Goal: Task Accomplishment & Management: Manage account settings

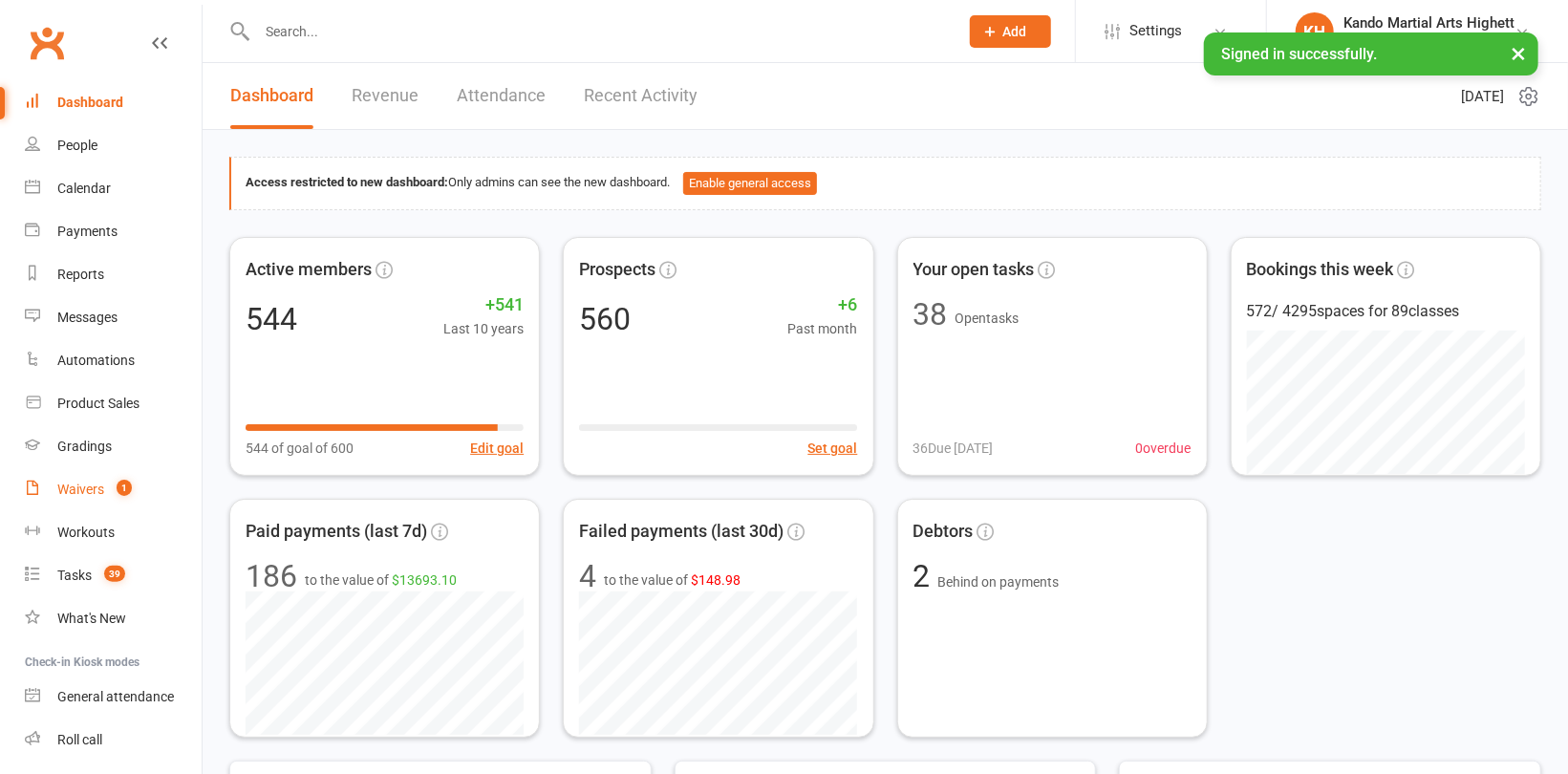
click at [83, 487] on div "Waivers" at bounding box center [80, 489] width 46 height 16
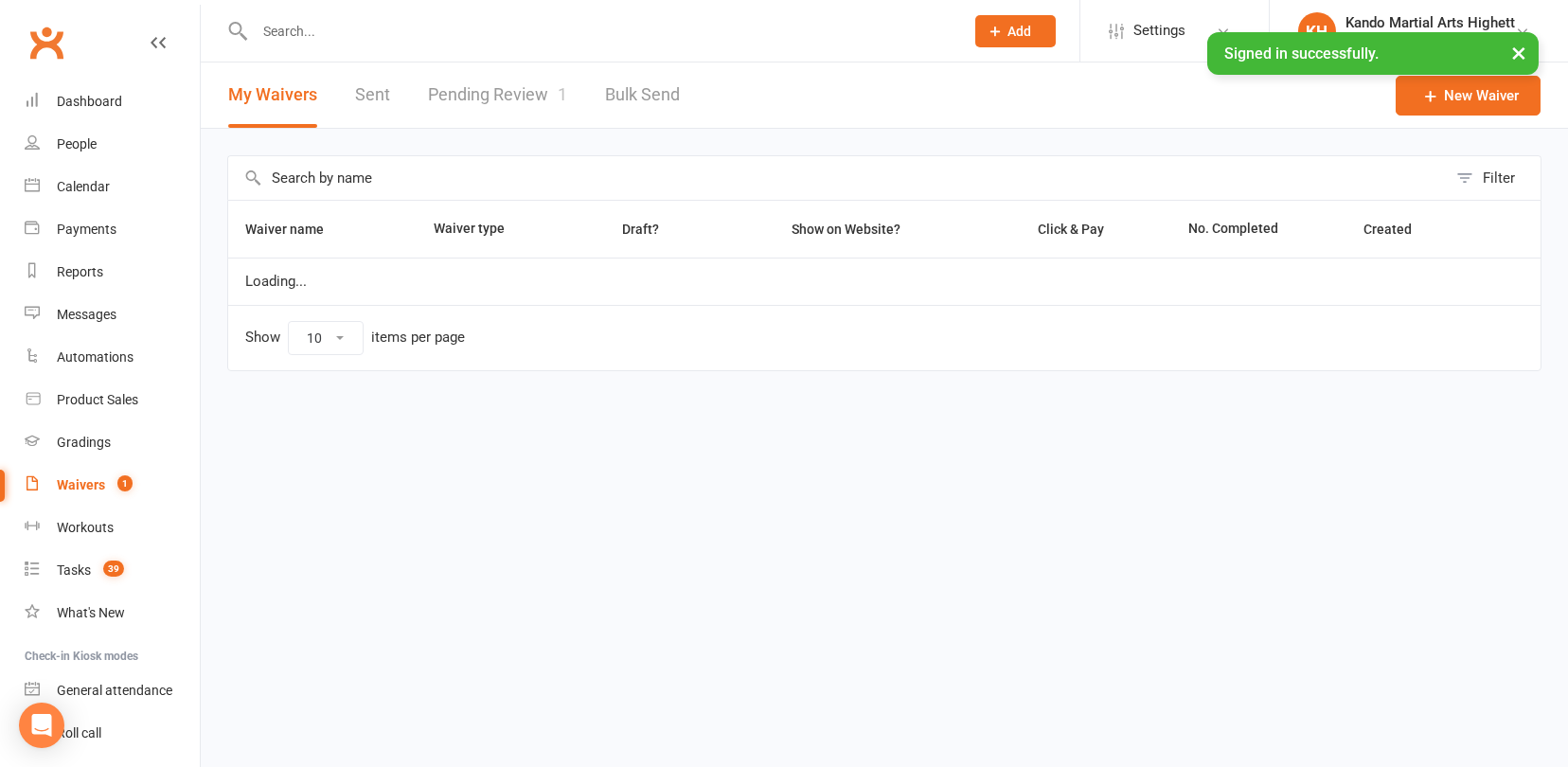
select select "100"
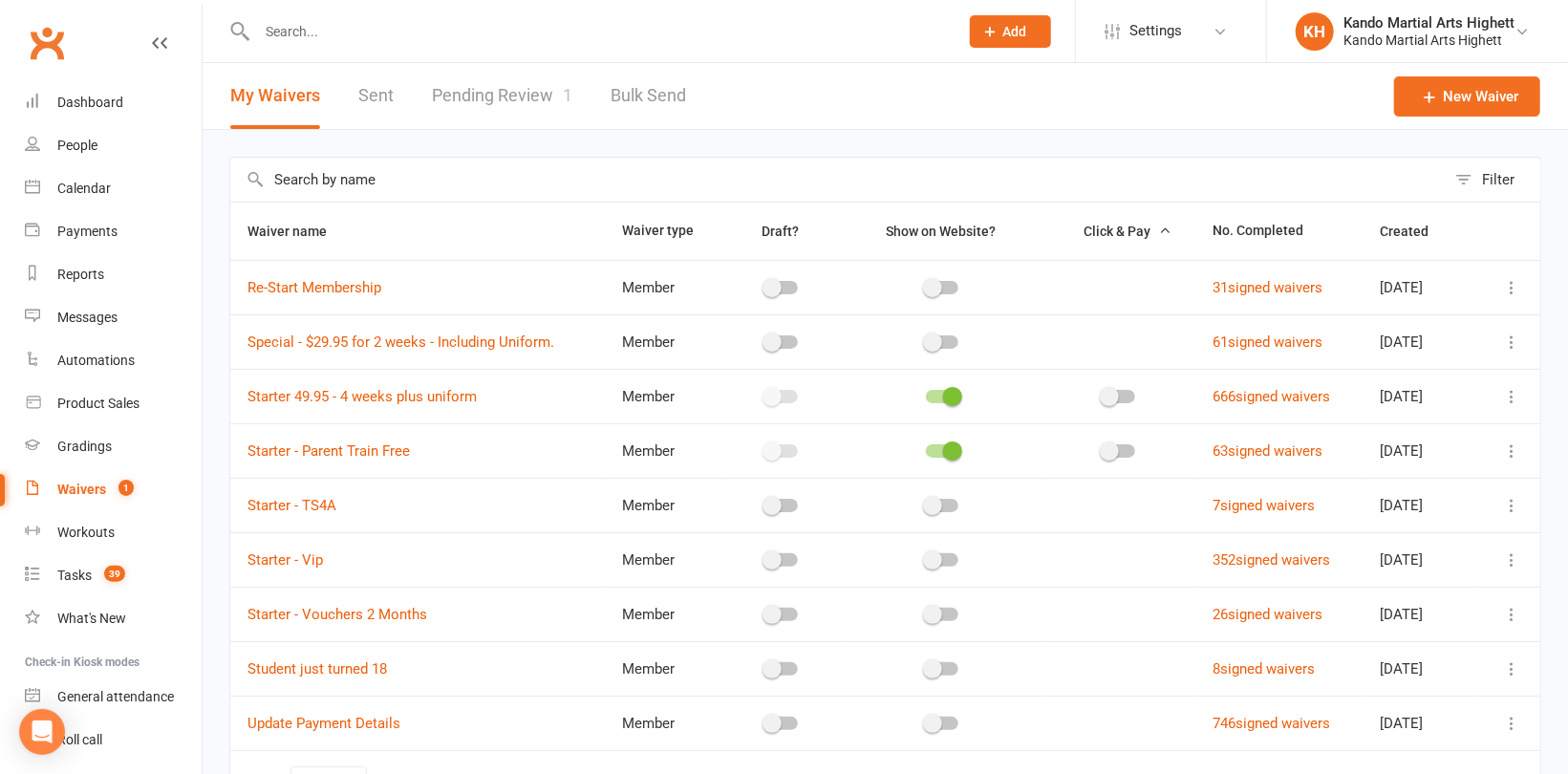
click at [492, 100] on link "Pending Review 1" at bounding box center [502, 96] width 140 height 66
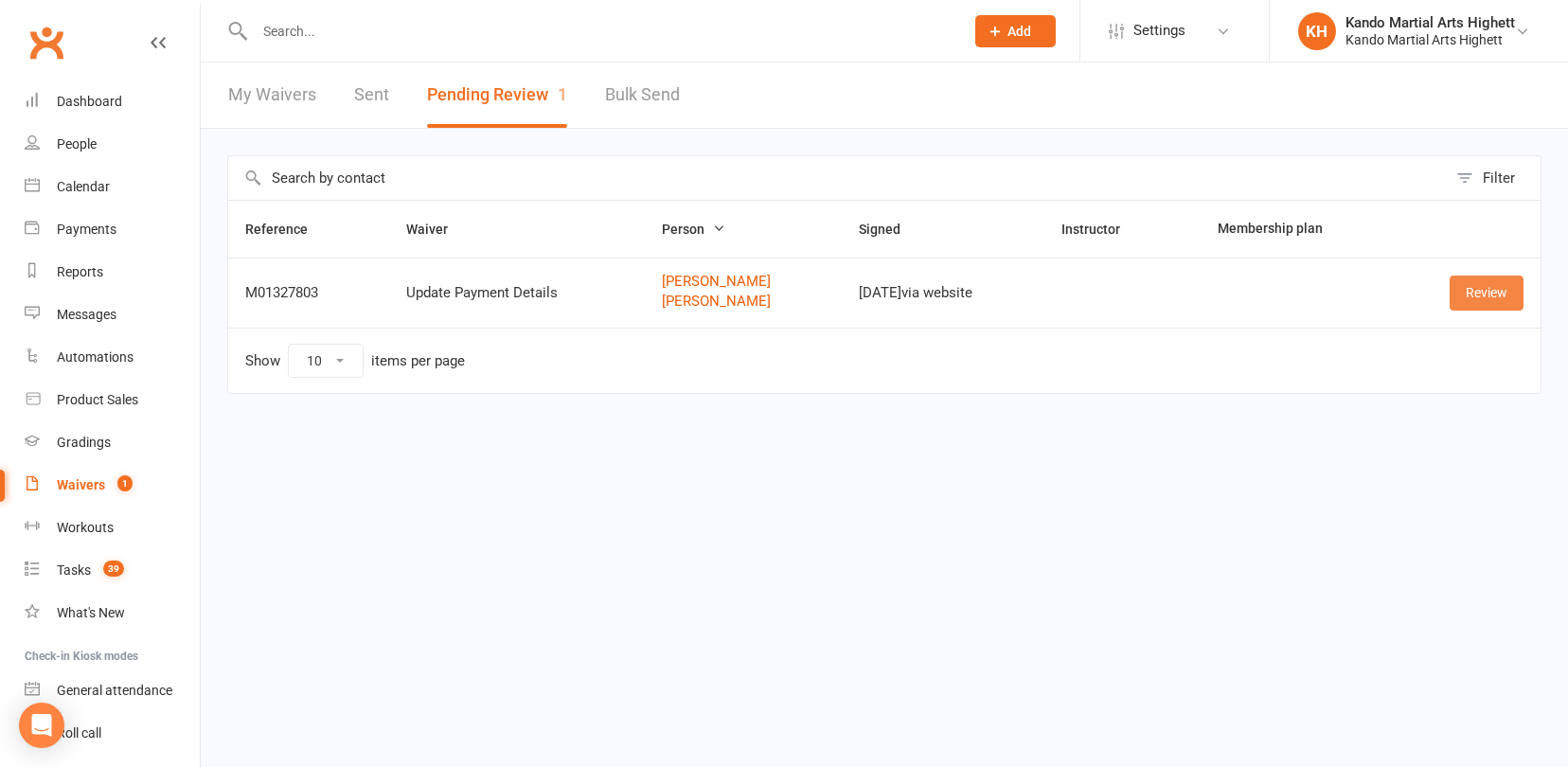
click at [1488, 287] on link "Review" at bounding box center [1487, 292] width 74 height 34
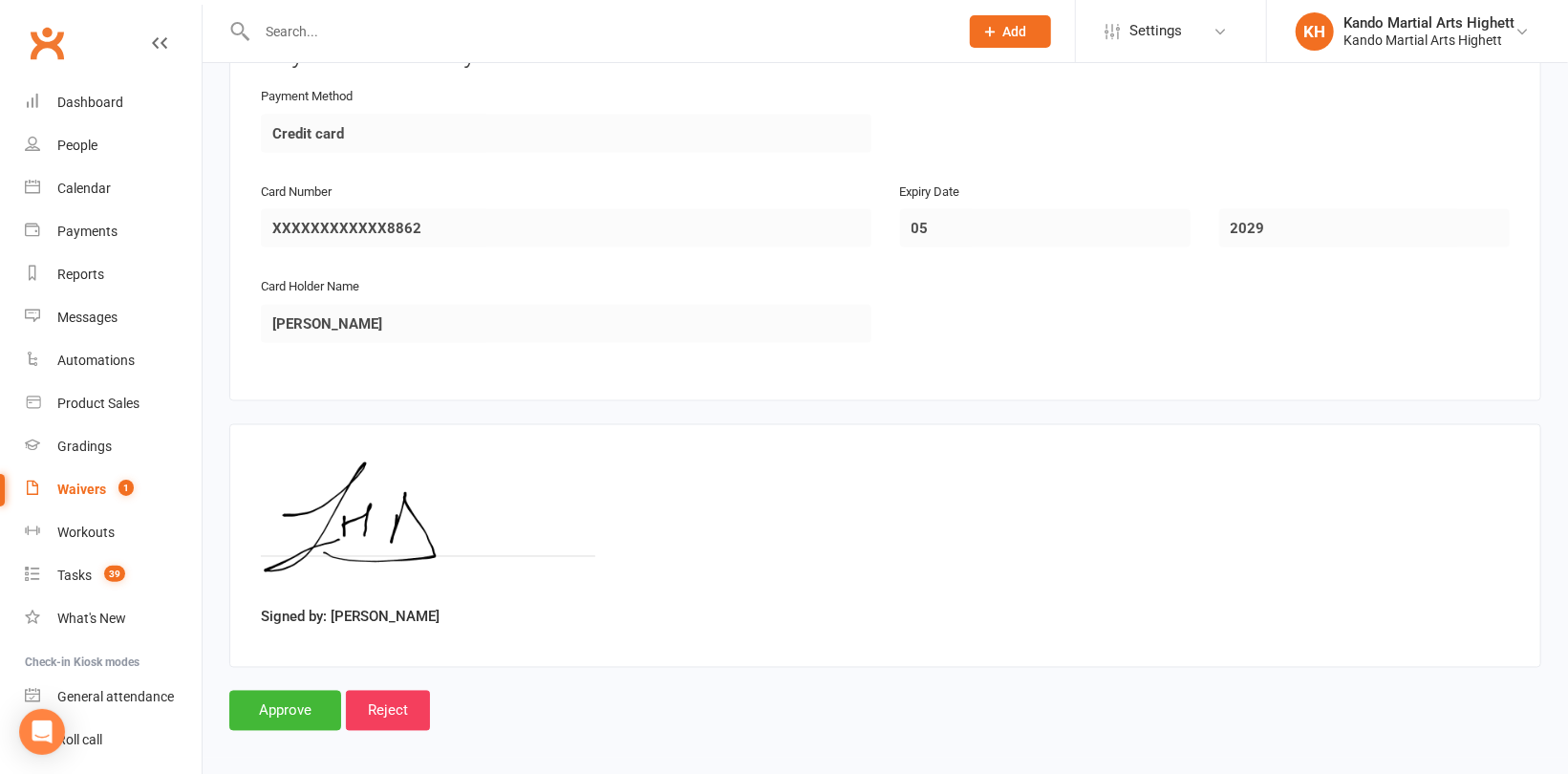
scroll to position [1640, 0]
click at [299, 707] on input "Approve" at bounding box center [285, 708] width 111 height 40
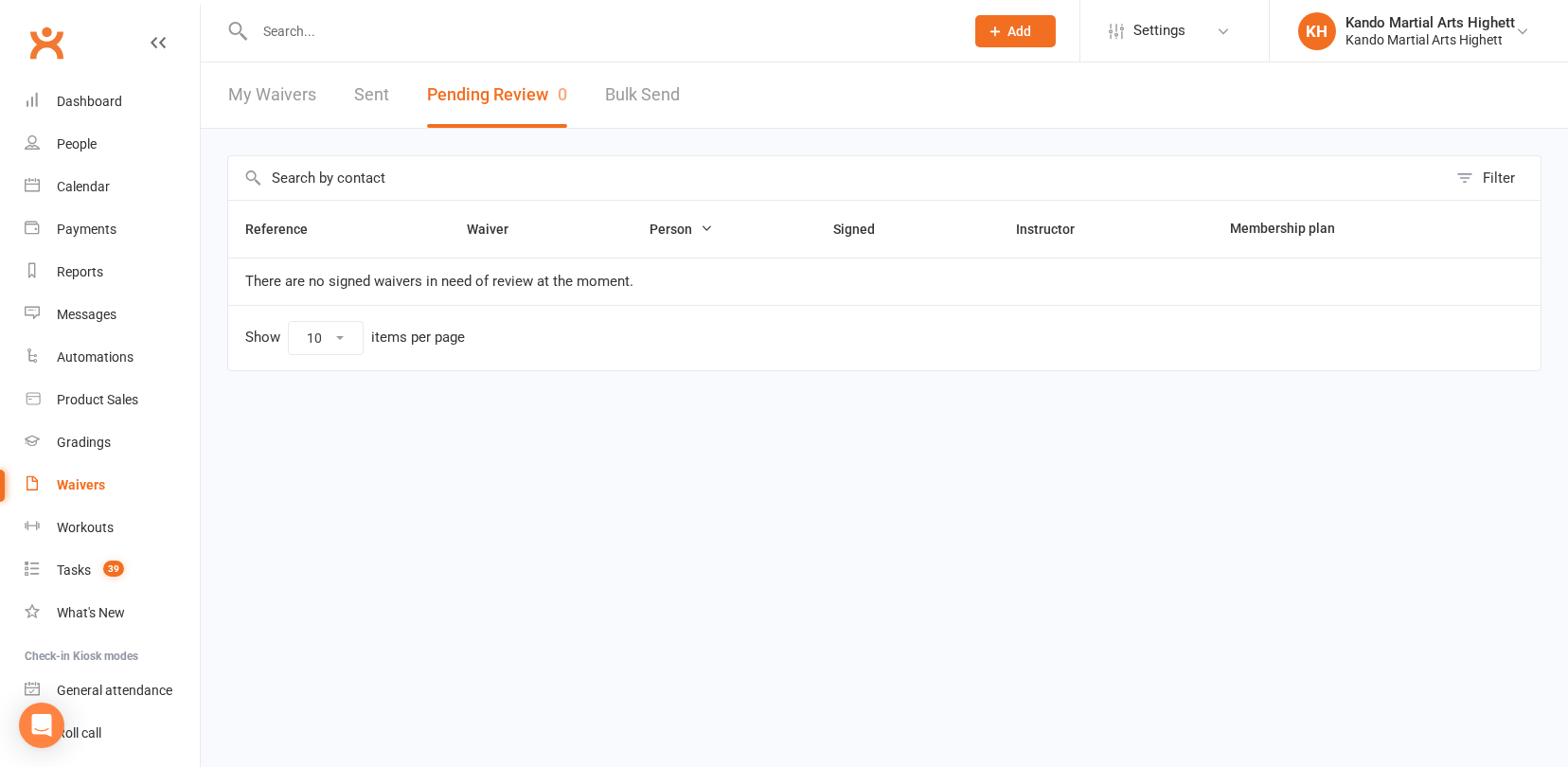
click at [322, 30] on input "text" at bounding box center [600, 30] width 701 height 26
paste input "Lilia Moreno de Dortolina"
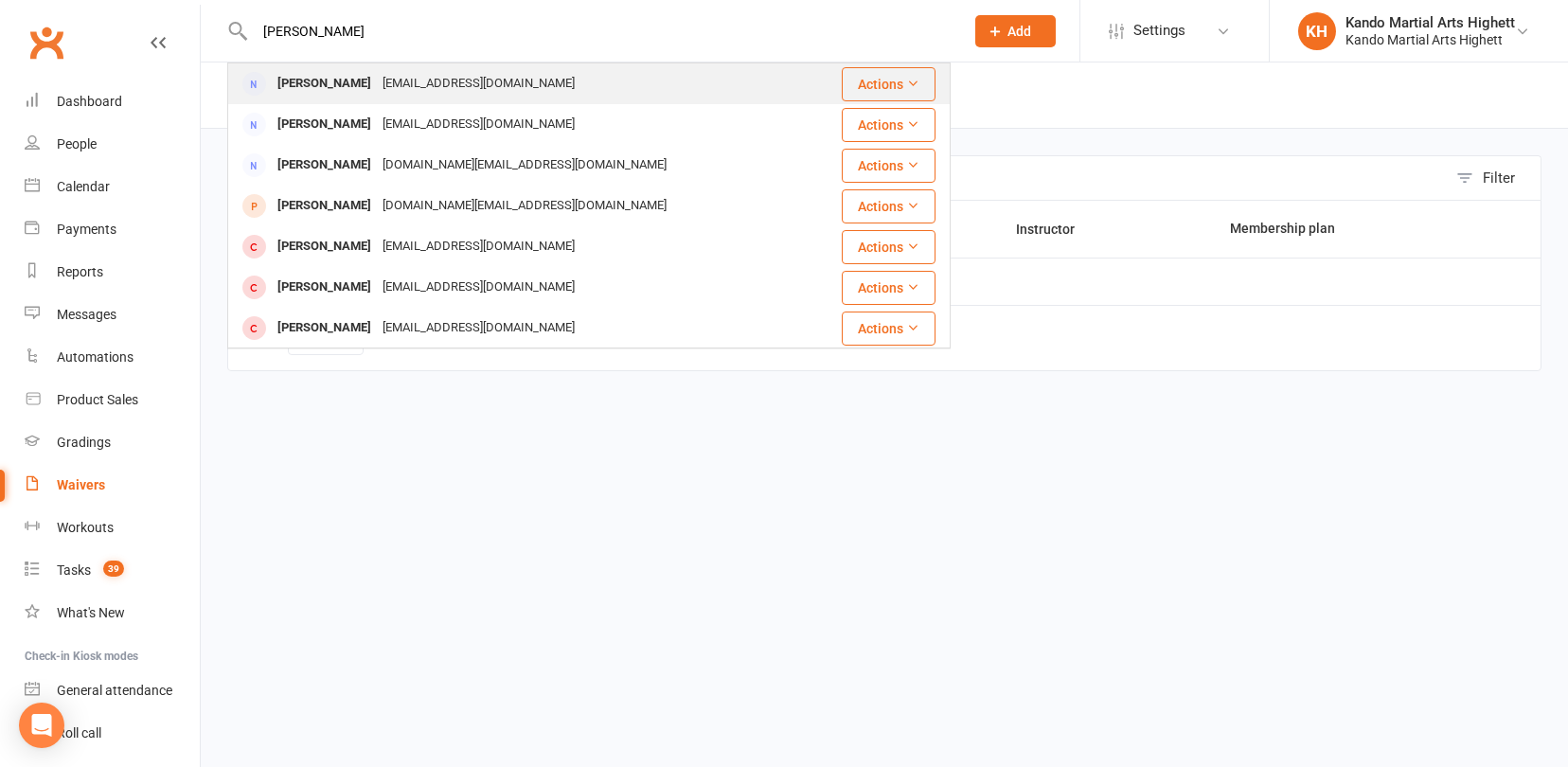
type input "Lilia Moreno de Dortolina"
click at [344, 82] on div "Lilia Moreno de Dortolina" at bounding box center [324, 84] width 106 height 27
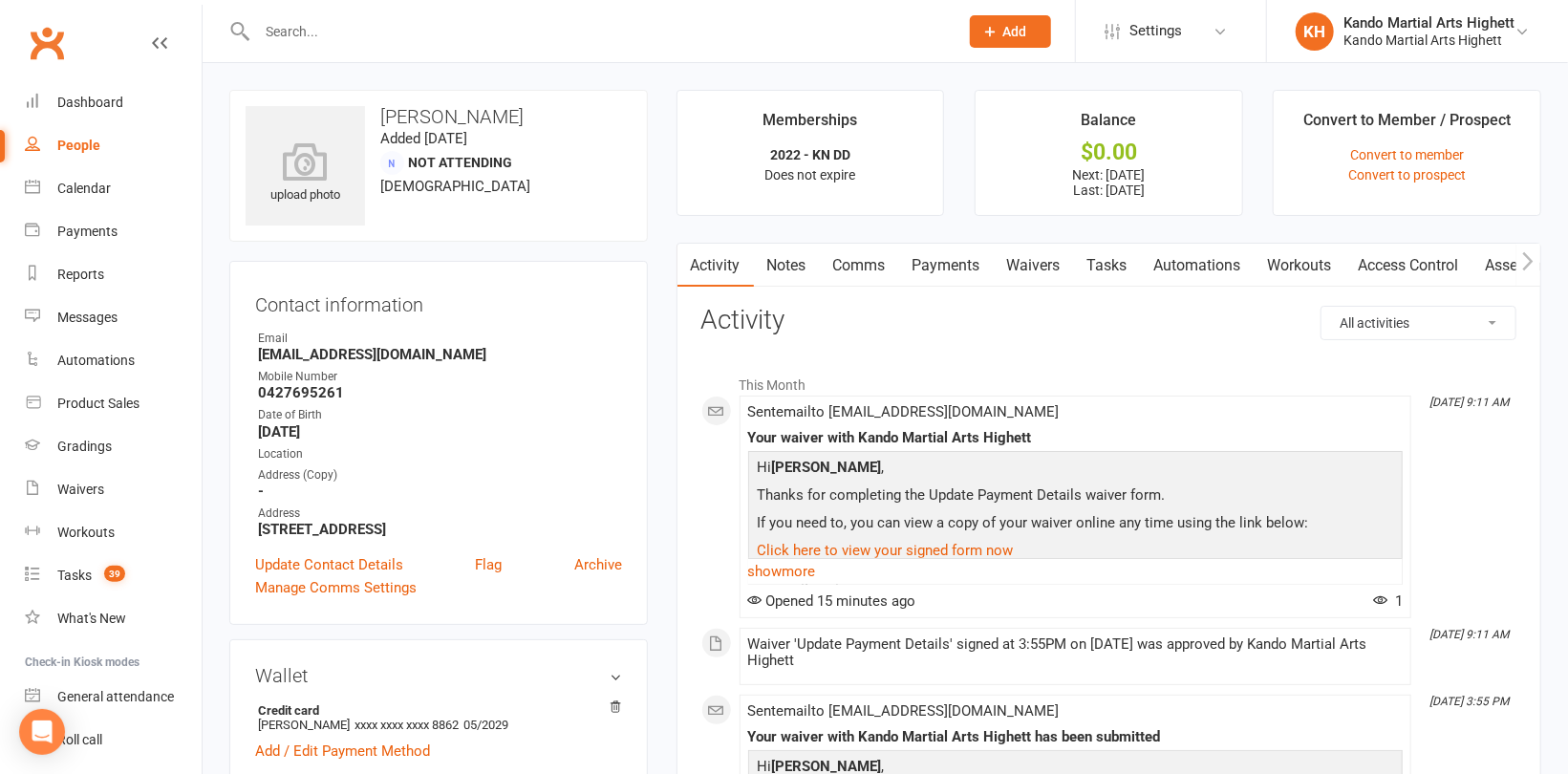
click at [930, 251] on link "Payments" at bounding box center [947, 265] width 95 height 44
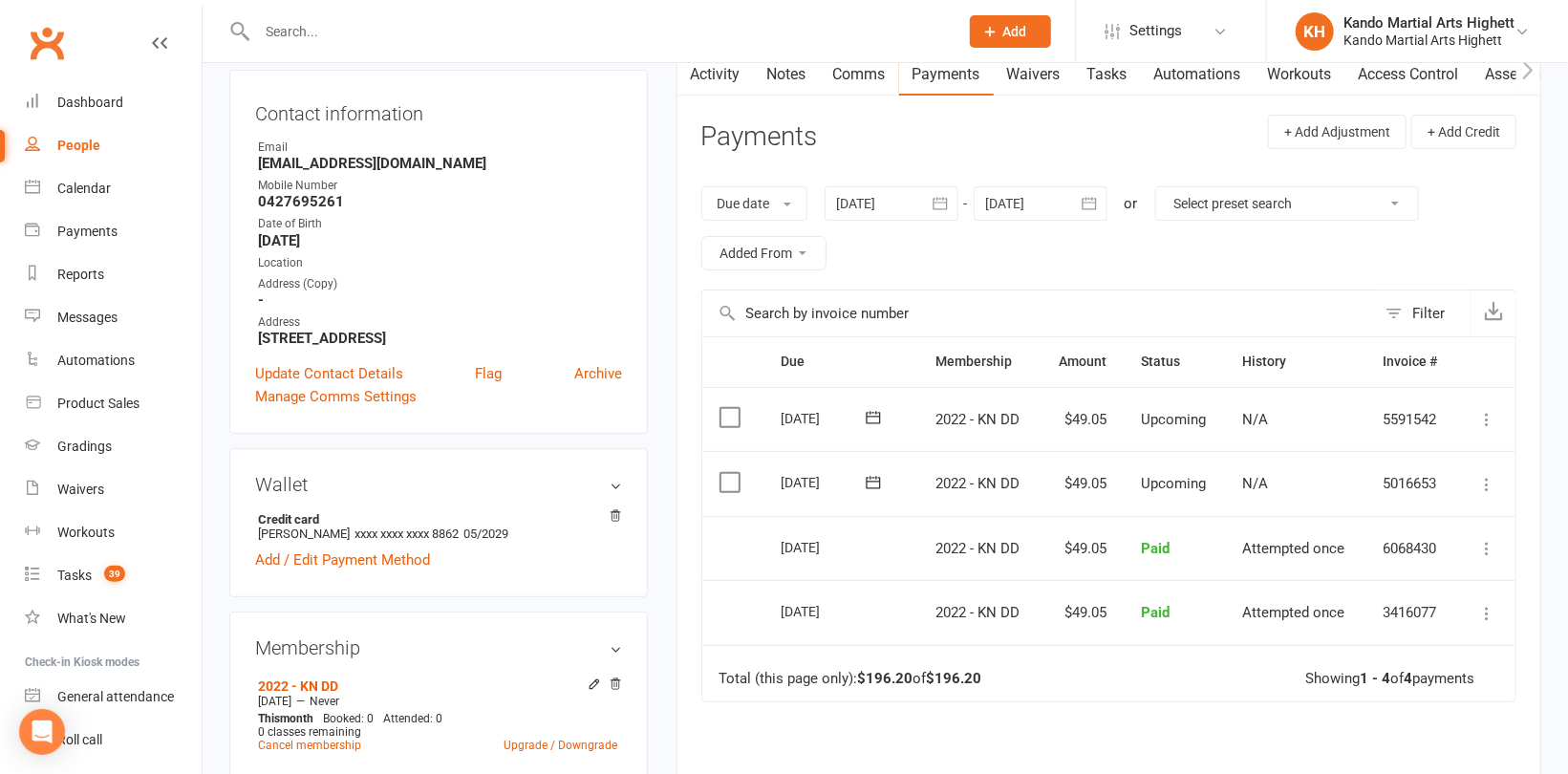
click at [77, 141] on div "People" at bounding box center [79, 146] width 43 height 16
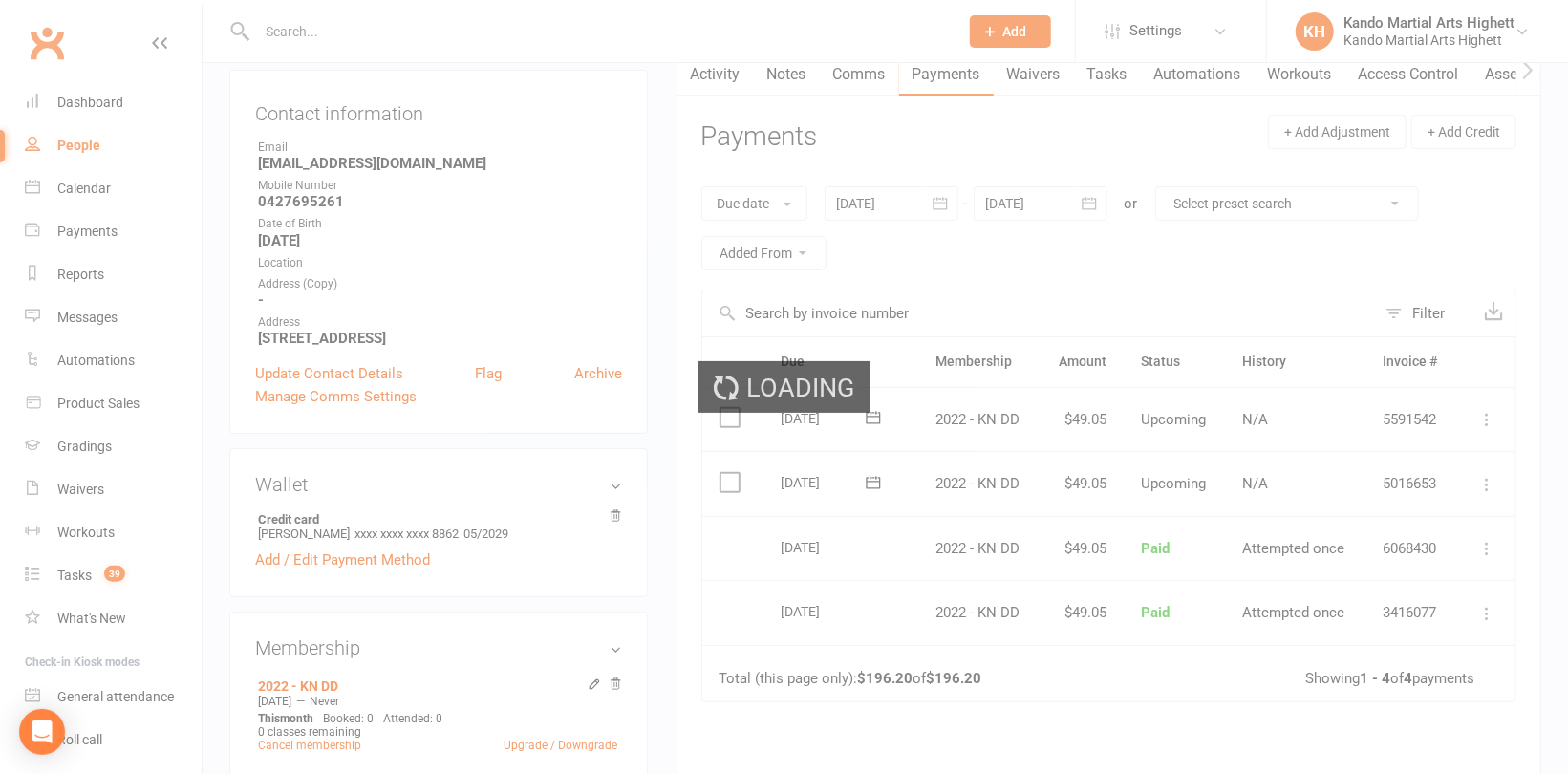
select select "100"
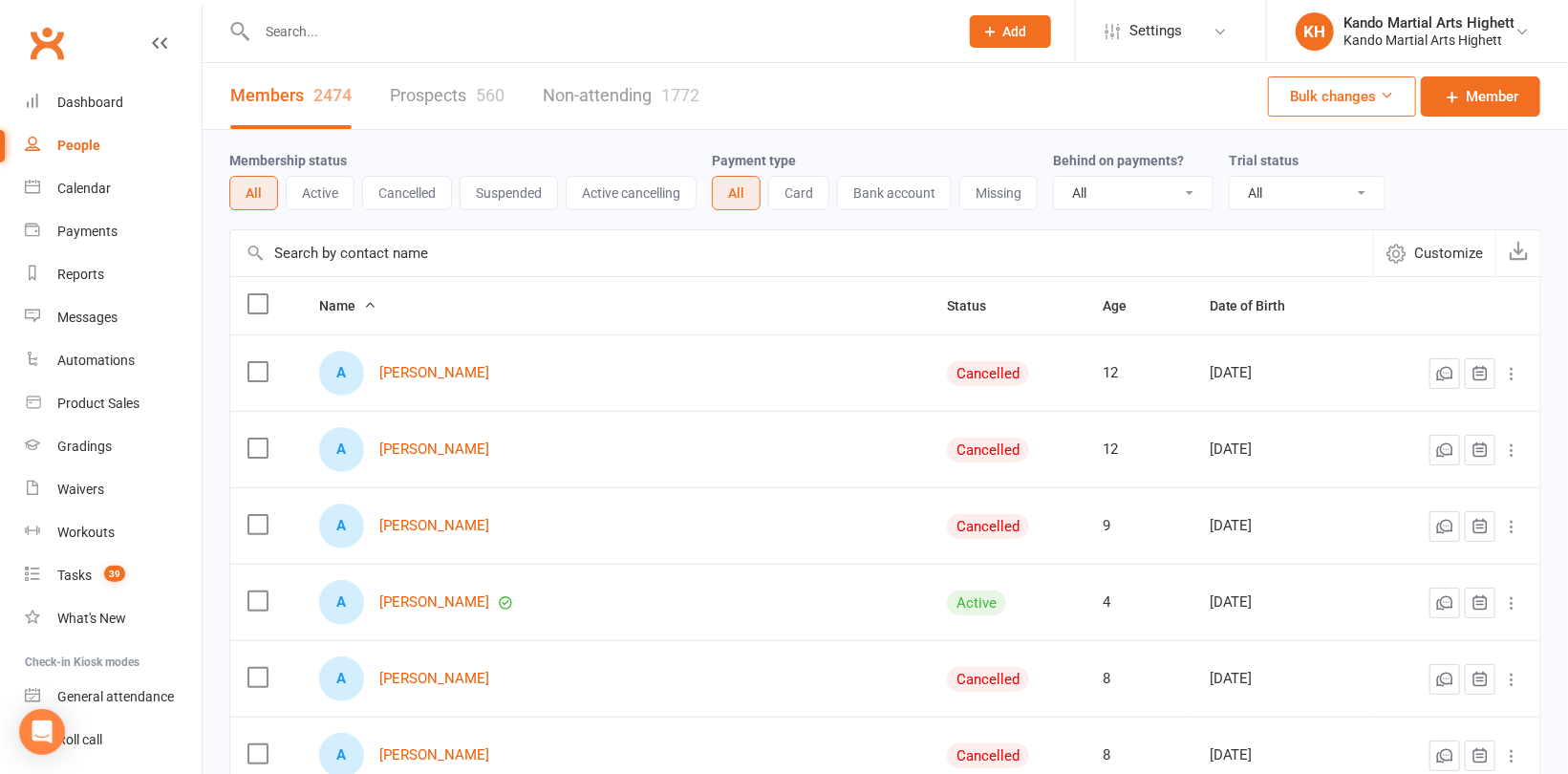
click at [304, 43] on input "text" at bounding box center [598, 31] width 693 height 27
paste input "rosiejandrews84@hotmail.com"
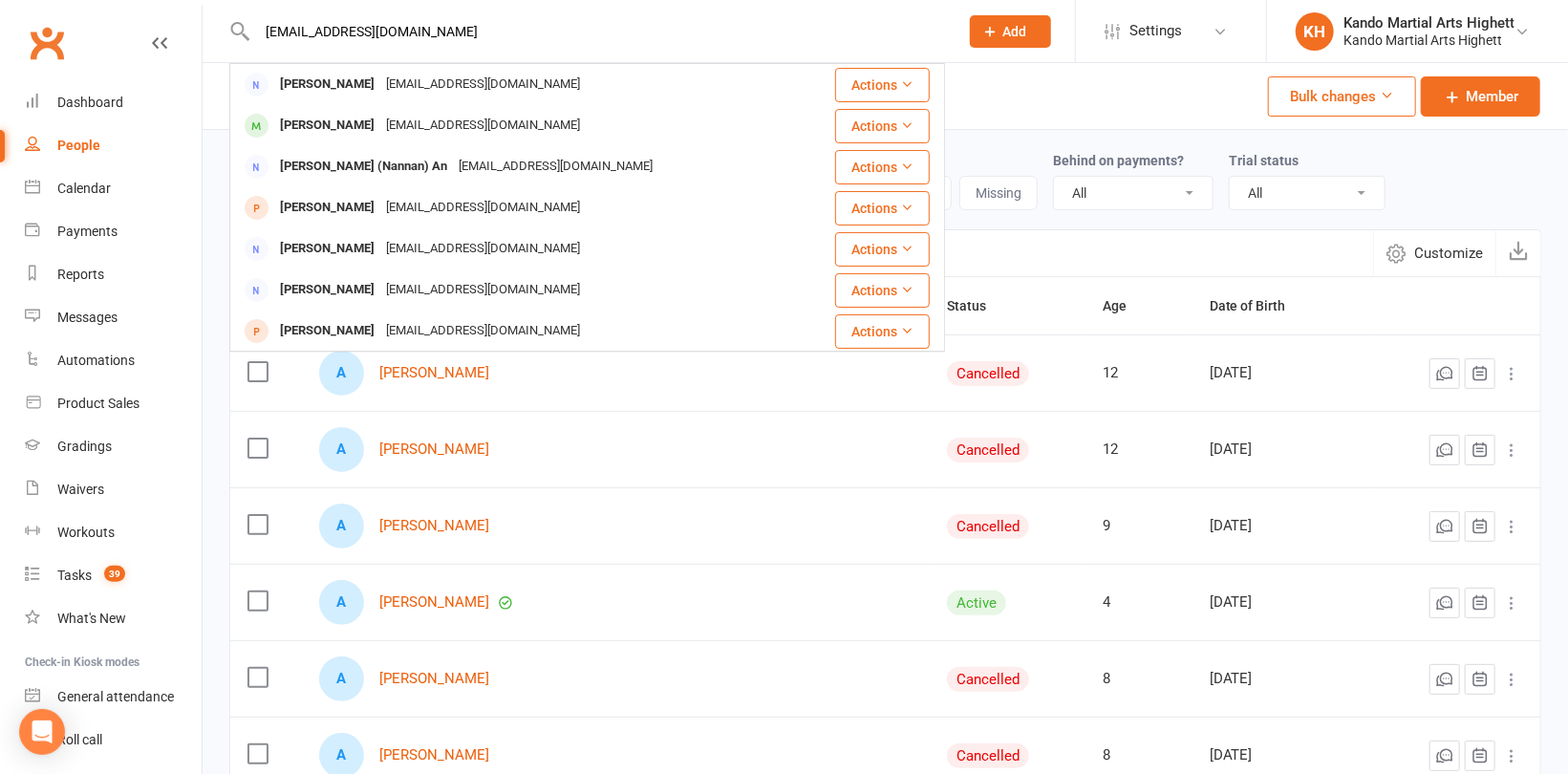
type input "rosiejandrews84@hotmail.com"
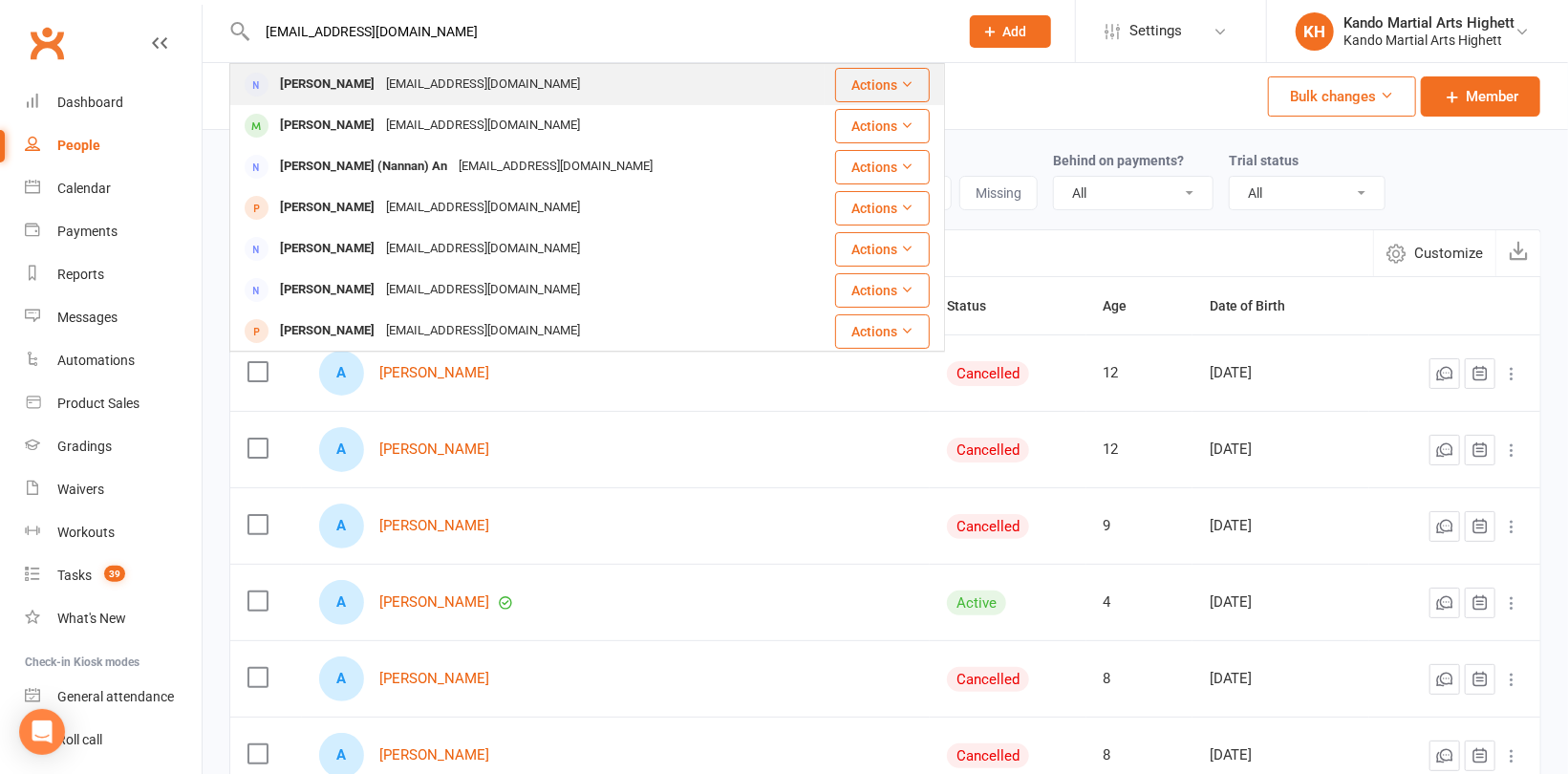
click at [334, 83] on div "Rosie Crosher" at bounding box center [327, 85] width 107 height 28
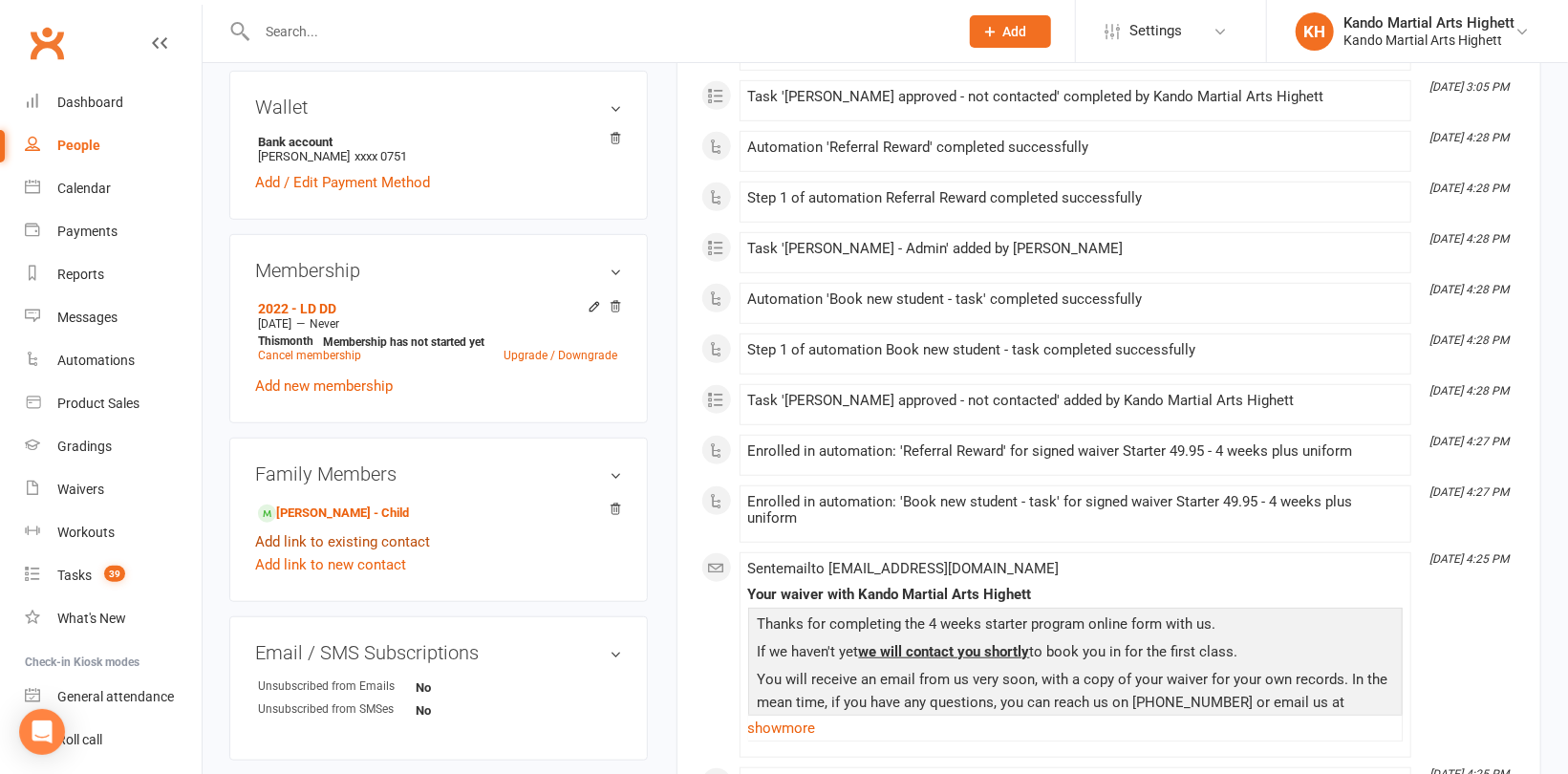
scroll to position [573, 0]
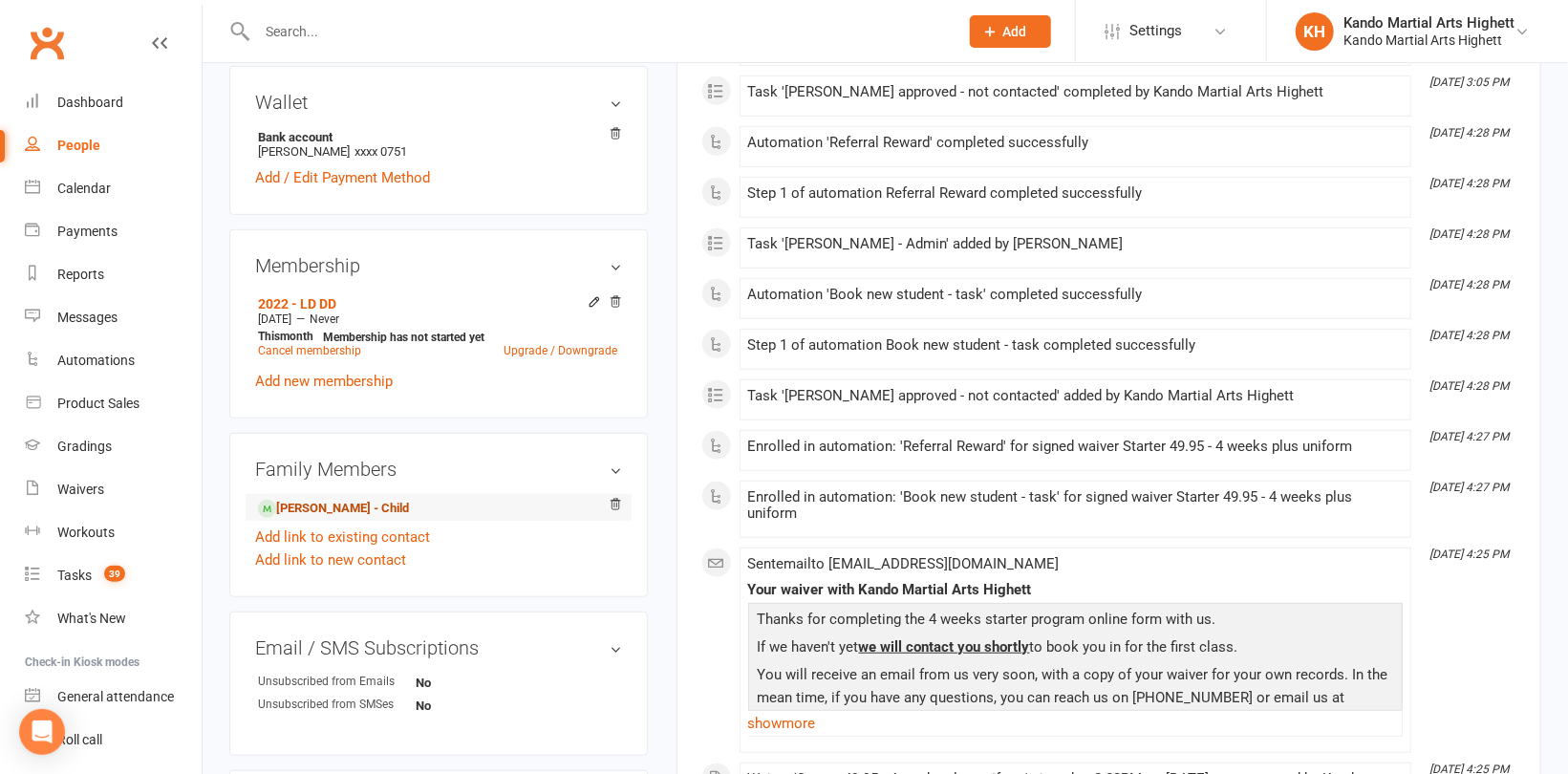
click at [358, 519] on link "George Crosher - Child" at bounding box center [333, 509] width 151 height 20
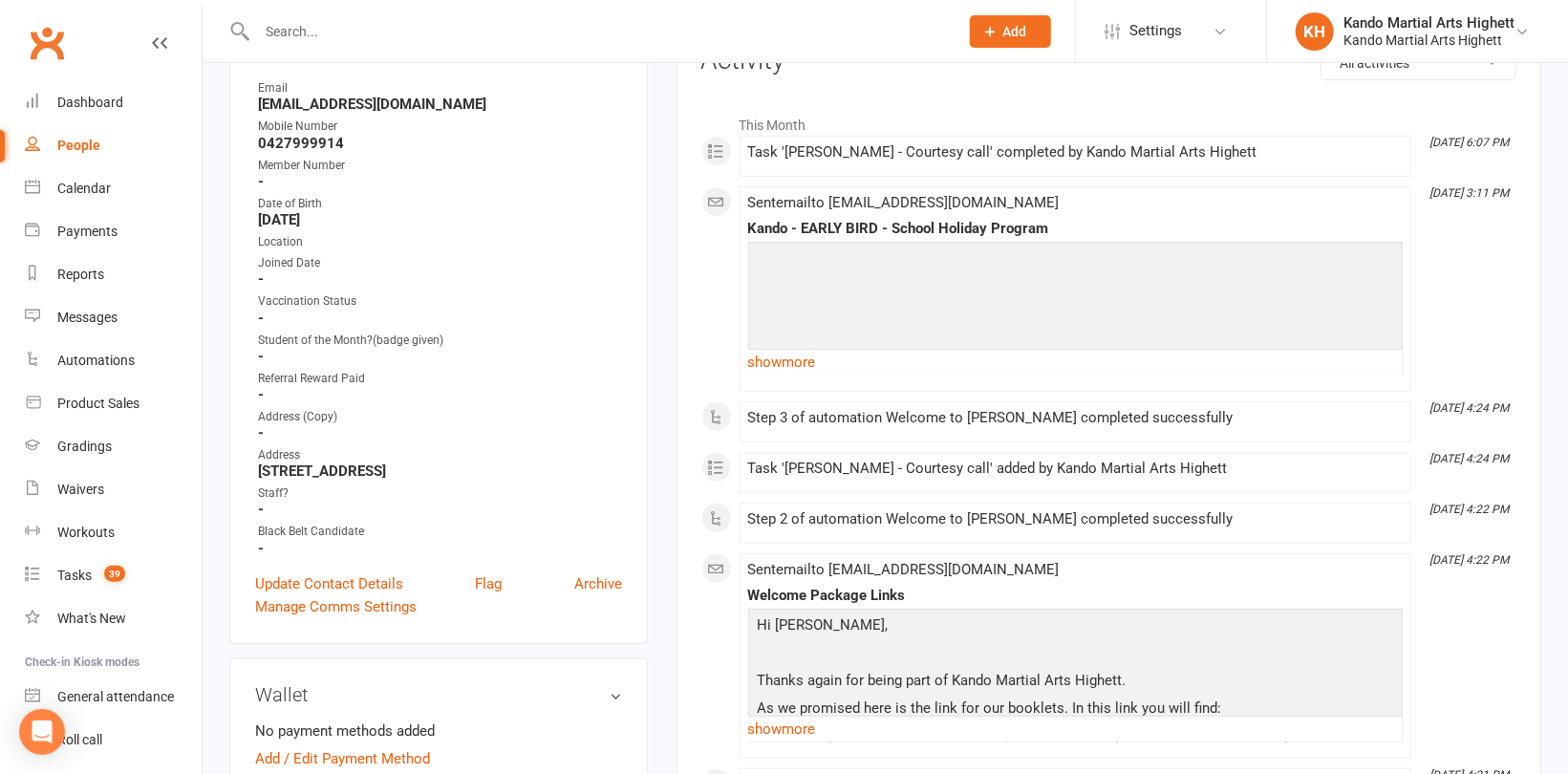
scroll to position [287, 0]
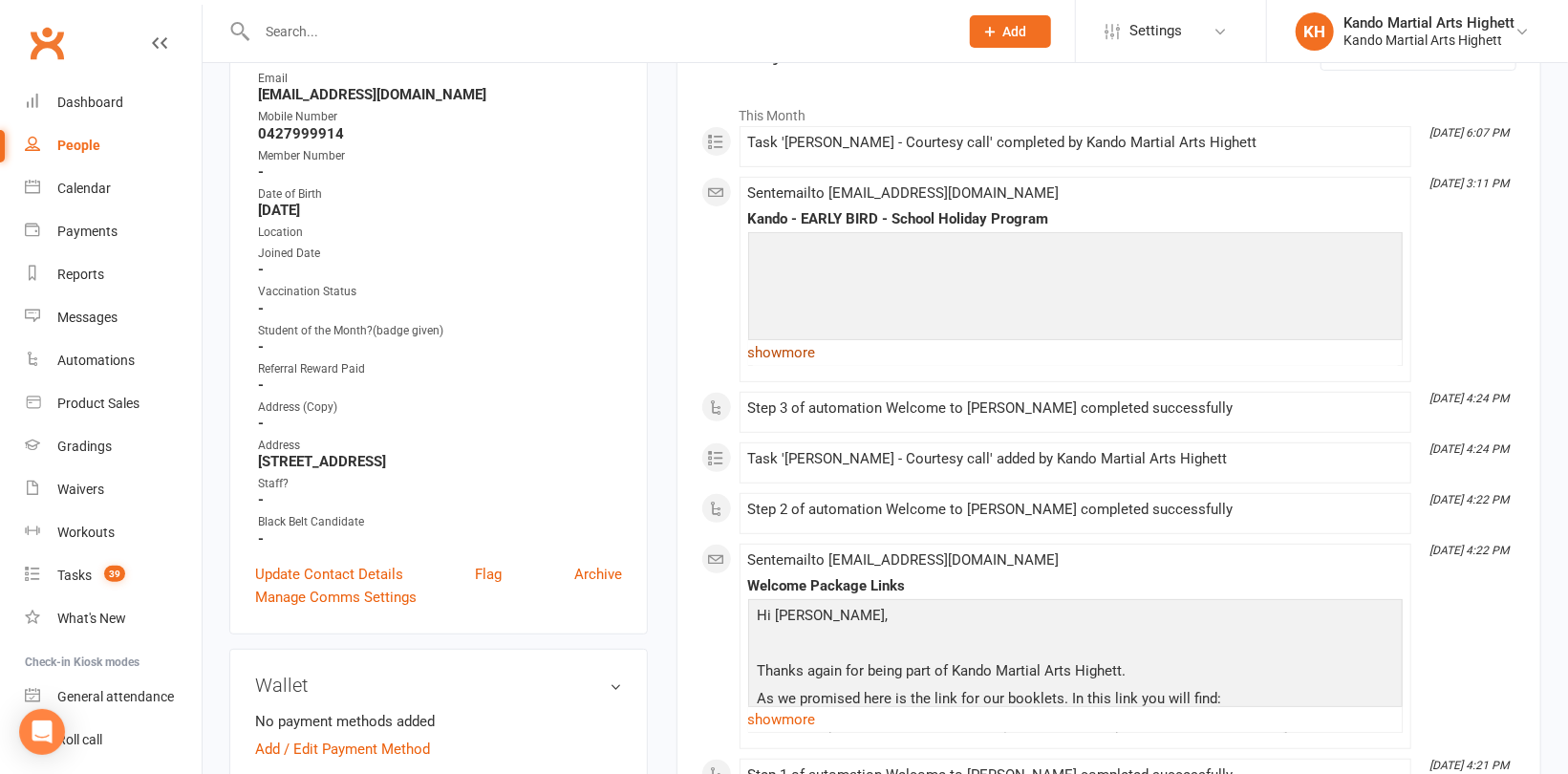
click at [789, 354] on link "show more" at bounding box center [1076, 352] width 655 height 27
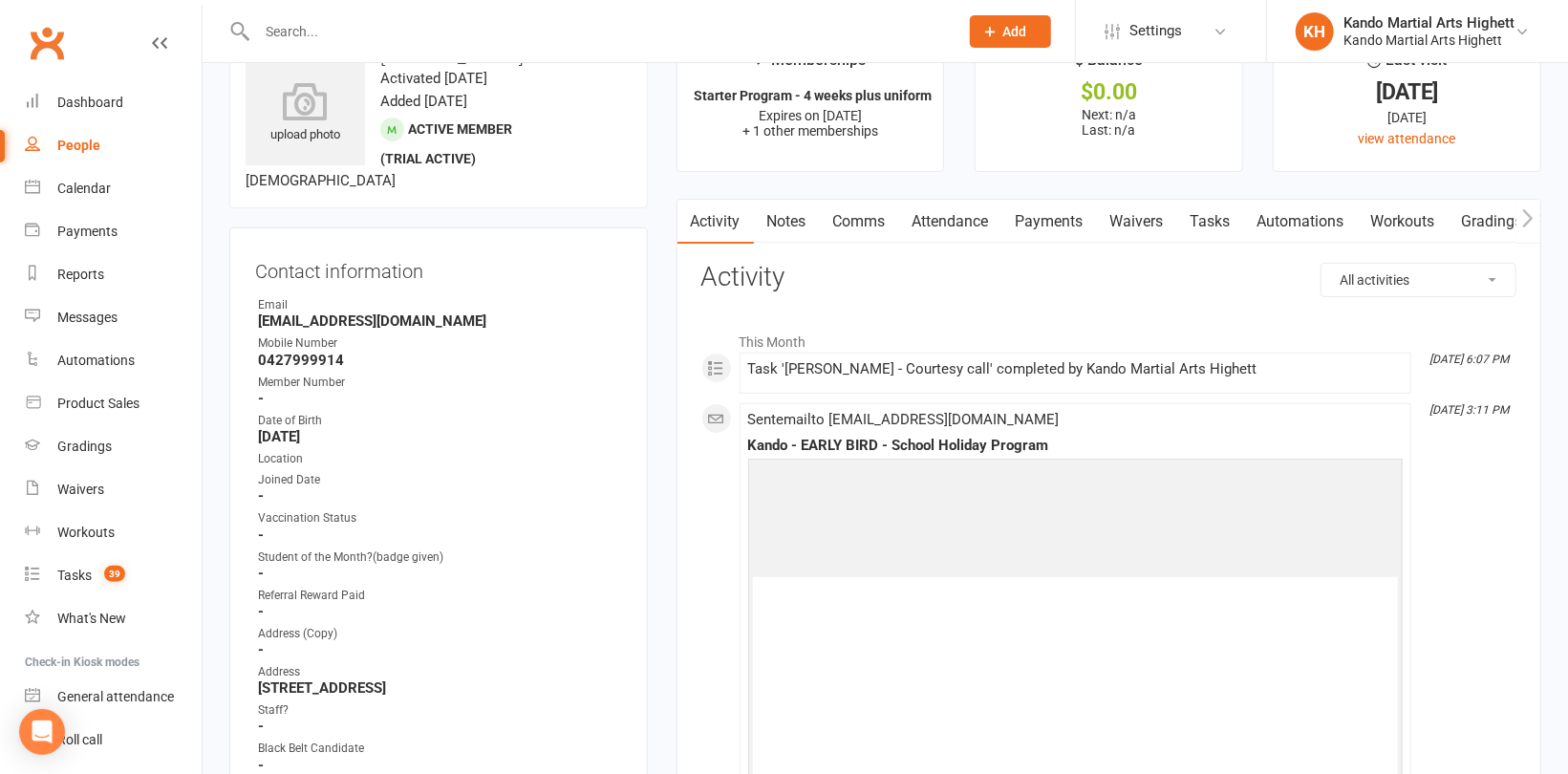
scroll to position [0, 0]
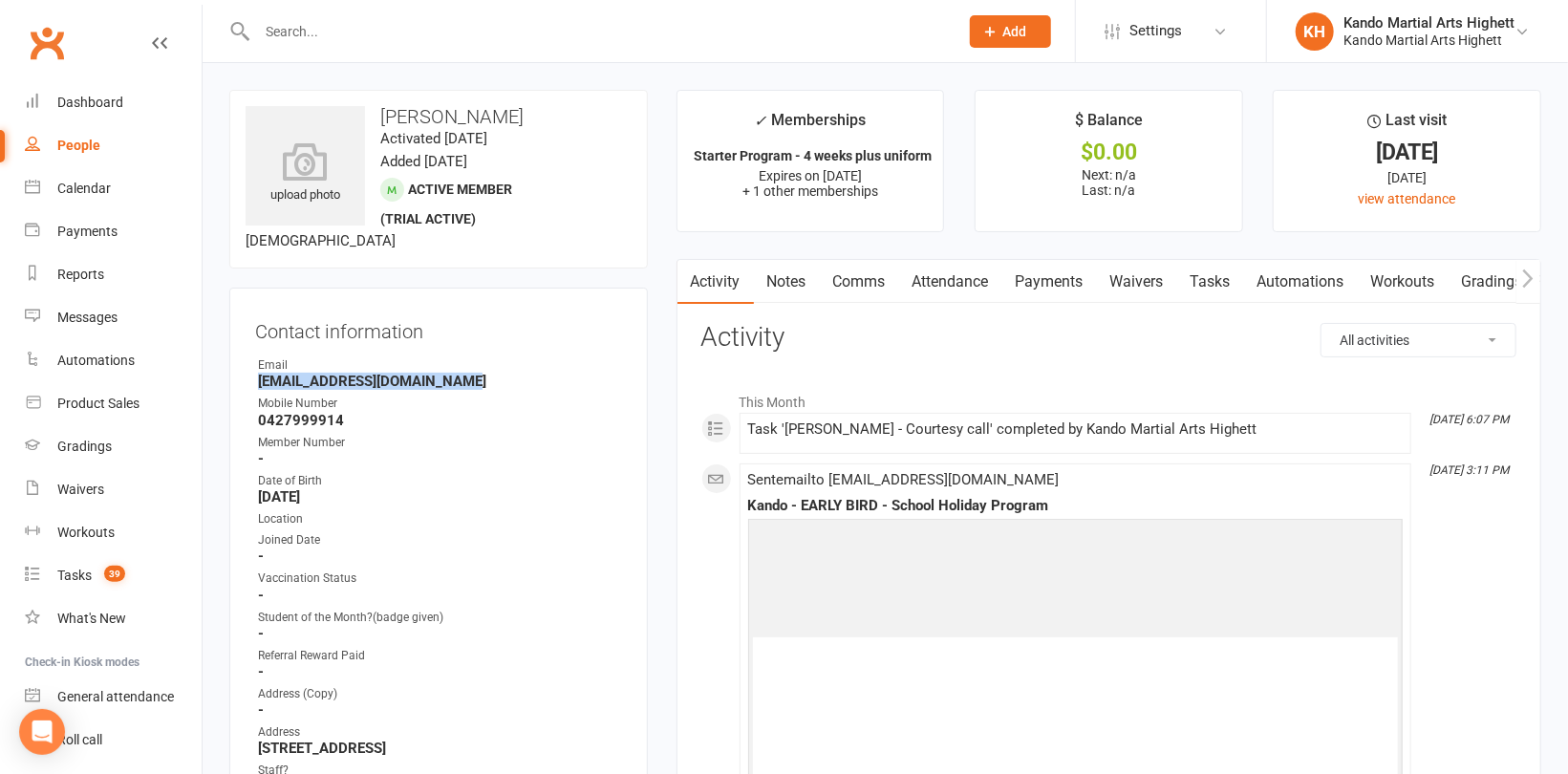
drag, startPoint x: 475, startPoint y: 386, endPoint x: 255, endPoint y: 386, distance: 220.0
click at [255, 386] on li "Email Rosiejandrews84@hotmail.com" at bounding box center [439, 373] width 367 height 34
copy strong "Rosiejandrews84@hotmail.com"
click at [600, 533] on div "Joined Date" at bounding box center [440, 540] width 364 height 18
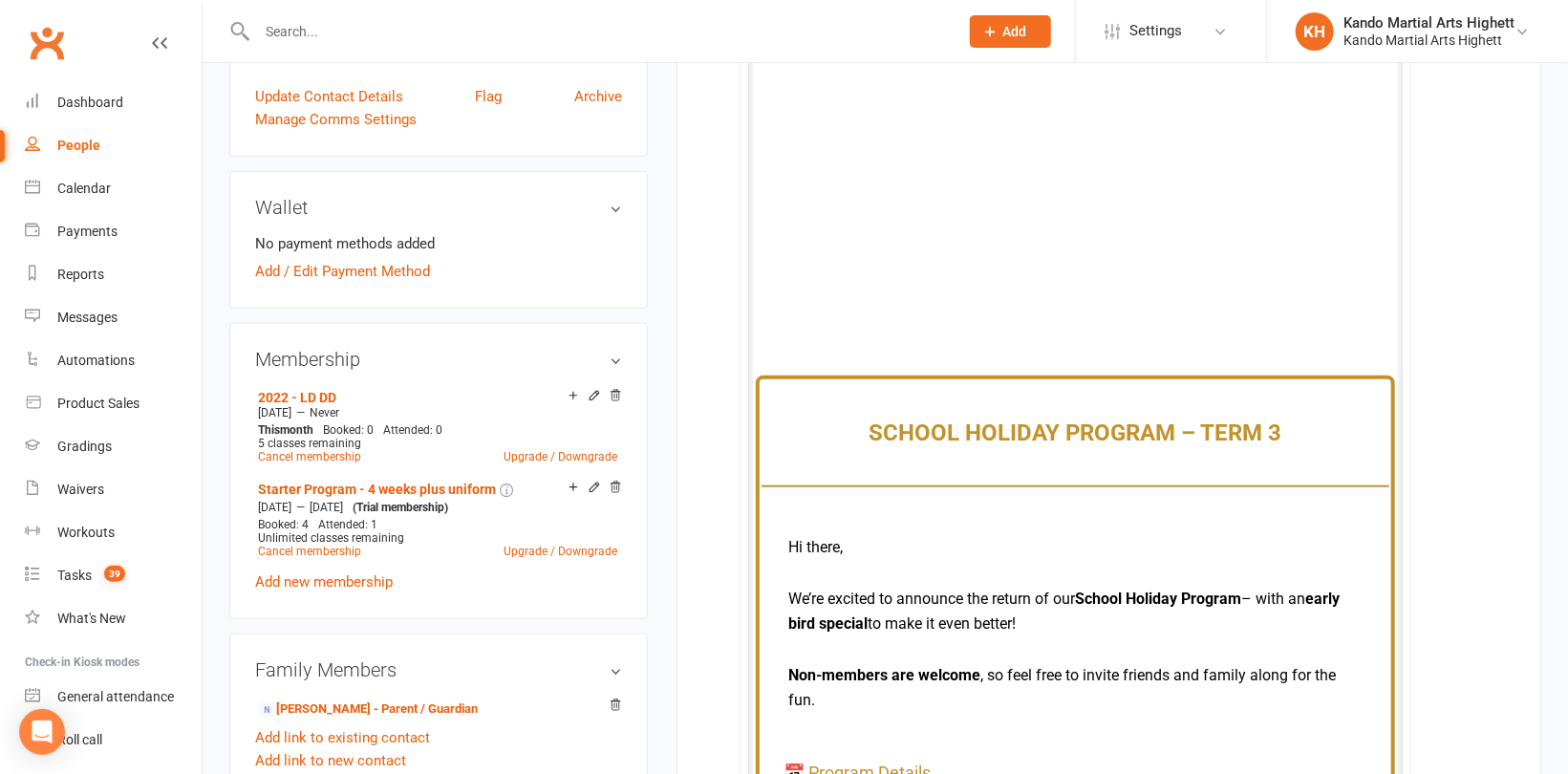
scroll to position [860, 0]
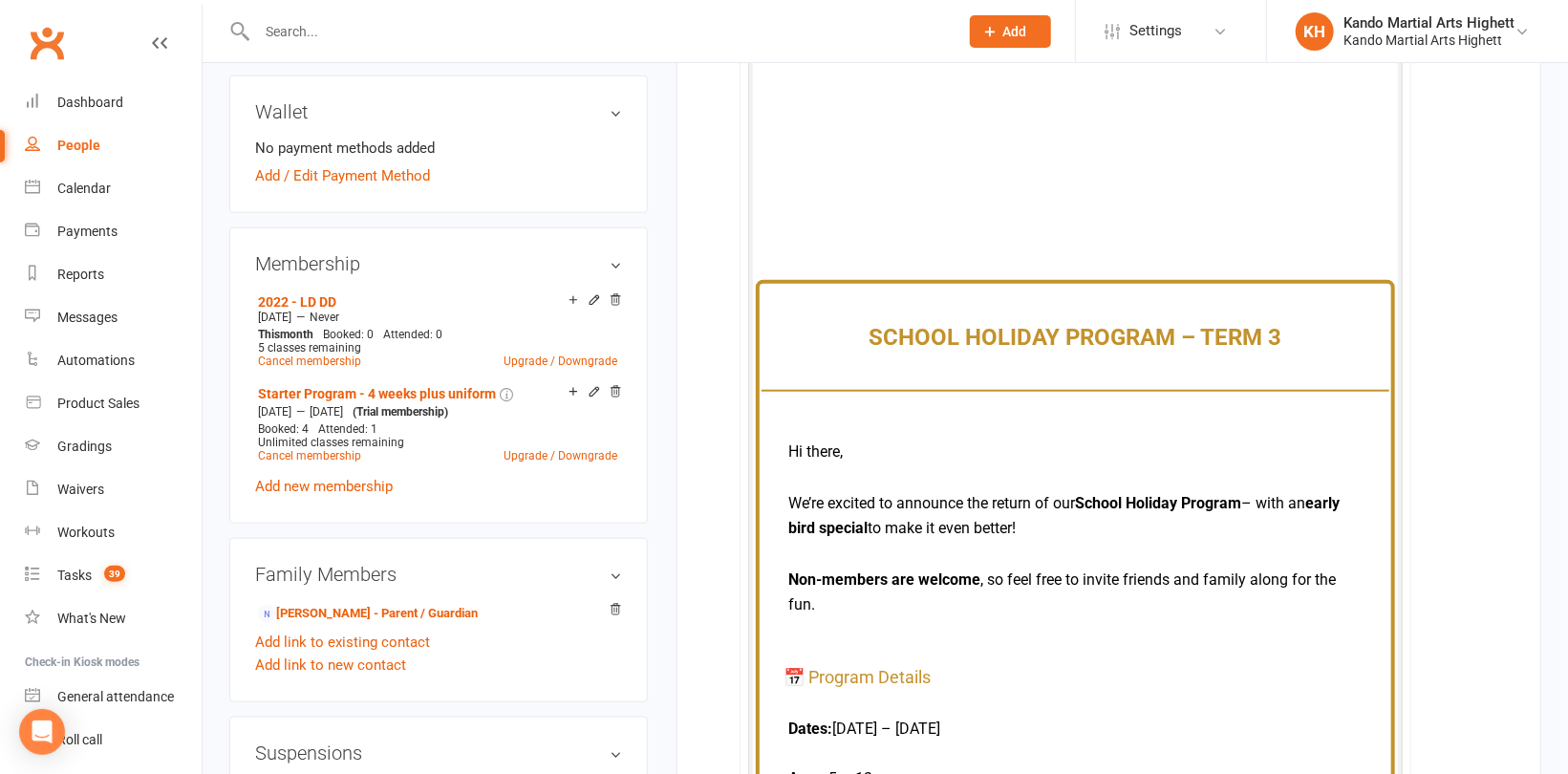
click at [824, 328] on h1 "SCHOOL HOLIDAY PROGRAM – TERM 3" at bounding box center [1076, 336] width 582 height 25
click at [861, 328] on h1 "SCHOOL HOLIDAY PROGRAM – TERM 3" at bounding box center [1076, 336] width 582 height 25
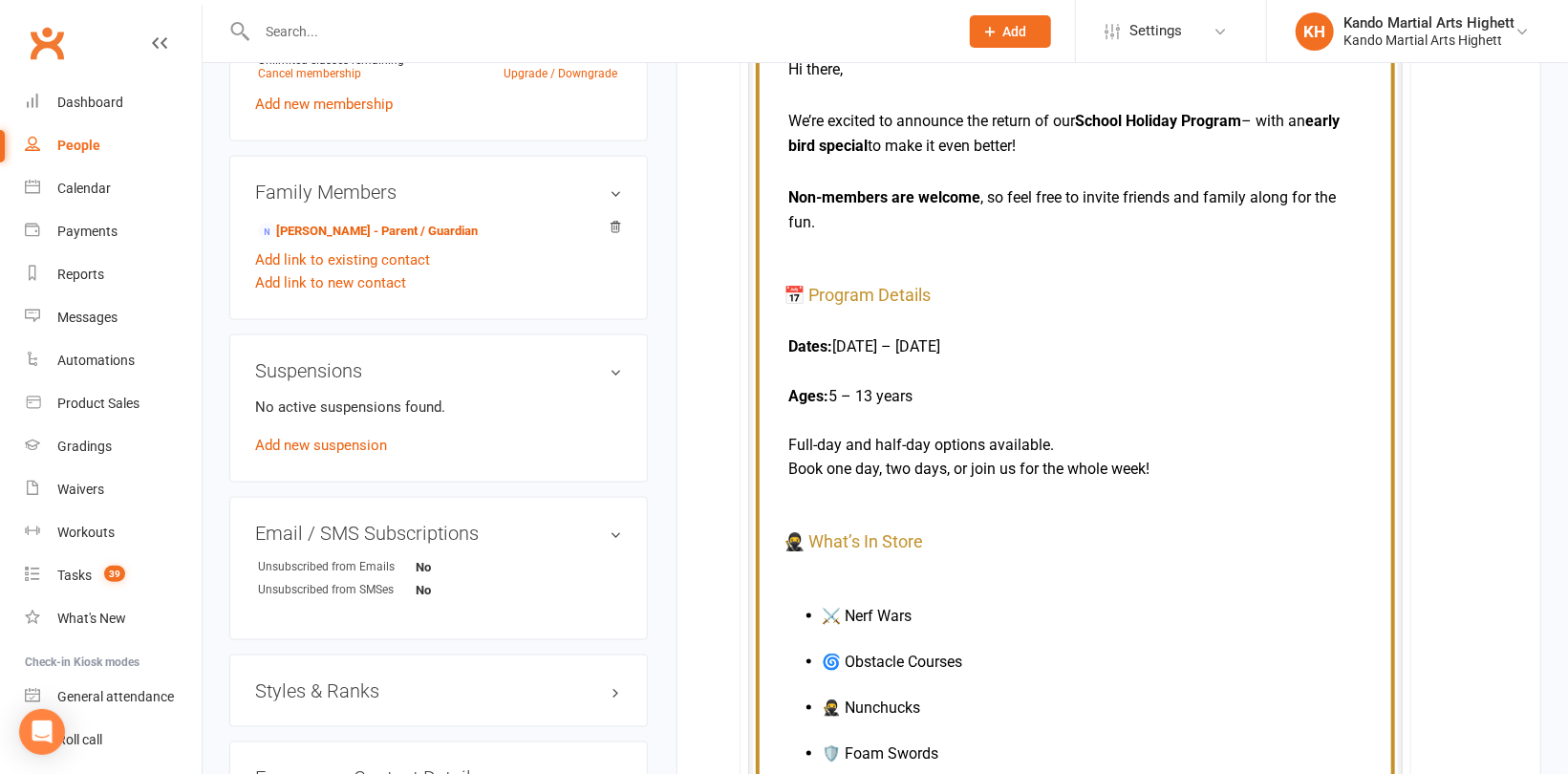
scroll to position [1147, 0]
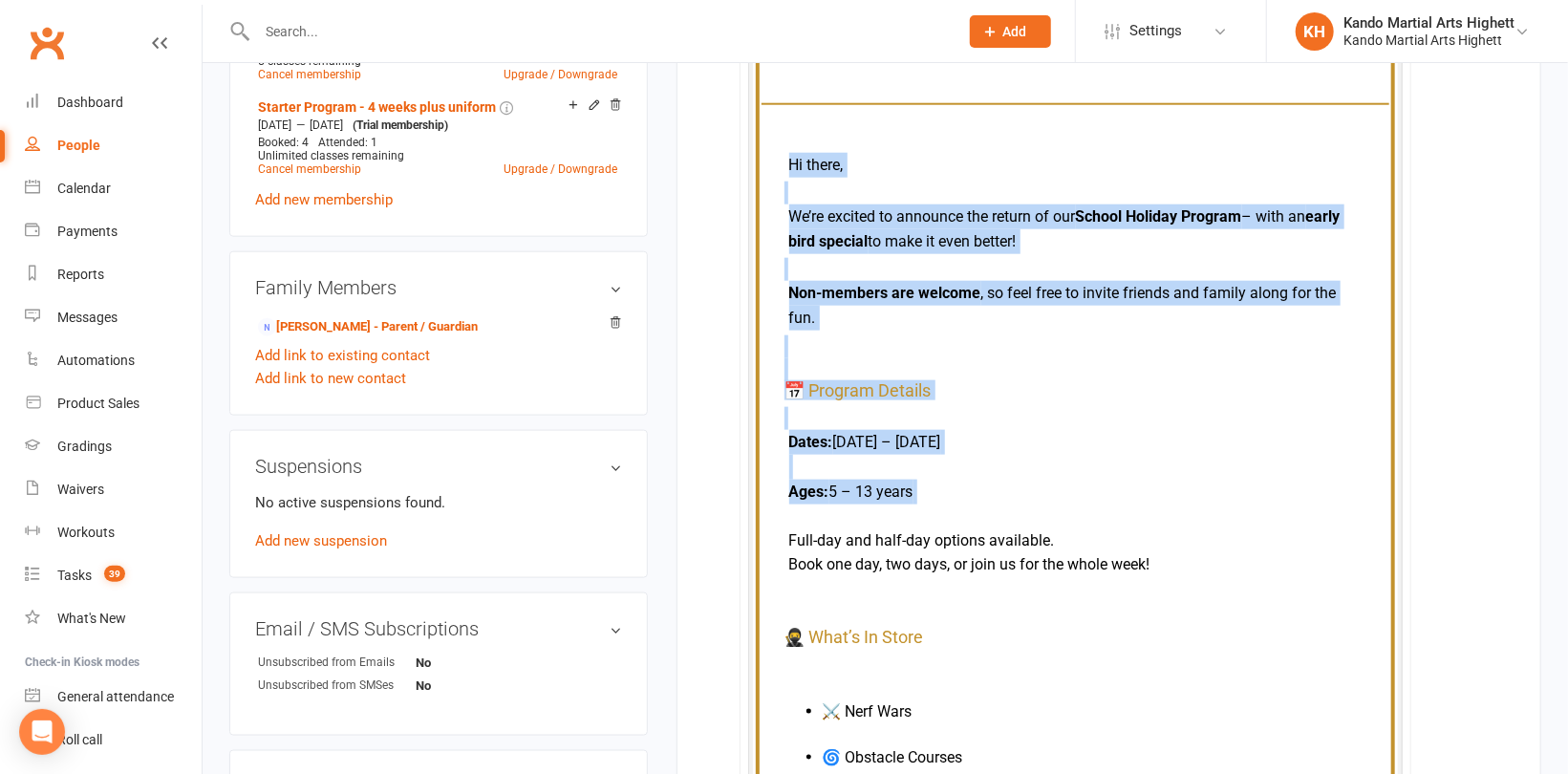
drag, startPoint x: 784, startPoint y: 162, endPoint x: 891, endPoint y: 520, distance: 373.6
click at [891, 520] on td "Hi there, We’re excited to announce the return of our School Holiday Program – …" at bounding box center [1075, 656] width 628 height 1097
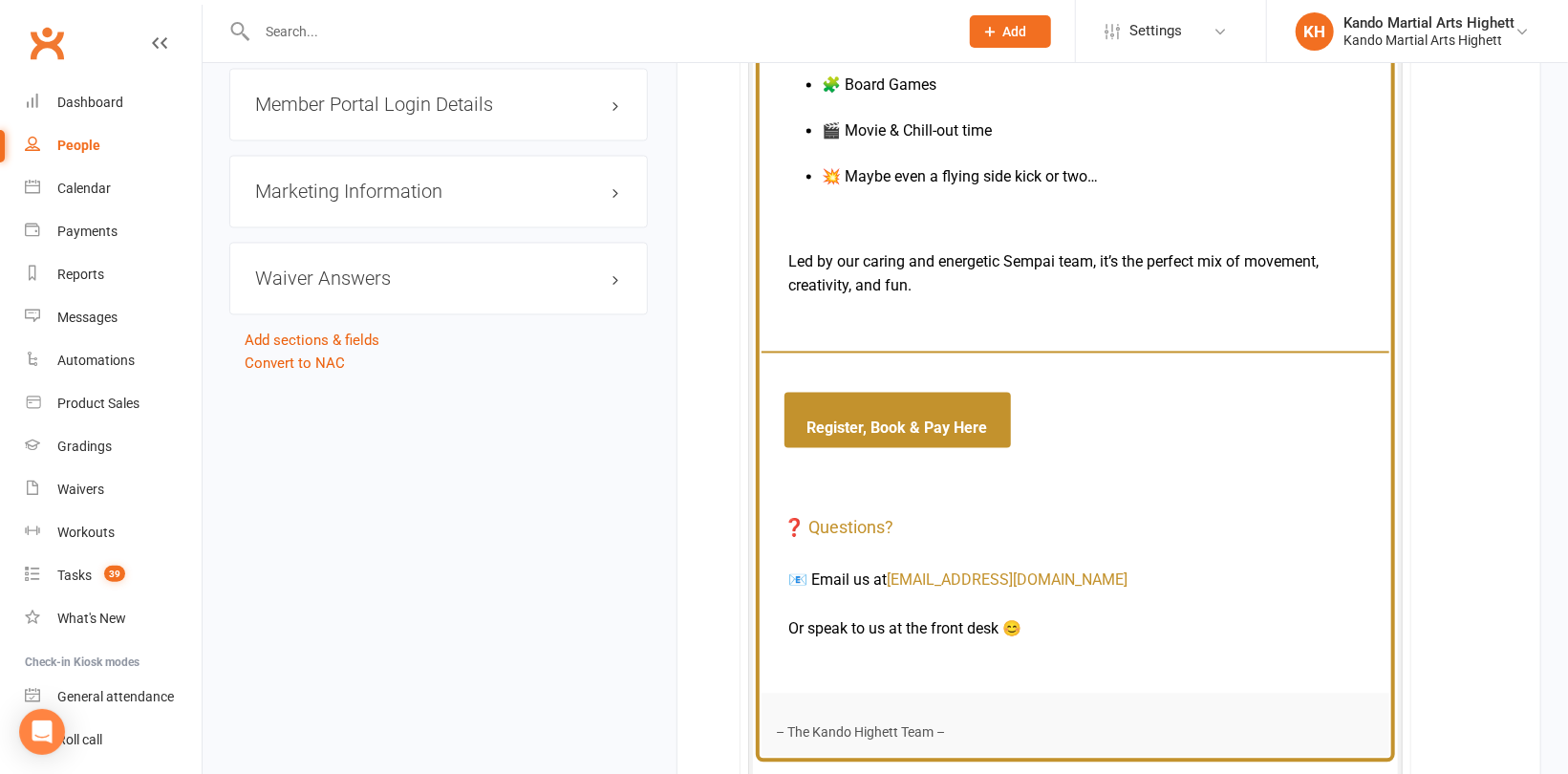
scroll to position [2049, 0]
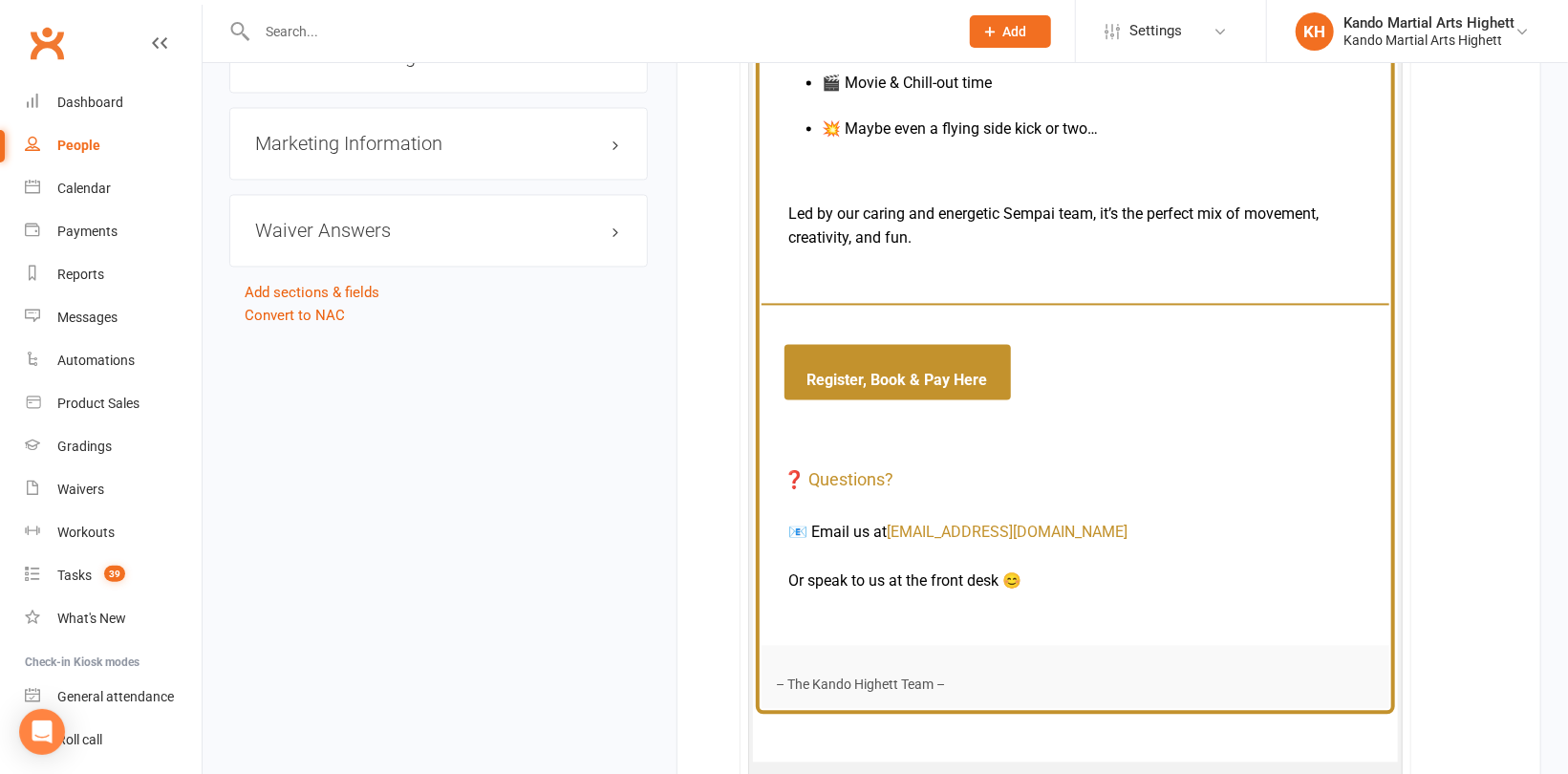
copy tbody "Hi there, We’re excited to announce the return of our School Holiday Program – …"
click at [1012, 406] on td "Register, Book & Pay Here" at bounding box center [1075, 363] width 628 height 119
click at [930, 378] on link "Register, Book & Pay Here" at bounding box center [898, 373] width 227 height 55
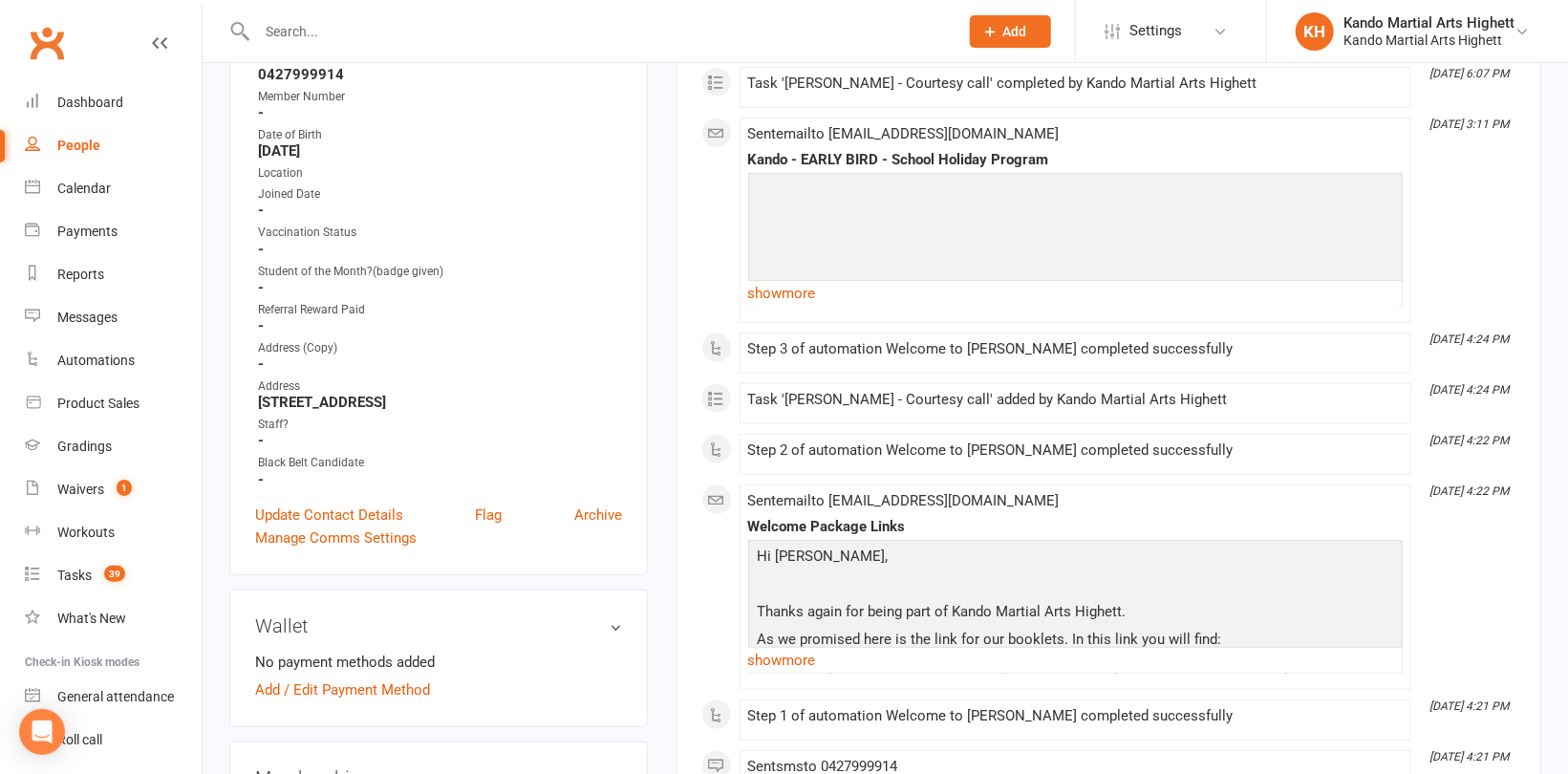
scroll to position [477, 0]
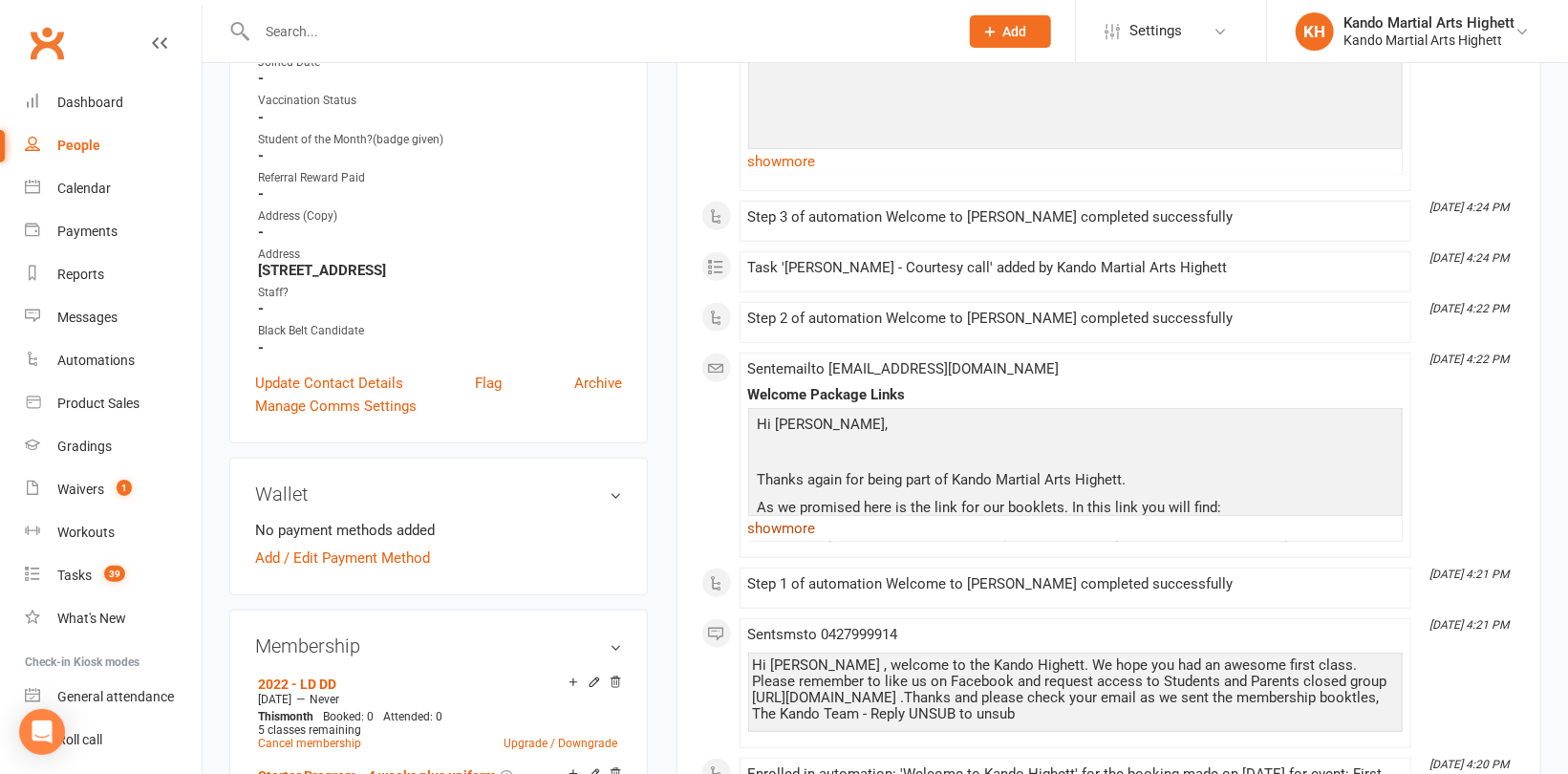
click at [767, 522] on link "show more" at bounding box center [1076, 528] width 655 height 27
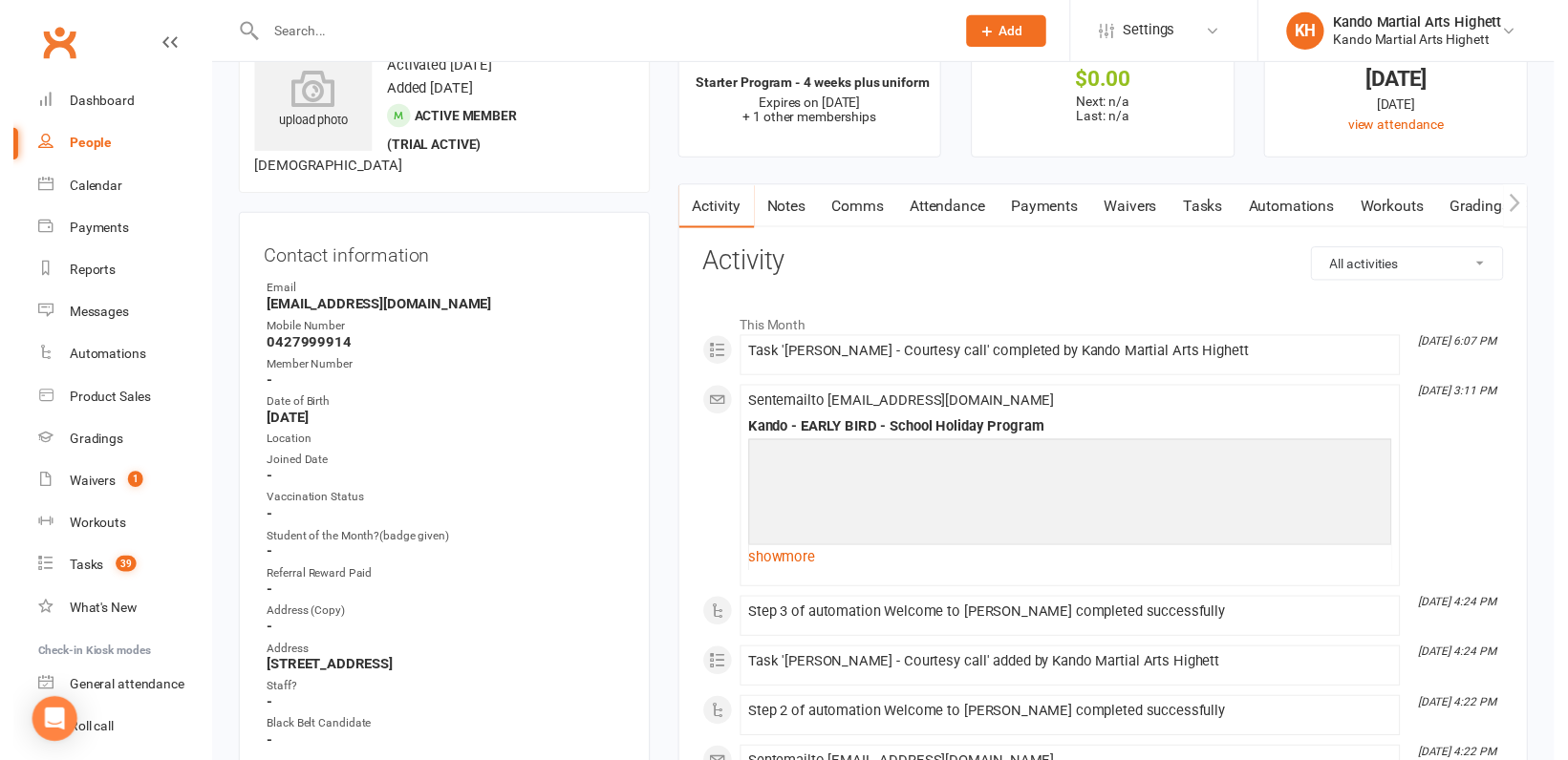
scroll to position [0, 0]
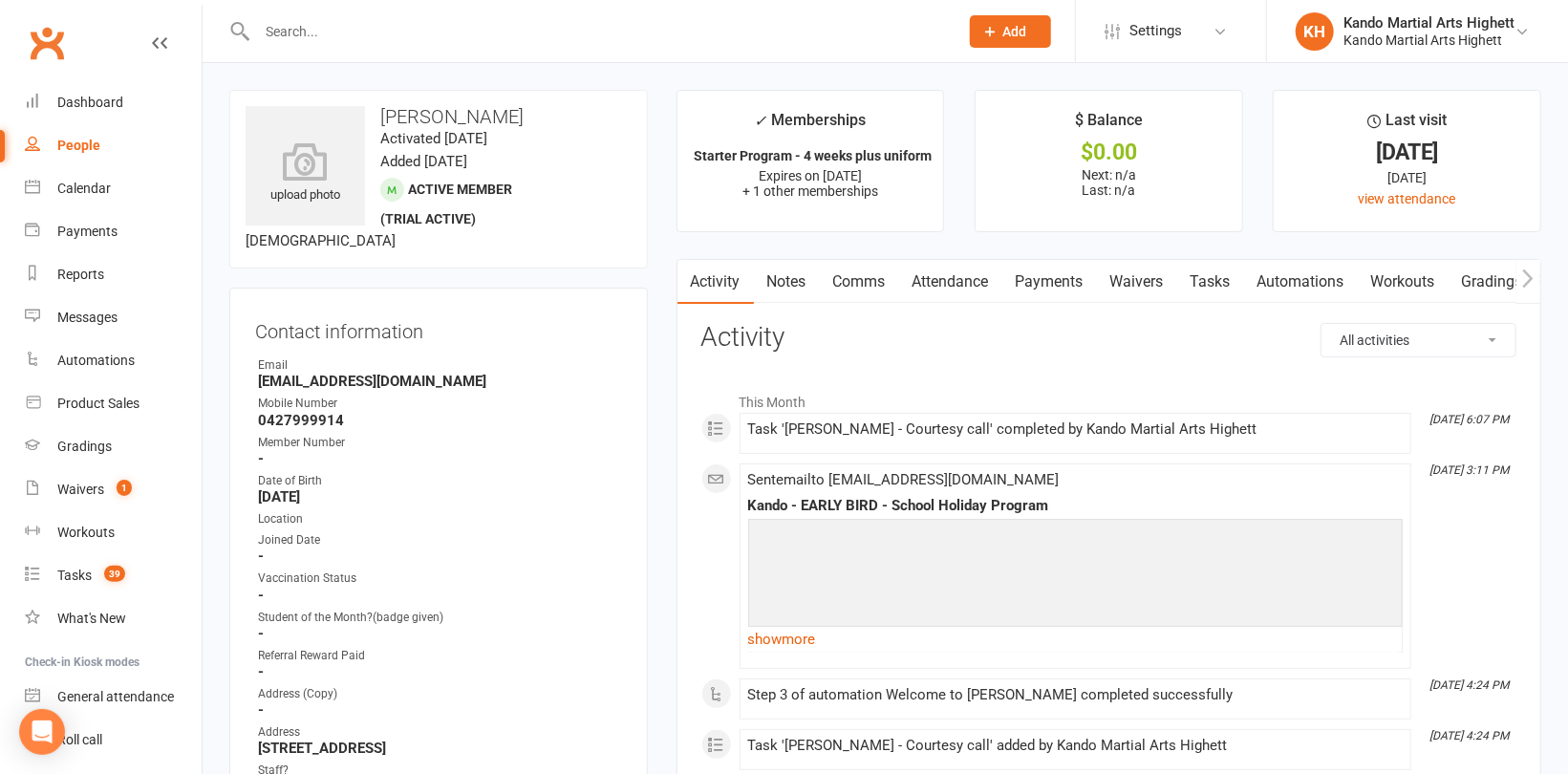
click at [53, 133] on link "People" at bounding box center [112, 146] width 177 height 43
select select "100"
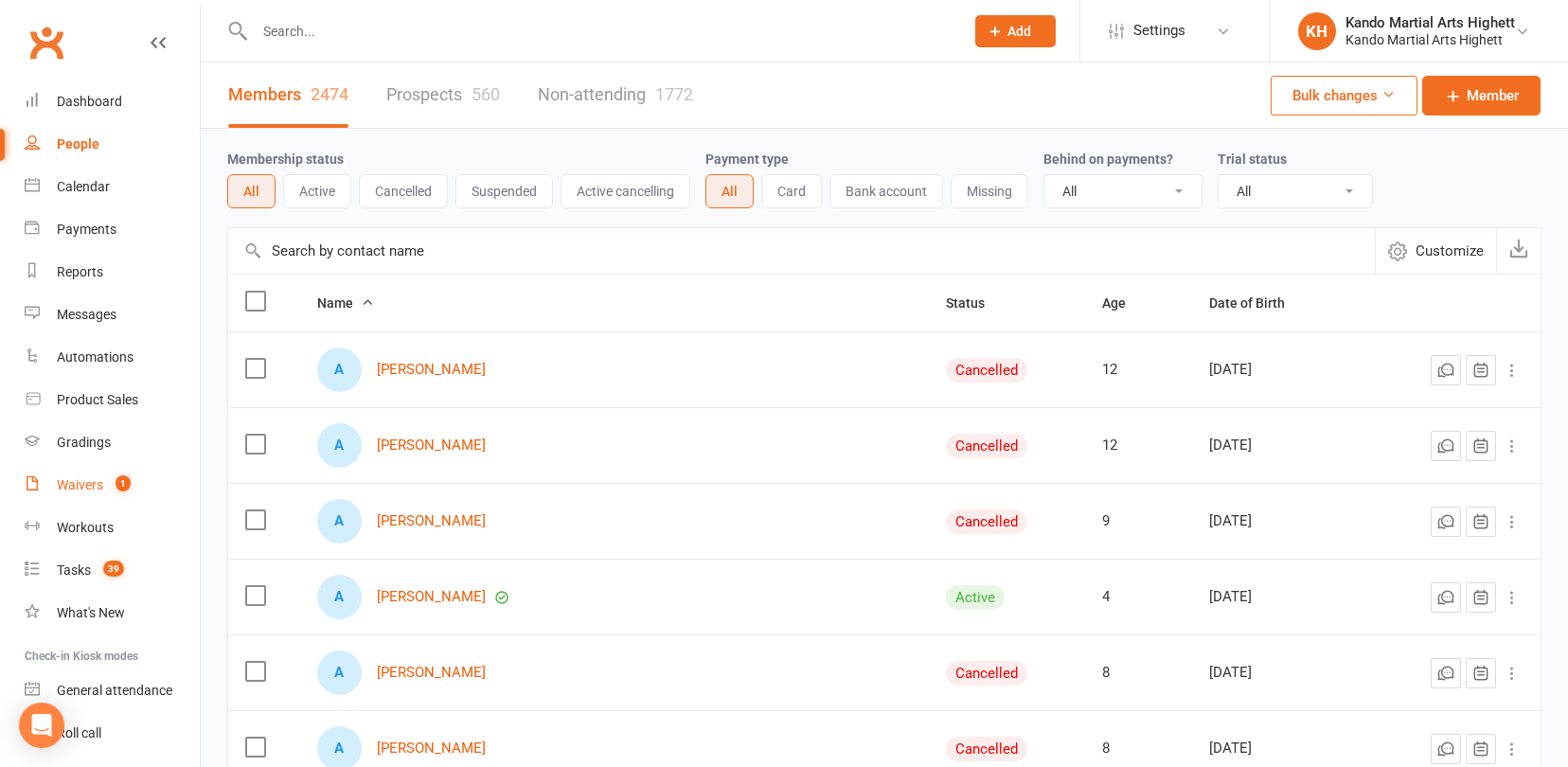
click at [82, 481] on div "Waivers" at bounding box center [79, 485] width 46 height 16
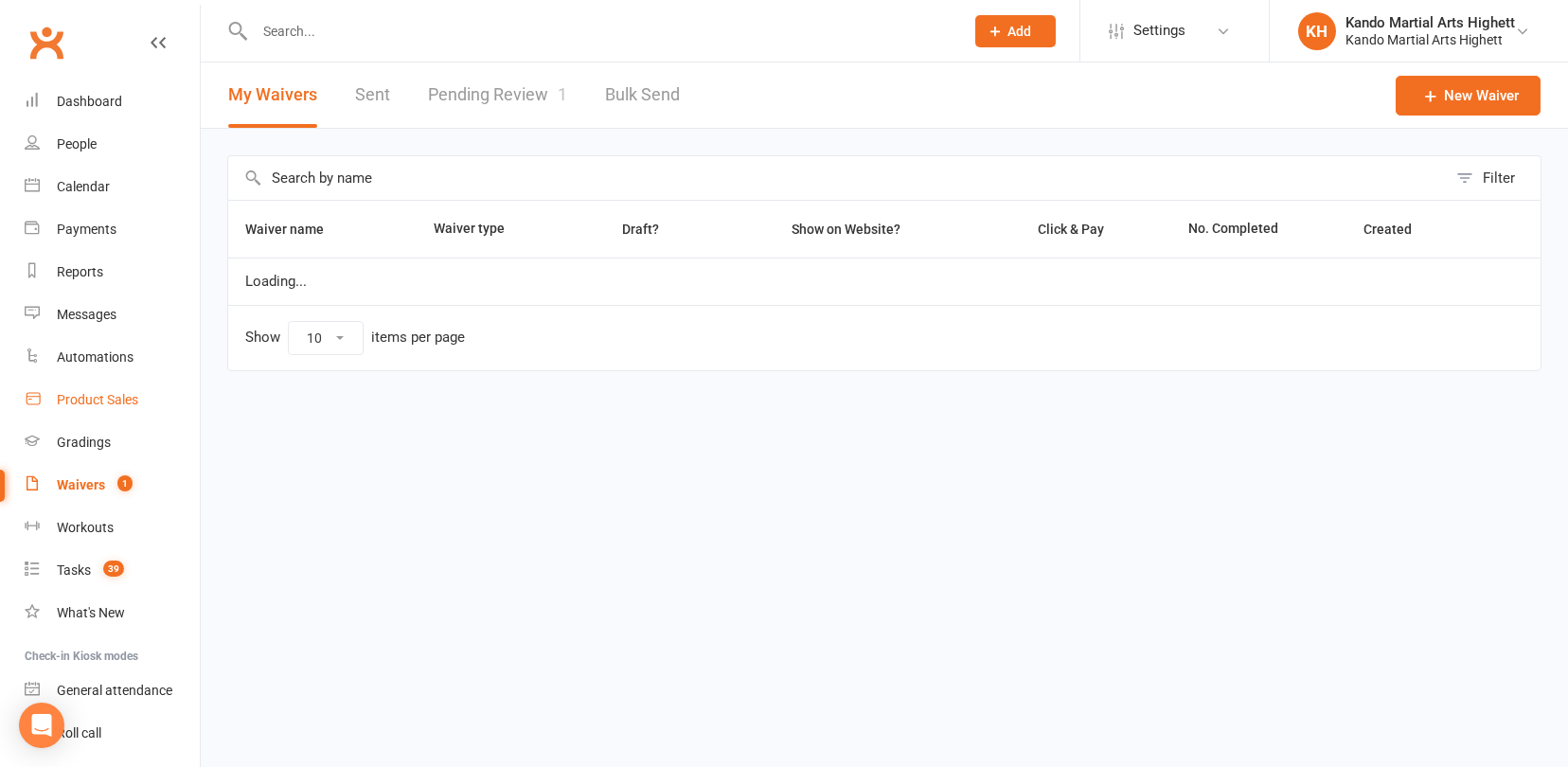
select select "100"
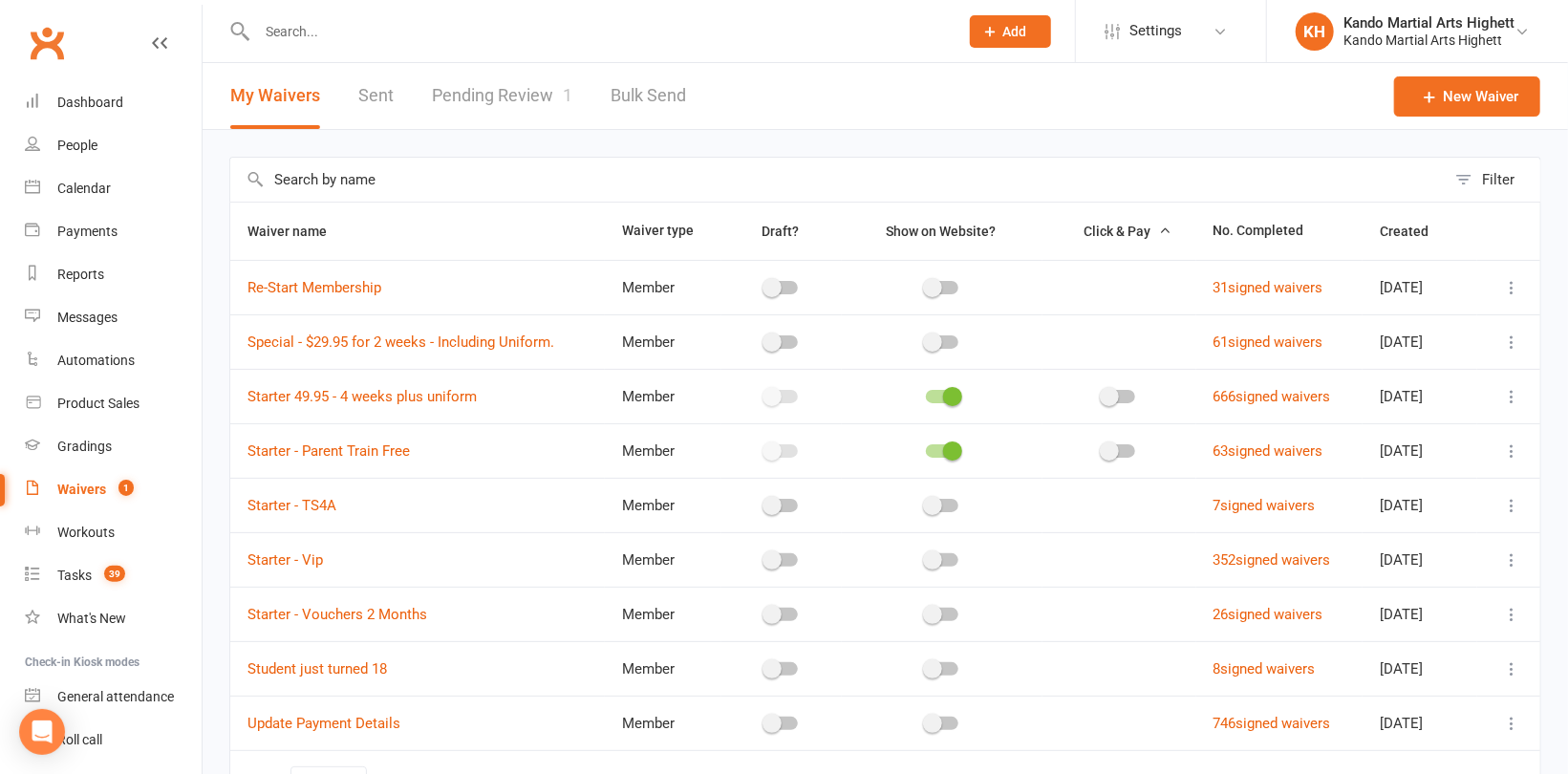
click at [480, 89] on link "Pending Review 1" at bounding box center [502, 96] width 140 height 66
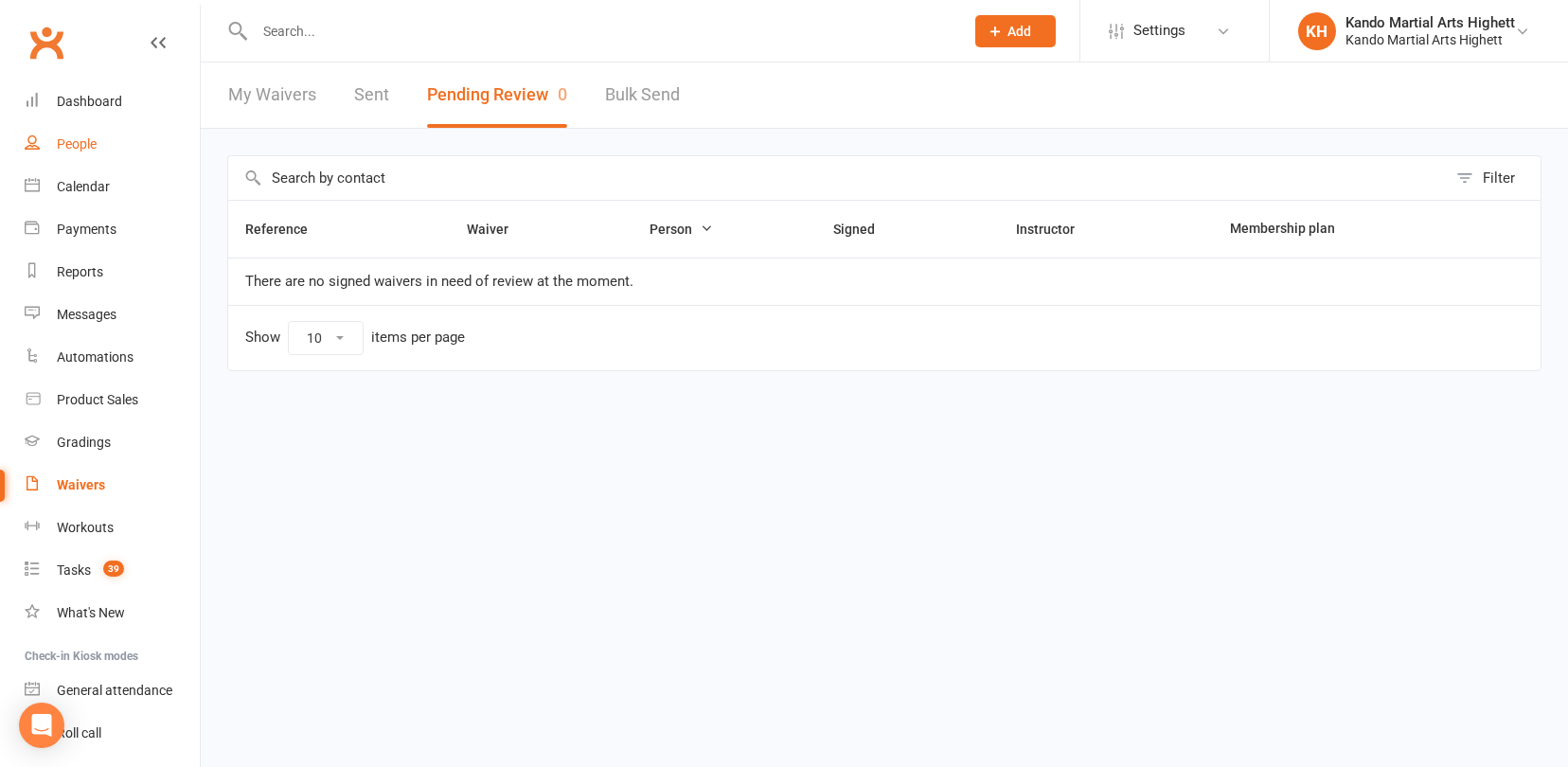
click at [83, 137] on div "People" at bounding box center [76, 145] width 40 height 16
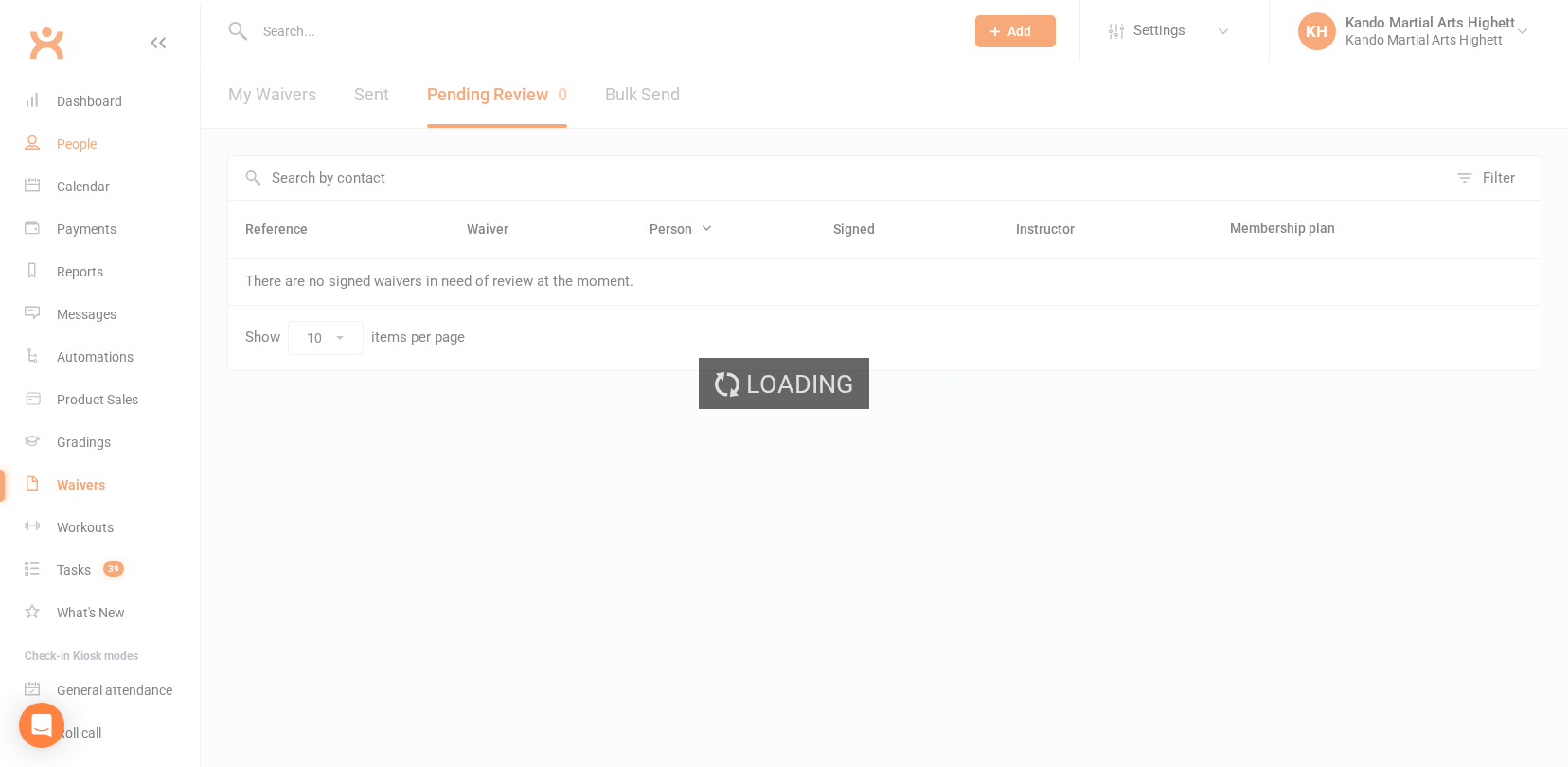
select select "100"
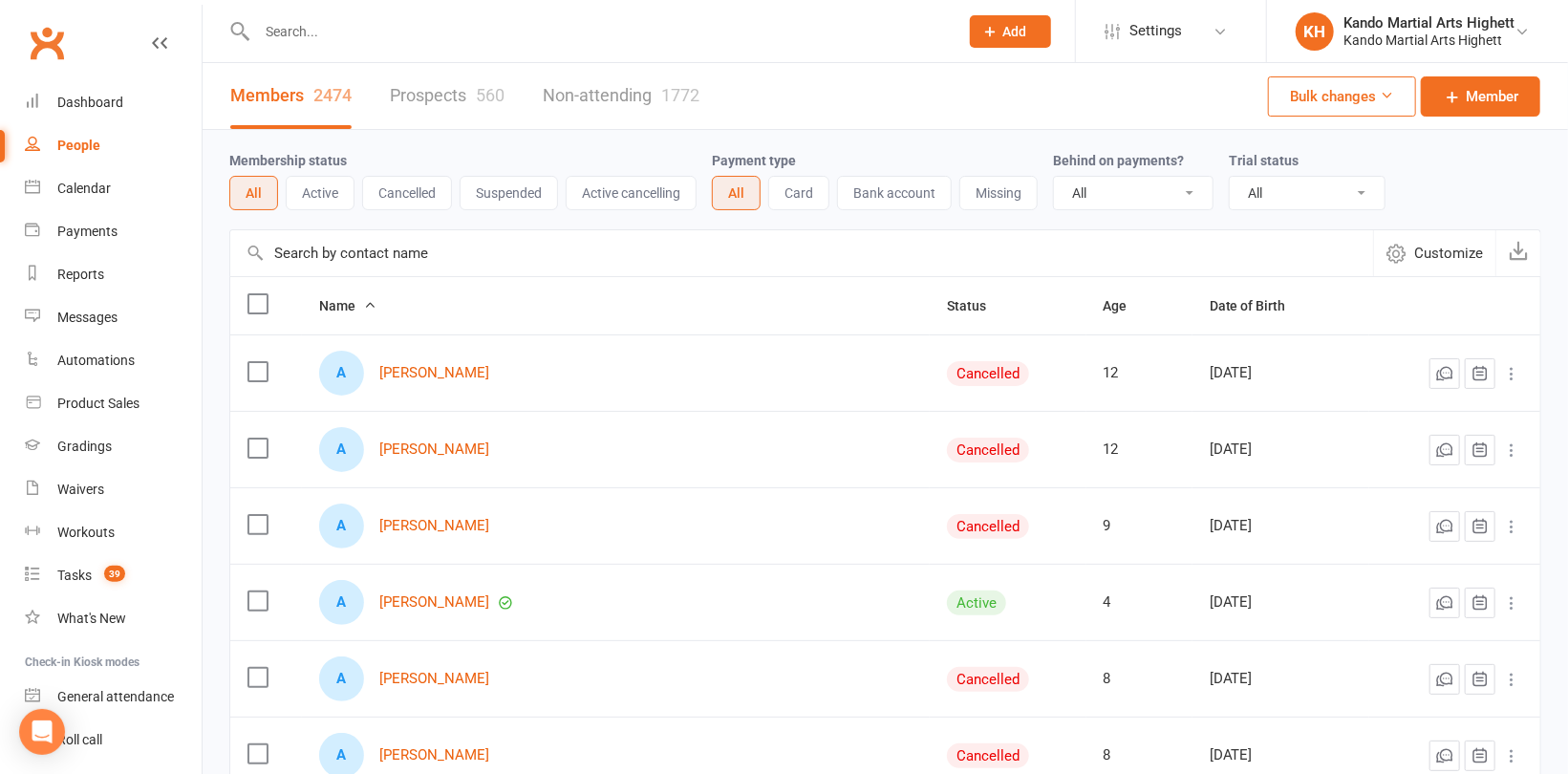
click at [330, 180] on button "Active" at bounding box center [321, 192] width 69 height 35
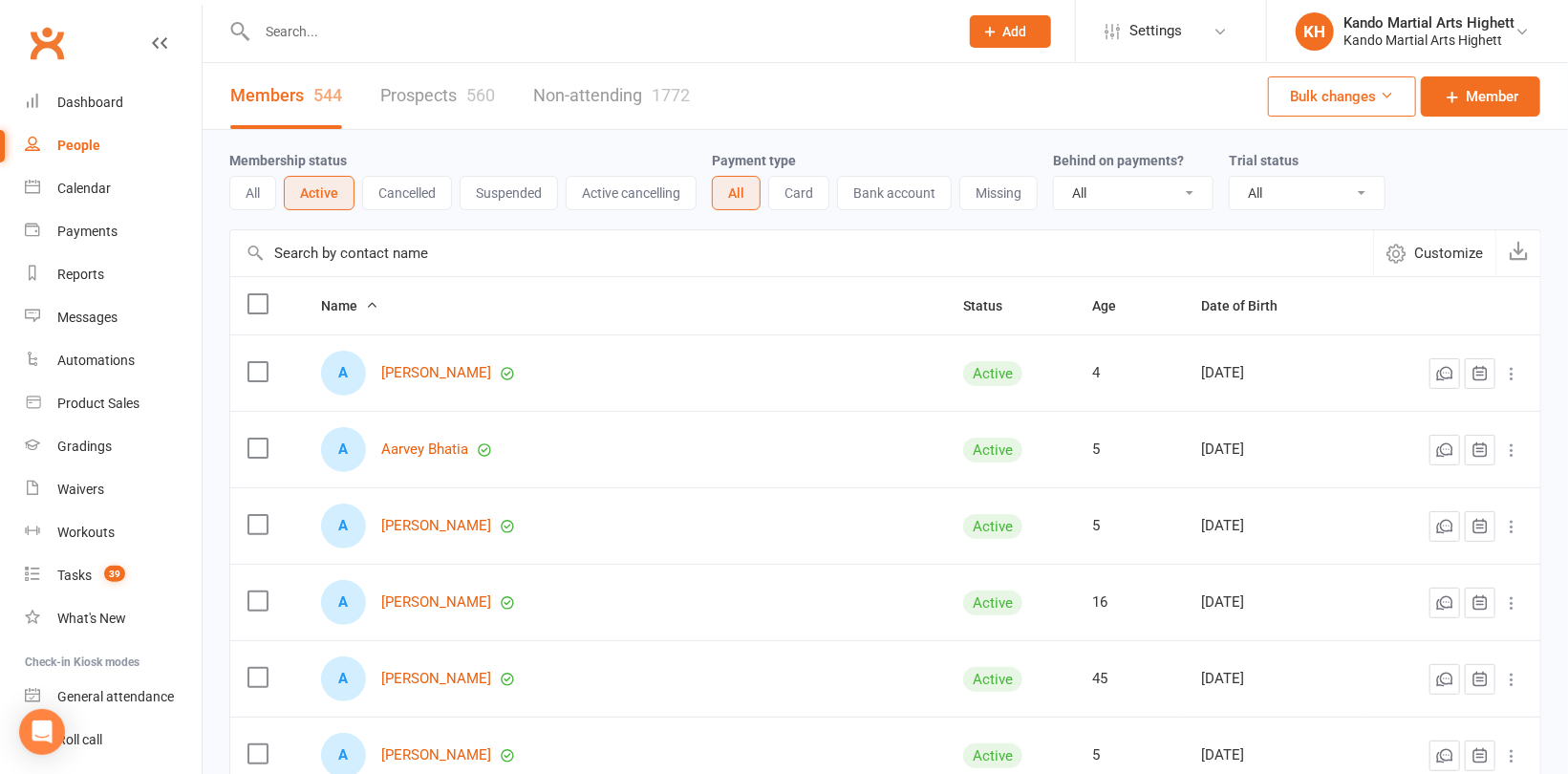
click at [417, 31] on input "text" at bounding box center [598, 31] width 693 height 27
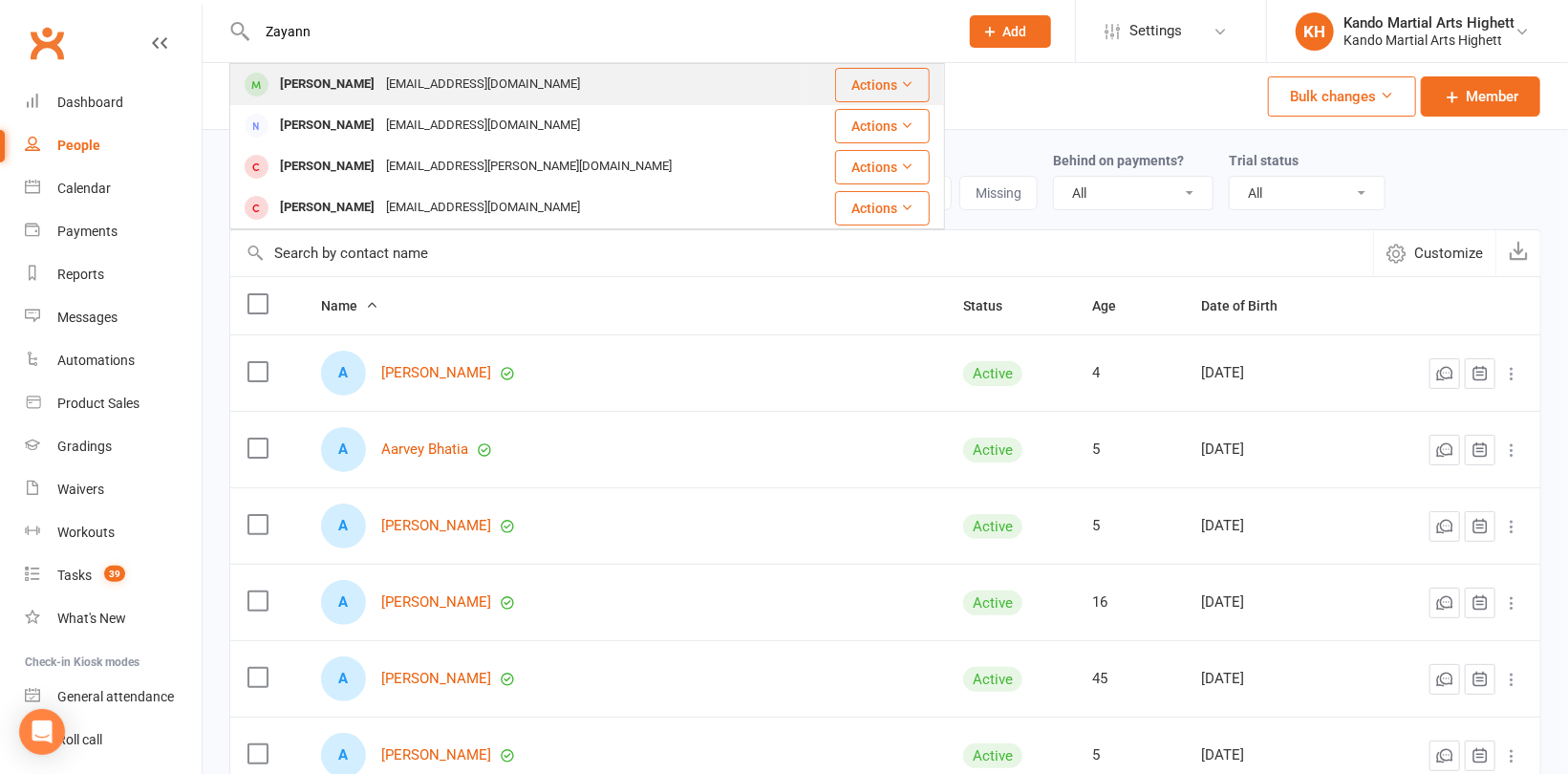
type input "Zayann"
click at [381, 78] on div "rahman.naila@gmail.com" at bounding box center [483, 85] width 205 height 28
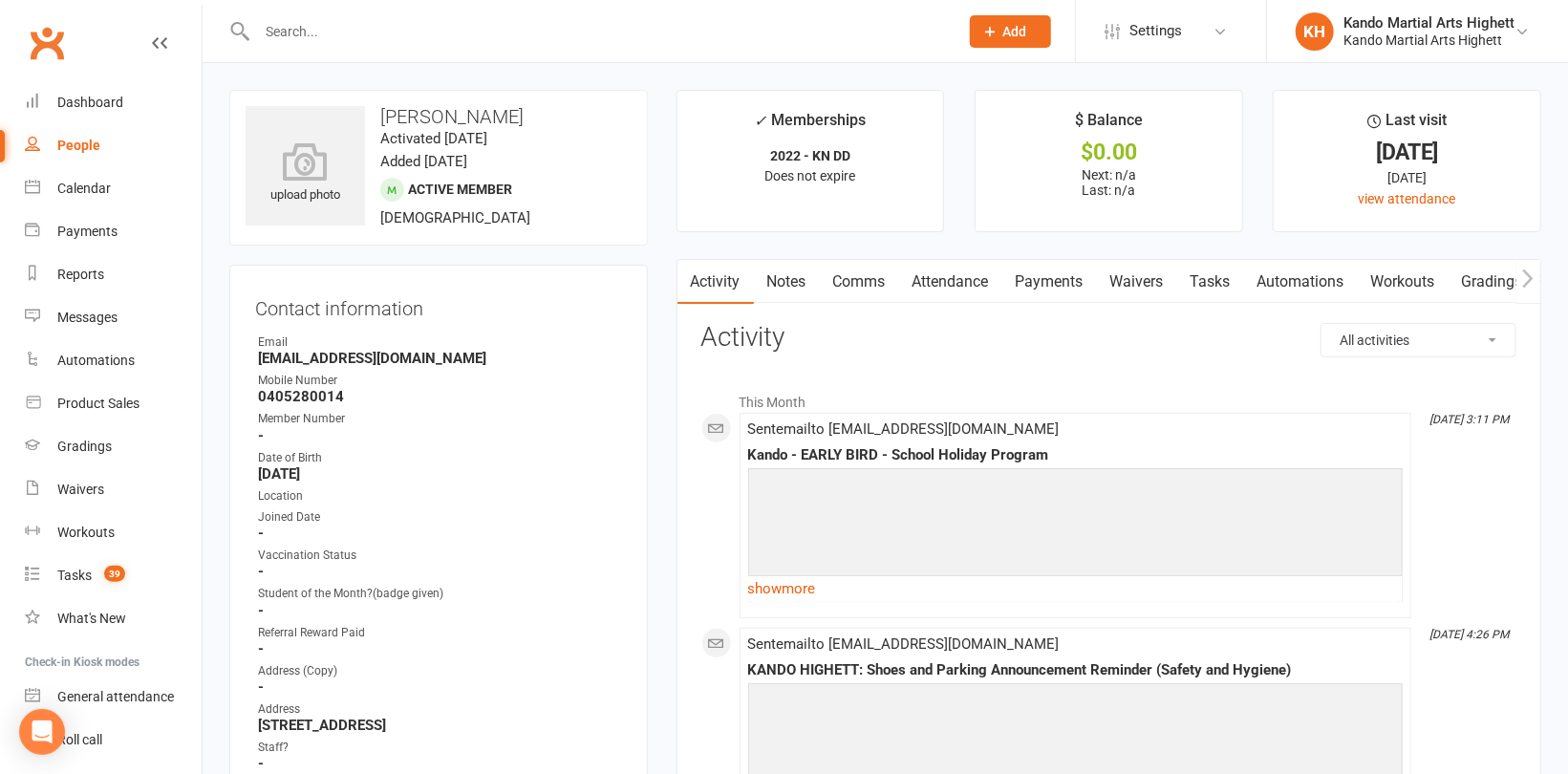
click at [803, 292] on link "Notes" at bounding box center [787, 282] width 66 height 44
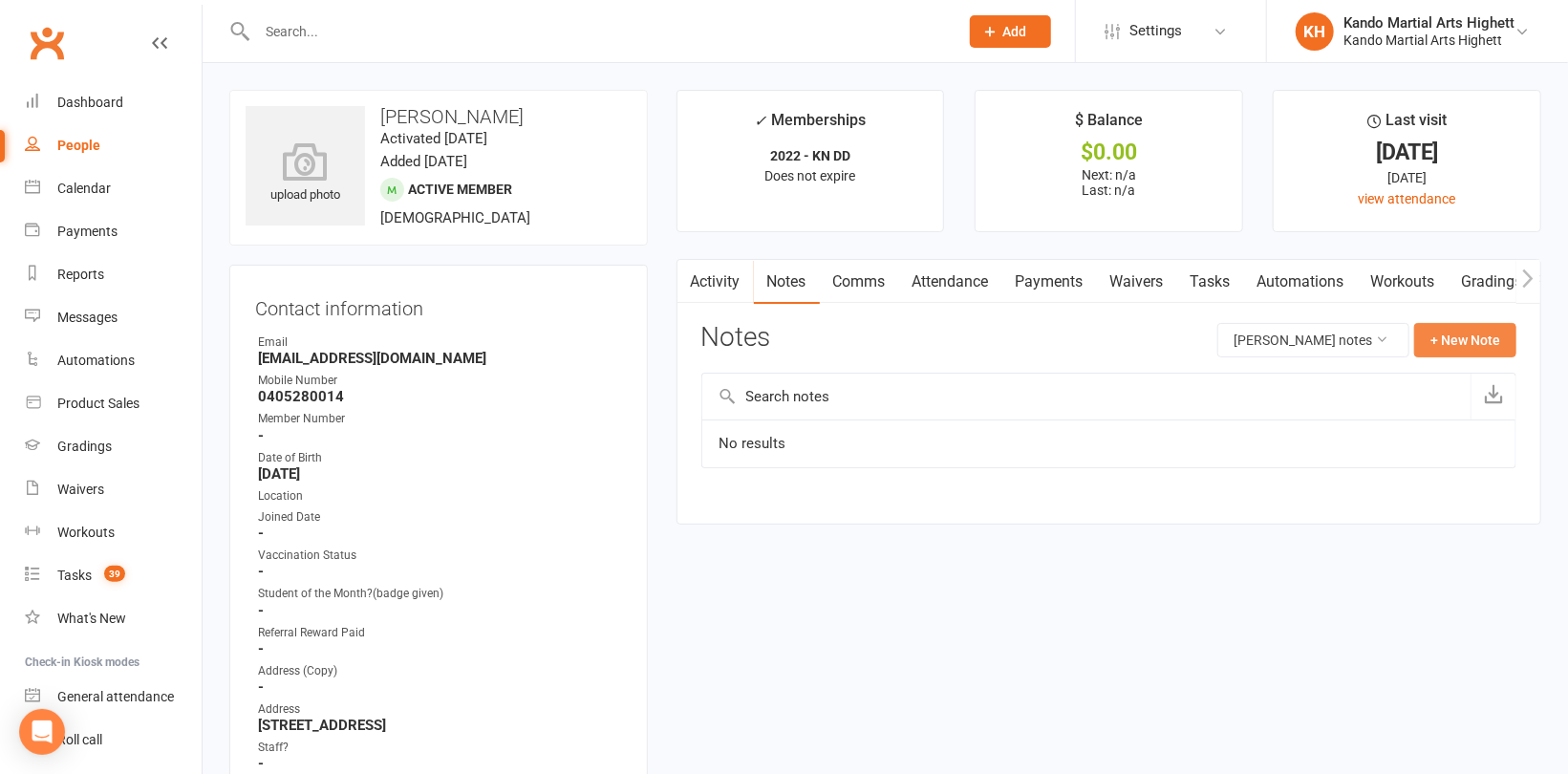
click at [1487, 345] on button "+ New Note" at bounding box center [1465, 340] width 103 height 35
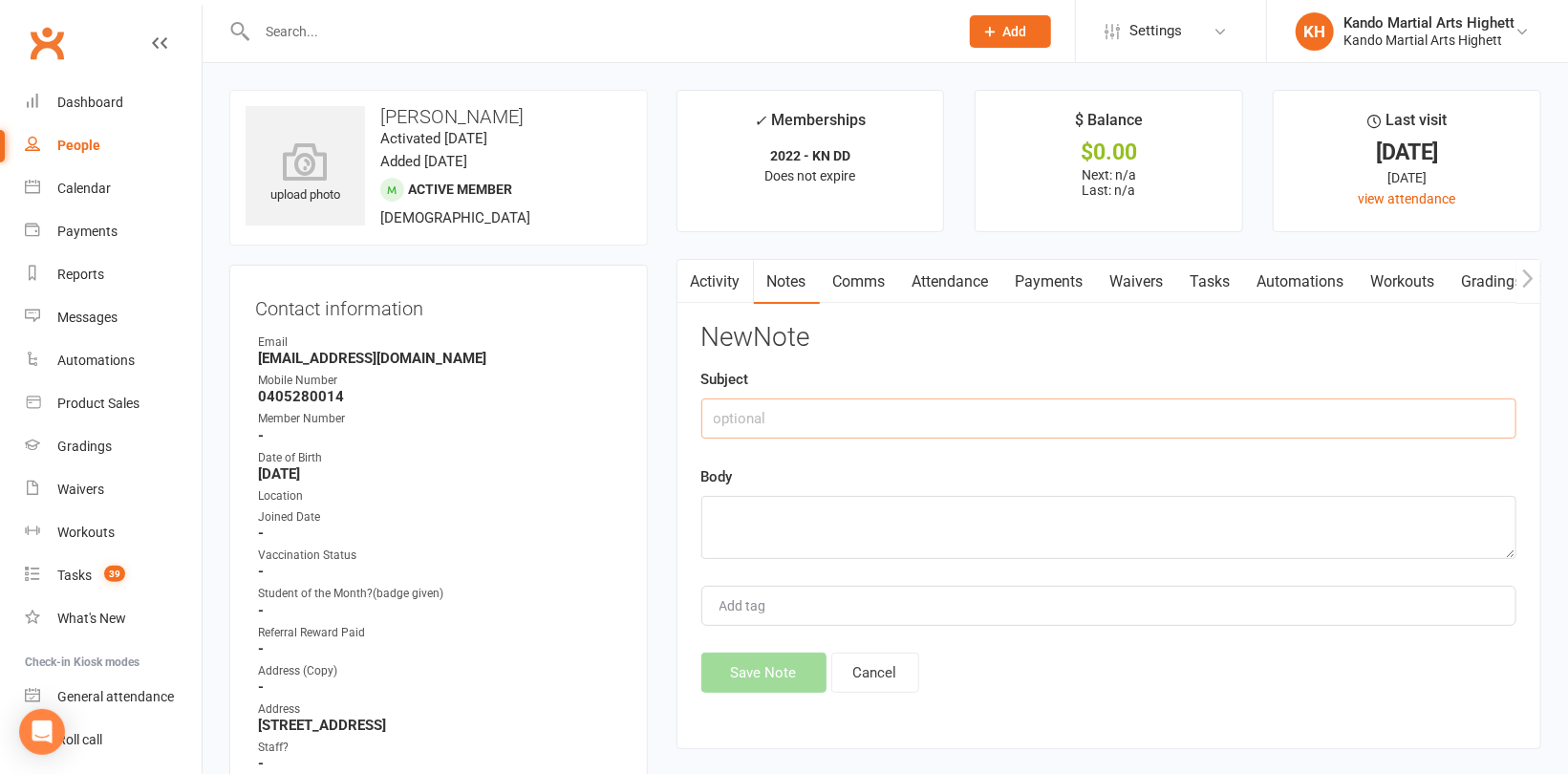
click at [786, 409] on input "text" at bounding box center [1108, 418] width 816 height 40
type input "Suspesnion"
click at [788, 512] on textarea at bounding box center [1108, 528] width 816 height 63
type textarea "August 27th to September 20th 2025"
drag, startPoint x: 970, startPoint y: 511, endPoint x: 668, endPoint y: 509, distance: 302.0
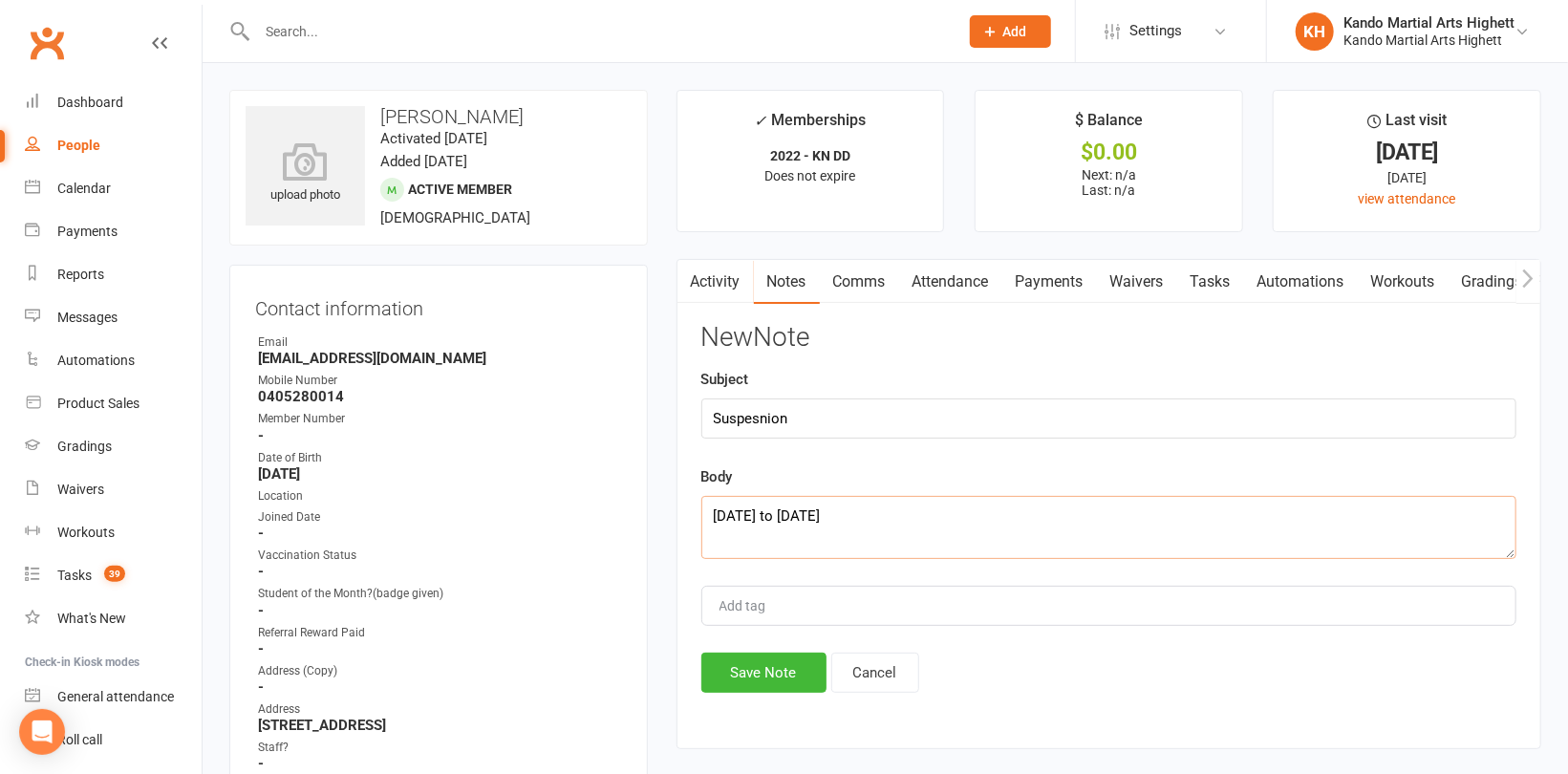
click at [668, 509] on main "✓ Memberships 2022 - KN DD Does not expire $ Balance $0.00 Next: n/a Last: n/a …" at bounding box center [1109, 429] width 893 height 678
paste textarea "August 27th to September 20th 2025"
type textarea "August 27th to September 20th 2025"
click at [780, 679] on button "Save Note" at bounding box center [763, 672] width 125 height 40
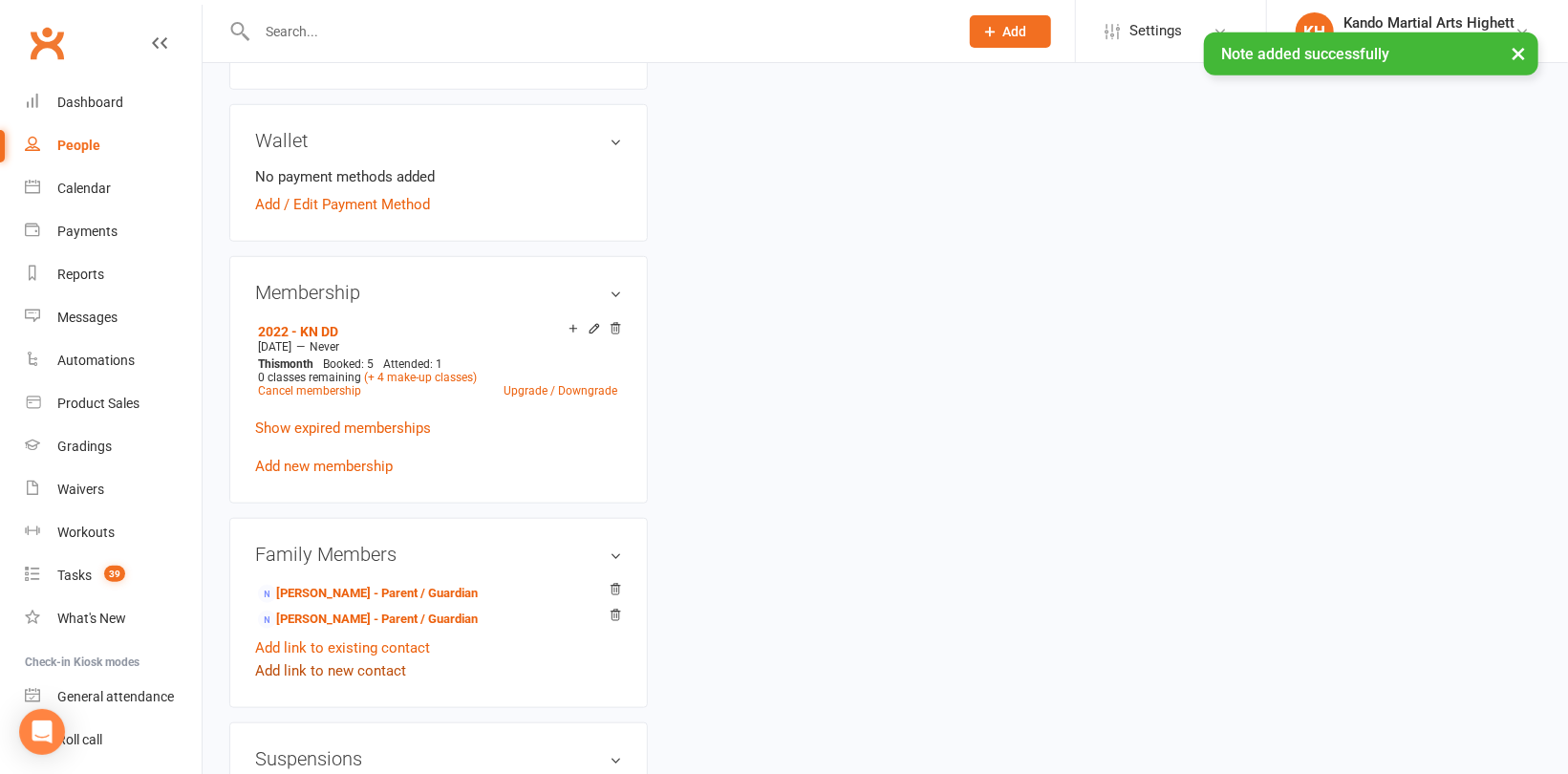
scroll to position [860, 0]
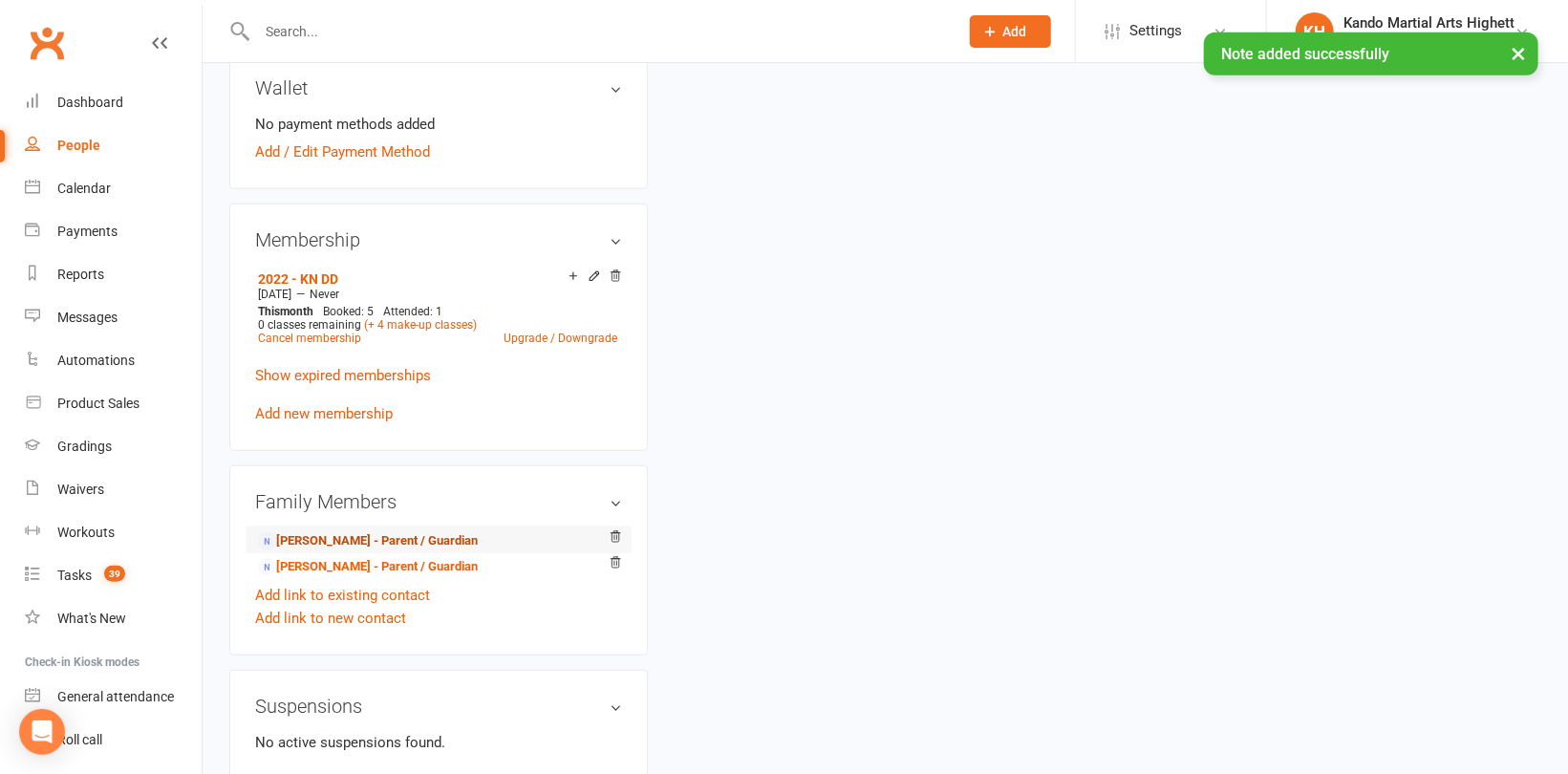
click at [349, 551] on link "Raihan Razi - Parent / Guardian" at bounding box center [368, 541] width 220 height 20
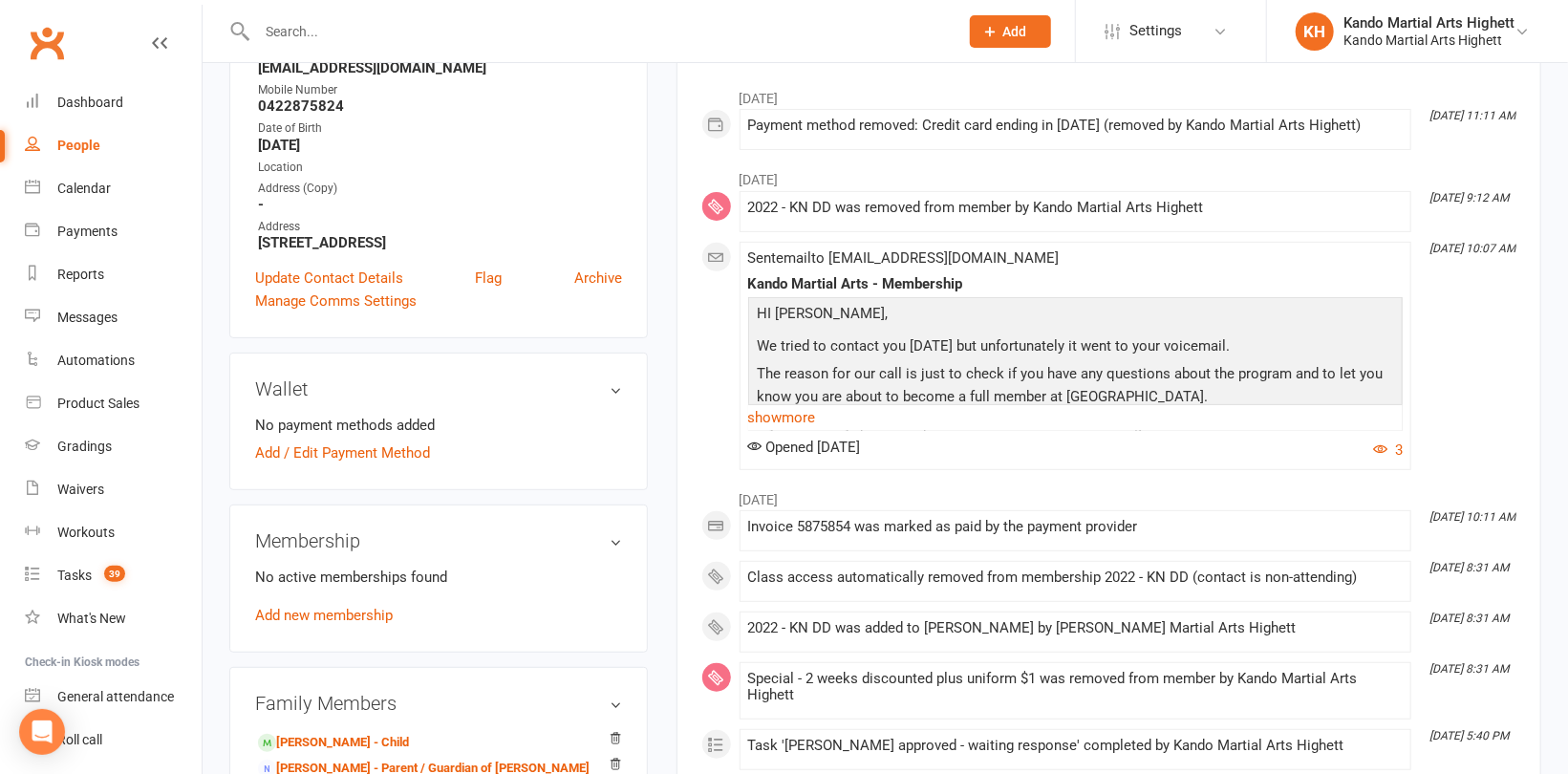
scroll to position [477, 0]
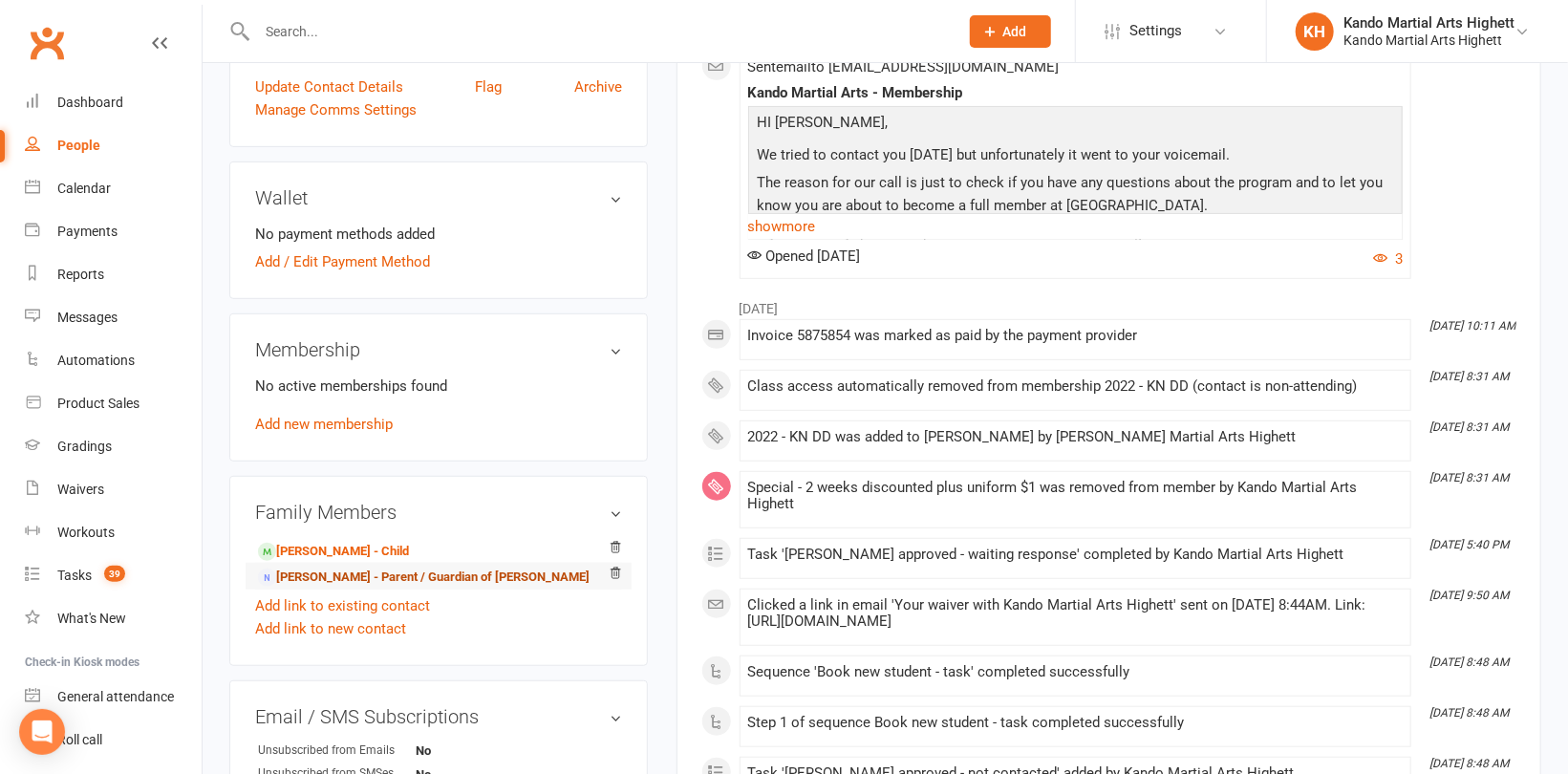
click at [323, 576] on link "Naila Rahman - Parent / Guardian of Zayaan Razi" at bounding box center [424, 578] width 331 height 20
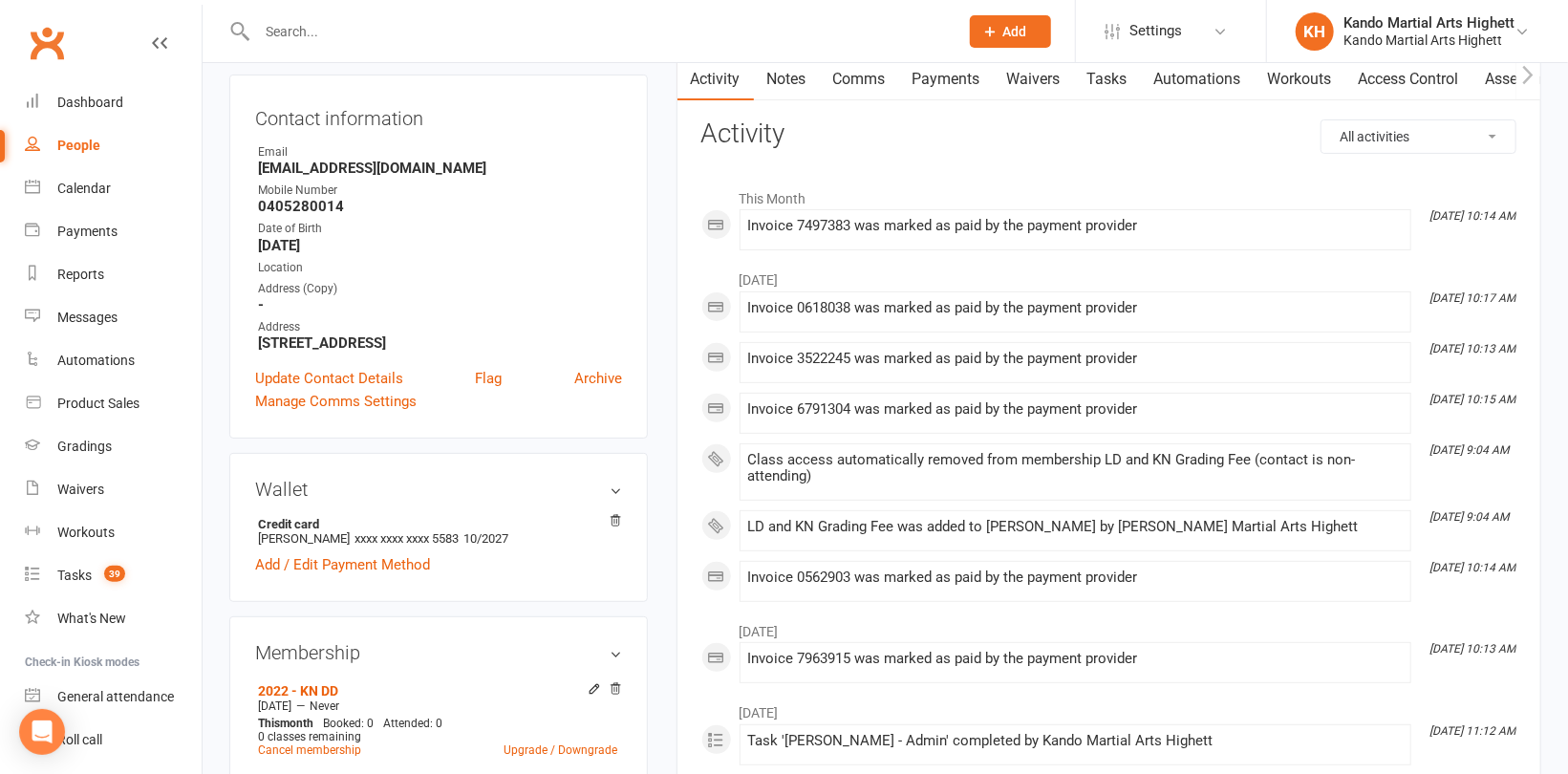
scroll to position [96, 0]
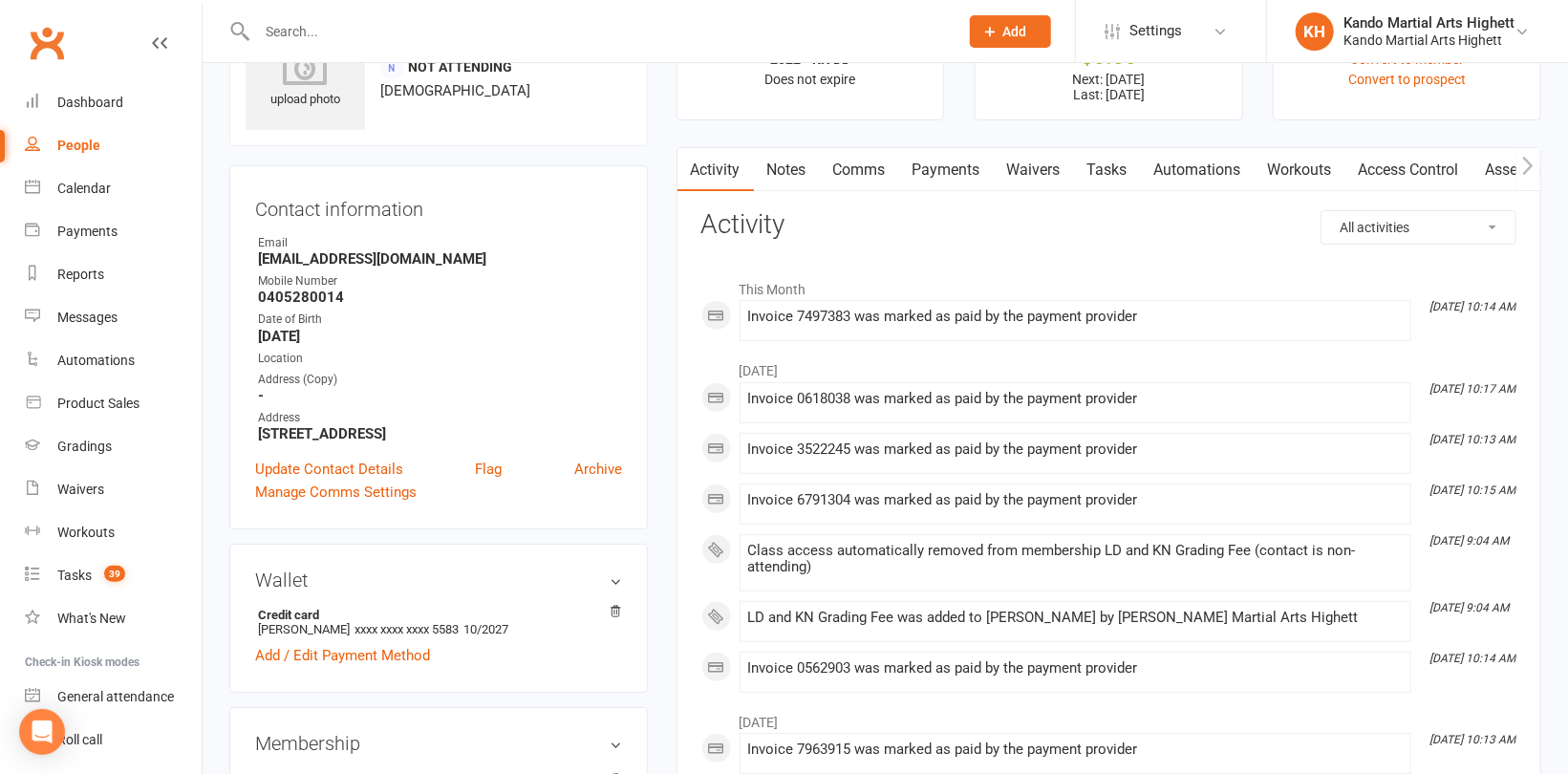
click at [798, 172] on link "Notes" at bounding box center [787, 170] width 66 height 44
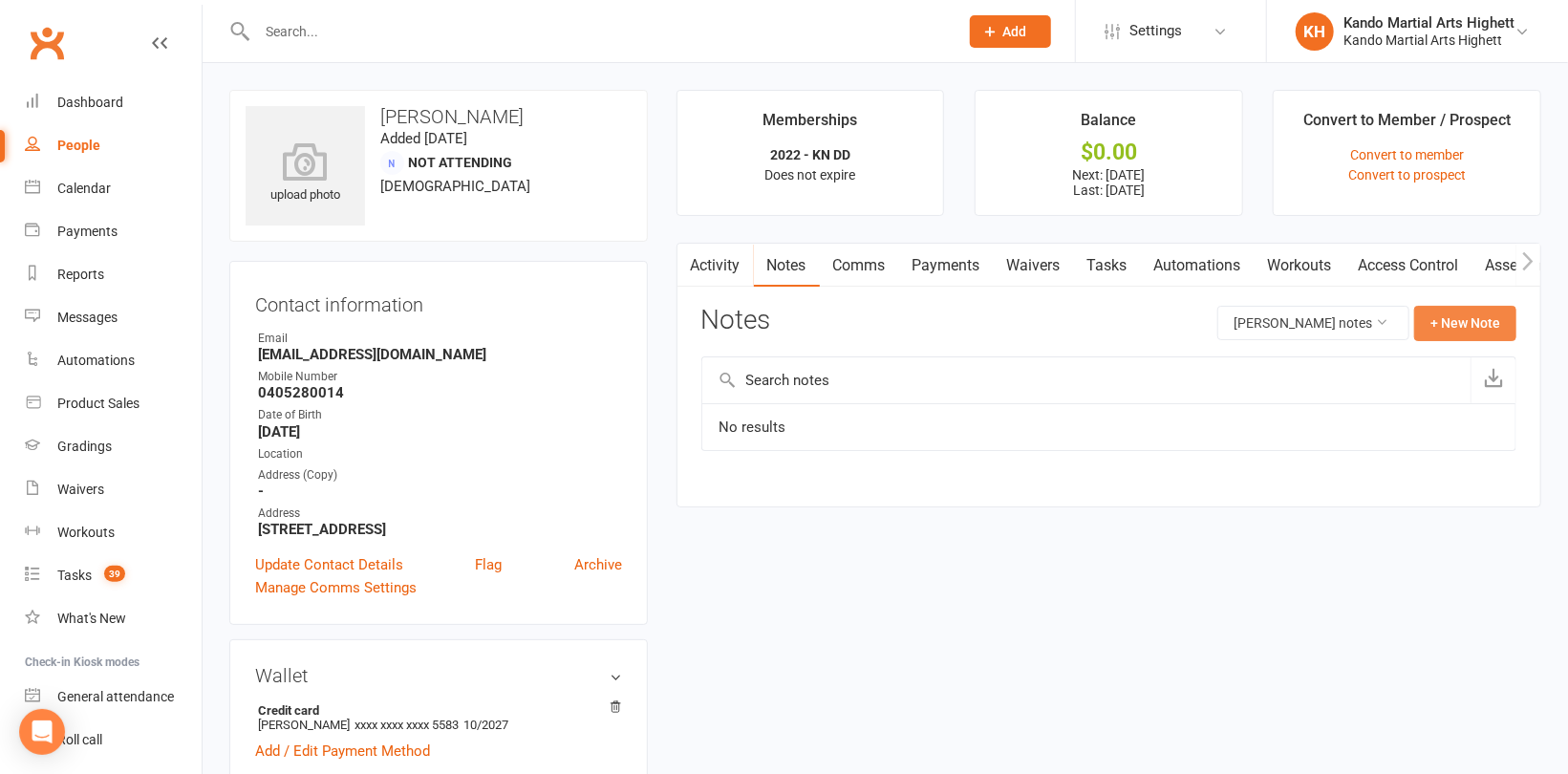
click at [1465, 316] on button "+ New Note" at bounding box center [1465, 322] width 103 height 35
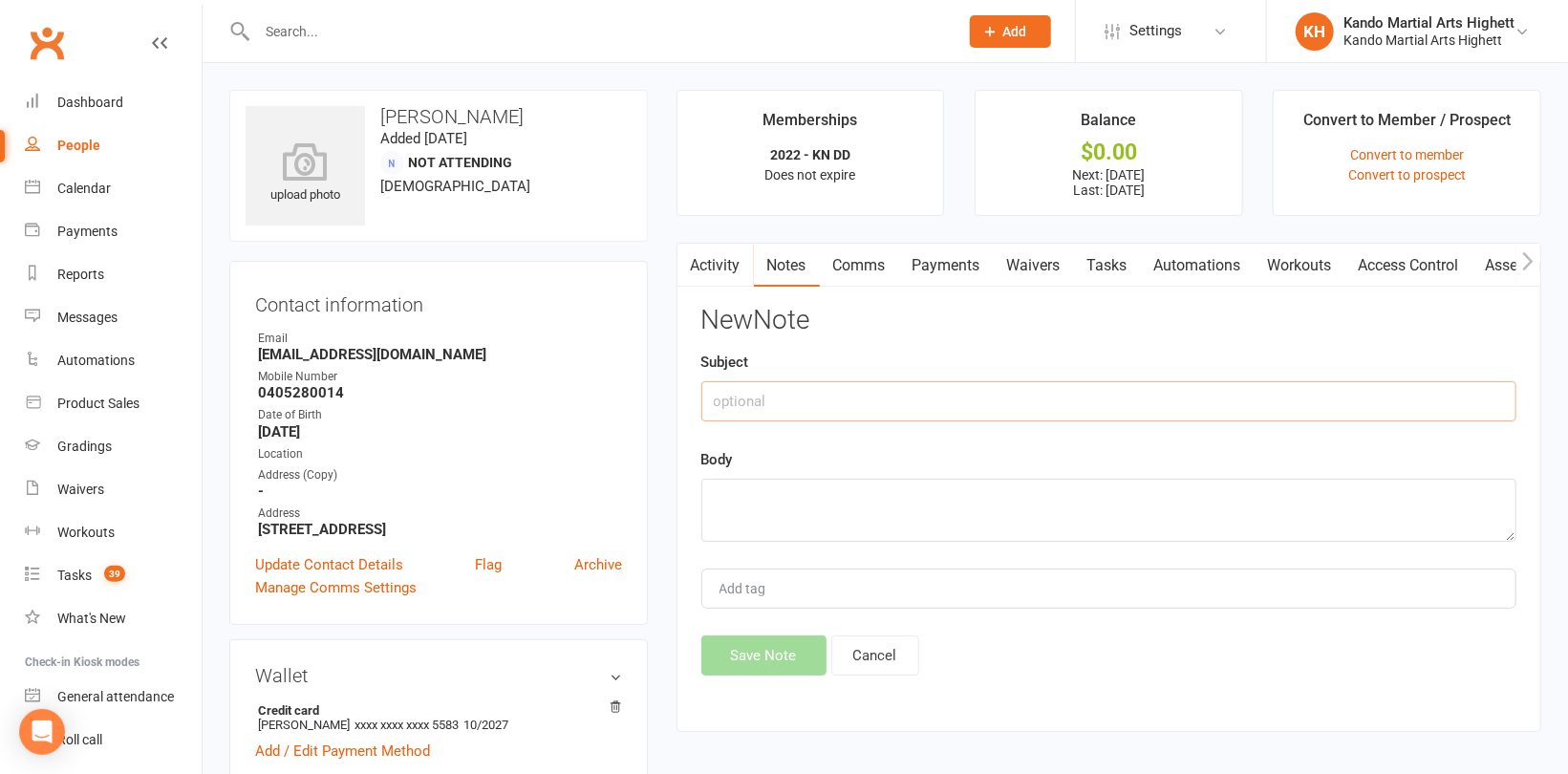
click at [1009, 402] on input "text" at bounding box center [1108, 401] width 816 height 40
type input "Suspension"
click at [926, 510] on textarea at bounding box center [1108, 510] width 816 height 63
paste textarea "August 27th to September 20th 2025"
type textarea "August 27th to September 20th 2025"
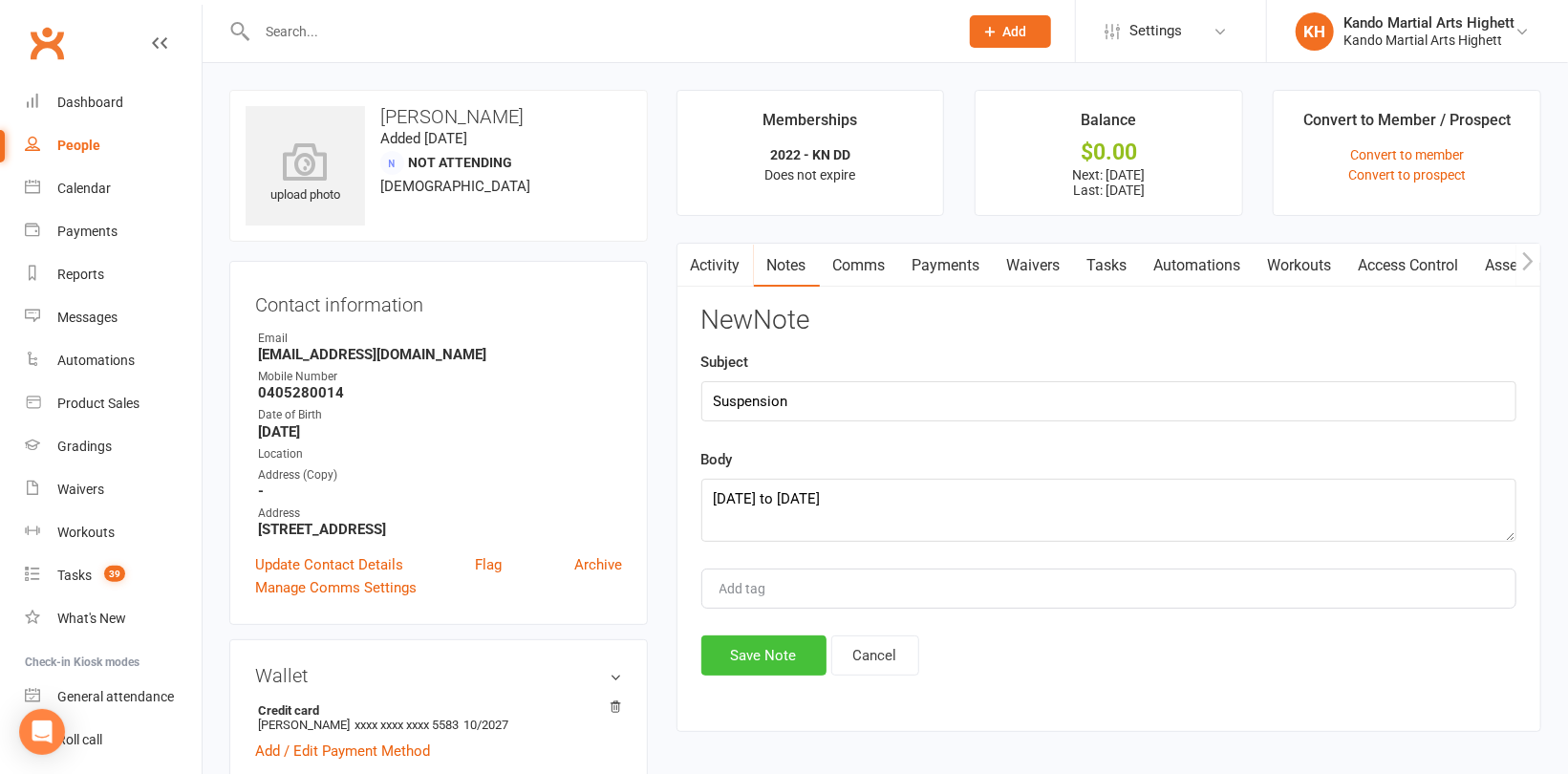
click at [799, 646] on button "Save Note" at bounding box center [763, 655] width 125 height 40
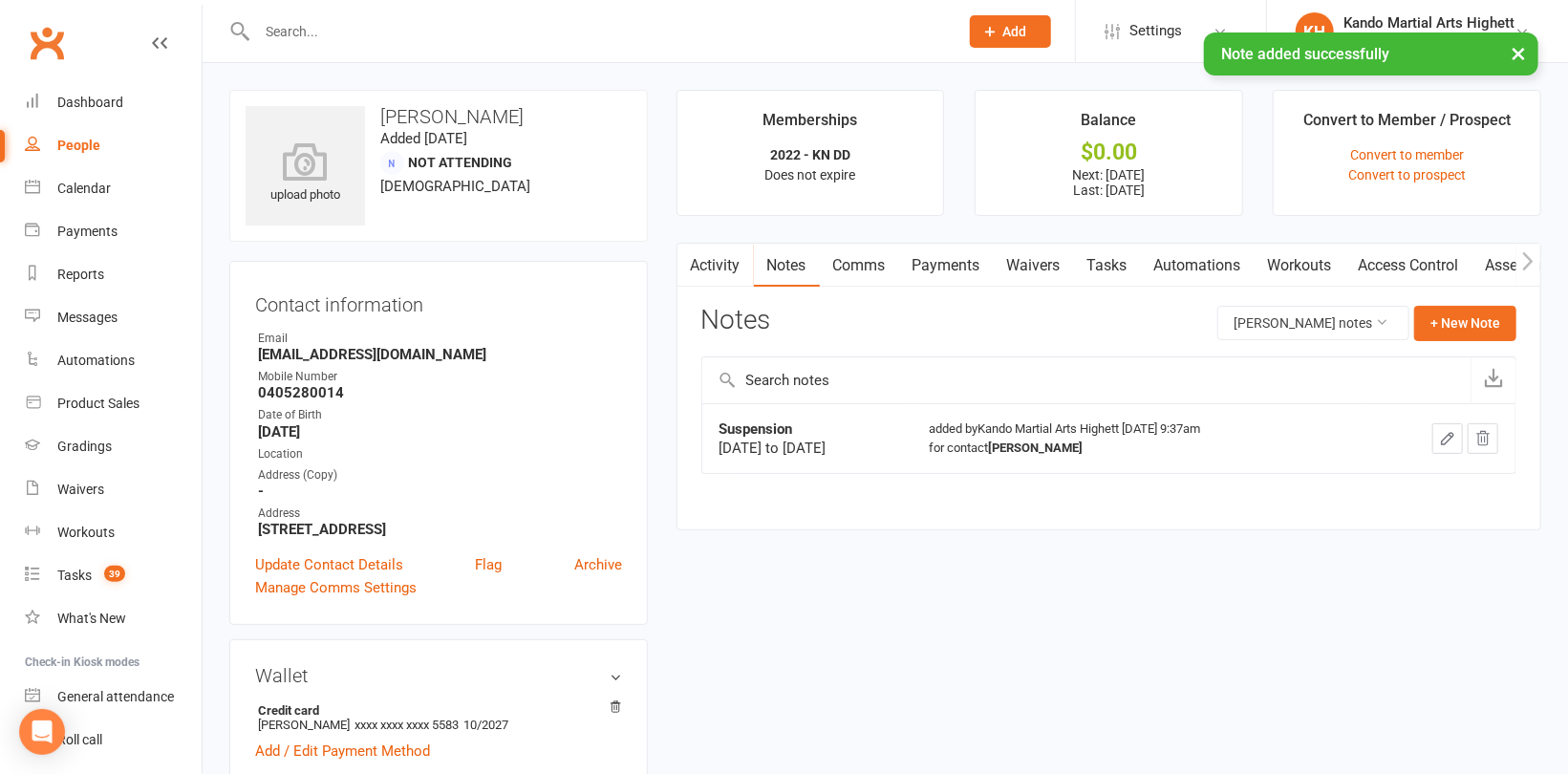
click at [954, 273] on link "Payments" at bounding box center [947, 265] width 95 height 44
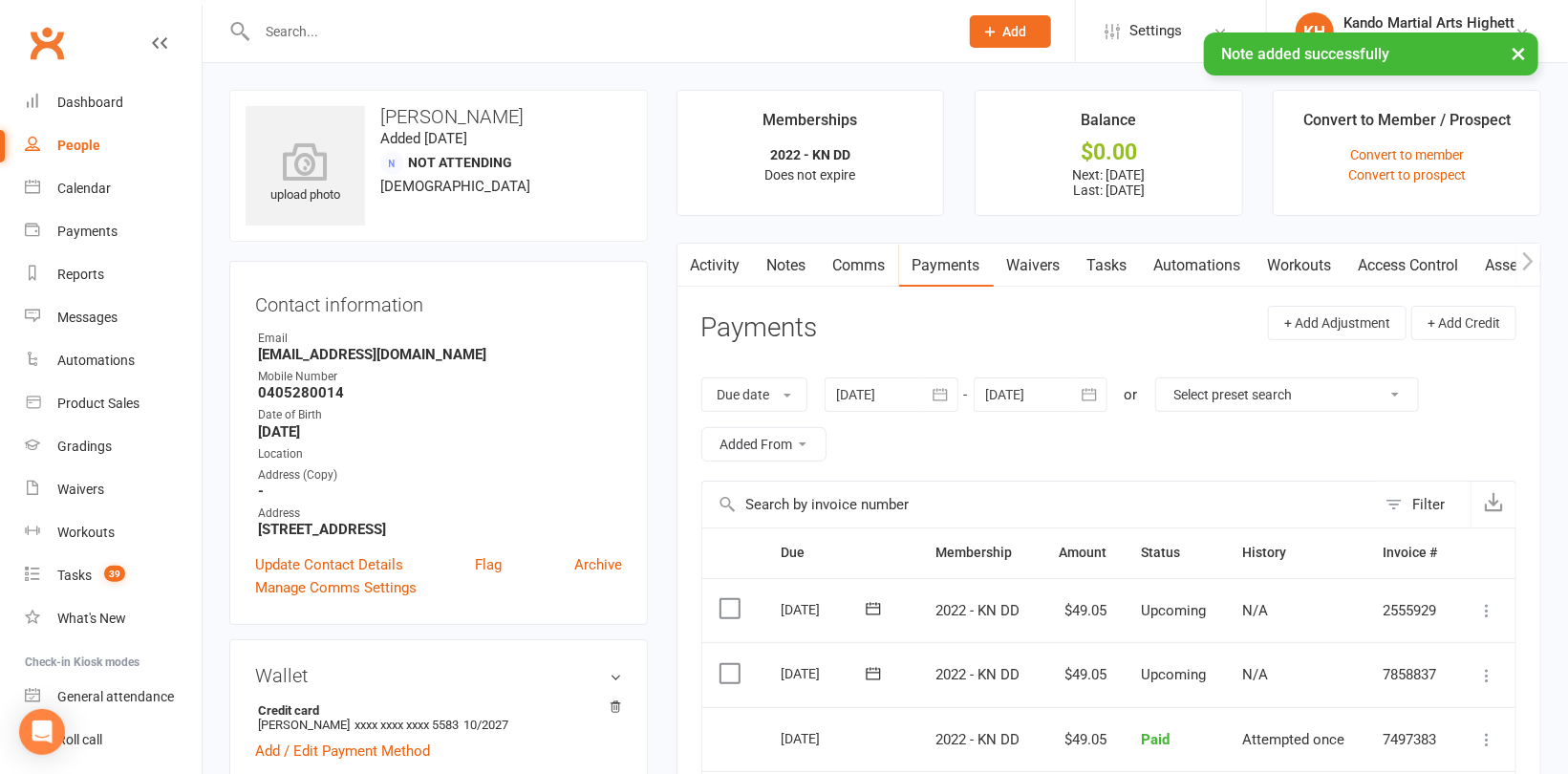
click at [889, 391] on div at bounding box center [891, 394] width 134 height 35
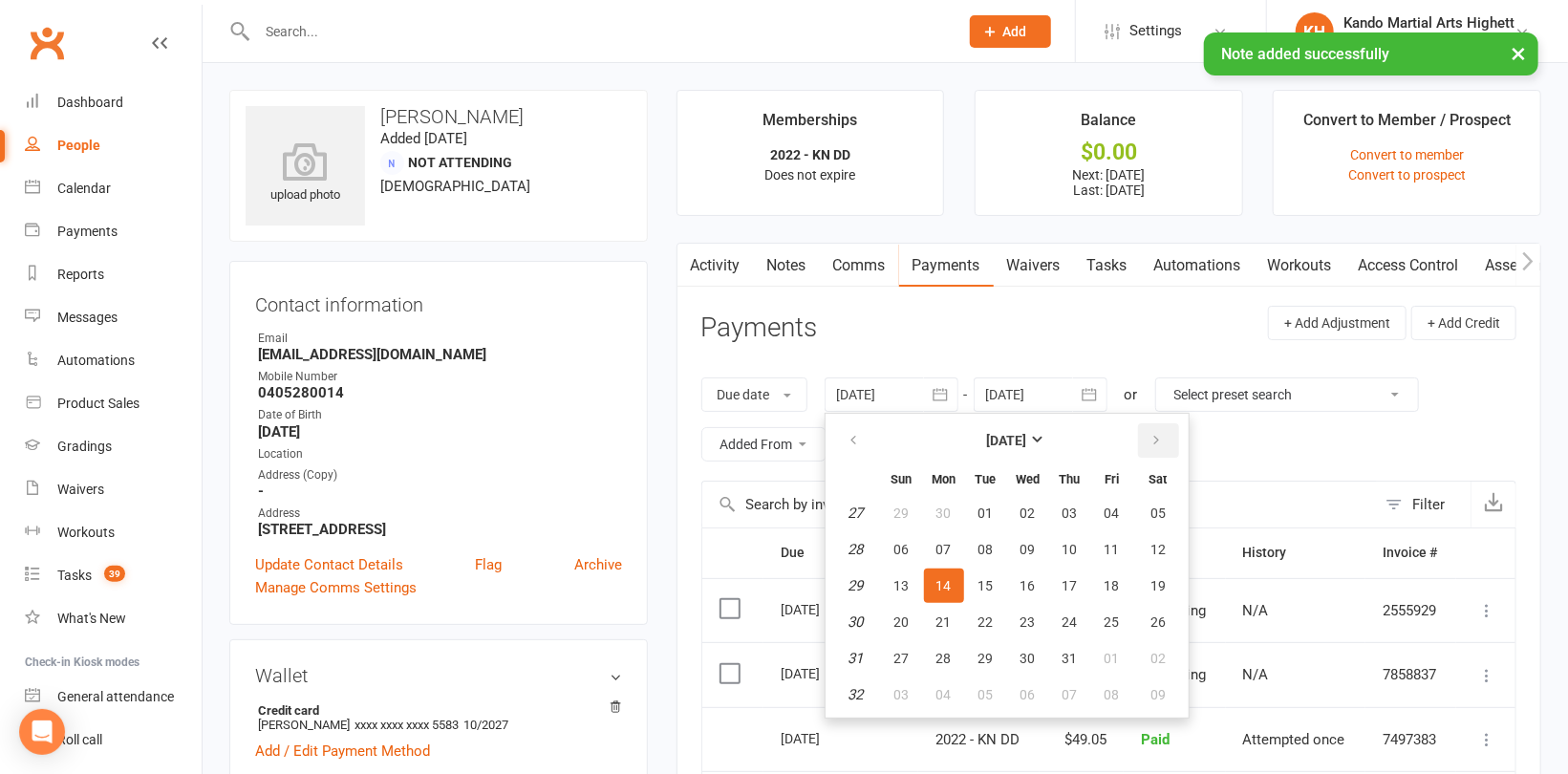
click at [1158, 447] on button "button" at bounding box center [1159, 440] width 41 height 35
click at [848, 441] on icon "button" at bounding box center [854, 441] width 14 height 16
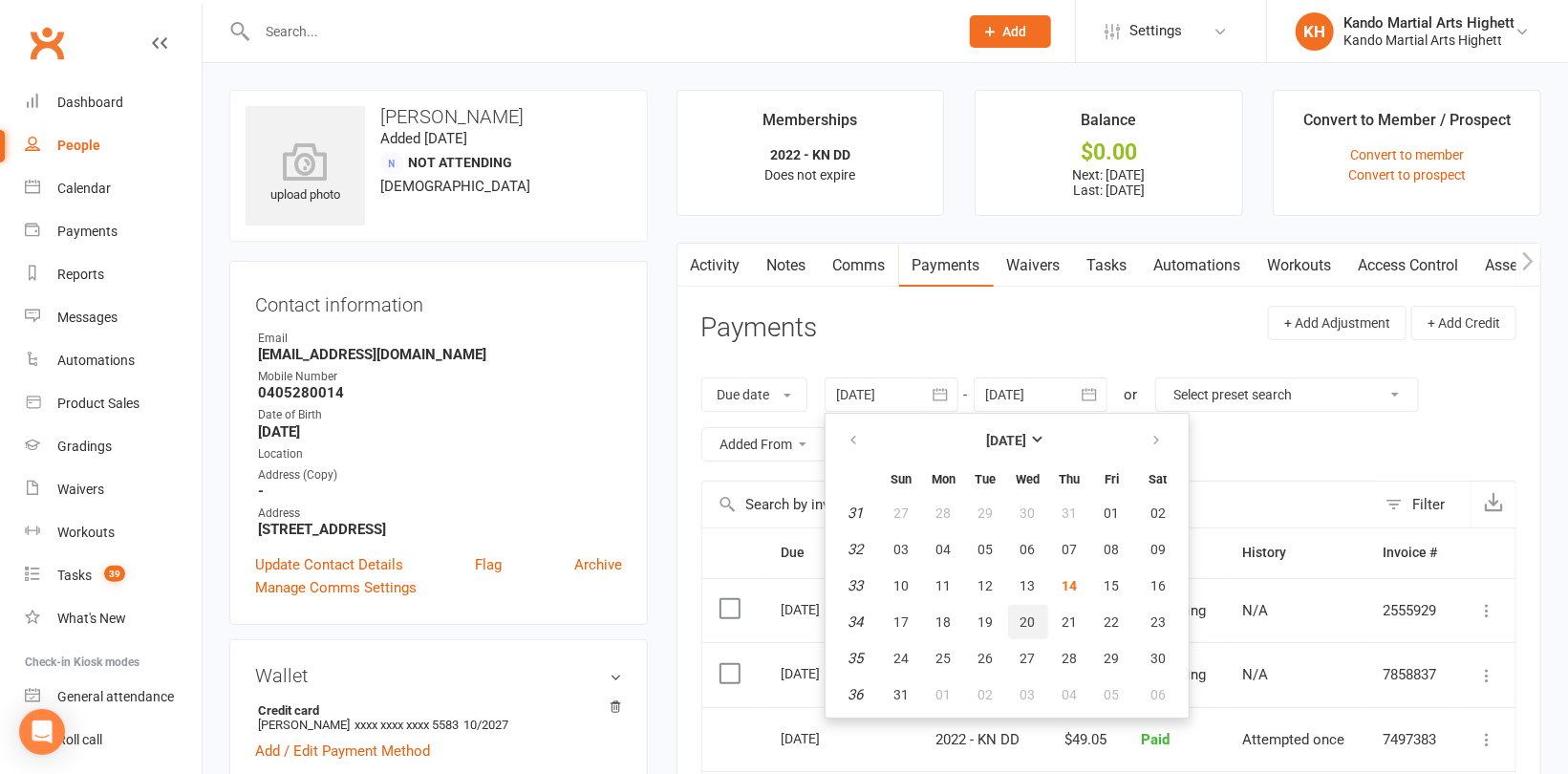
click at [1028, 629] on button "20" at bounding box center [1028, 621] width 40 height 35
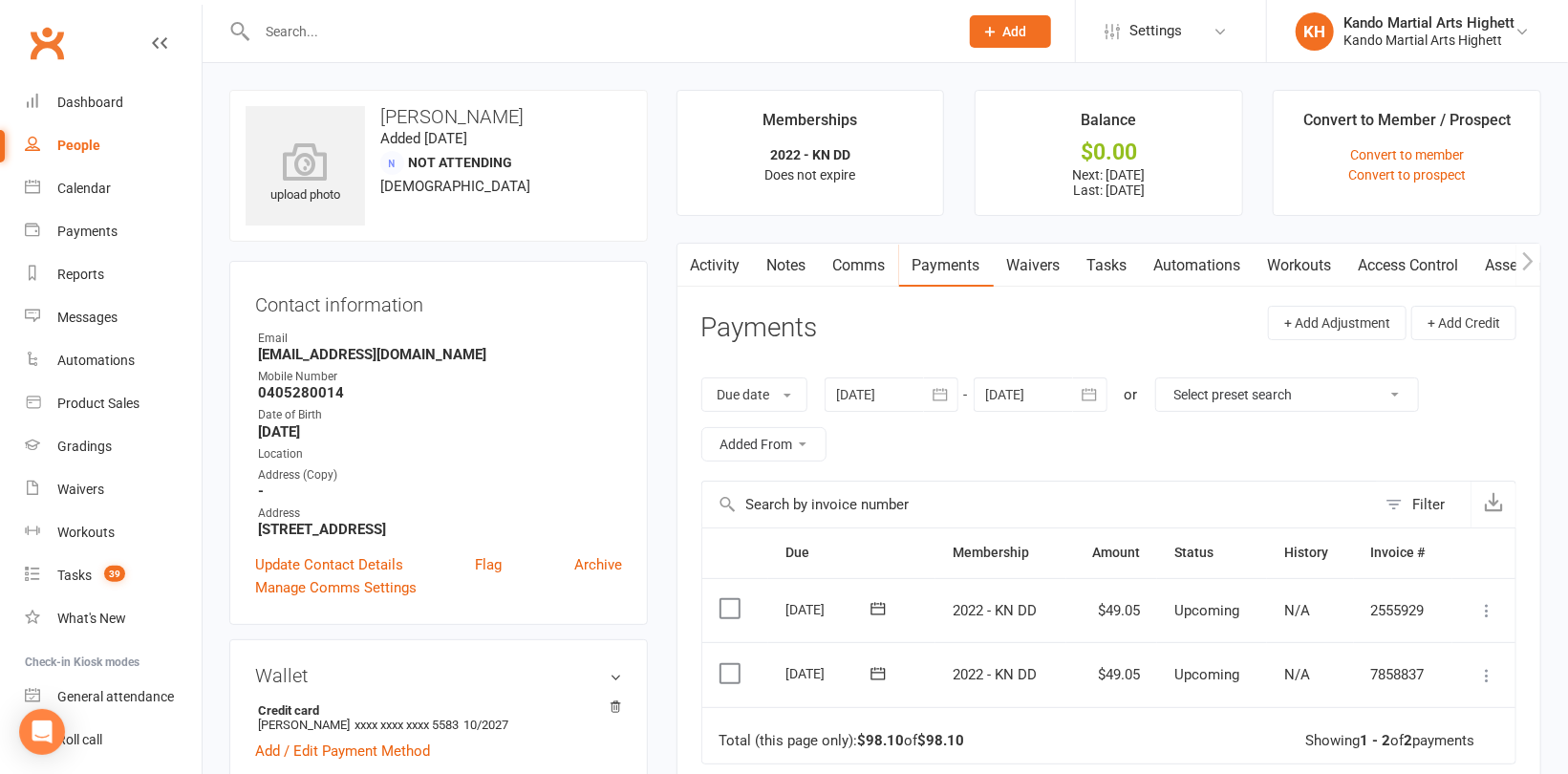
click at [890, 398] on div at bounding box center [891, 394] width 134 height 35
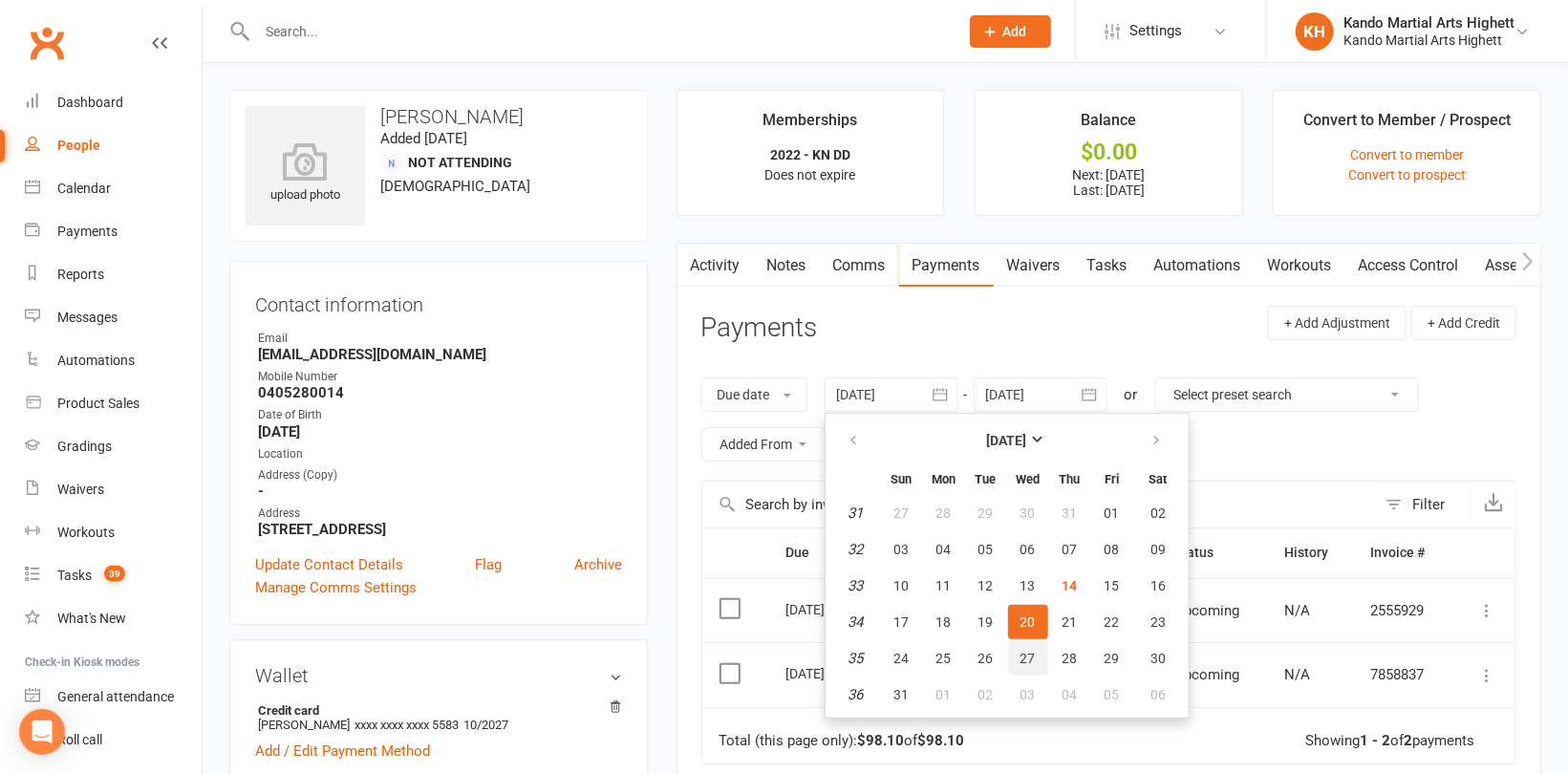
click at [1022, 660] on span "27" at bounding box center [1029, 659] width 16 height 16
type input "27 Aug 2025"
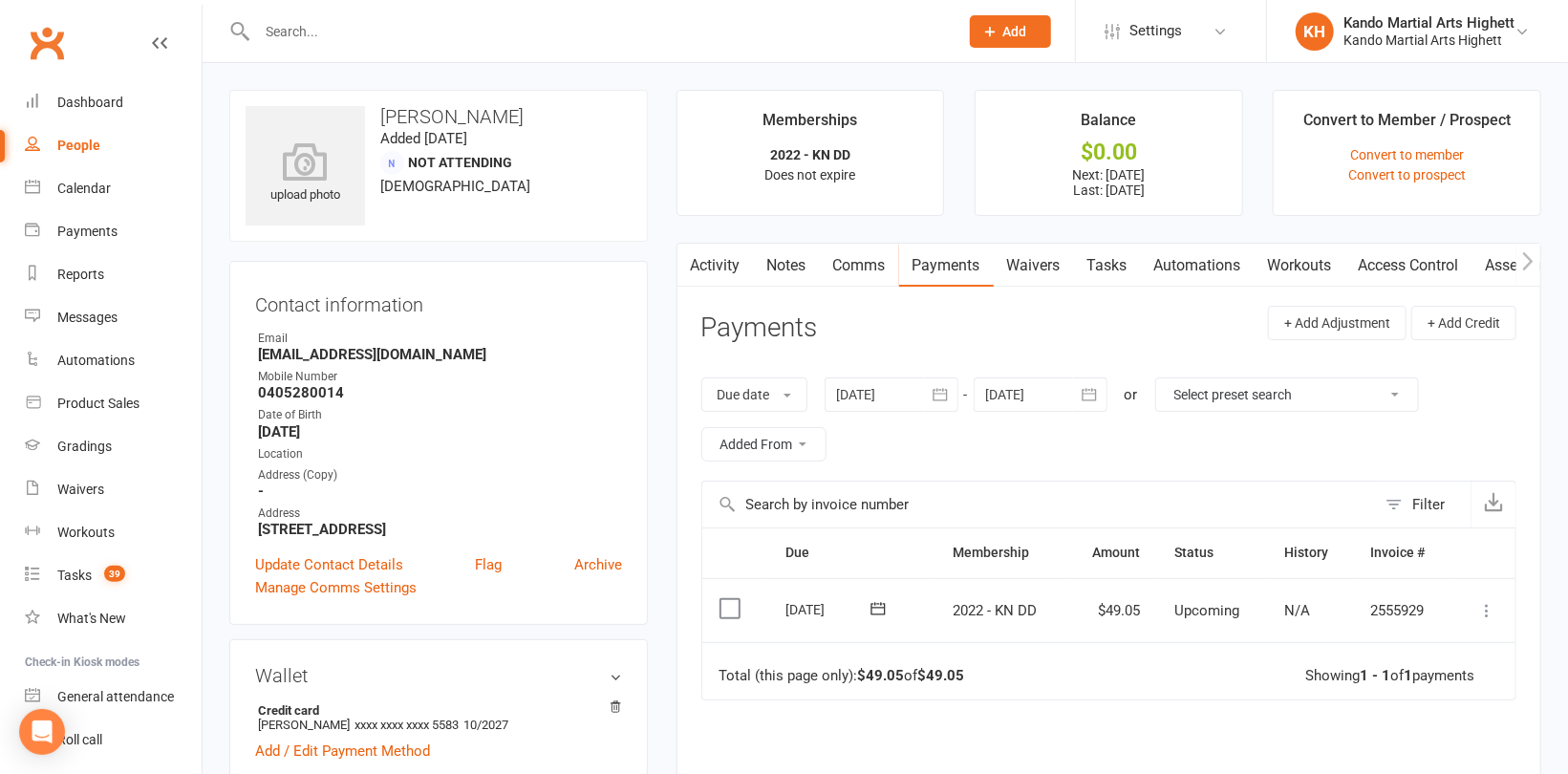
click at [1034, 393] on div at bounding box center [1040, 394] width 134 height 35
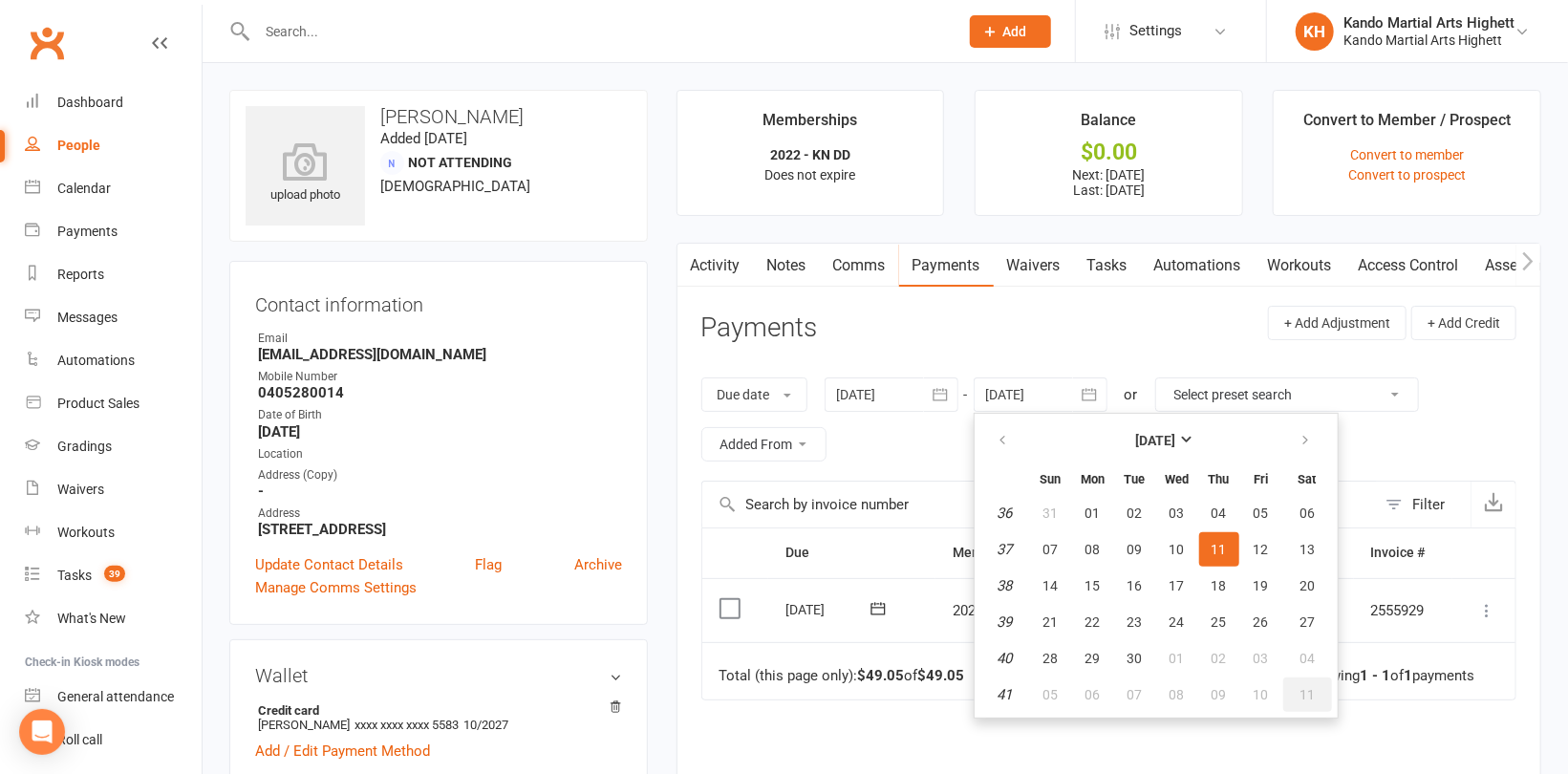
click at [1310, 688] on span "11" at bounding box center [1308, 695] width 16 height 16
type input "11 Oct 2025"
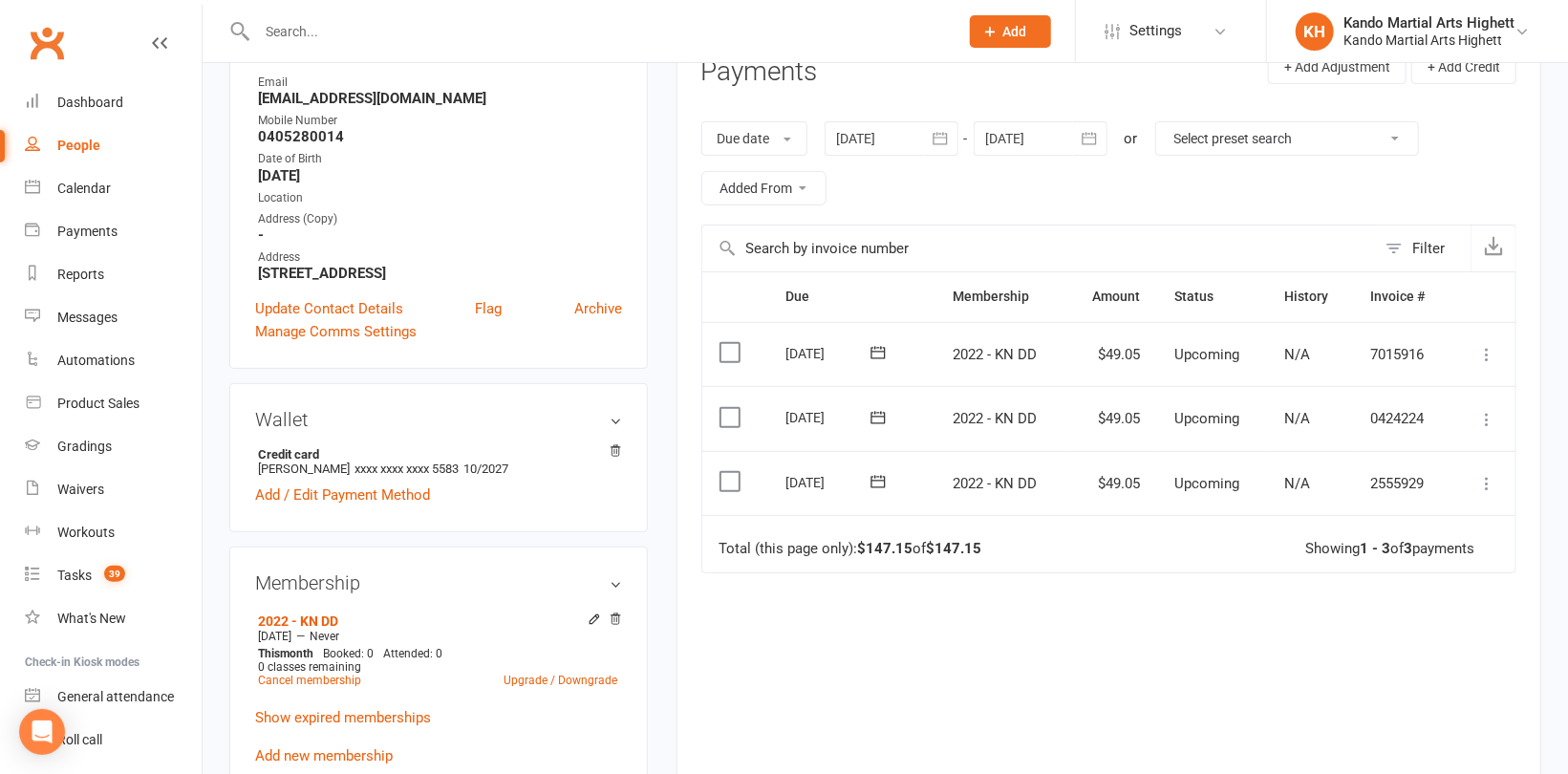
scroll to position [287, 0]
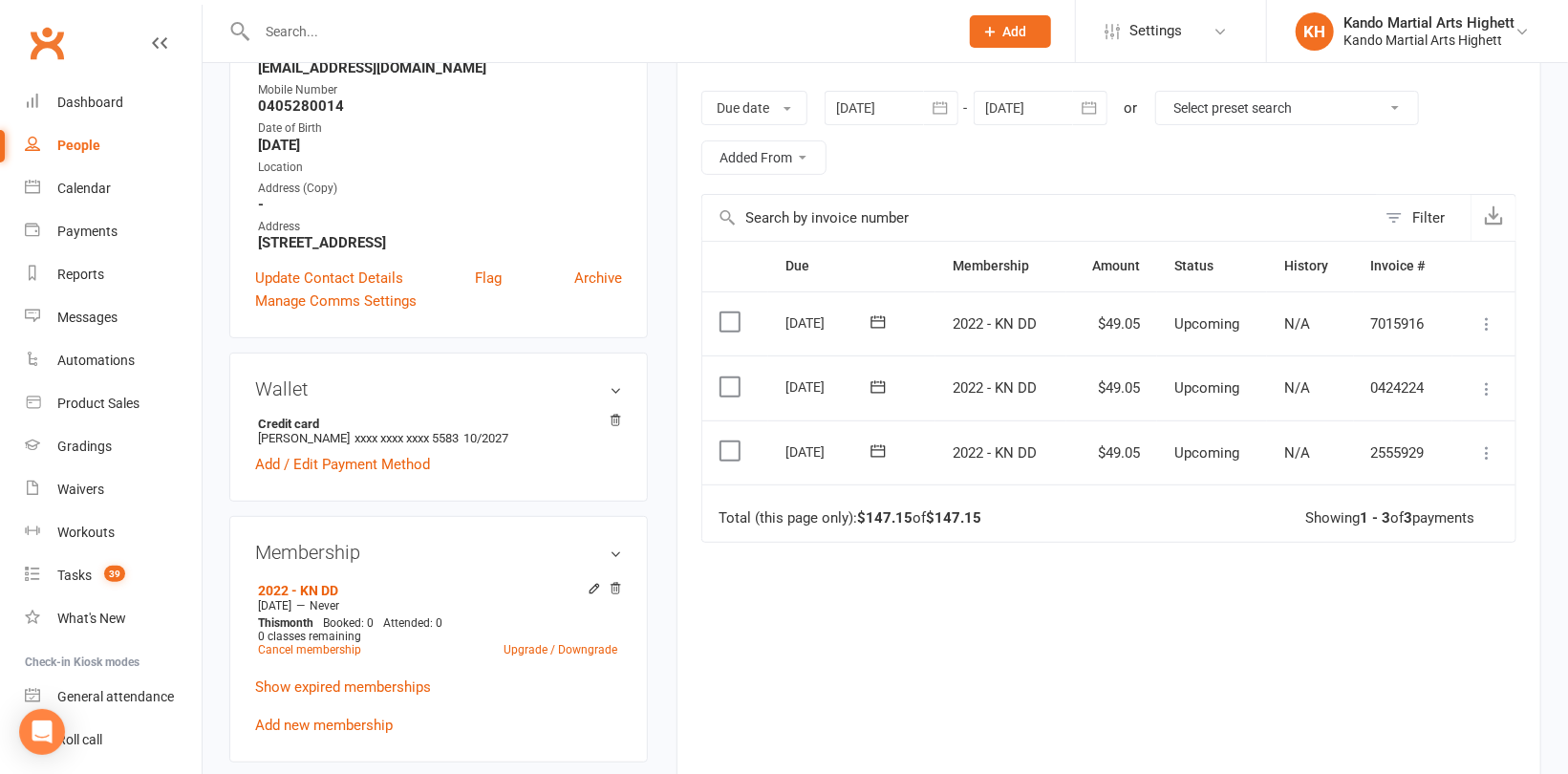
click at [1481, 453] on icon at bounding box center [1486, 453] width 19 height 19
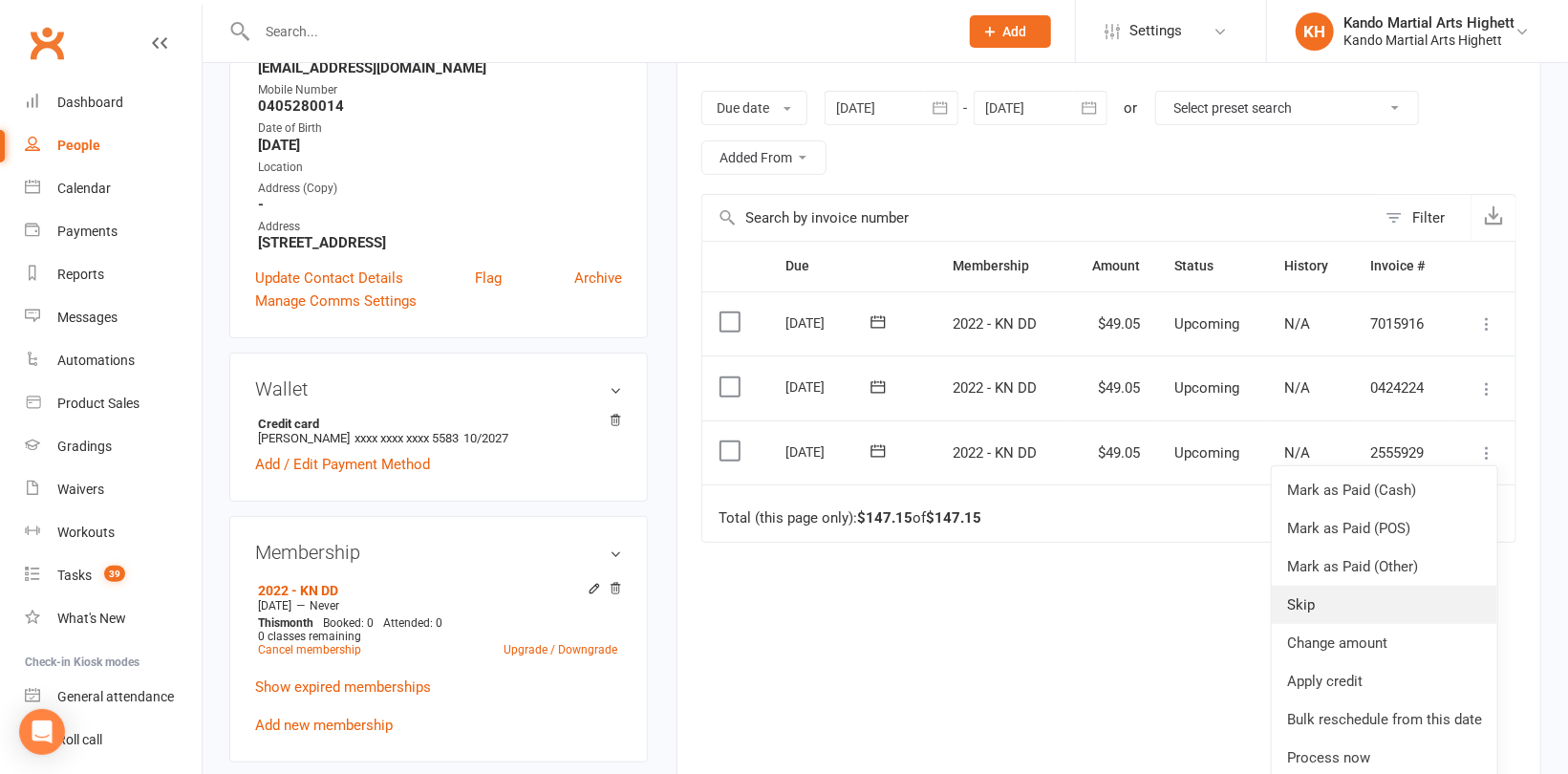
click at [1310, 600] on link "Skip" at bounding box center [1385, 604] width 226 height 38
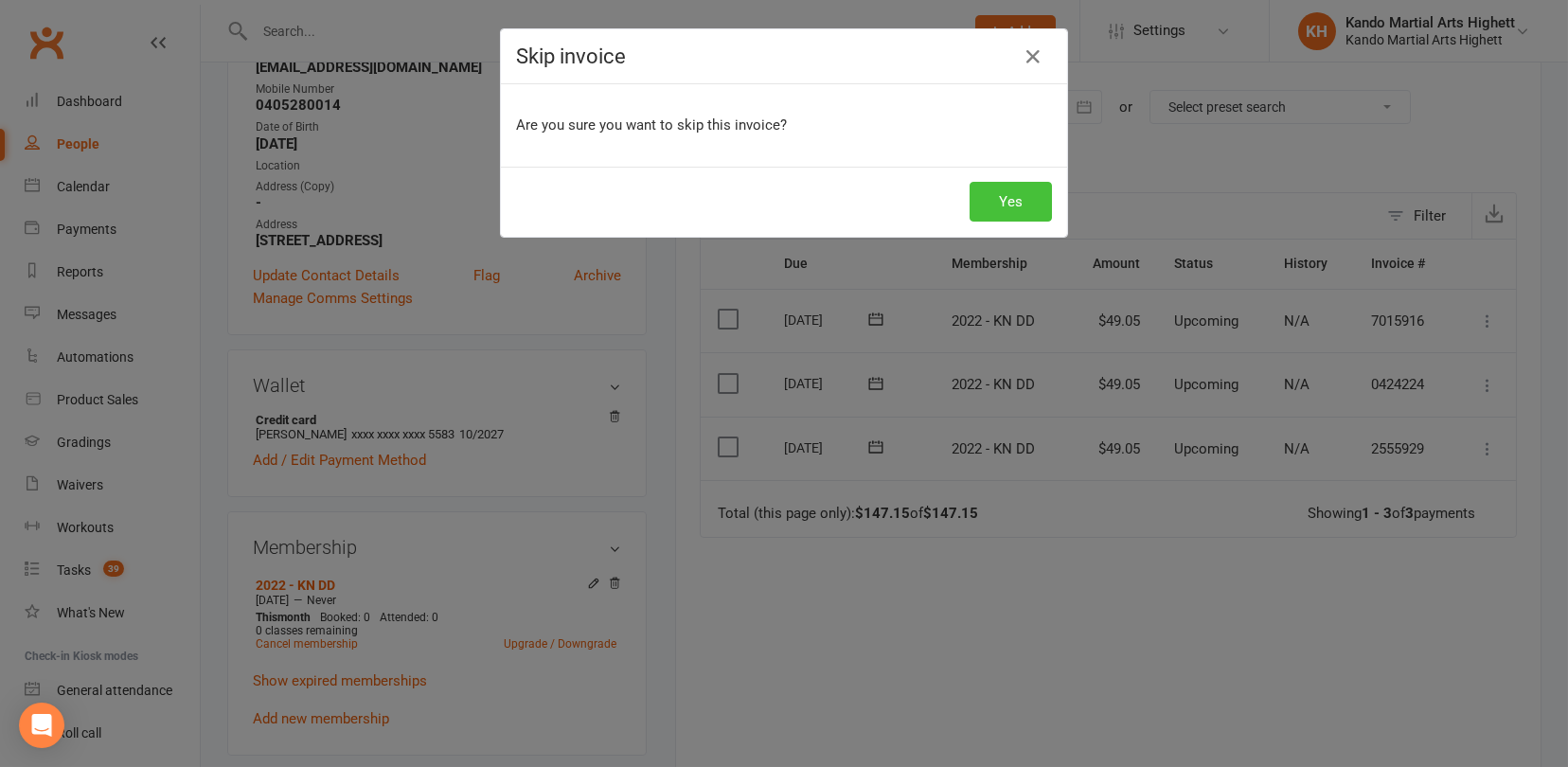
click at [1006, 195] on button "Yes" at bounding box center [1010, 201] width 82 height 40
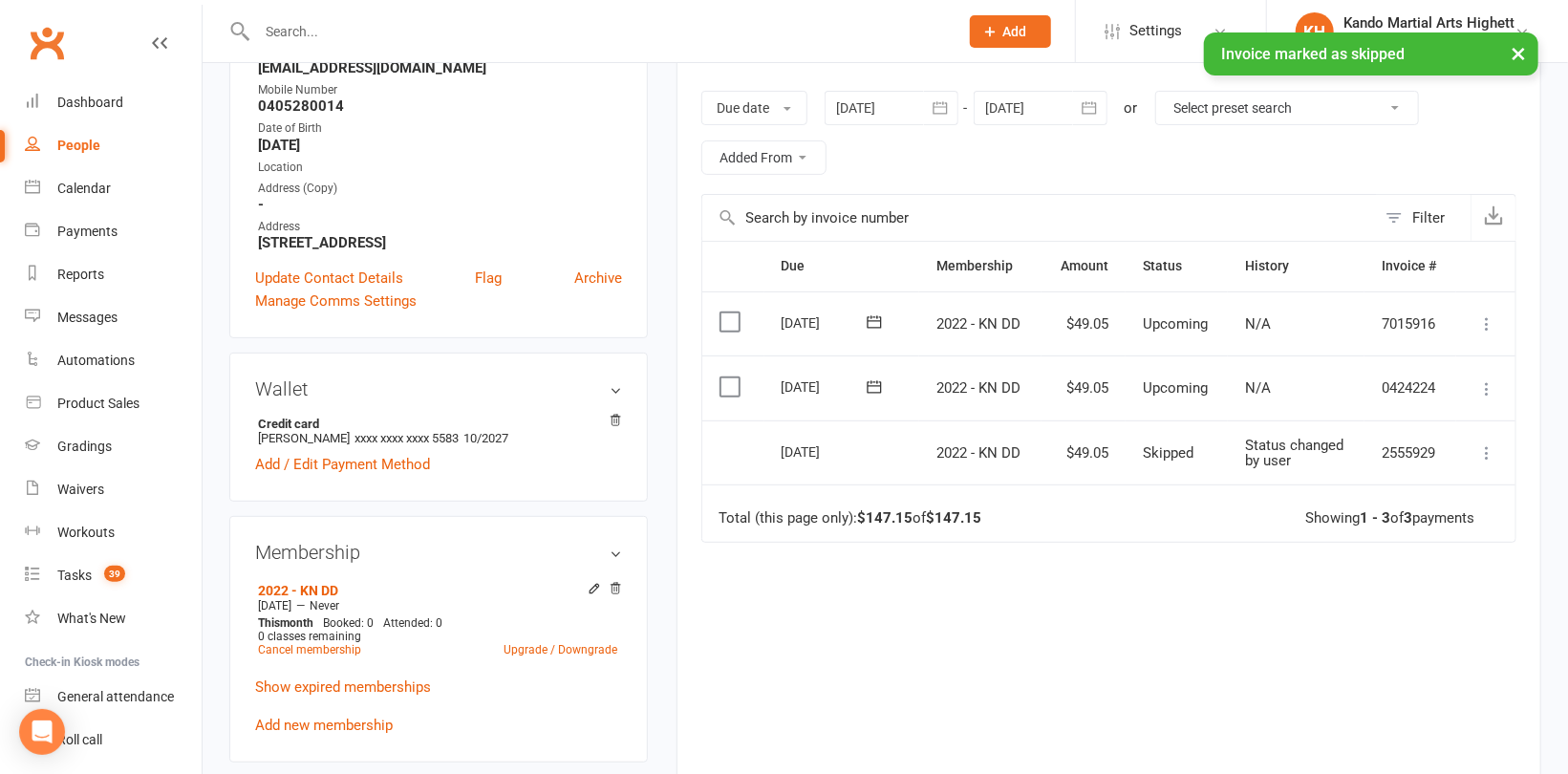
click at [1483, 381] on icon at bounding box center [1486, 388] width 19 height 19
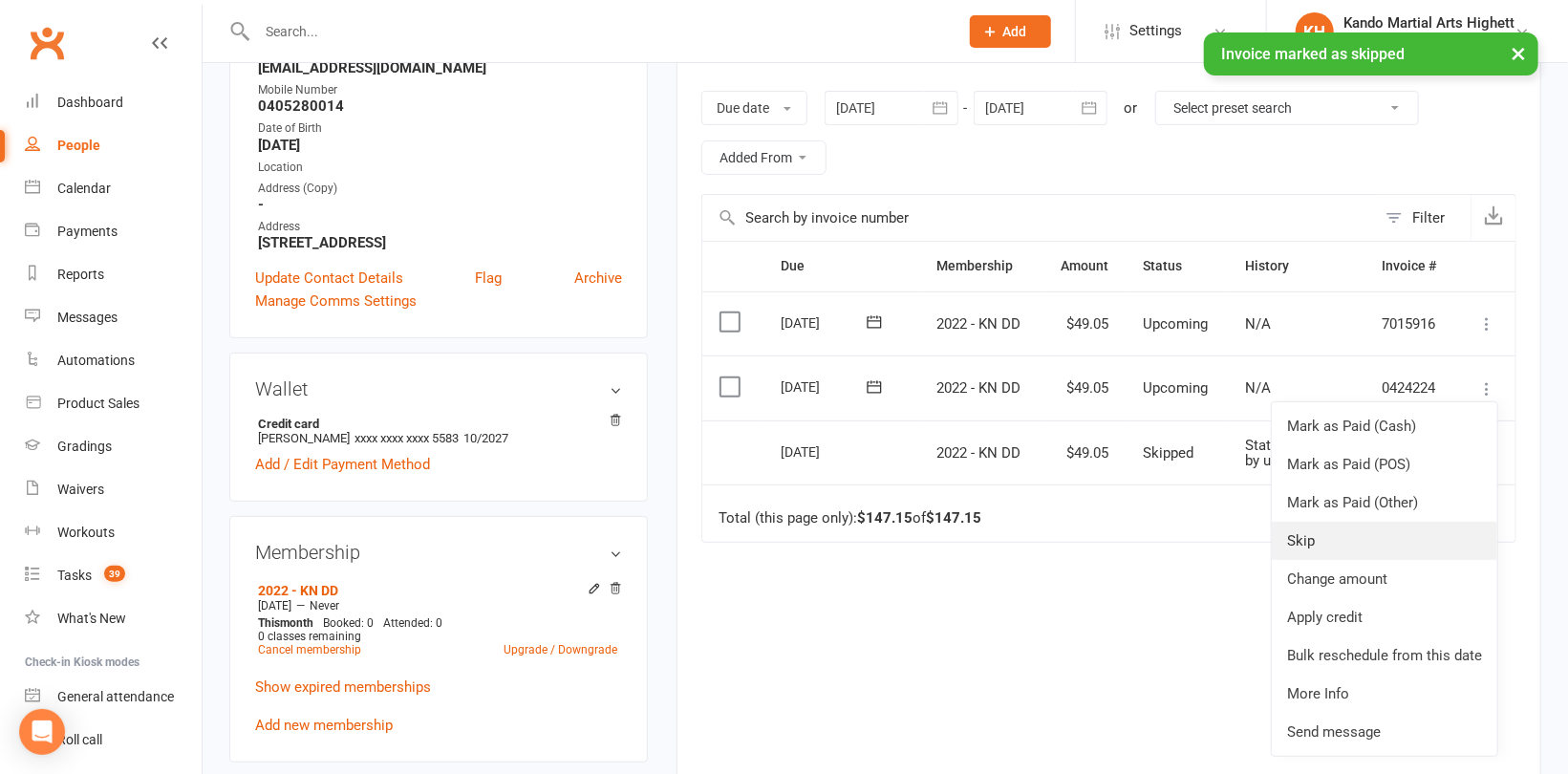
click at [1308, 541] on link "Skip" at bounding box center [1385, 540] width 226 height 38
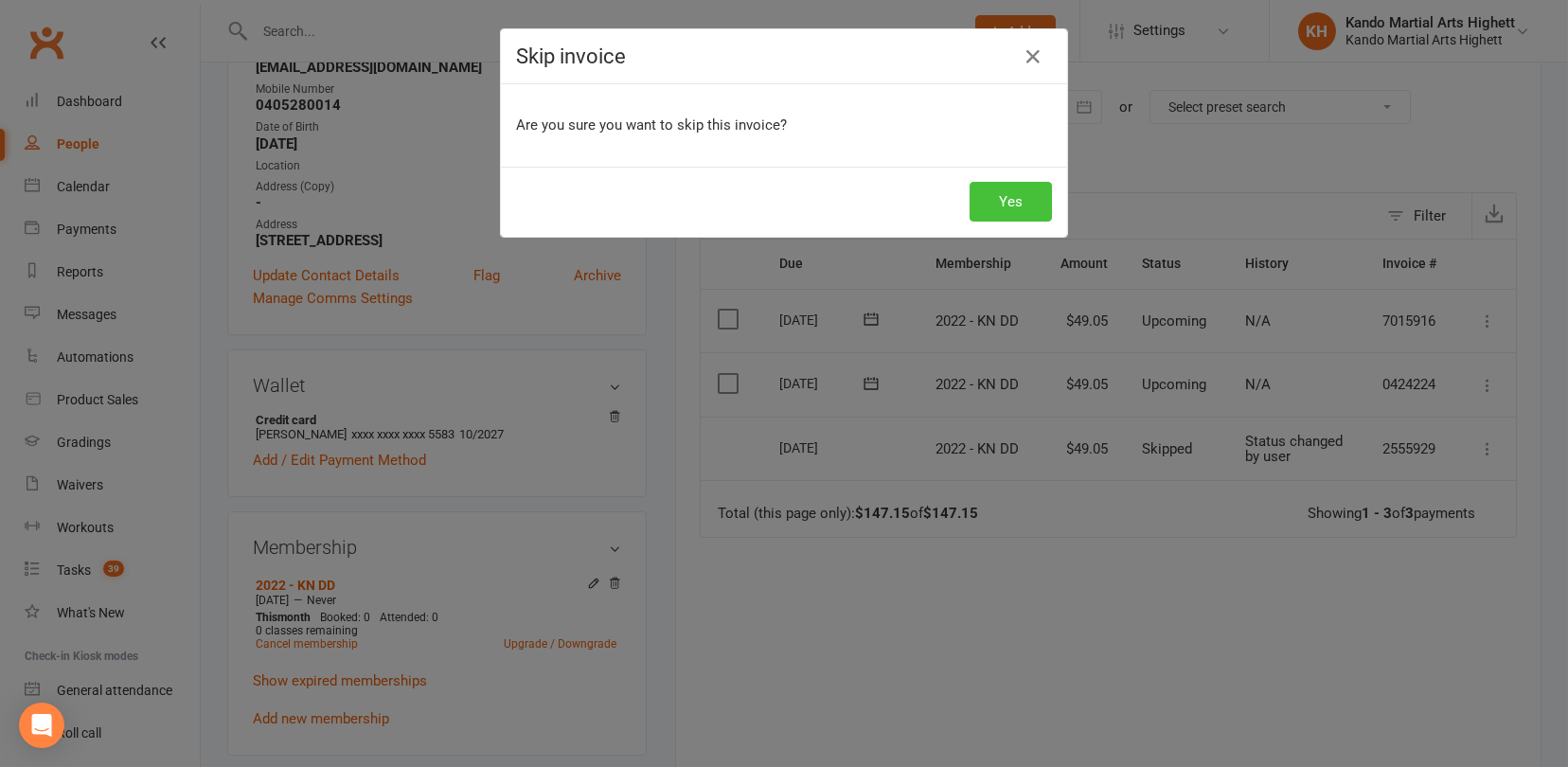
click at [1013, 199] on button "Yes" at bounding box center [1010, 201] width 82 height 40
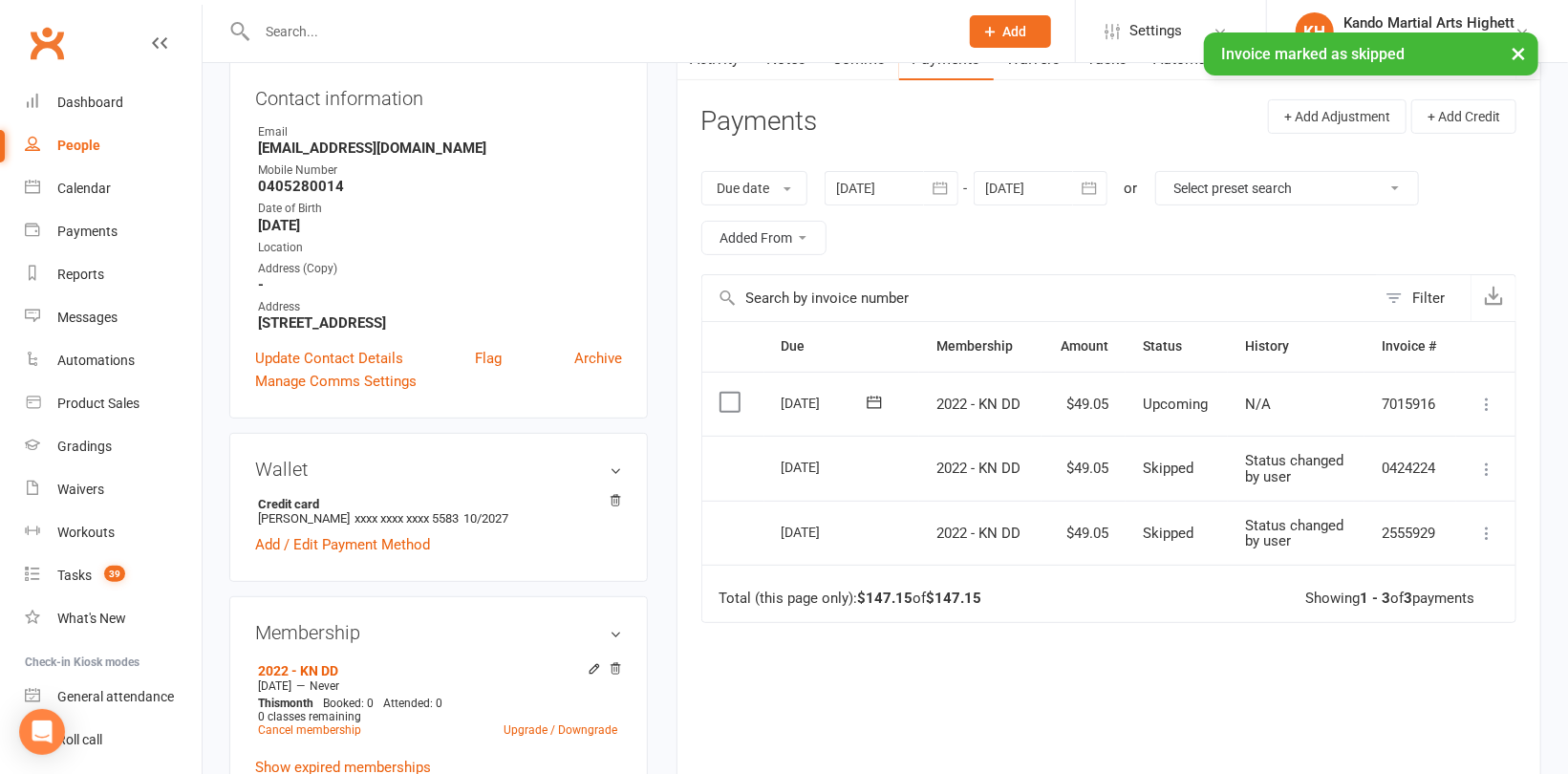
scroll to position [96, 0]
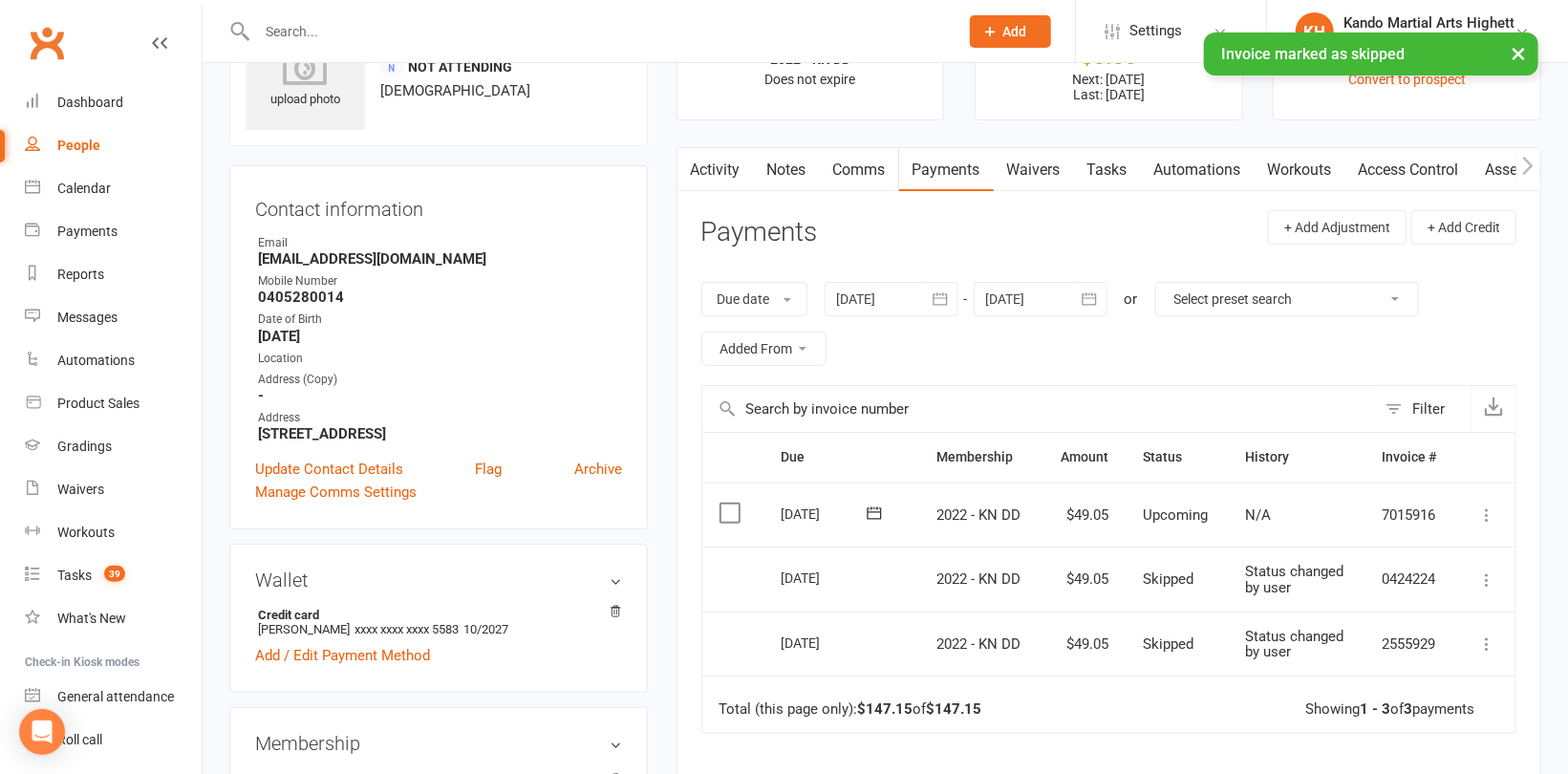
click at [855, 175] on link "Comms" at bounding box center [859, 170] width 79 height 44
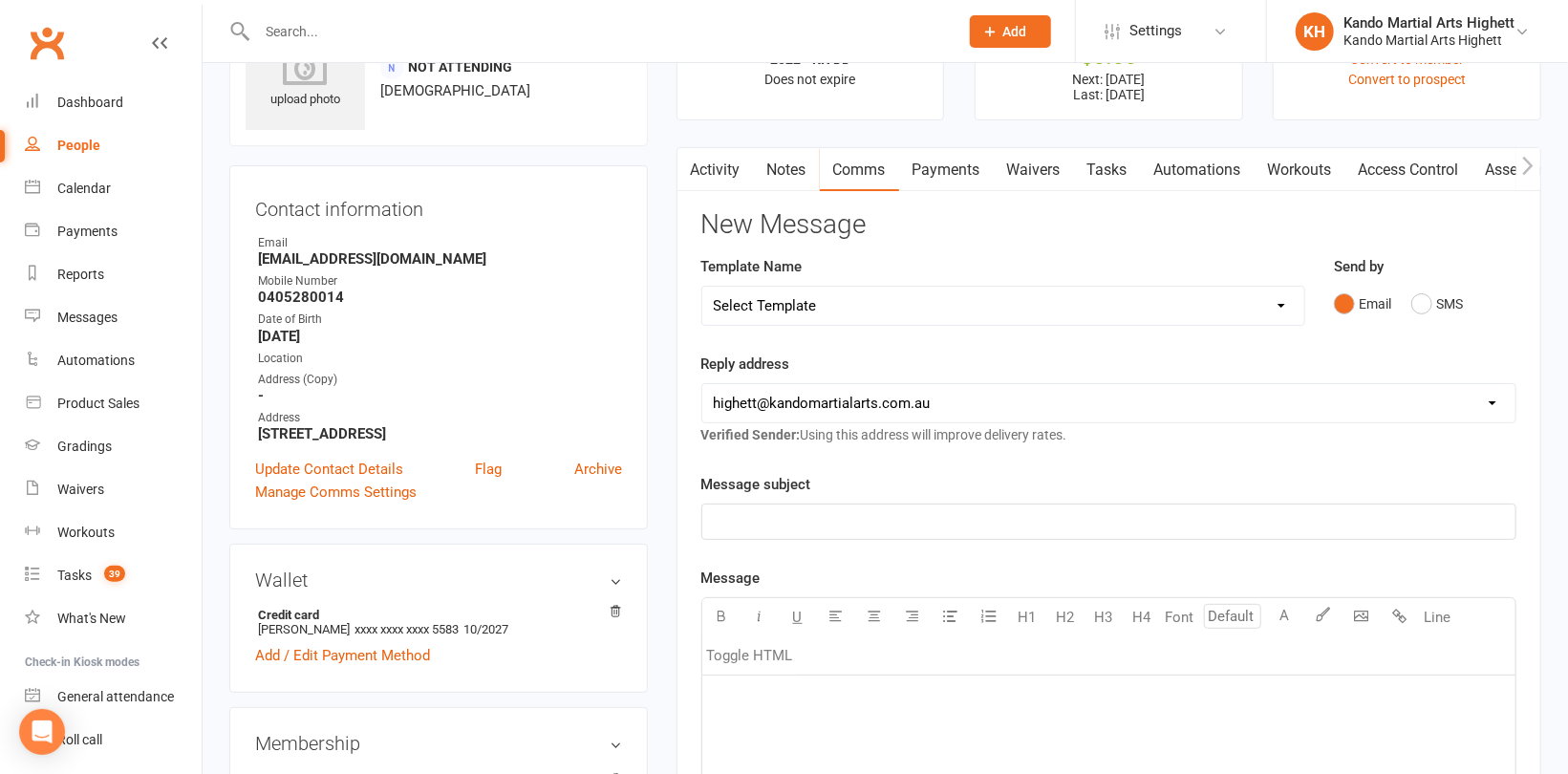
click at [842, 309] on select "Select Template [Email] 2_Booking Confirmation Required [Email] 3_Booking Confi…" at bounding box center [1003, 306] width 602 height 38
select select "33"
click at [702, 287] on select "Select Template [Email] 2_Booking Confirmation Required [Email] 3_Booking Confi…" at bounding box center [1003, 306] width 602 height 38
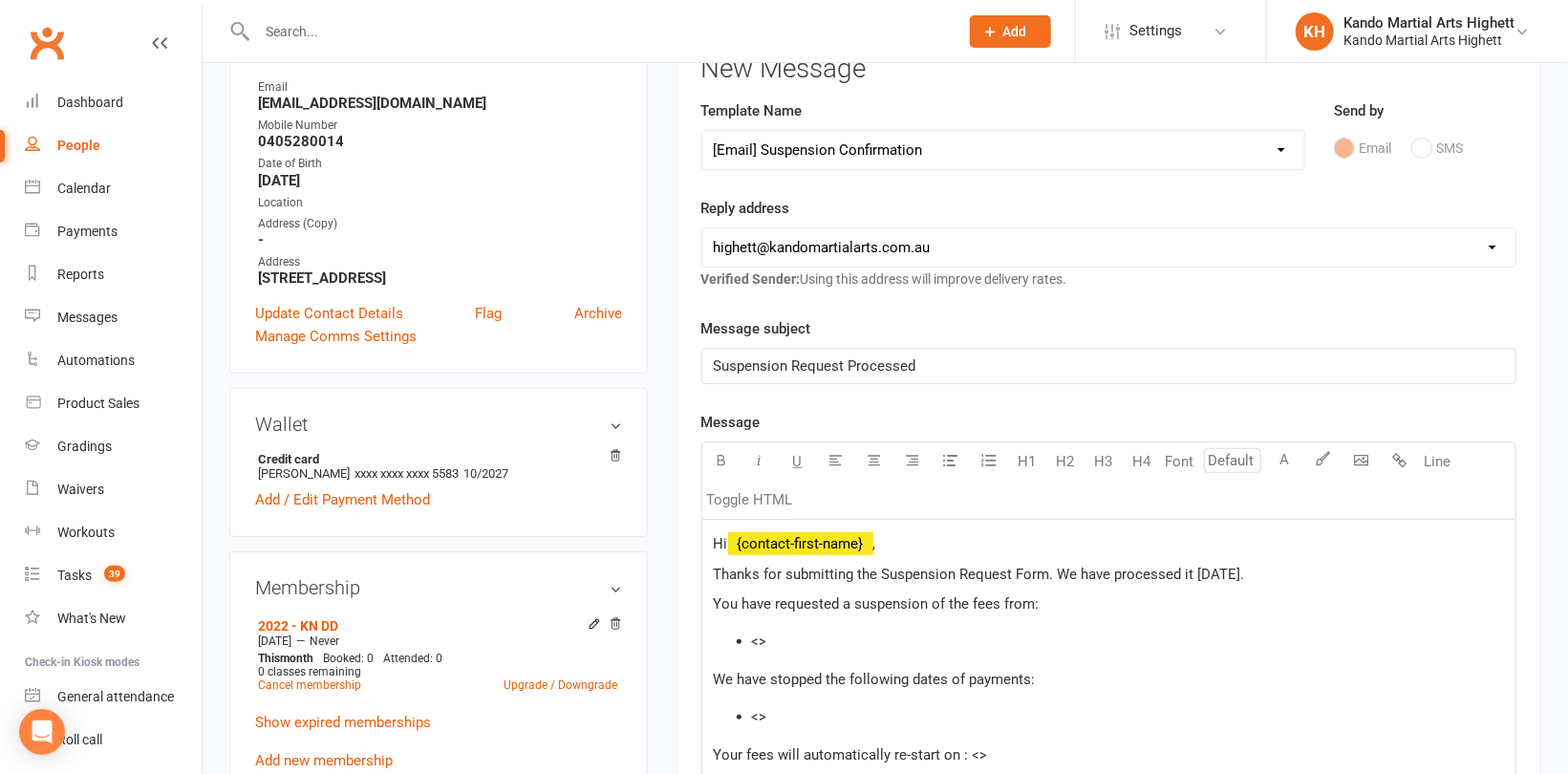
scroll to position [383, 0]
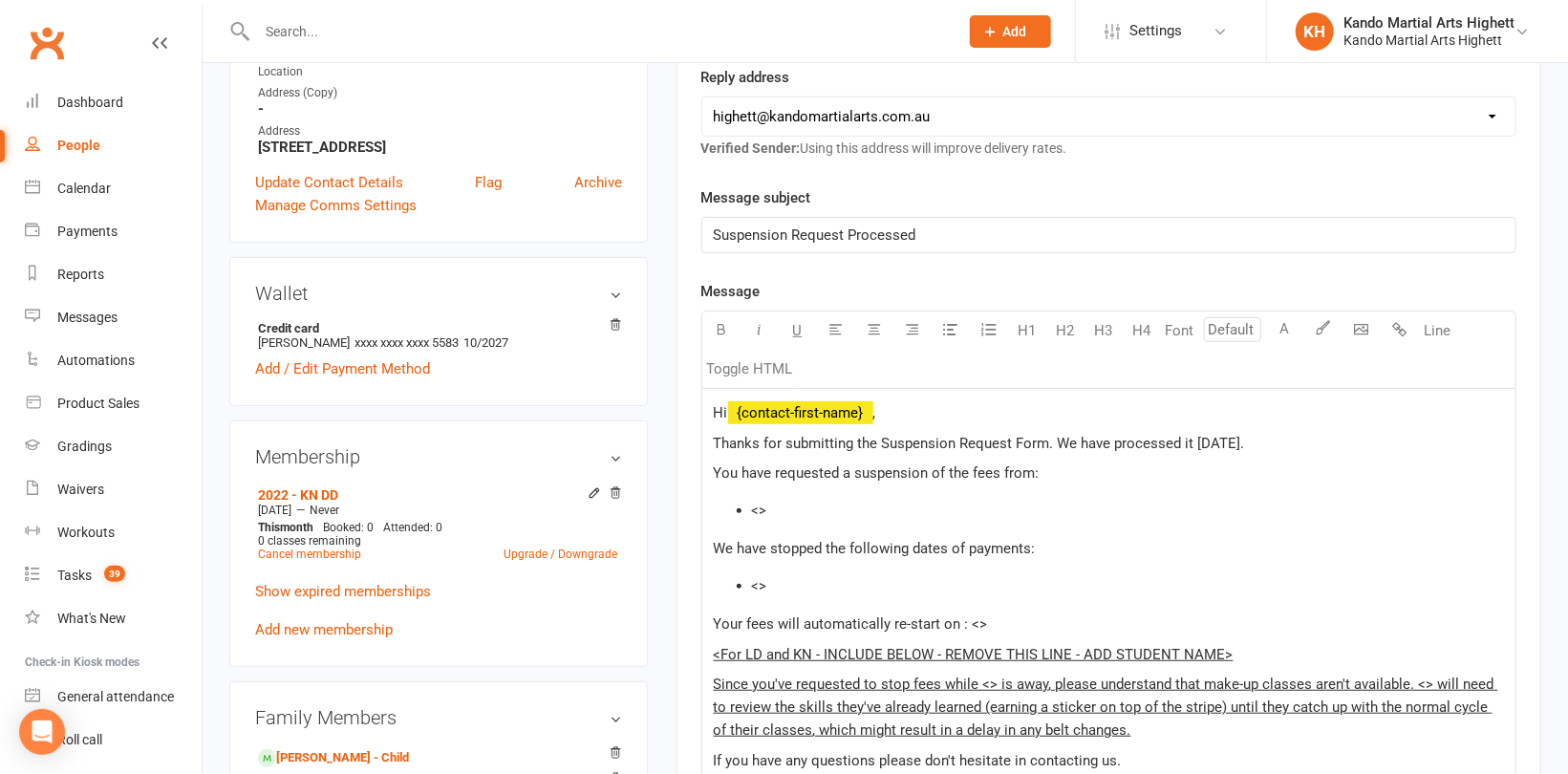
click at [808, 515] on li "<>" at bounding box center [1128, 510] width 752 height 23
click at [793, 586] on li "<>" at bounding box center [1128, 585] width 752 height 23
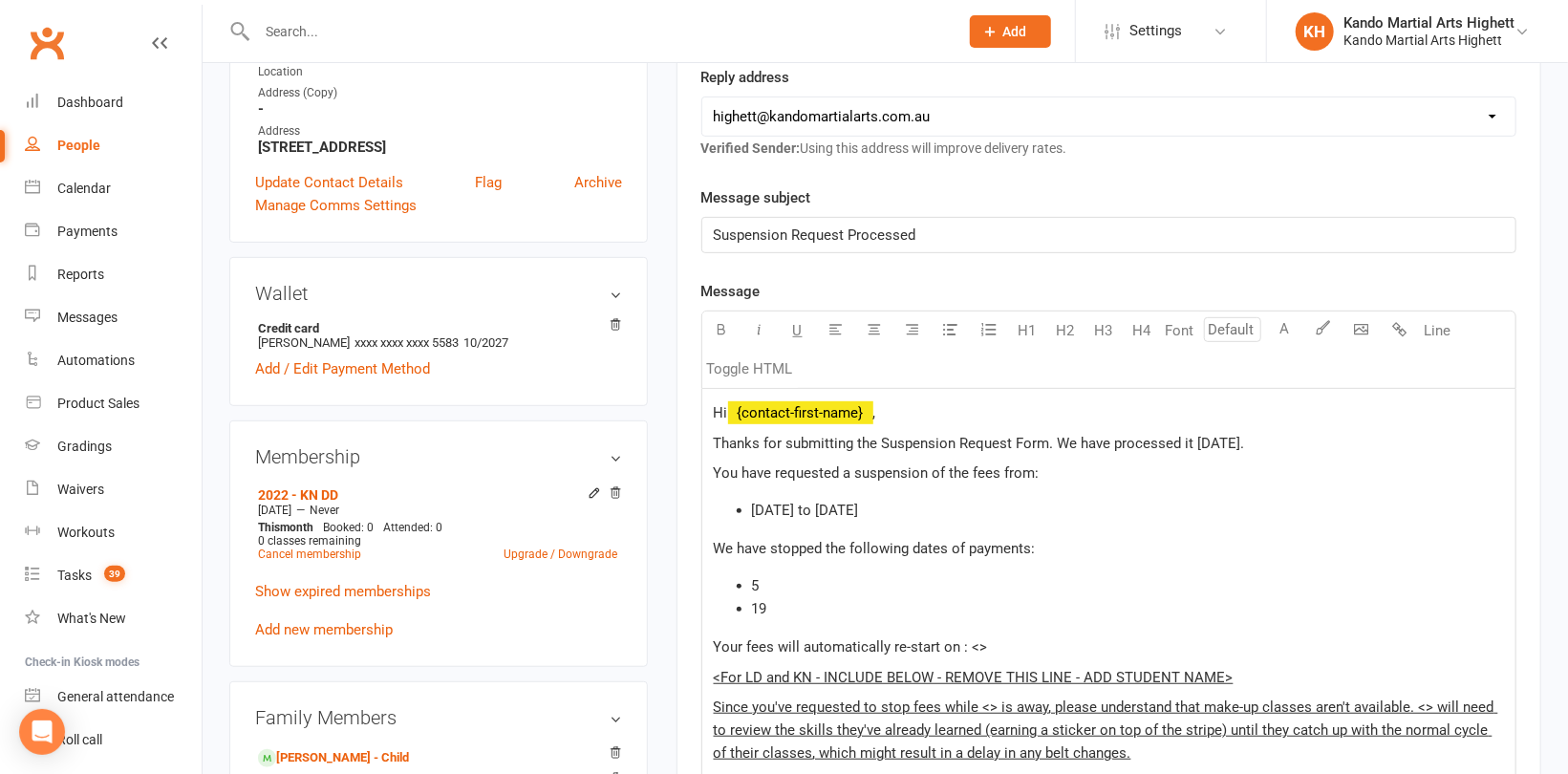
click at [989, 641] on p "Your fees will automatically re-start on : <>" at bounding box center [1108, 646] width 790 height 23
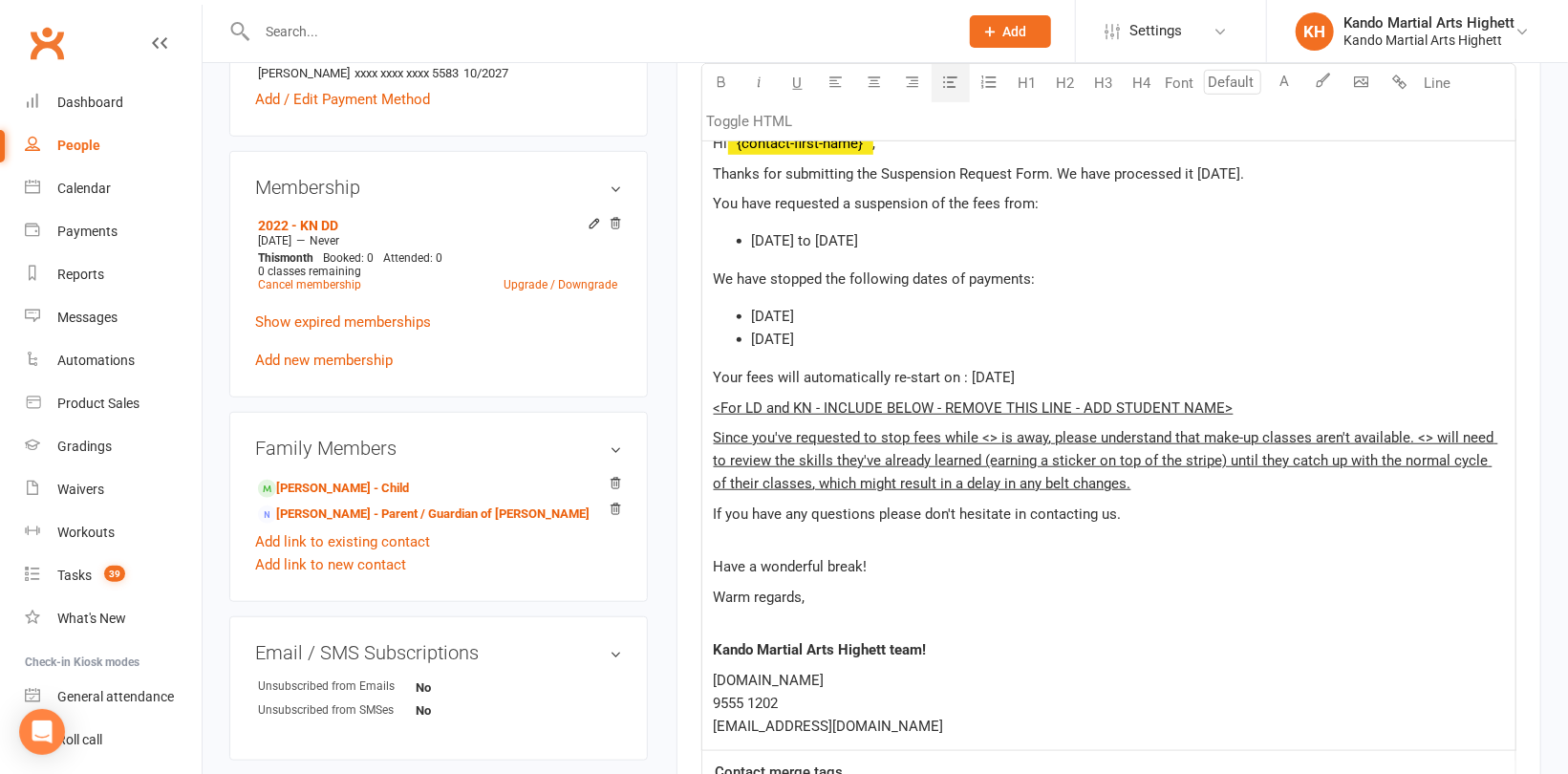
scroll to position [668, 0]
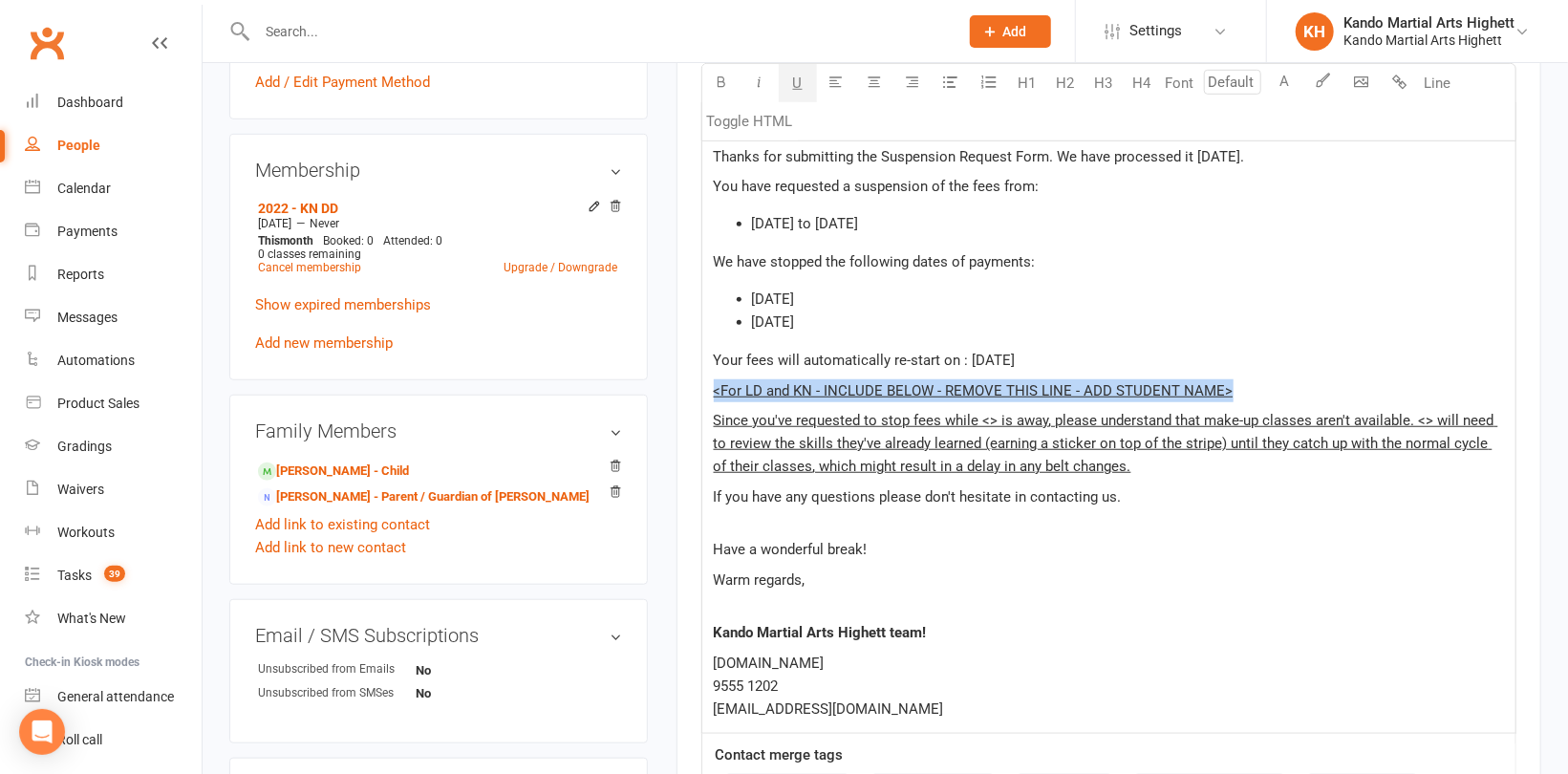
drag, startPoint x: 1247, startPoint y: 385, endPoint x: 699, endPoint y: 383, distance: 548.0
click at [699, 383] on div "Activity Notes Comms Payments Waivers Tasks Automations Workouts Access Control…" at bounding box center [1108, 329] width 865 height 1512
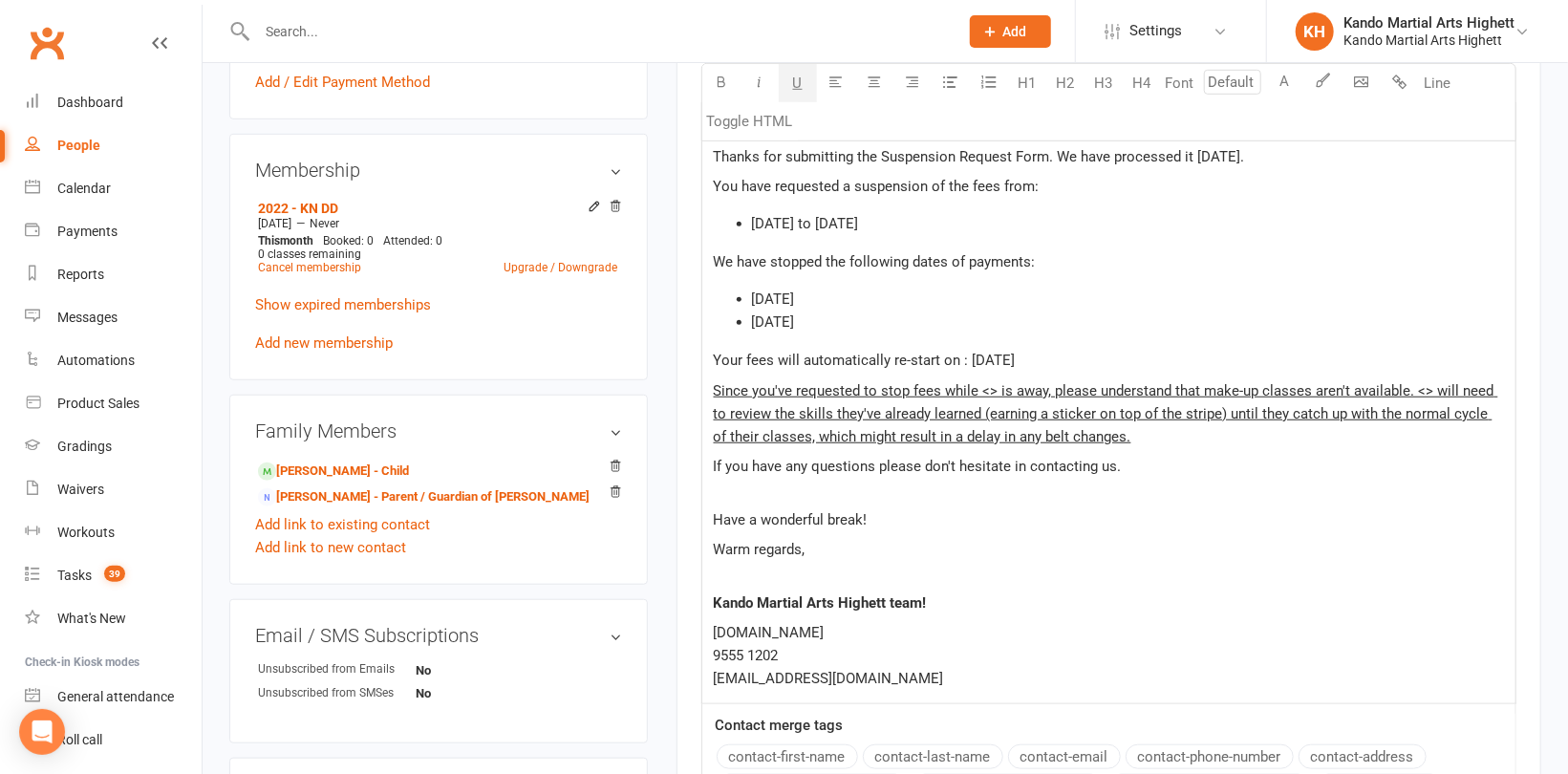
click at [995, 391] on span "Since you've requested to stop fees while <> is away, please understand that ma…" at bounding box center [1106, 414] width 785 height 63
click at [1003, 391] on span "Since you've requested to stop fees while Zayaan is away, please understand tha…" at bounding box center [1105, 414] width 782 height 63
copy span "Zayaan"
click at [1454, 387] on span "Since you've requested to stop fees while Zayaan is away, please understand tha…" at bounding box center [1105, 414] width 782 height 63
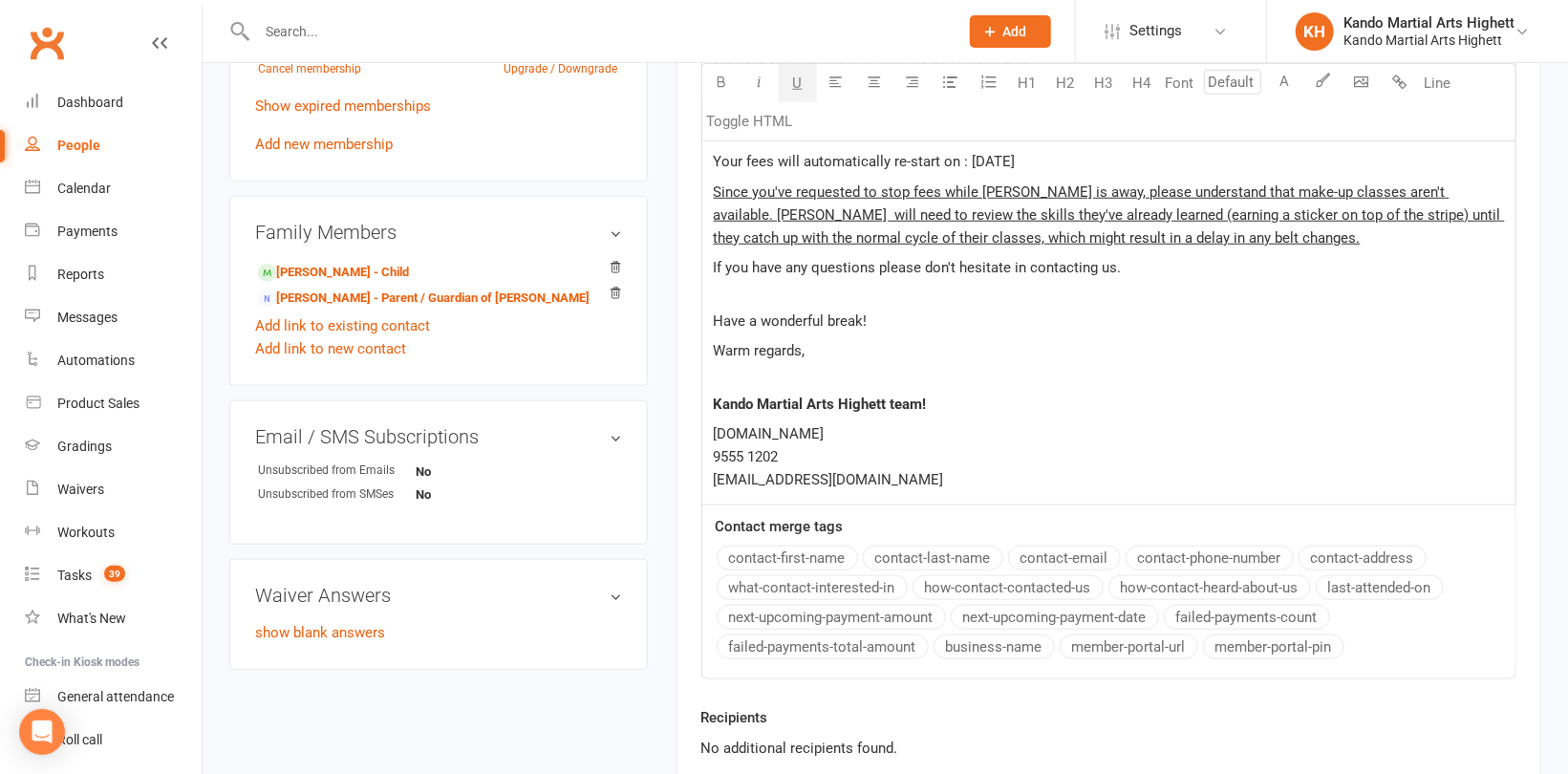
scroll to position [955, 0]
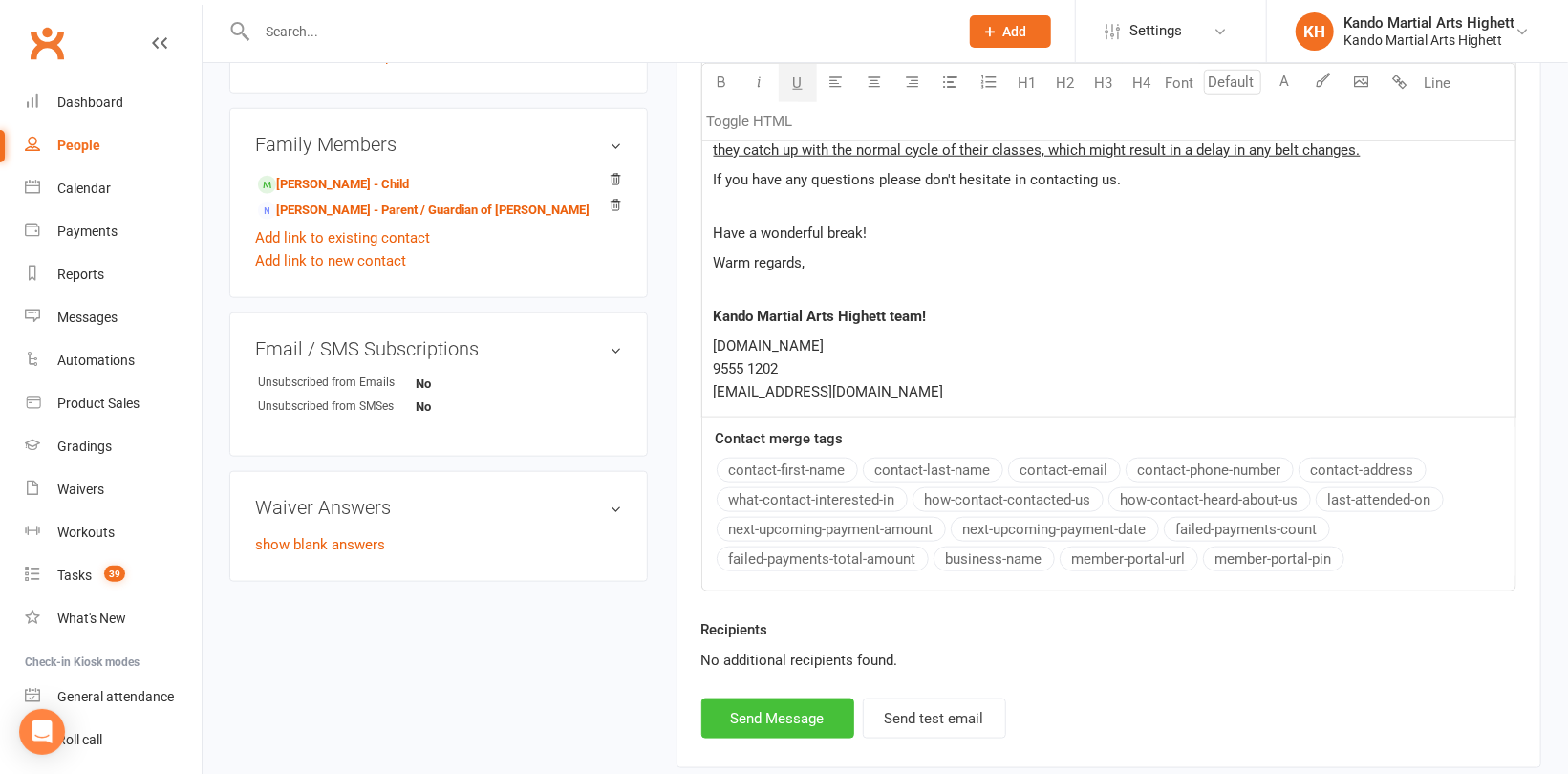
click at [792, 722] on button "Send Message" at bounding box center [777, 718] width 153 height 40
select select
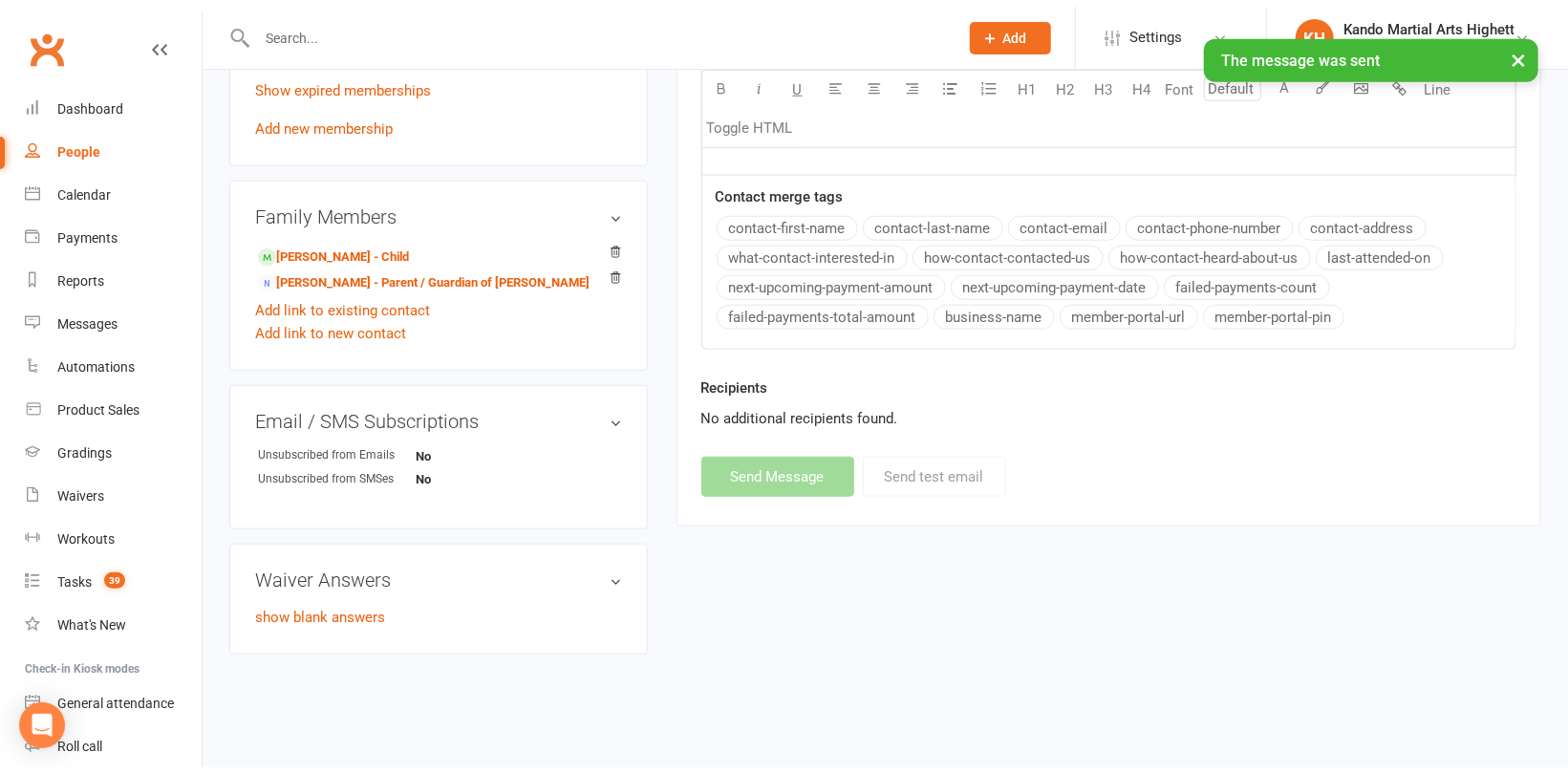
scroll to position [892, 0]
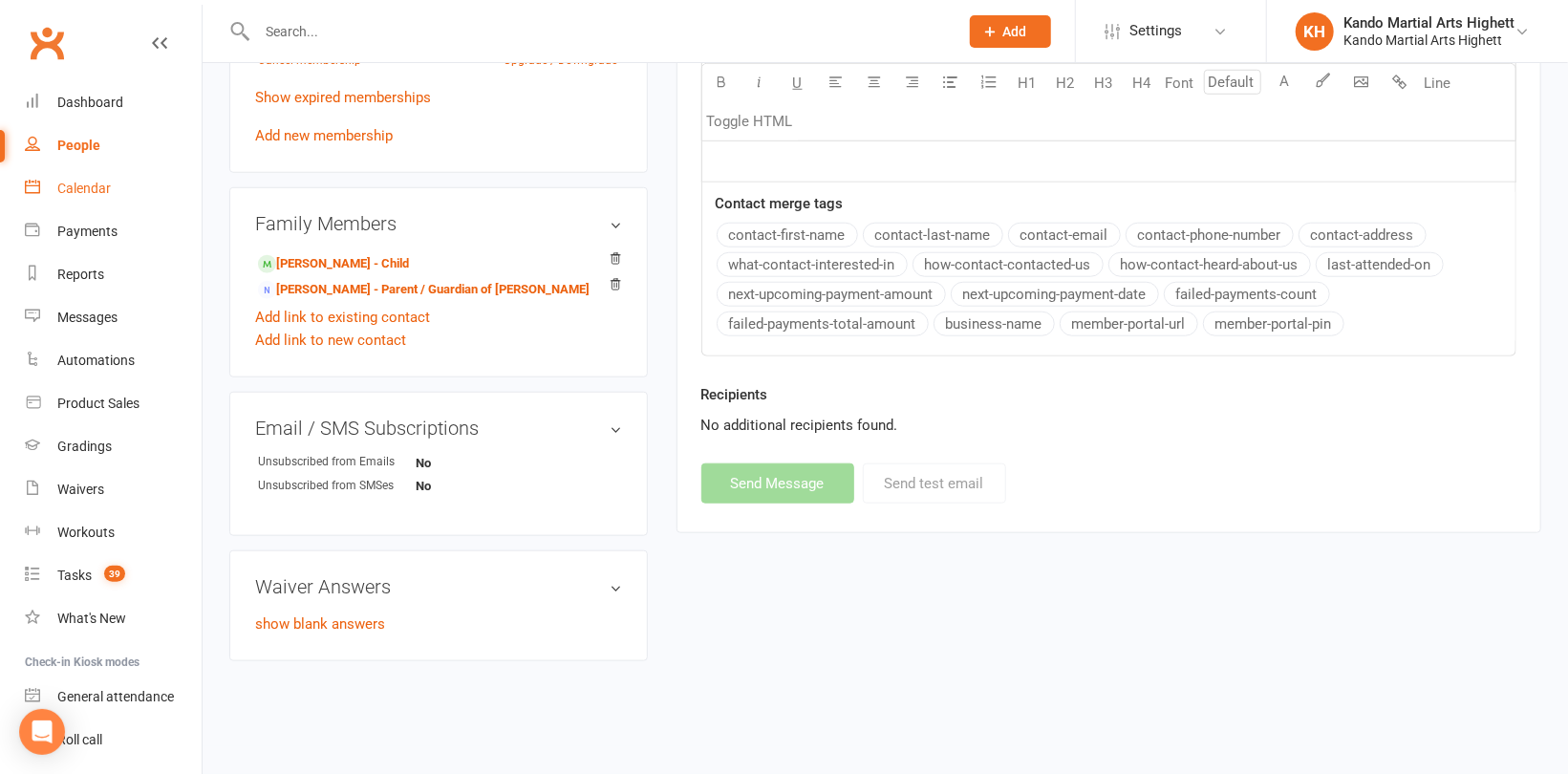
click at [72, 192] on div "Calendar" at bounding box center [84, 188] width 53 height 16
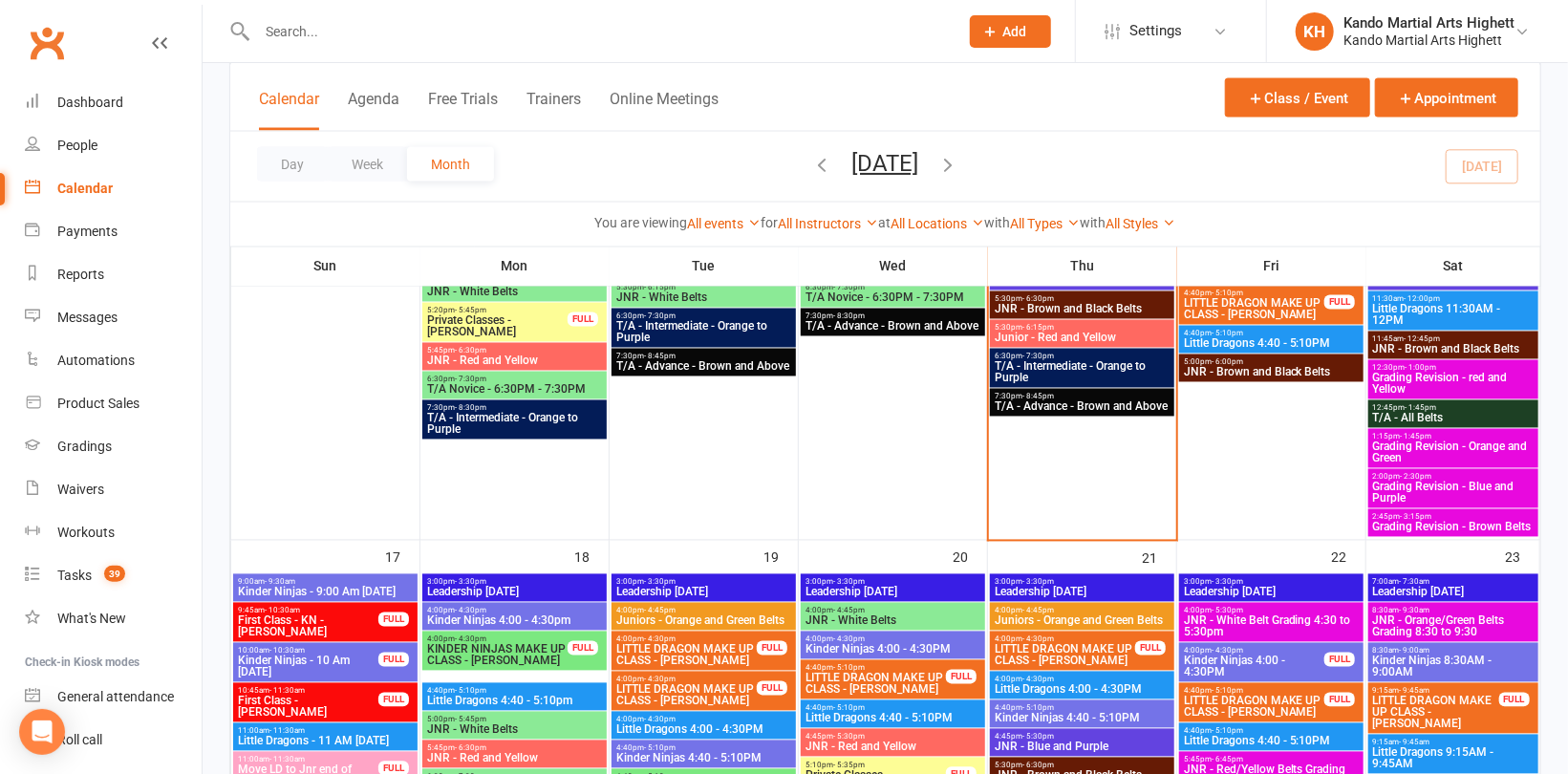
scroll to position [1911, 0]
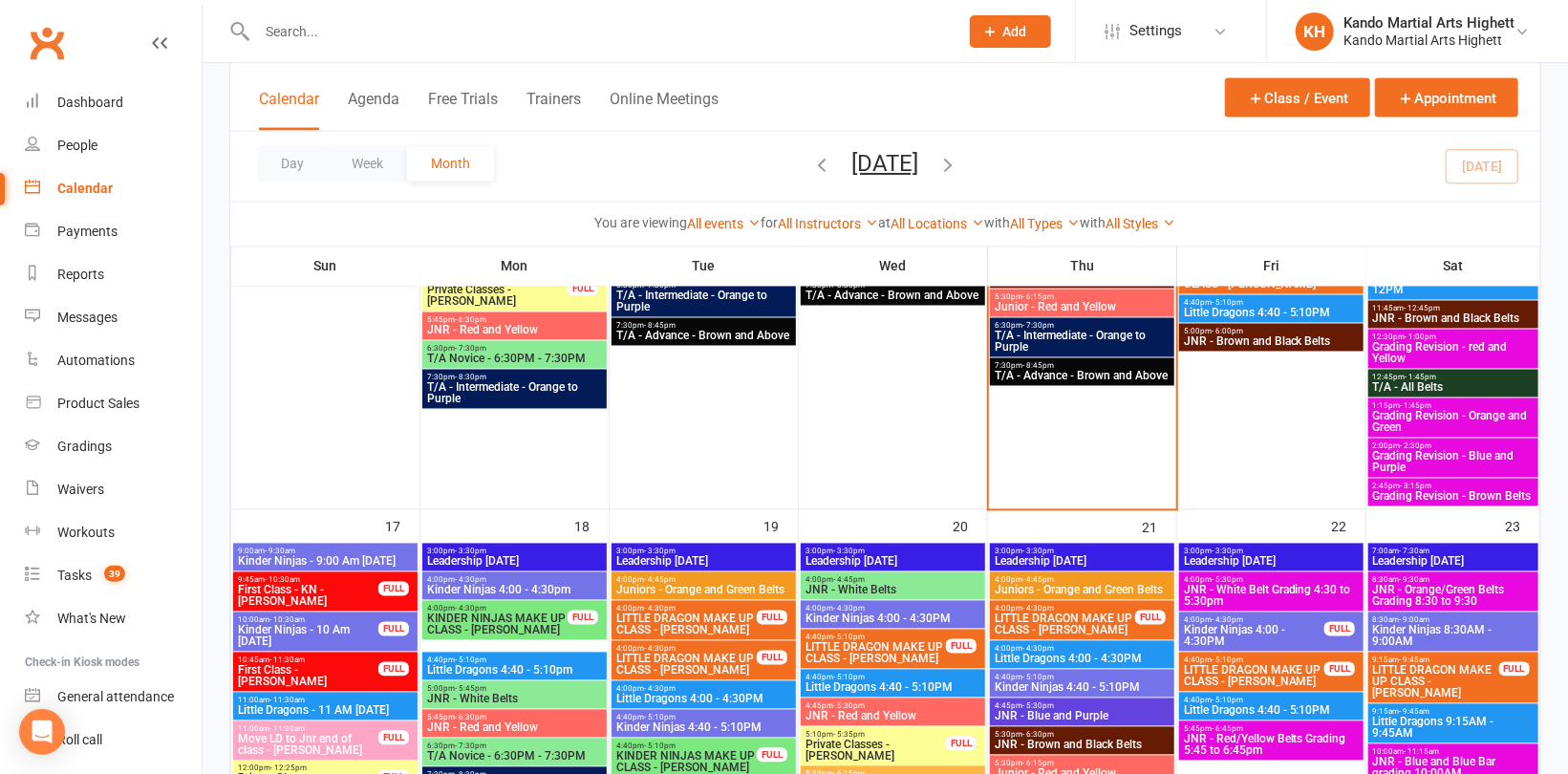
click at [1244, 600] on span "JNR - White Belt Grading 4:30 to 5:30pm" at bounding box center [1271, 596] width 177 height 23
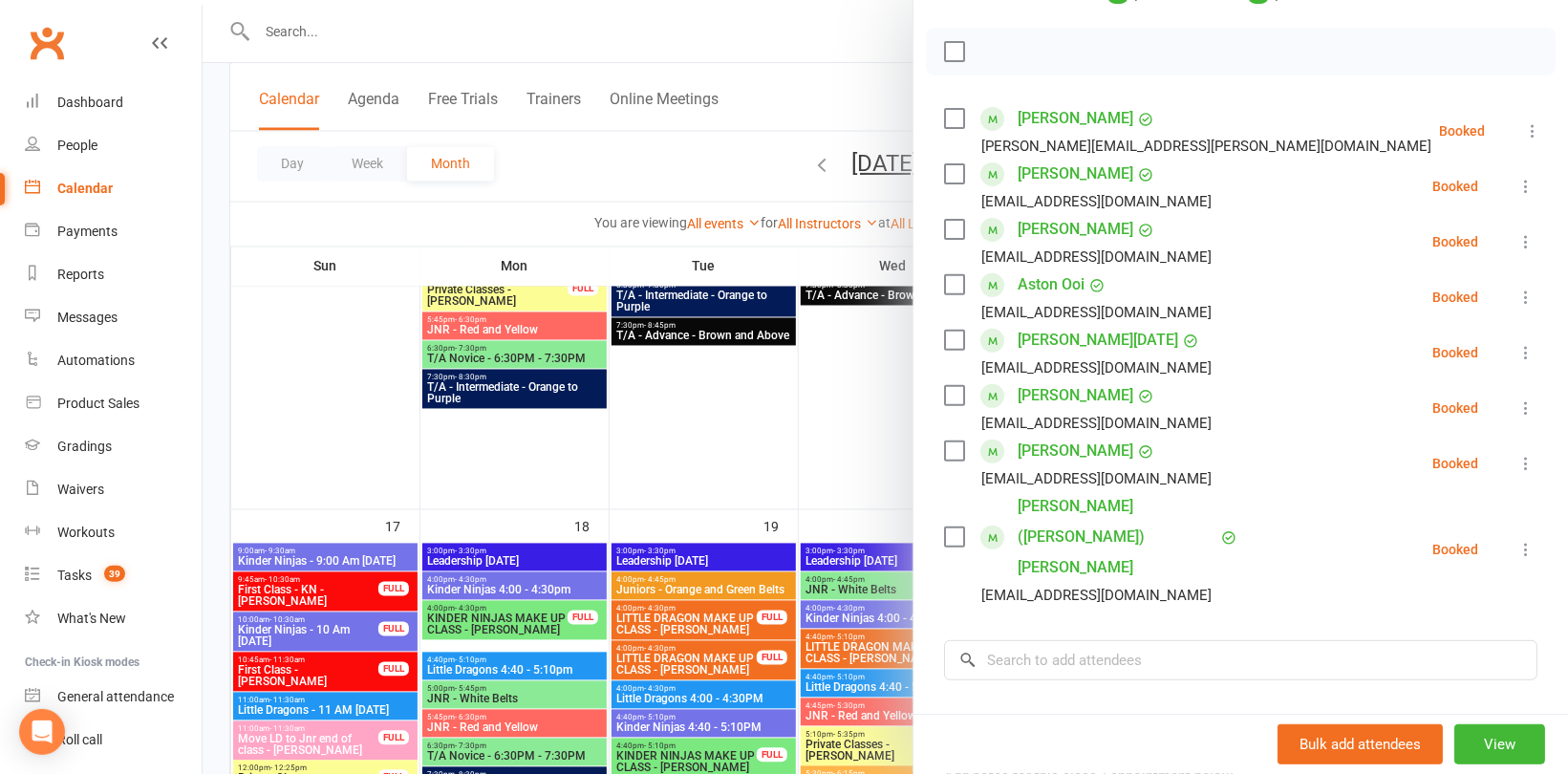
scroll to position [287, 0]
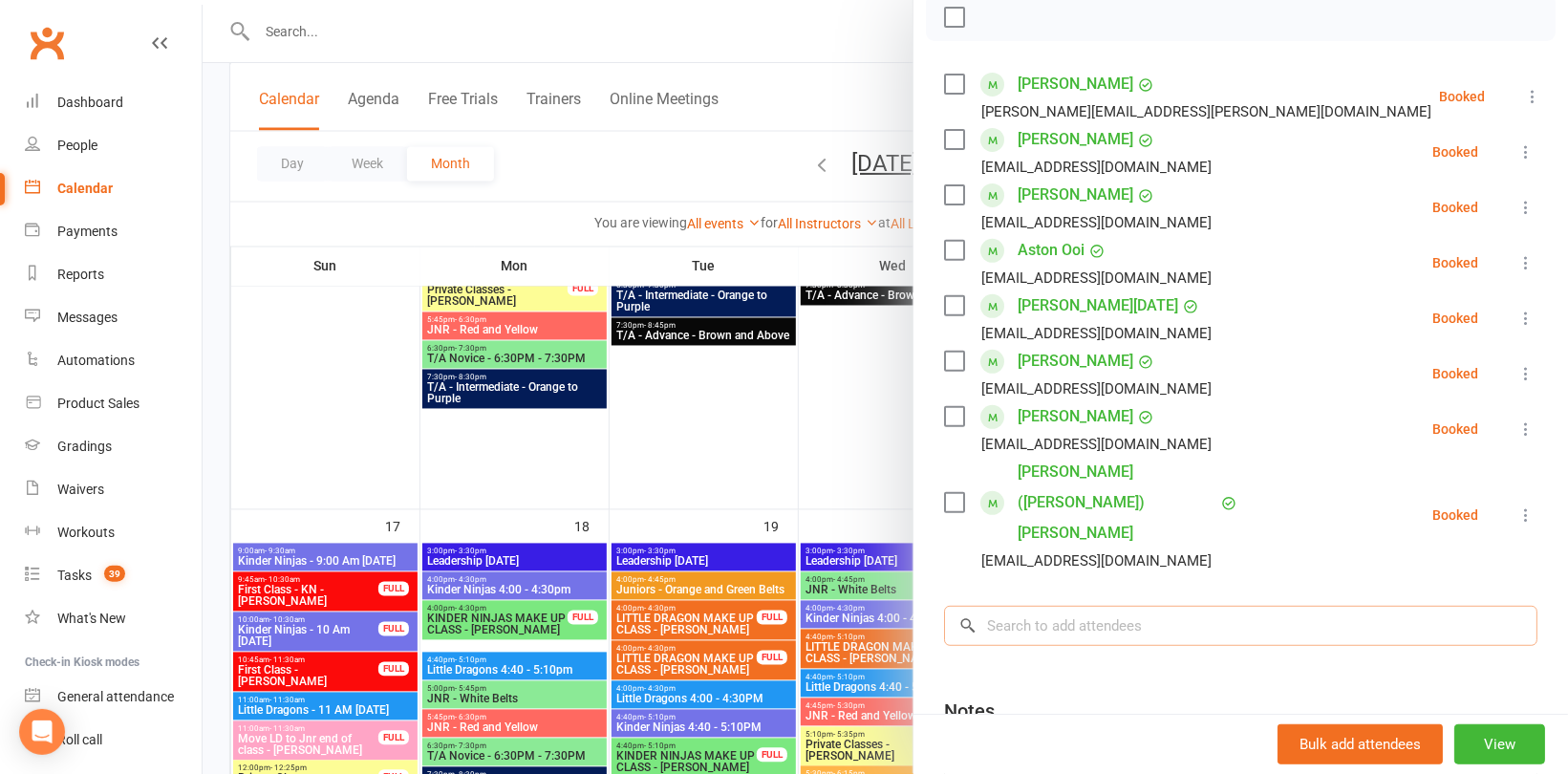
click at [1048, 605] on input "search" at bounding box center [1241, 625] width 594 height 40
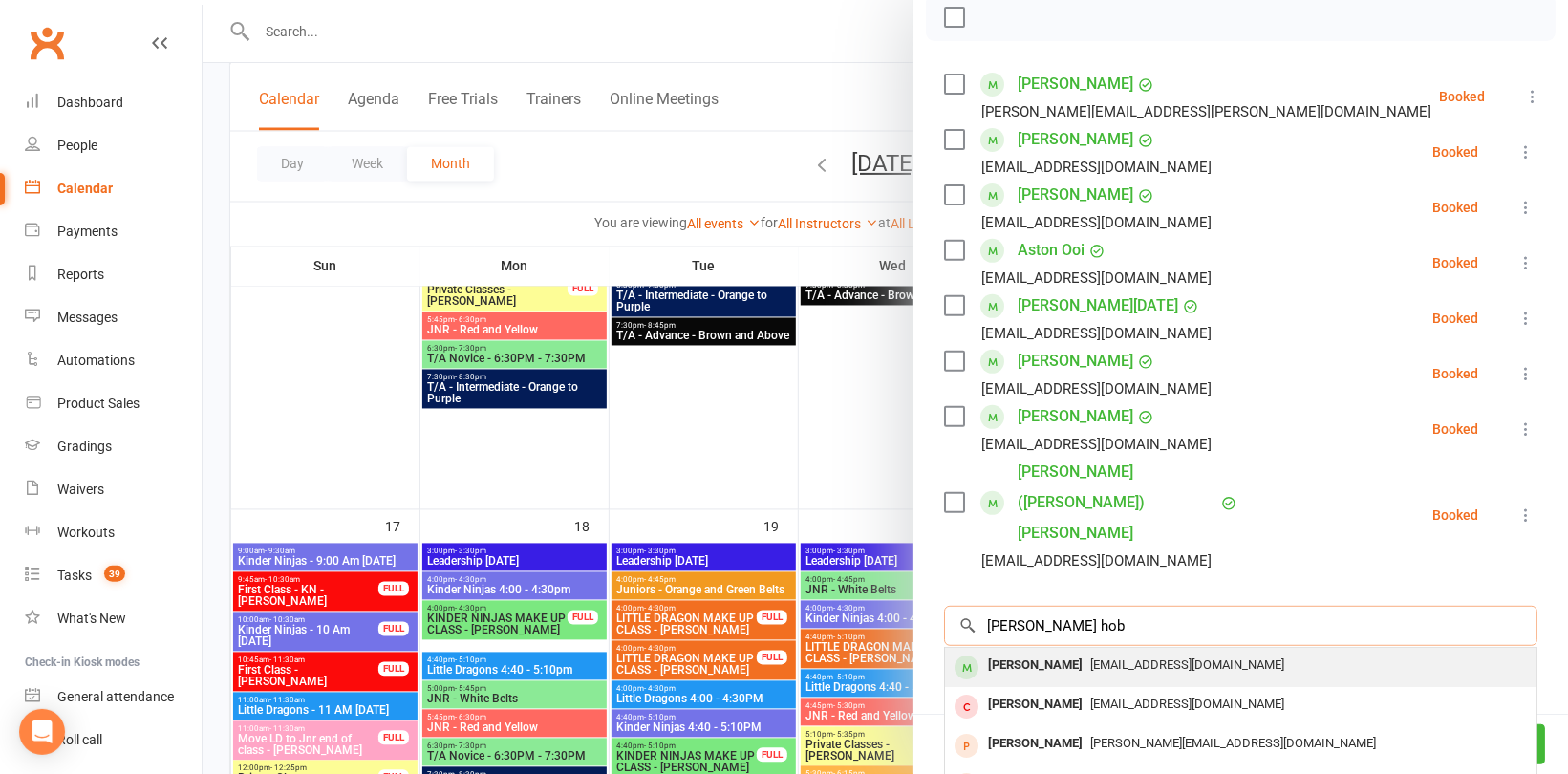
type input "Iliana hob"
click at [1062, 652] on div "Iliana Hobden" at bounding box center [1034, 666] width 109 height 28
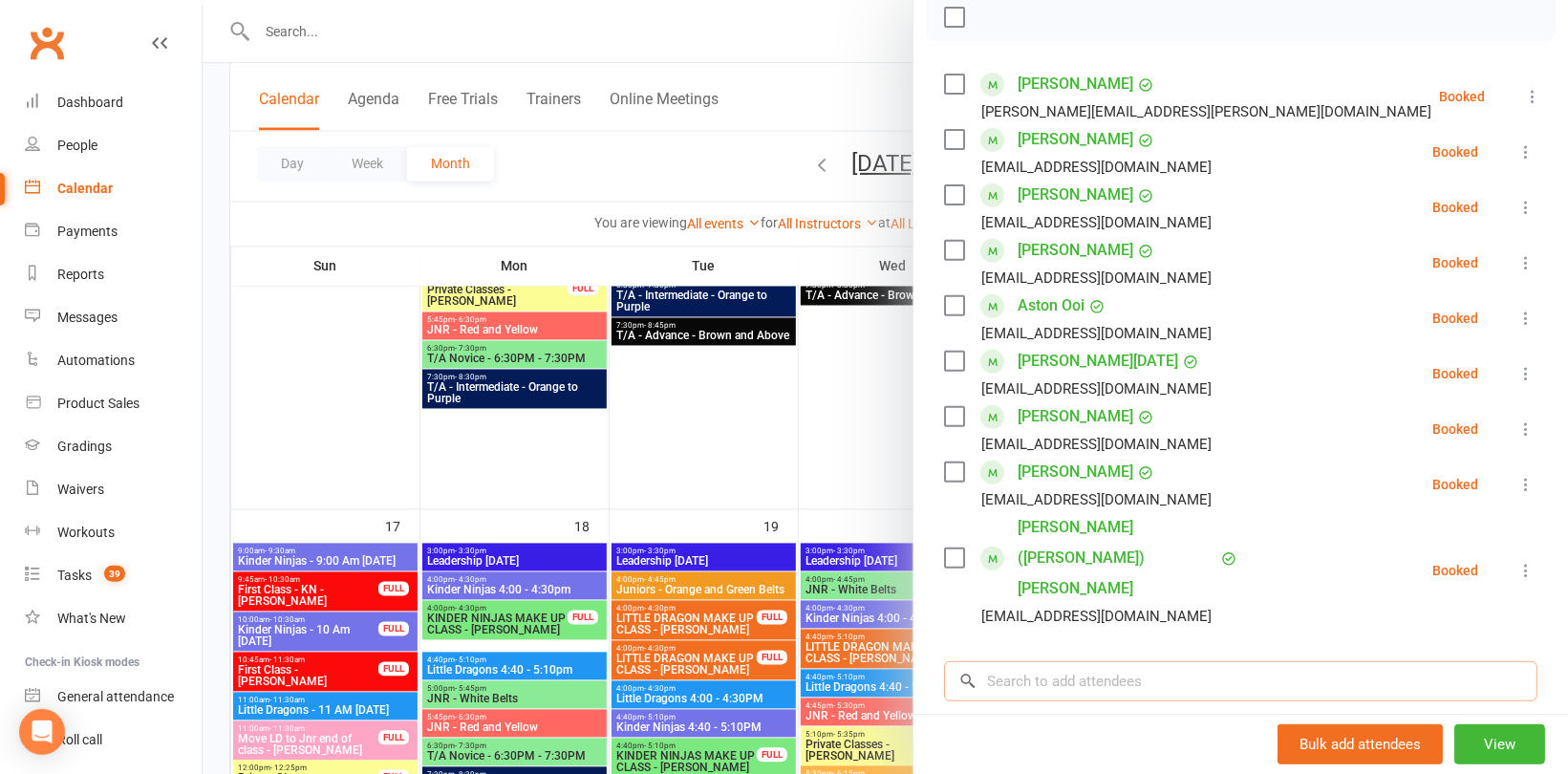
click at [1007, 662] on input "search" at bounding box center [1241, 681] width 594 height 40
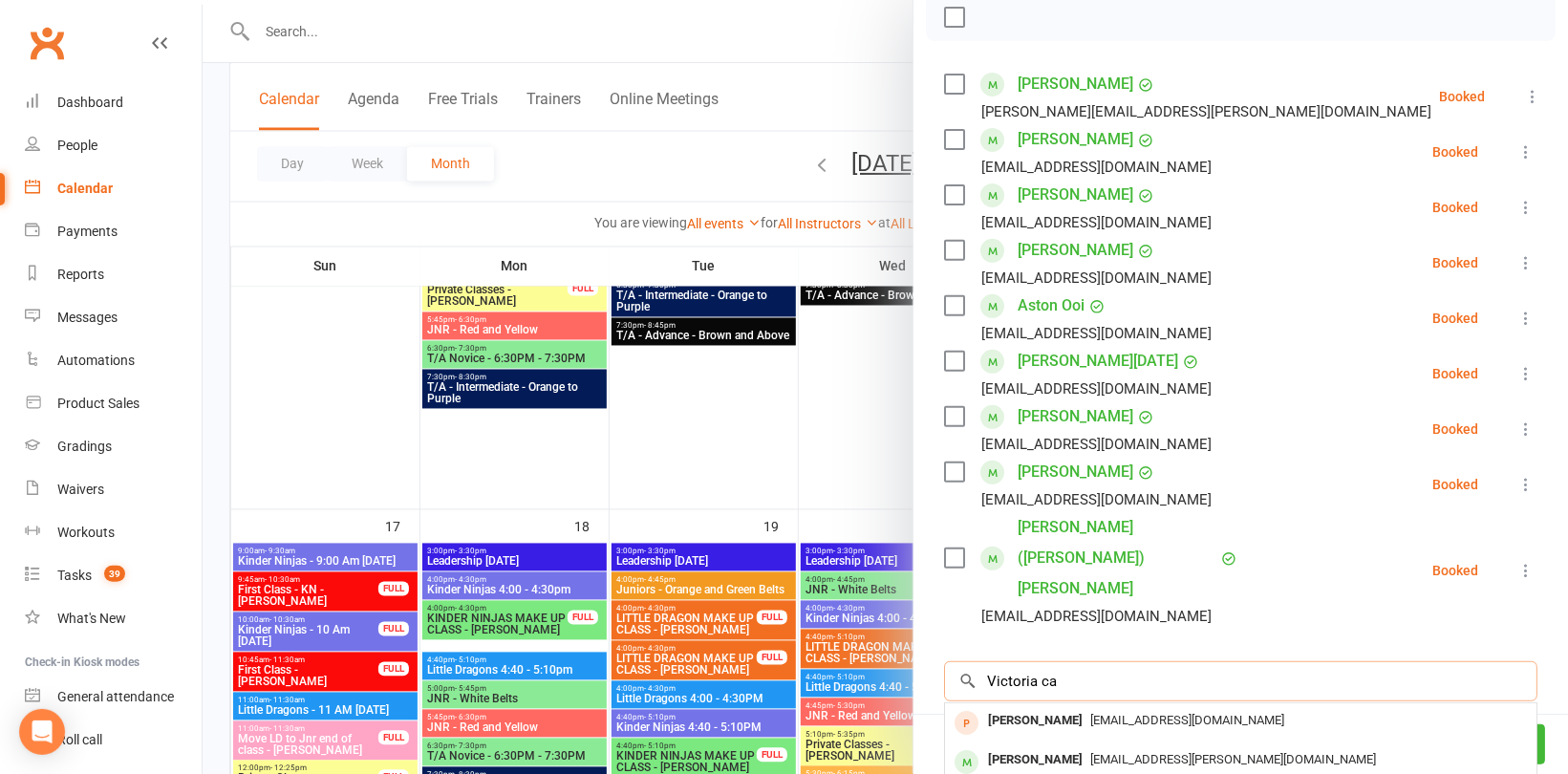
type input "Victoria ca"
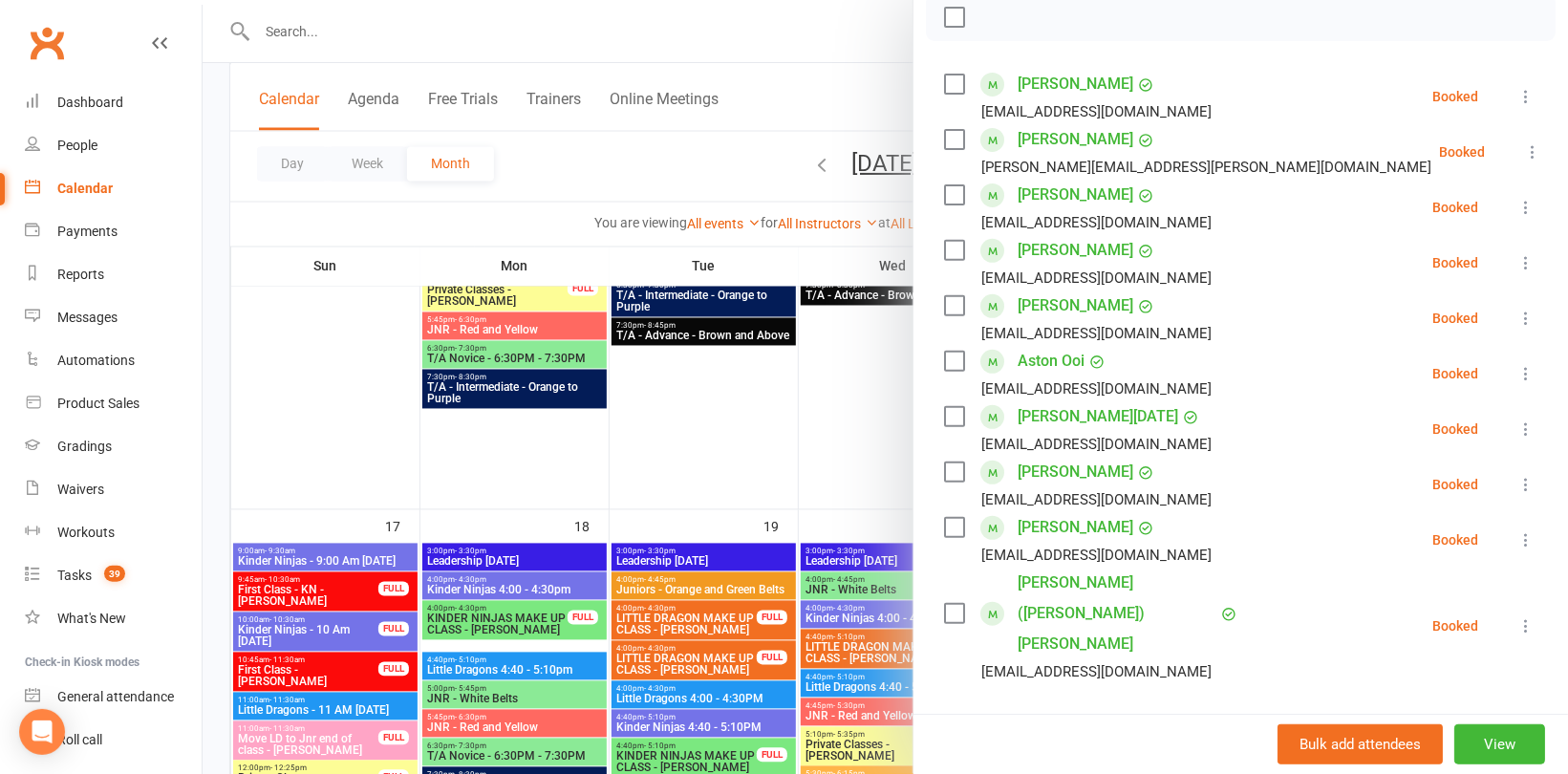
click at [336, 191] on div at bounding box center [885, 387] width 1366 height 774
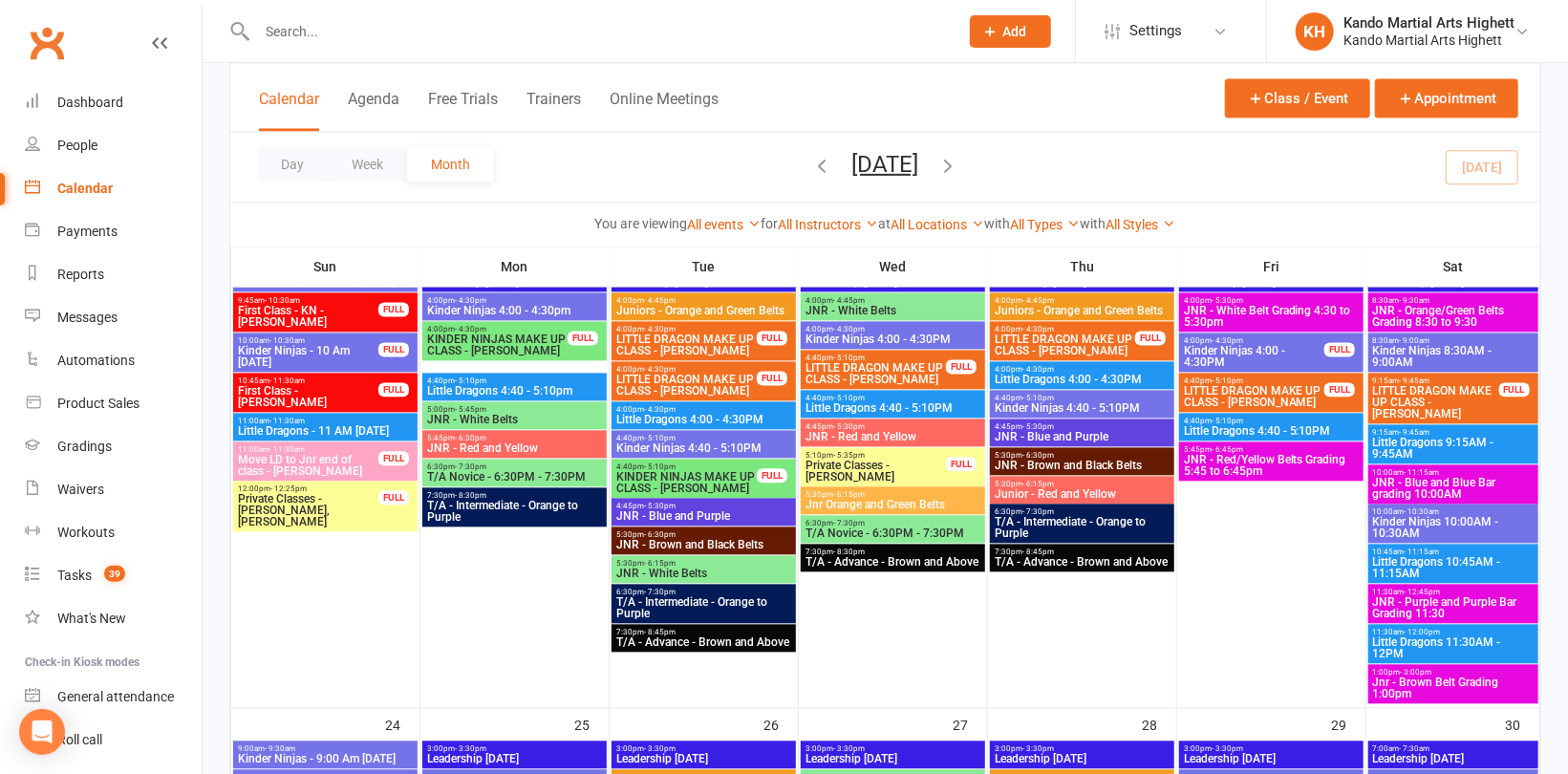
scroll to position [2198, 0]
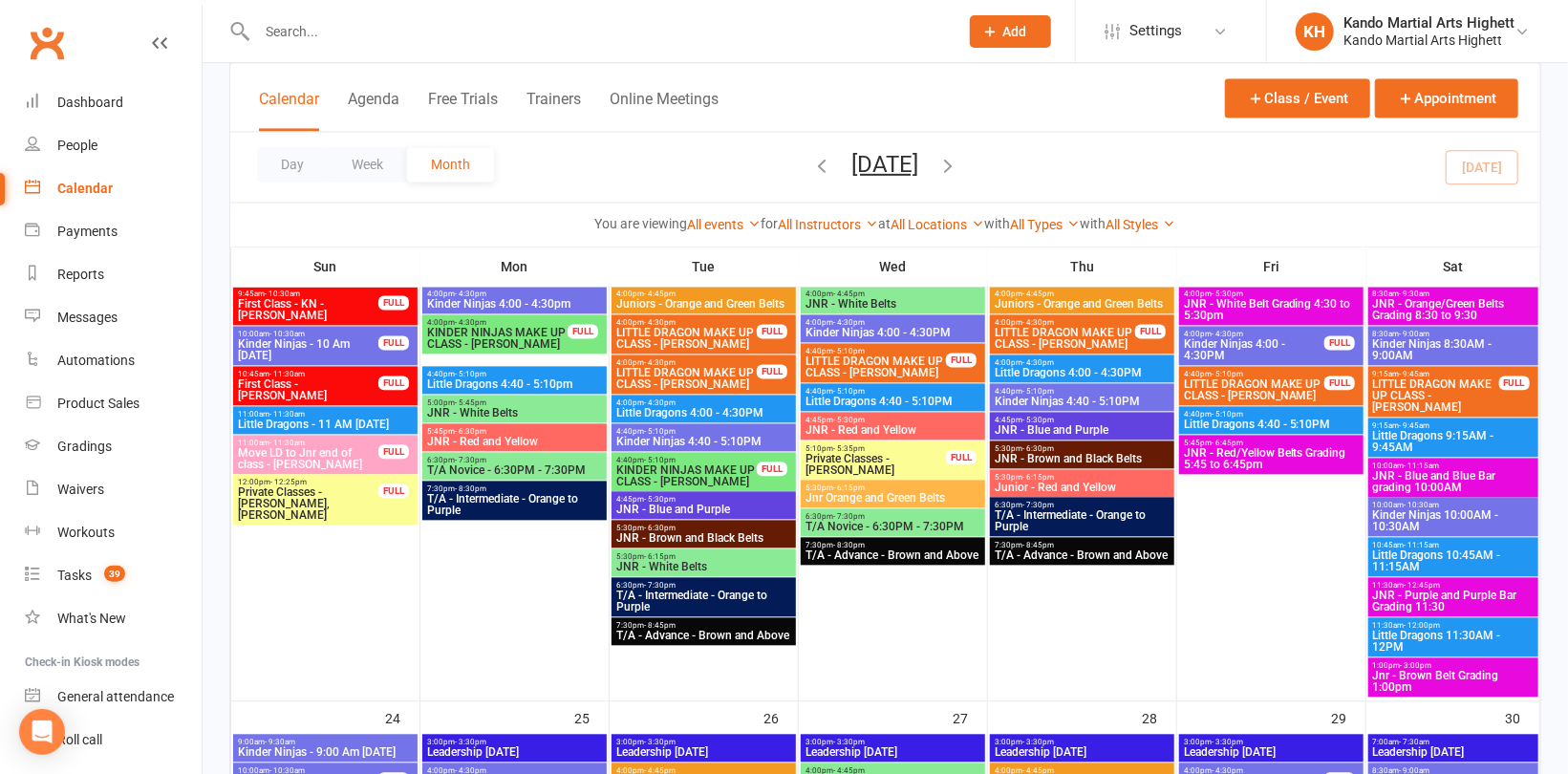
click at [1421, 299] on span "JNR - Orange/Green Belts Grading 8:30 to 9:30" at bounding box center [1453, 309] width 163 height 23
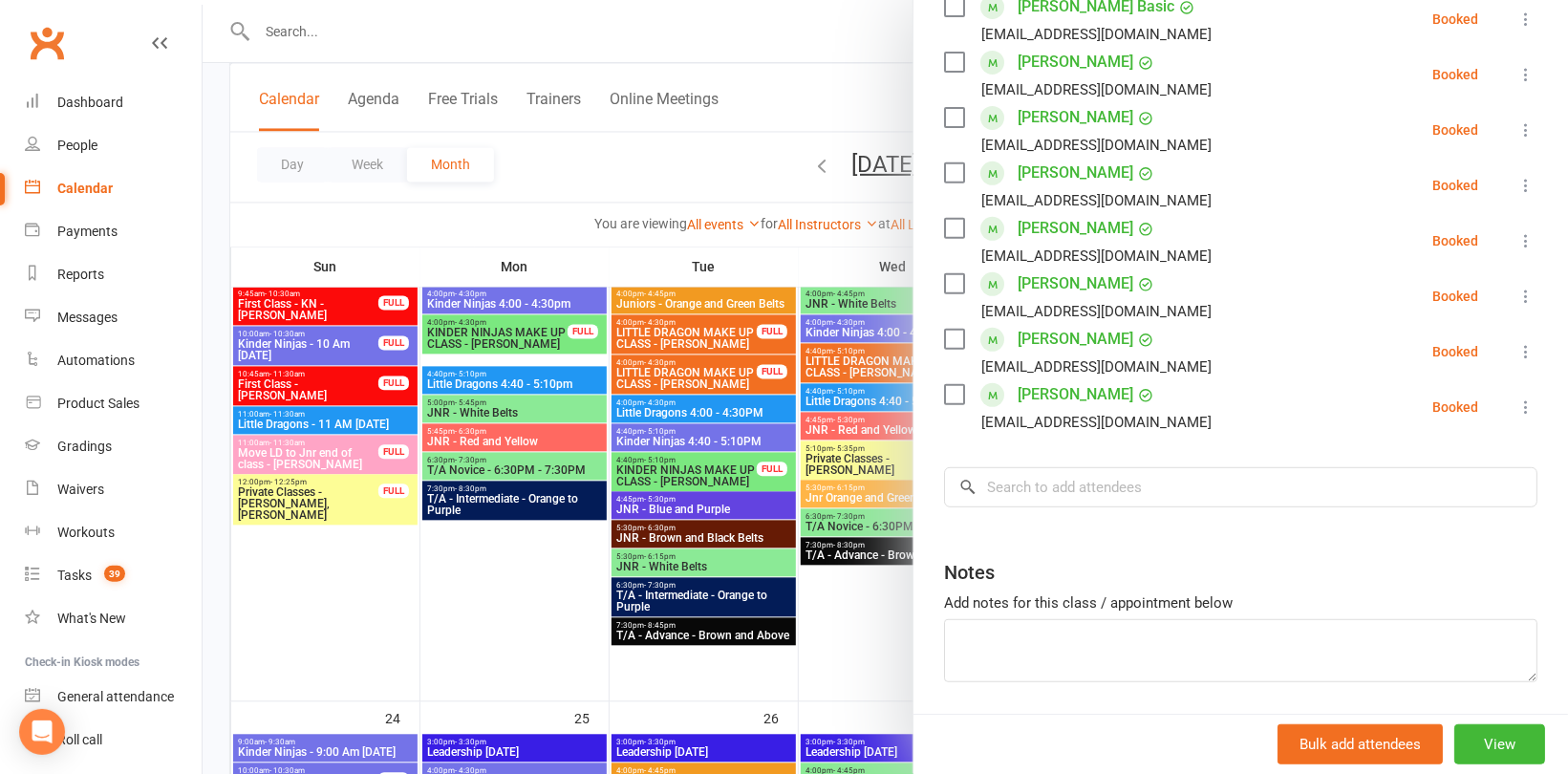
scroll to position [426, 0]
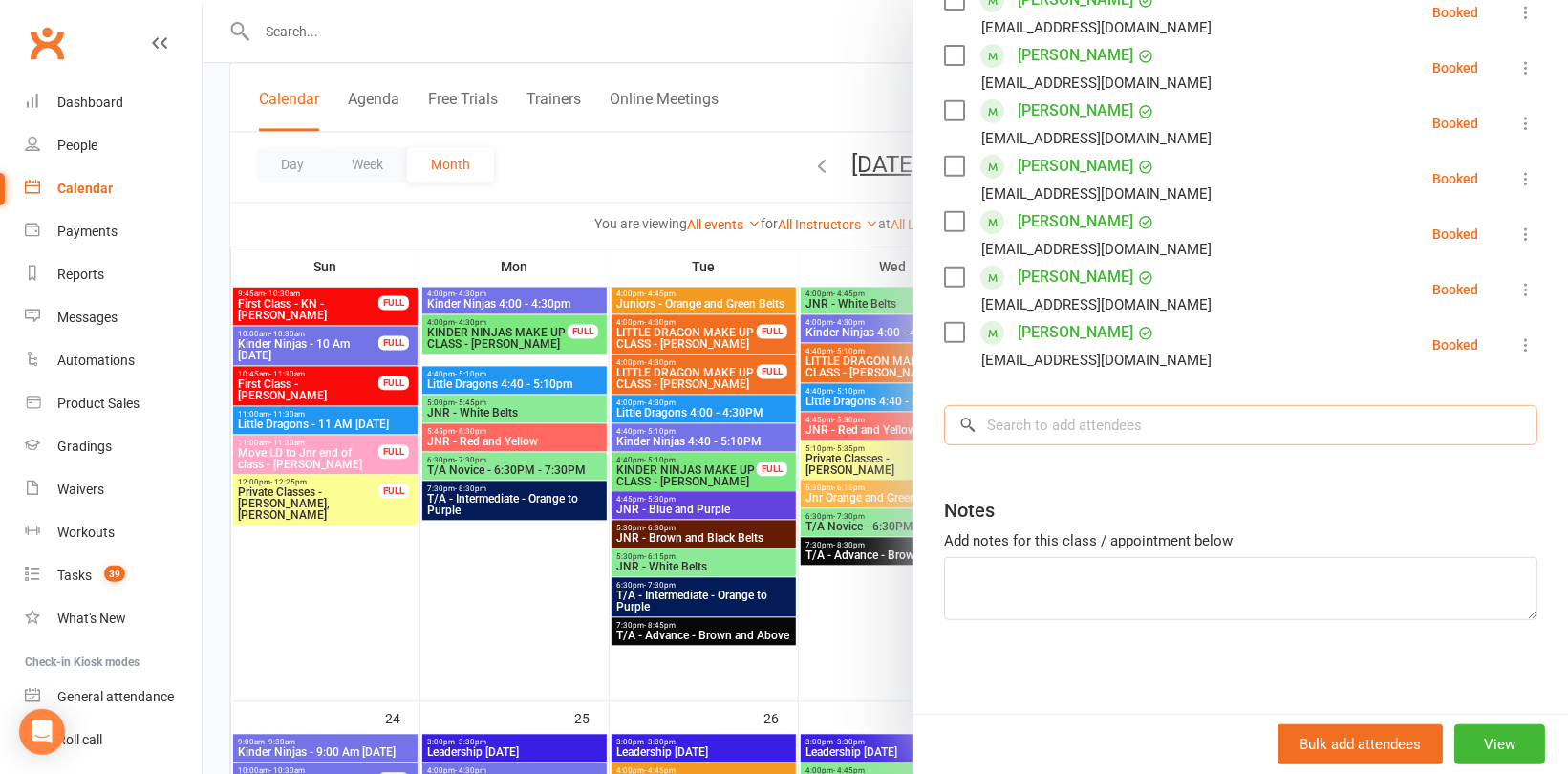
click at [1072, 416] on input "search" at bounding box center [1241, 425] width 594 height 40
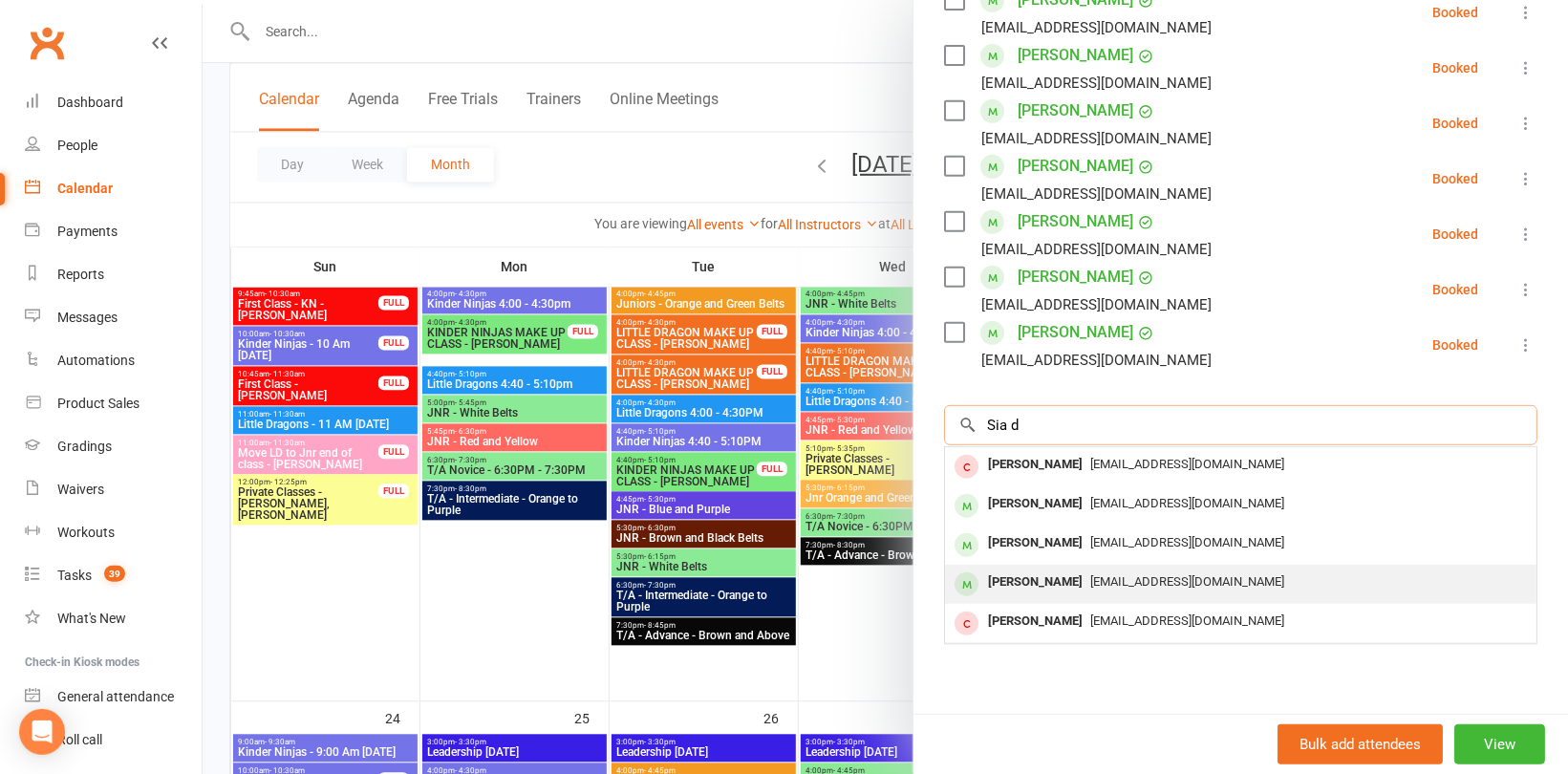
type input "Sia d"
click at [1091, 574] on span "family.gainful_0d@icloud.com" at bounding box center [1187, 581] width 194 height 15
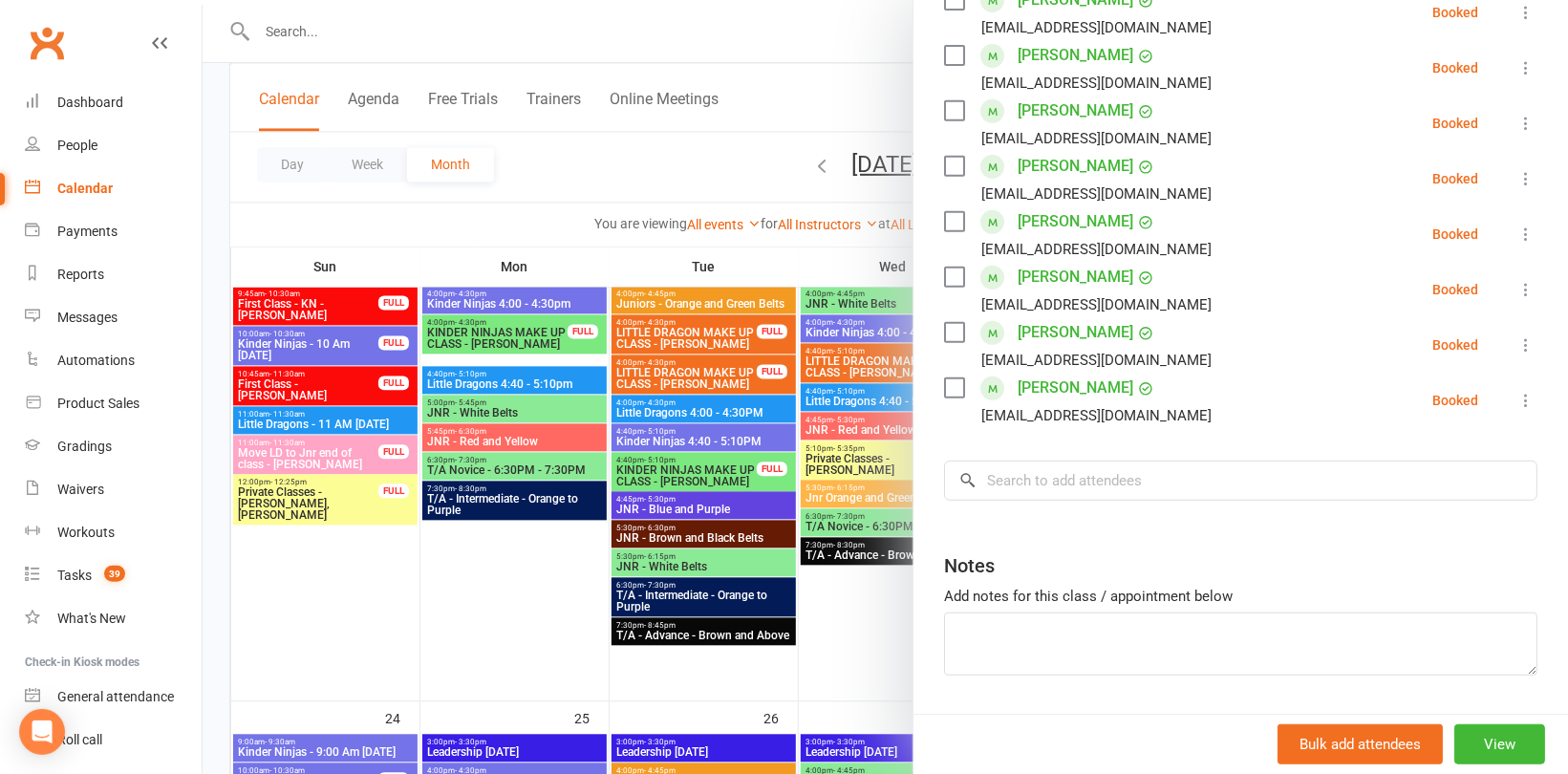
click at [311, 183] on div at bounding box center [885, 387] width 1366 height 774
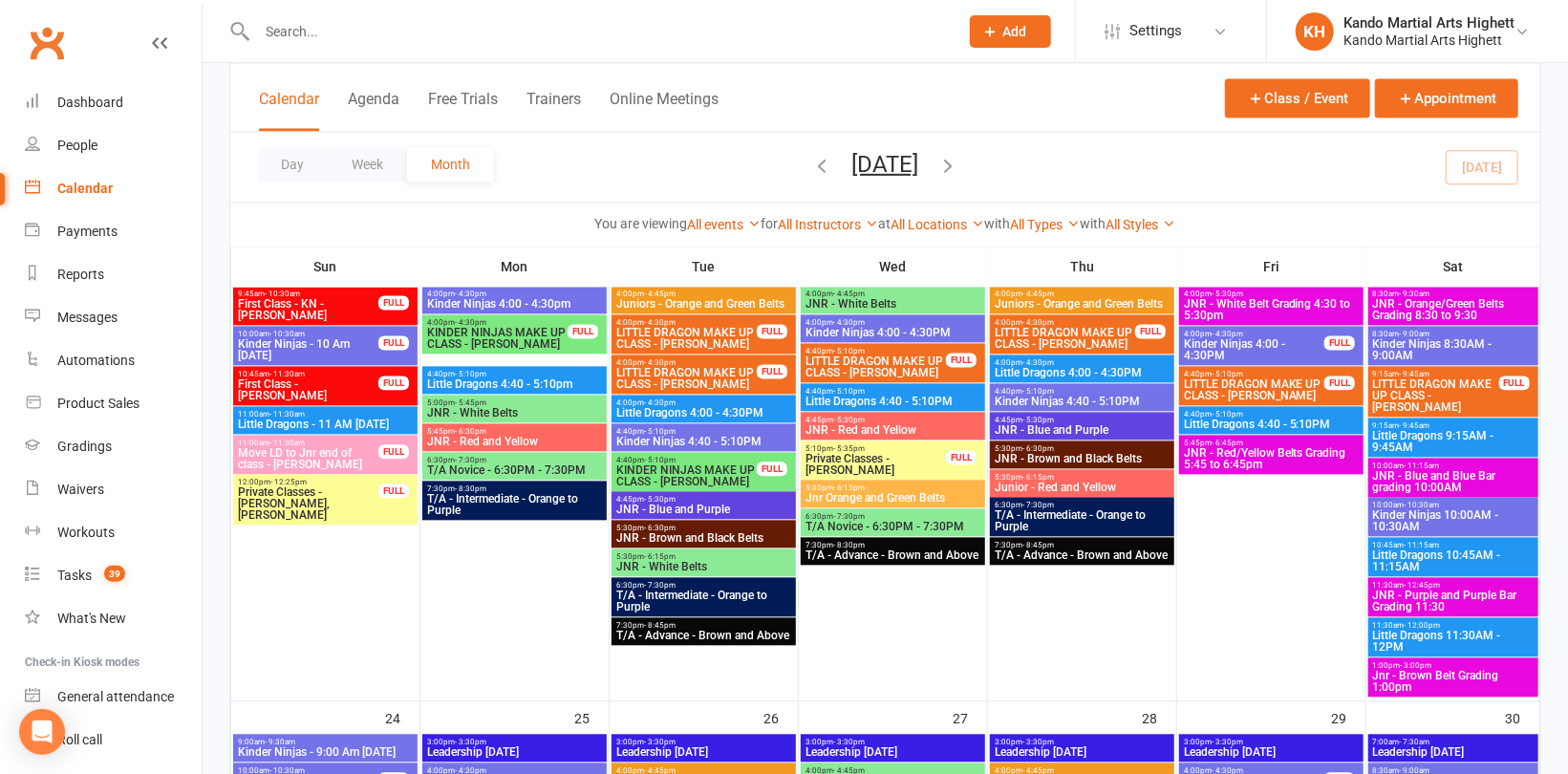
click at [1493, 676] on span "Jnr - Brown Belt Grading 1:00pm" at bounding box center [1453, 680] width 163 height 23
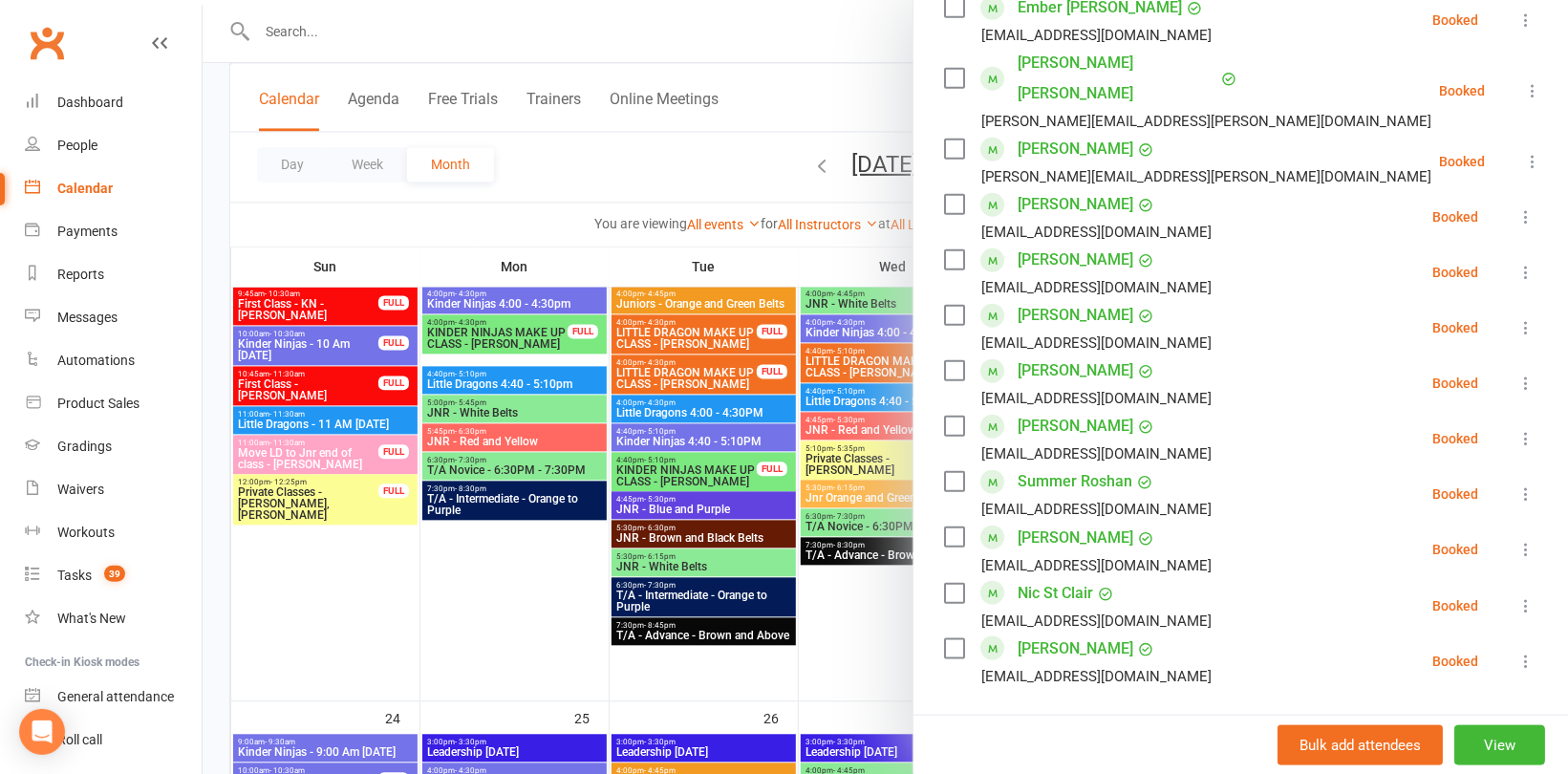
scroll to position [955, 0]
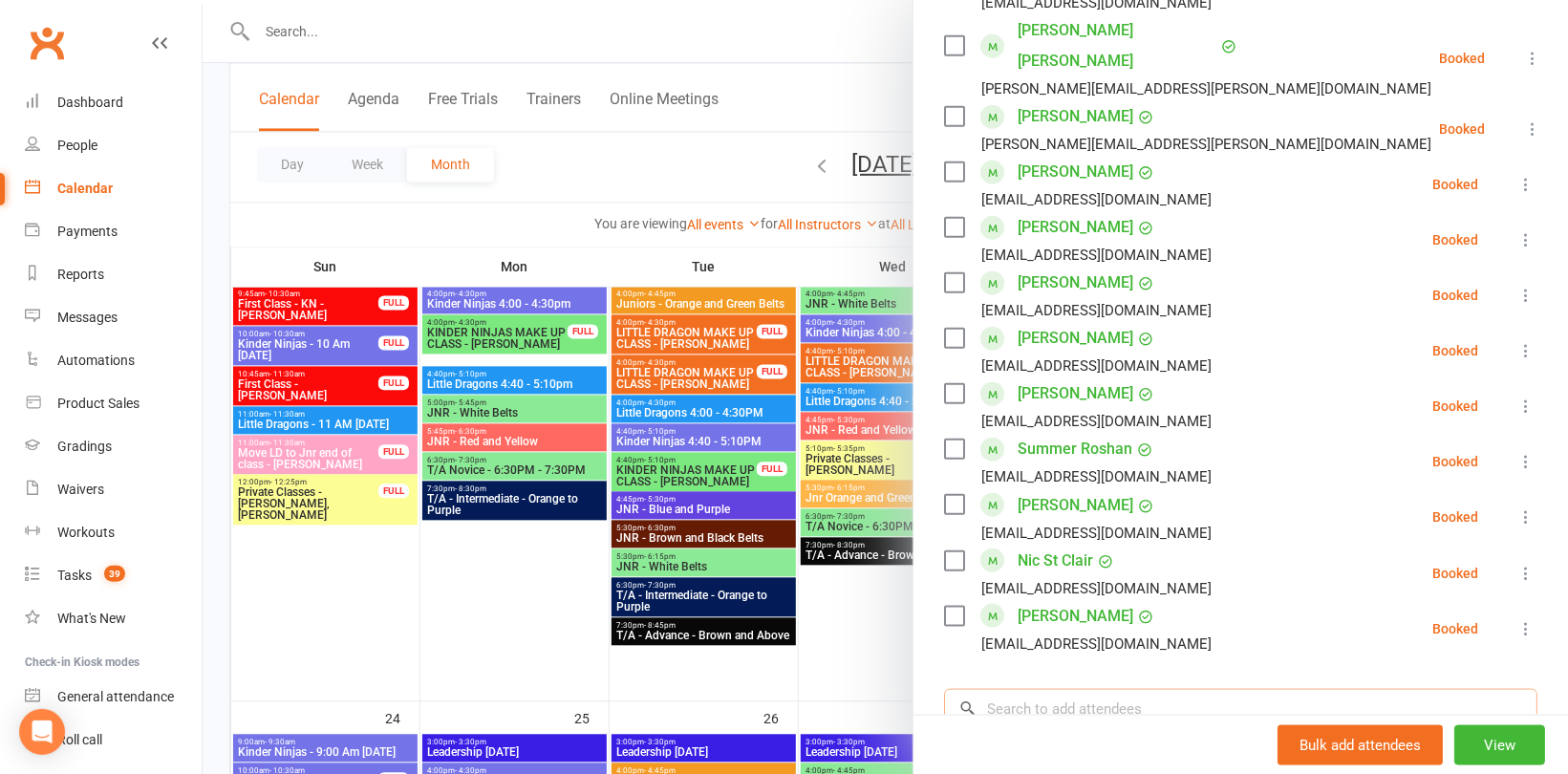
click at [1051, 689] on input "search" at bounding box center [1241, 709] width 594 height 40
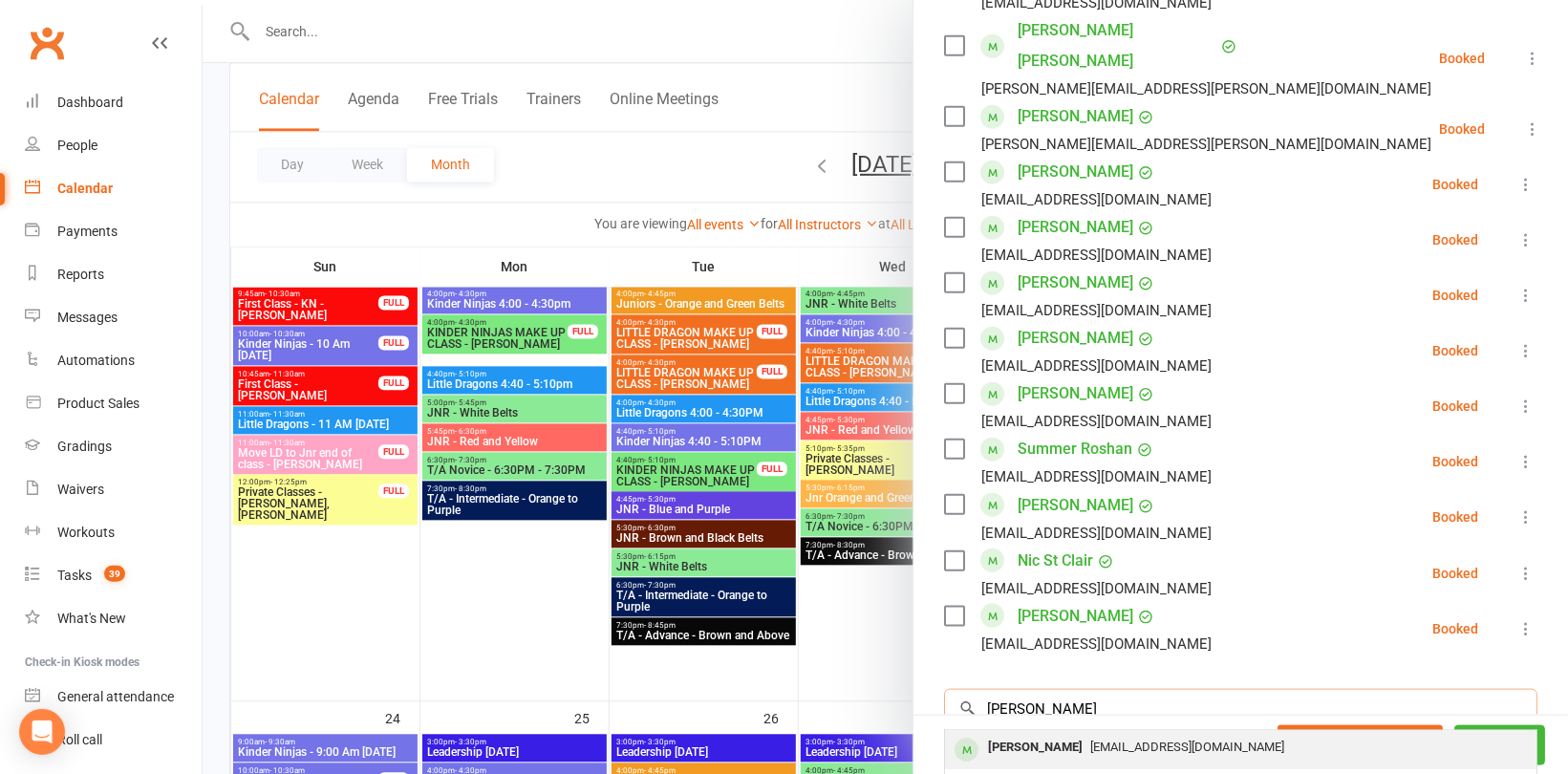
type input "Ethan mars"
click at [1044, 734] on div "Ethan Marshall" at bounding box center [1034, 747] width 109 height 28
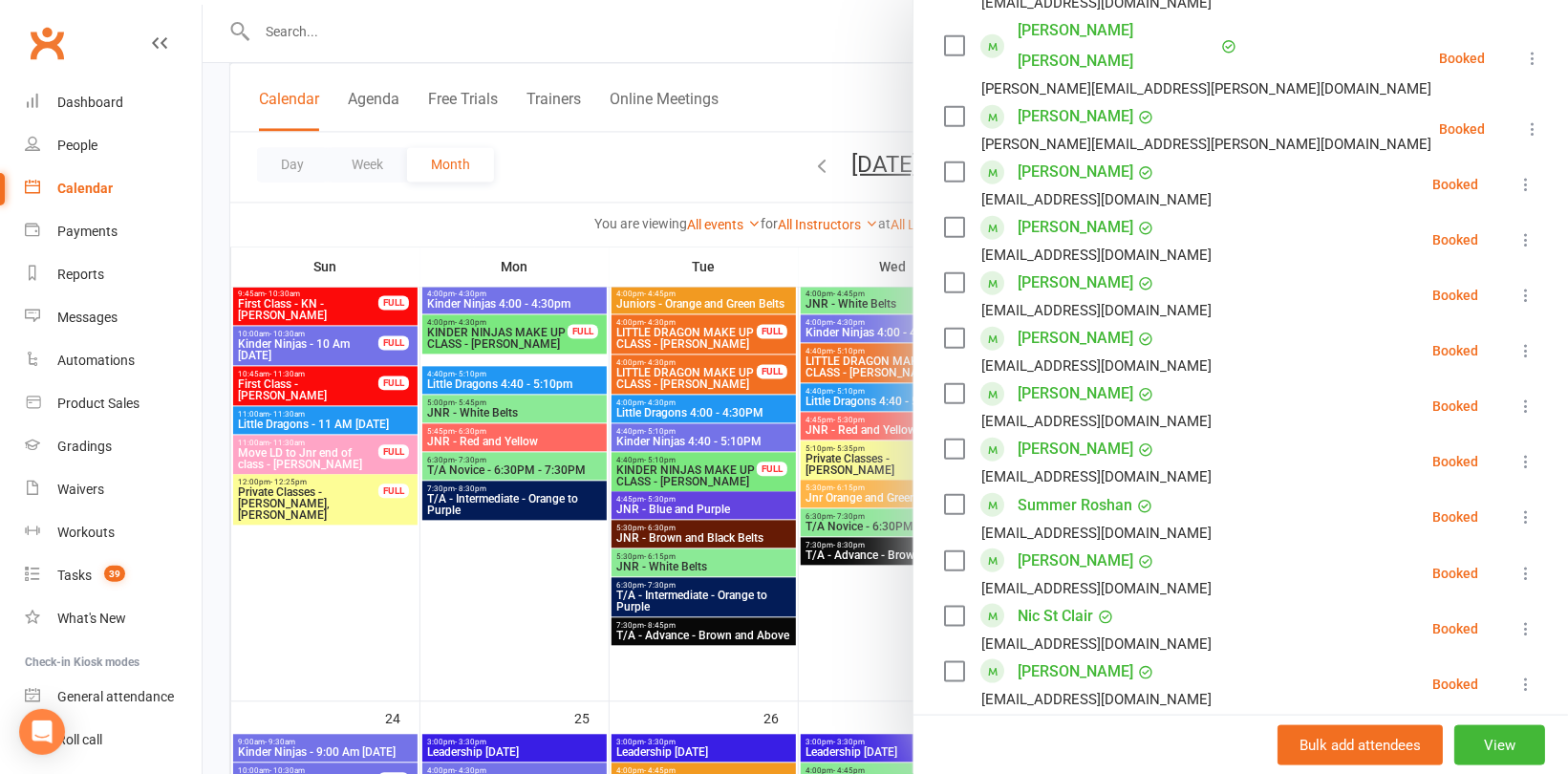
click at [568, 176] on div at bounding box center [885, 387] width 1366 height 774
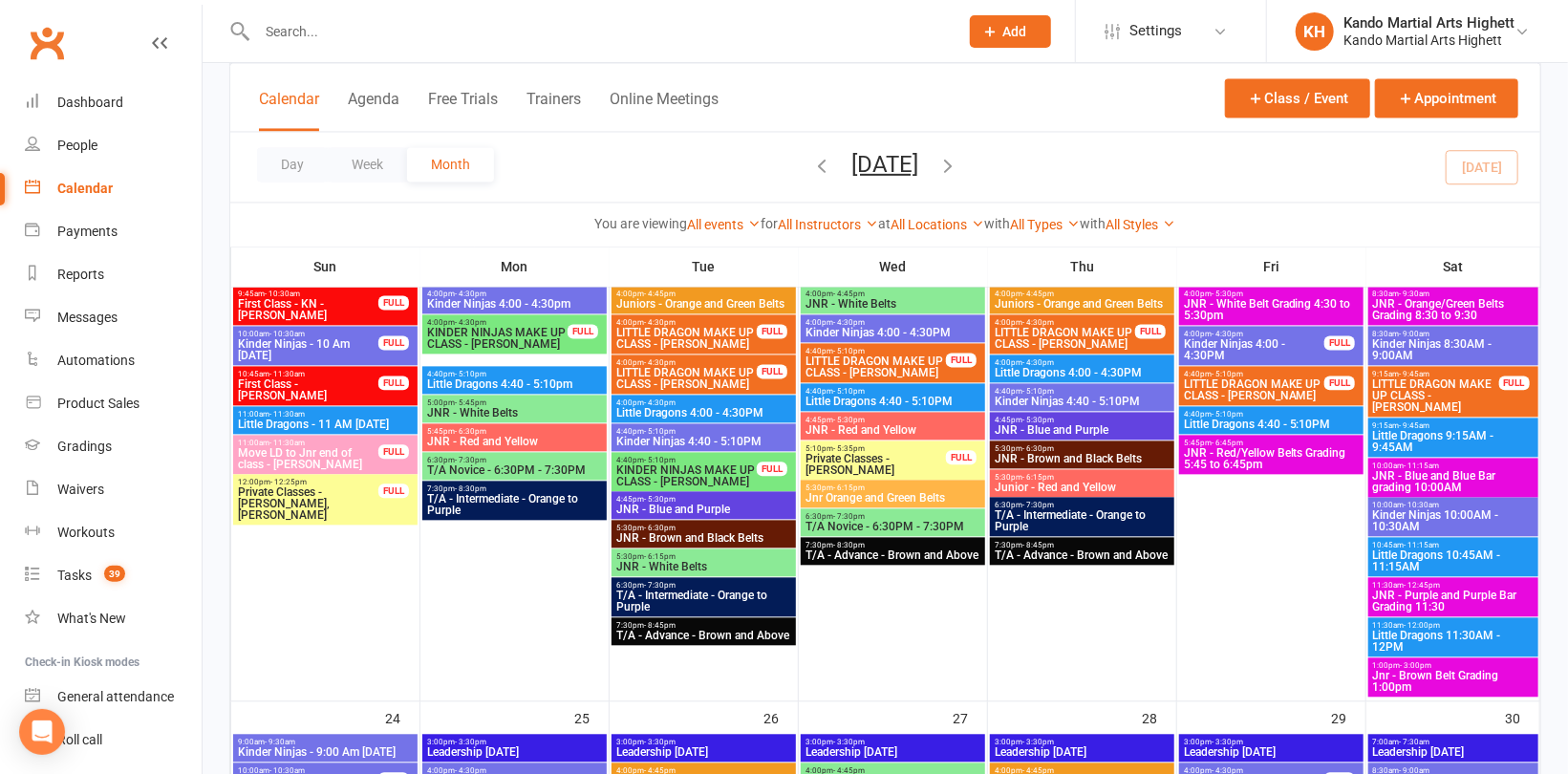
click at [1406, 463] on span "- 11:15am" at bounding box center [1422, 465] width 36 height 9
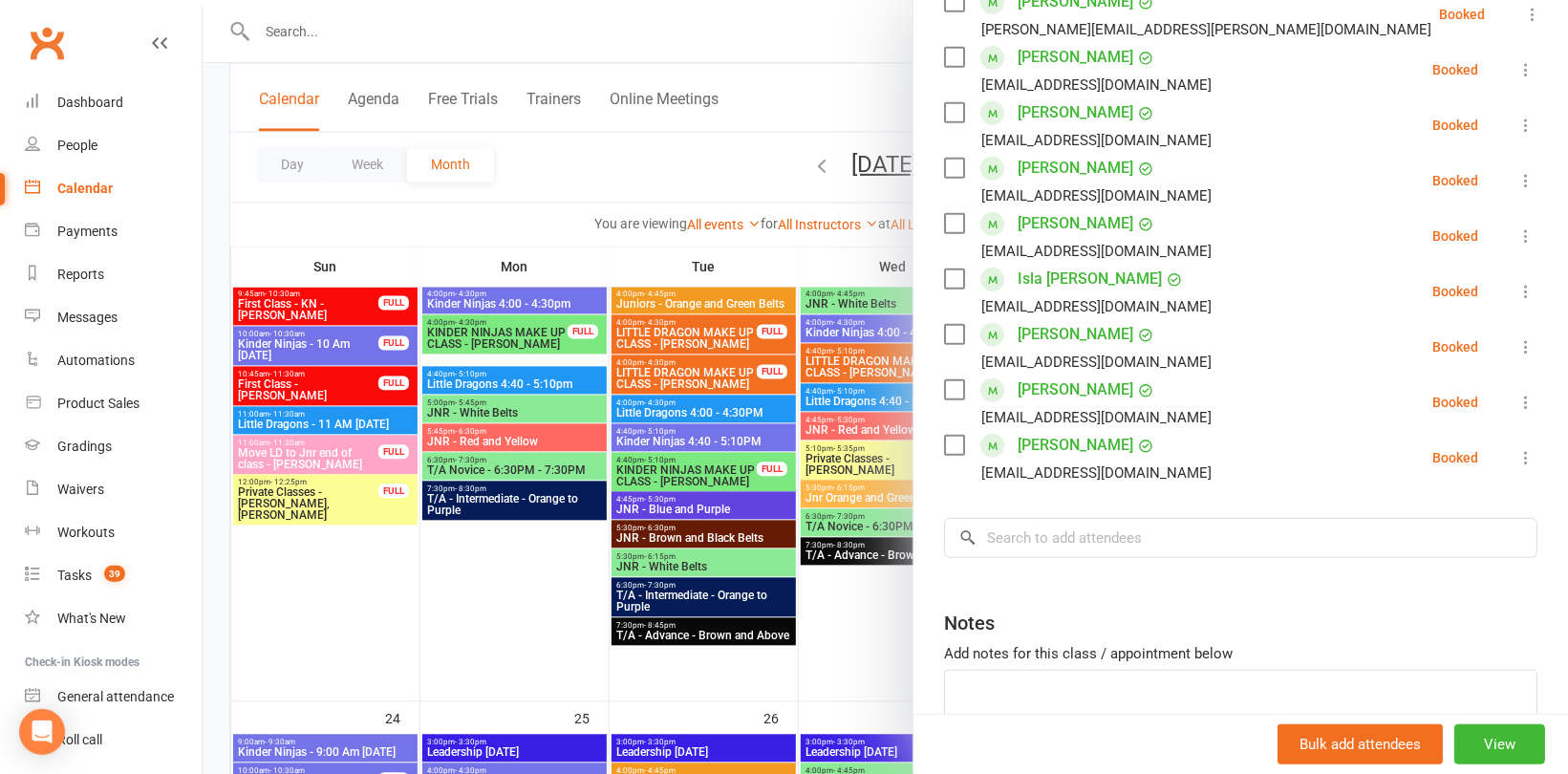
scroll to position [703, 0]
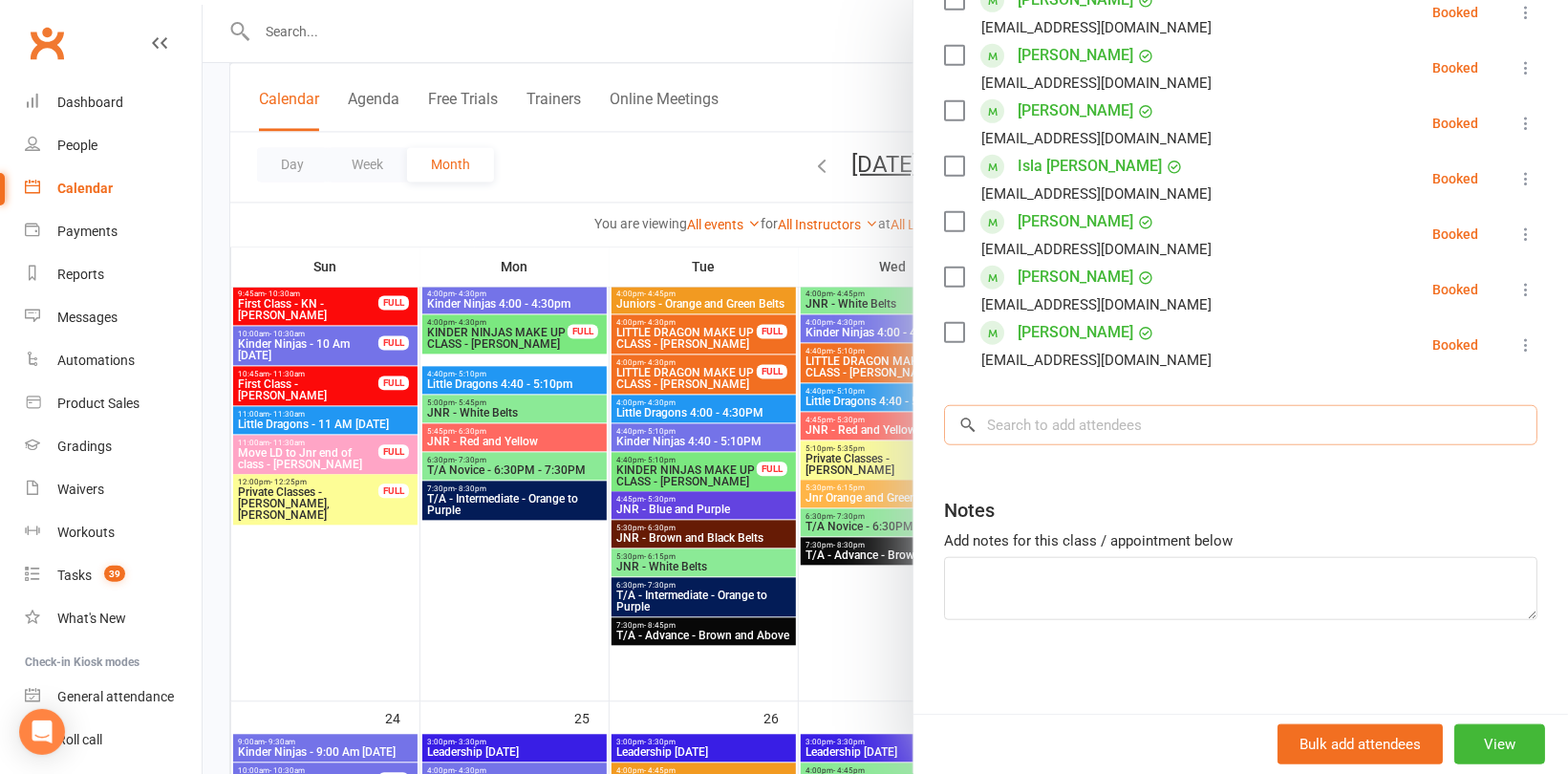
click at [1124, 422] on input "search" at bounding box center [1241, 425] width 594 height 40
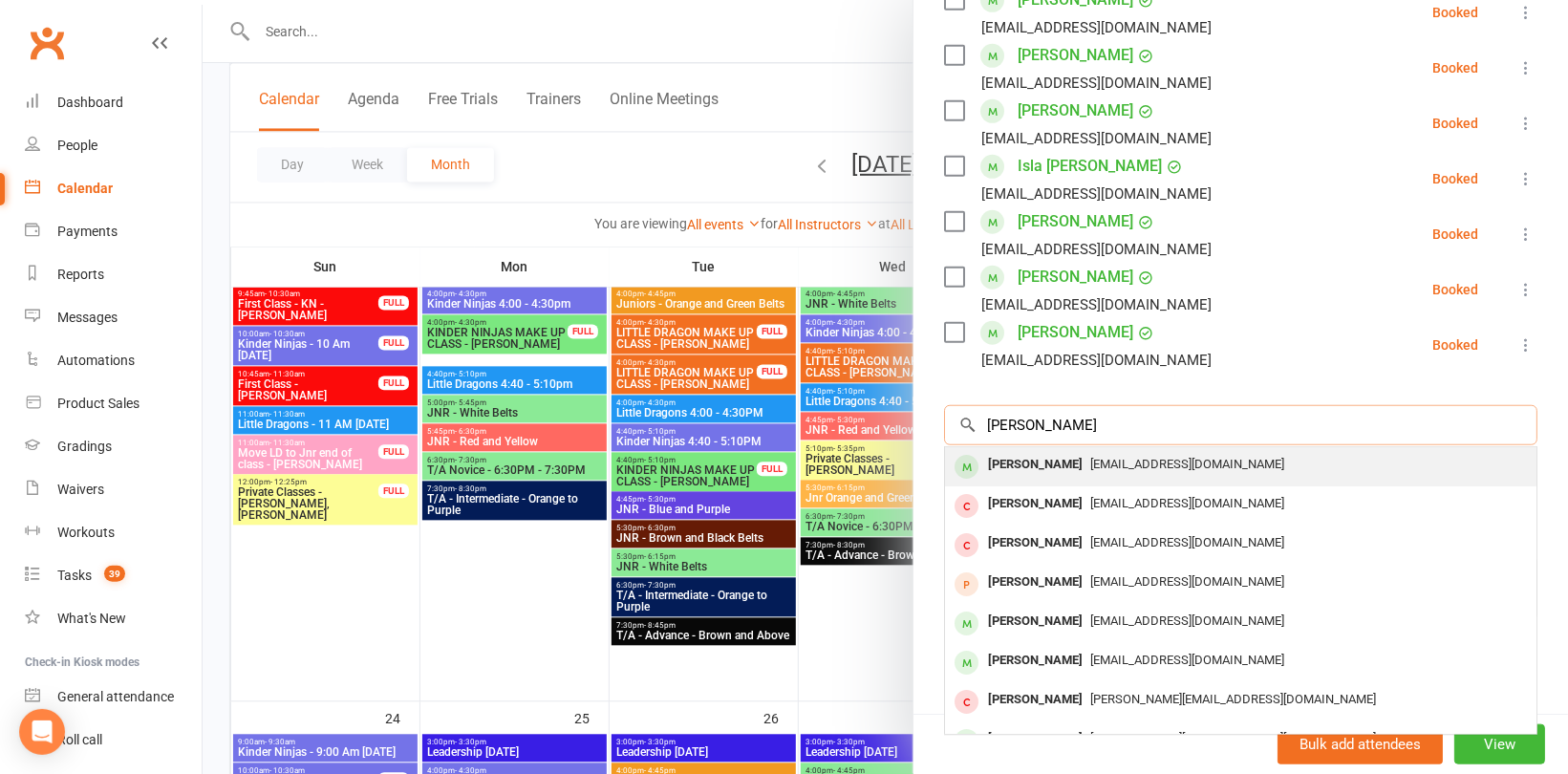
type input "Miriam riord"
click at [1126, 463] on span "kateandison@hotmail.com" at bounding box center [1187, 463] width 194 height 15
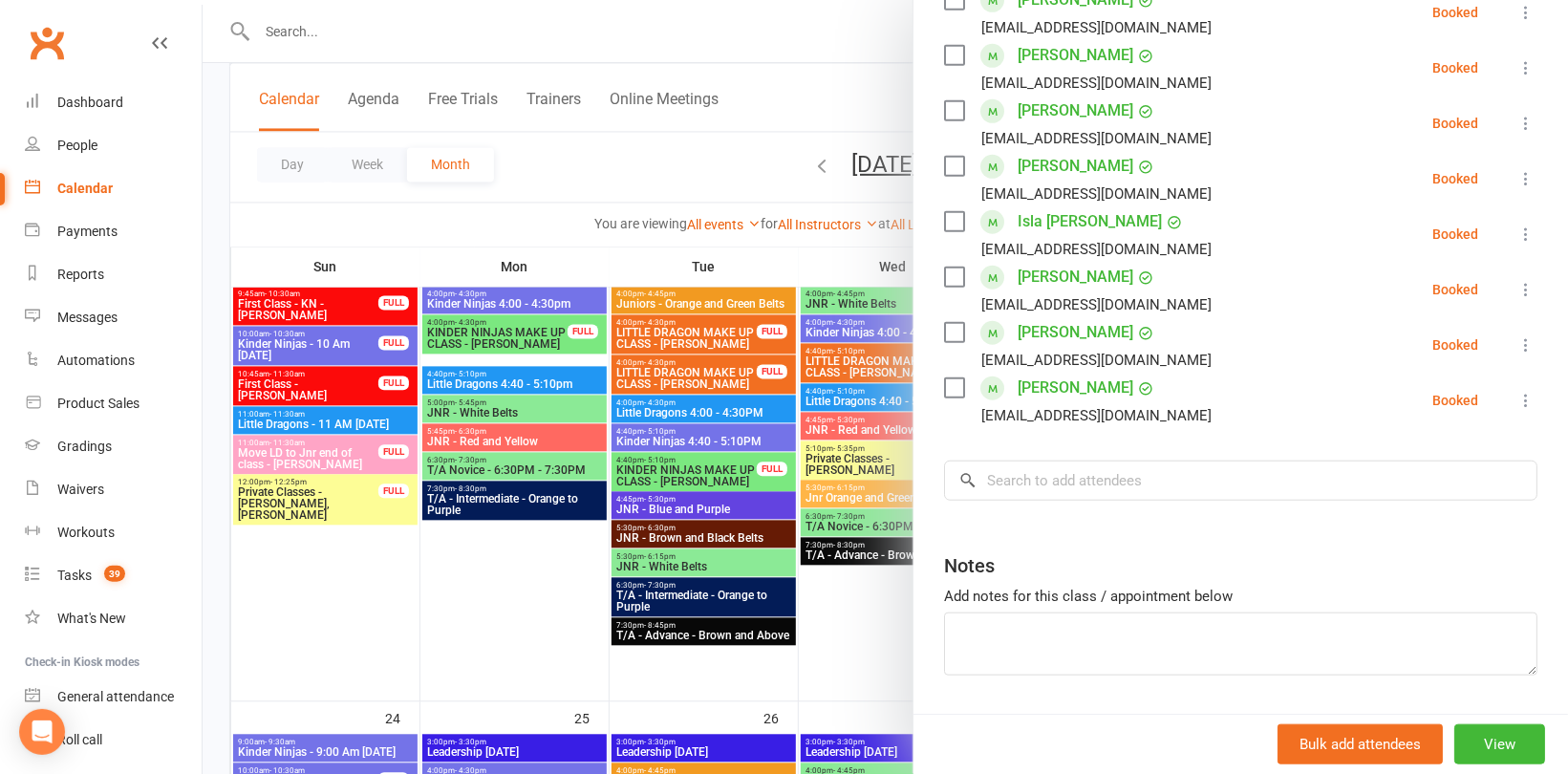
click at [508, 234] on div at bounding box center [885, 387] width 1366 height 774
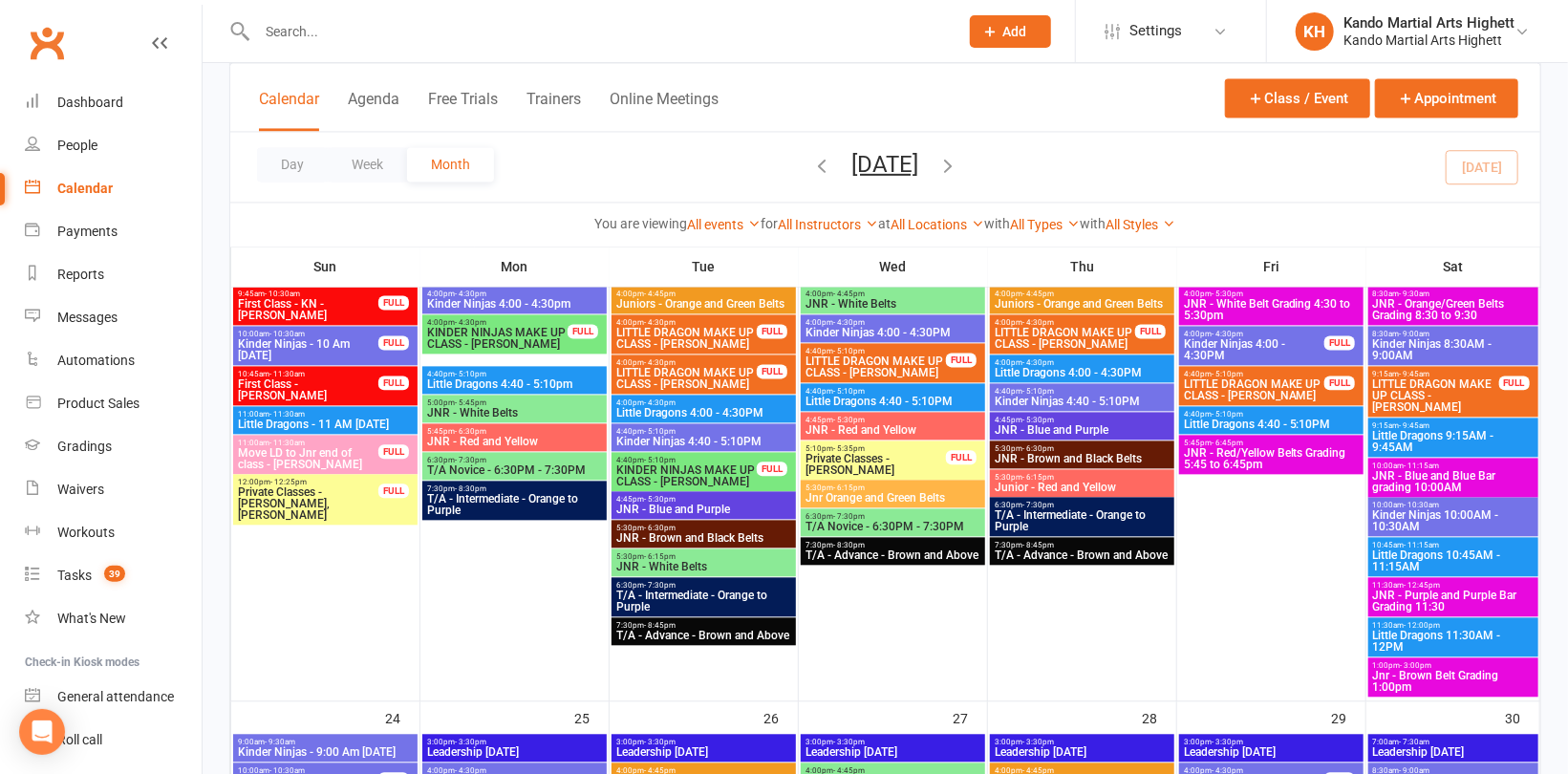
click at [1439, 598] on span "JNR - Purple and Purple Bar Grading 11:30" at bounding box center [1453, 600] width 163 height 23
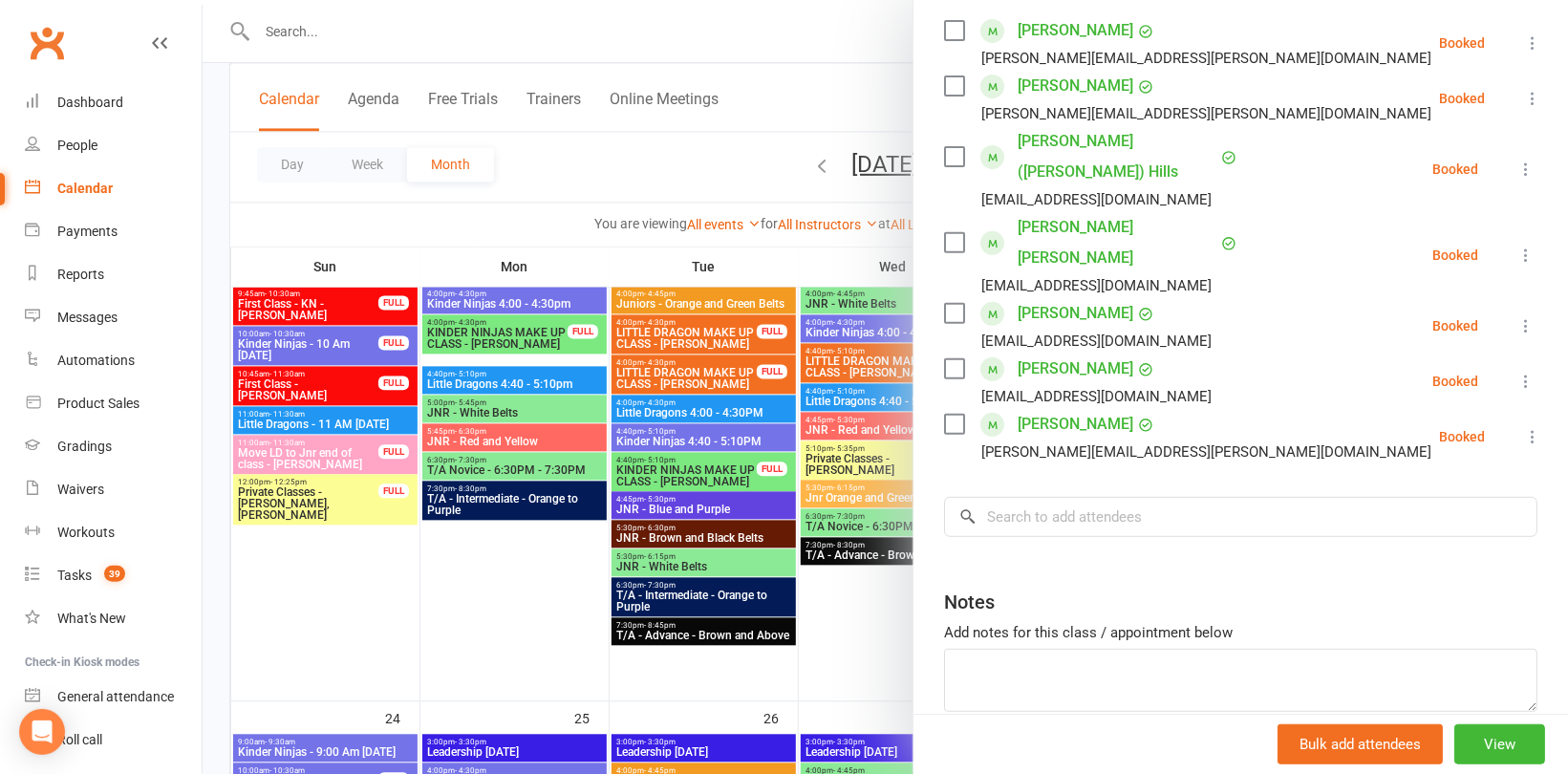
scroll to position [371, 0]
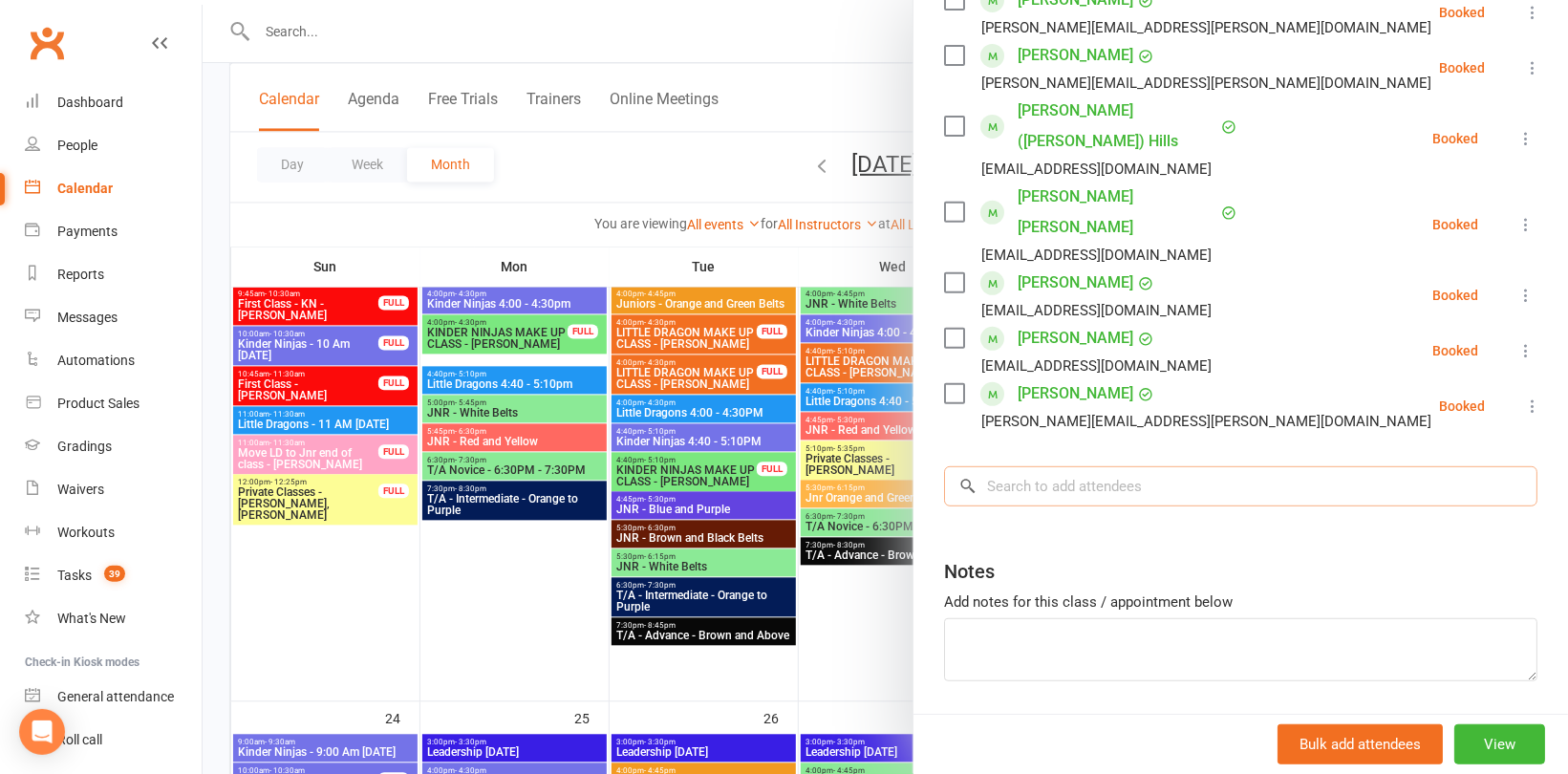
click at [1028, 466] on input "search" at bounding box center [1241, 486] width 594 height 40
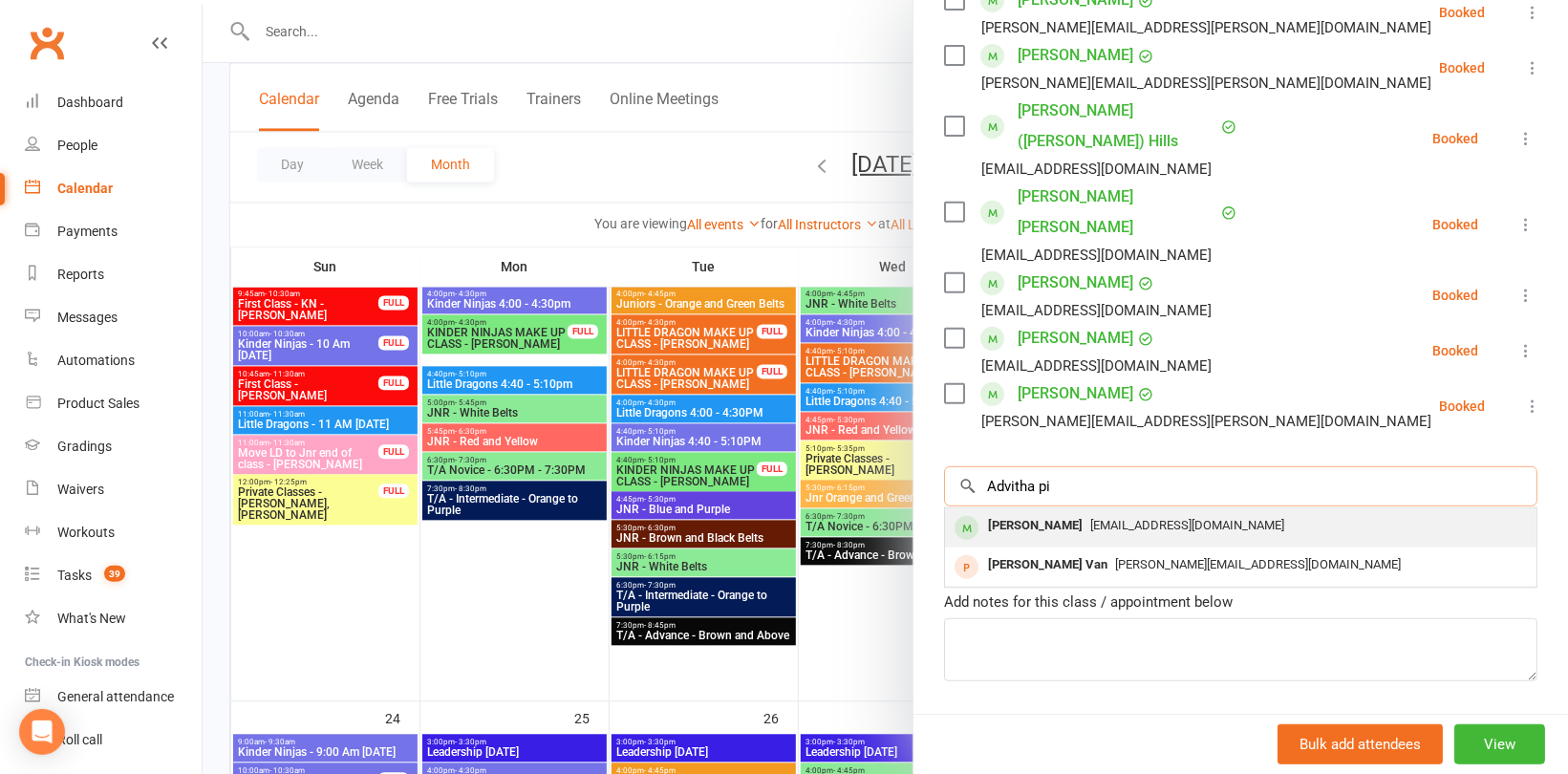
type input "Advitha pi"
click at [1056, 512] on div "Advitha Pillai" at bounding box center [1034, 526] width 109 height 28
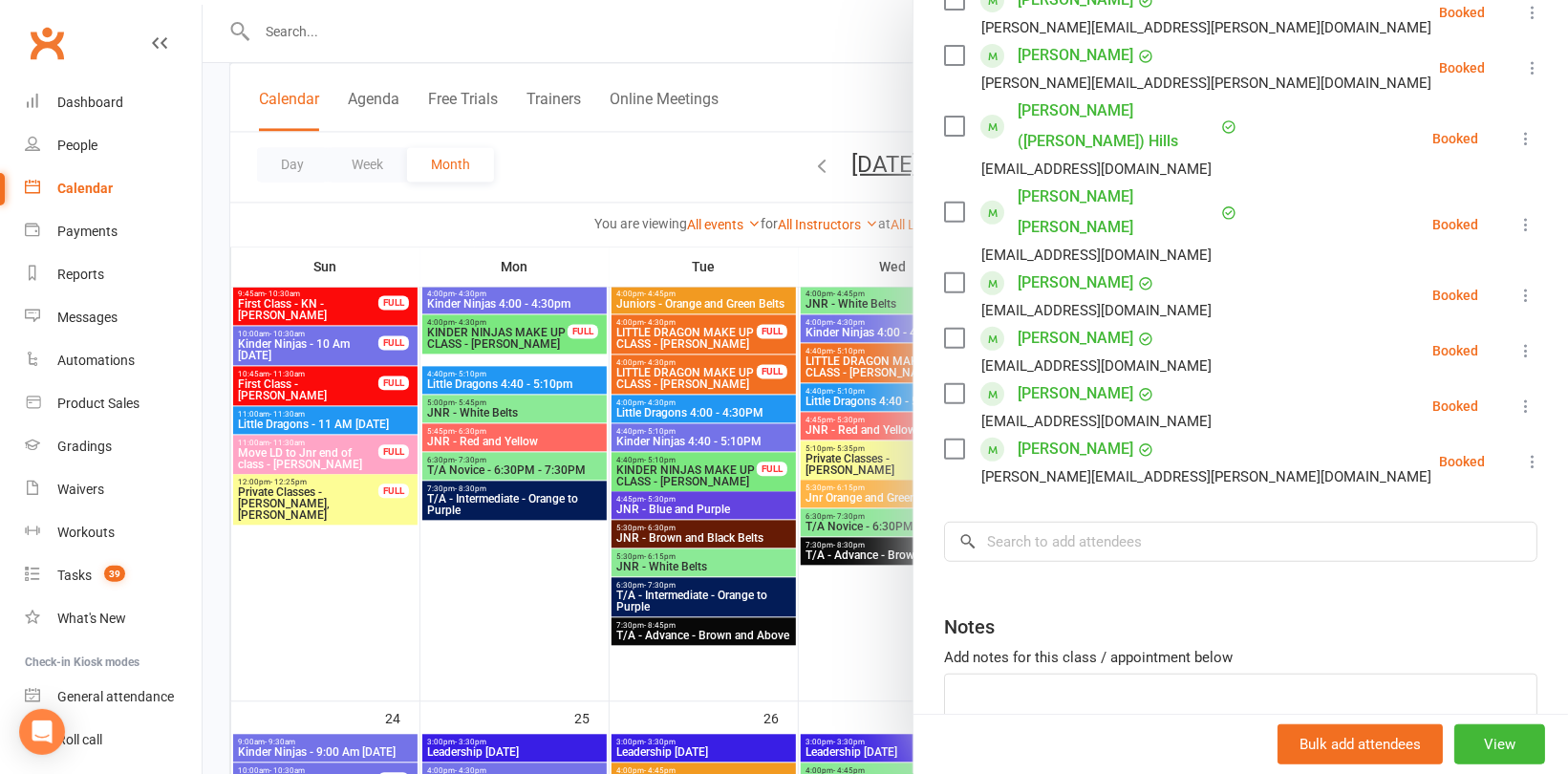
click at [603, 184] on div at bounding box center [885, 387] width 1366 height 774
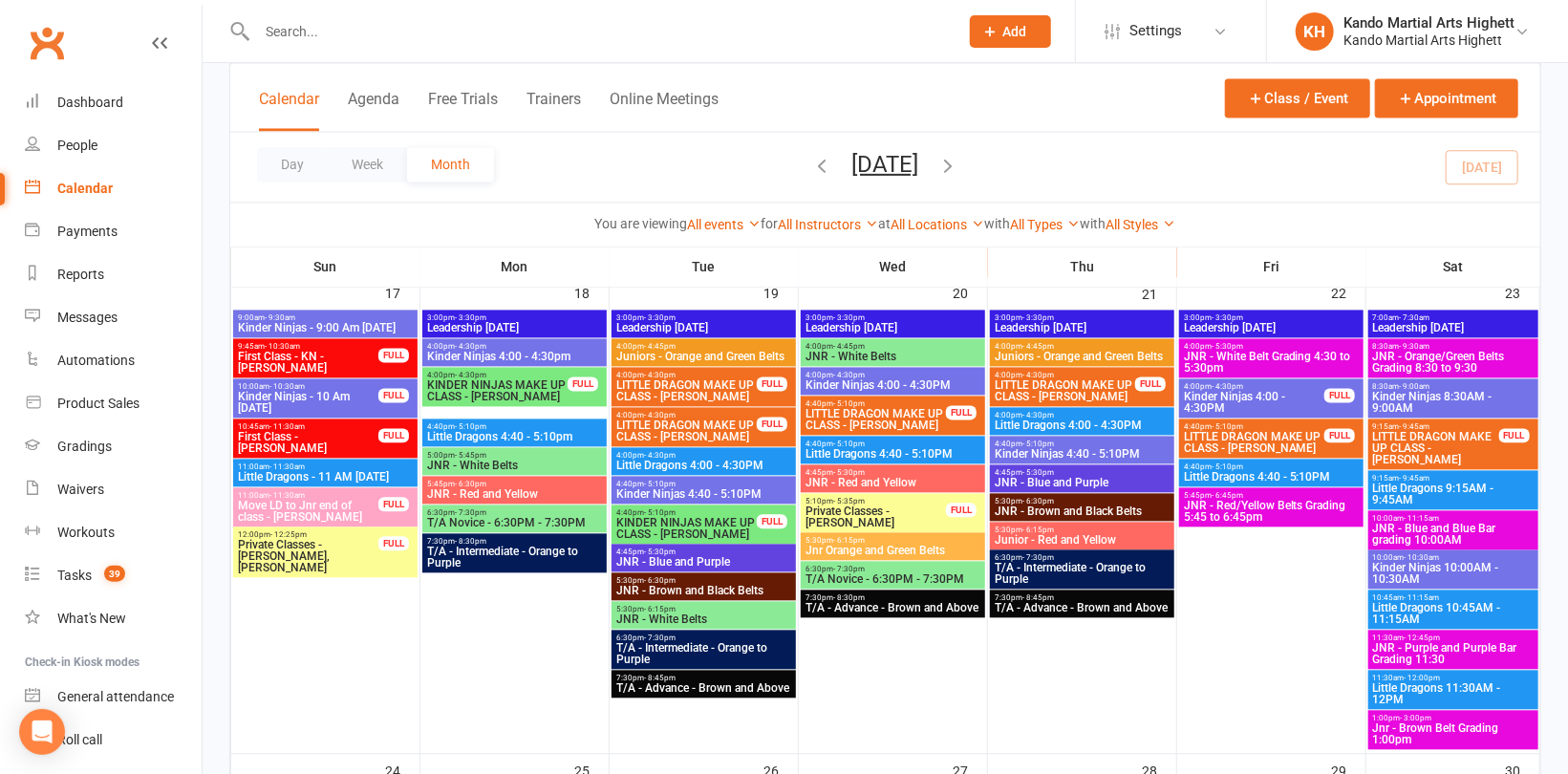
scroll to position [2102, 0]
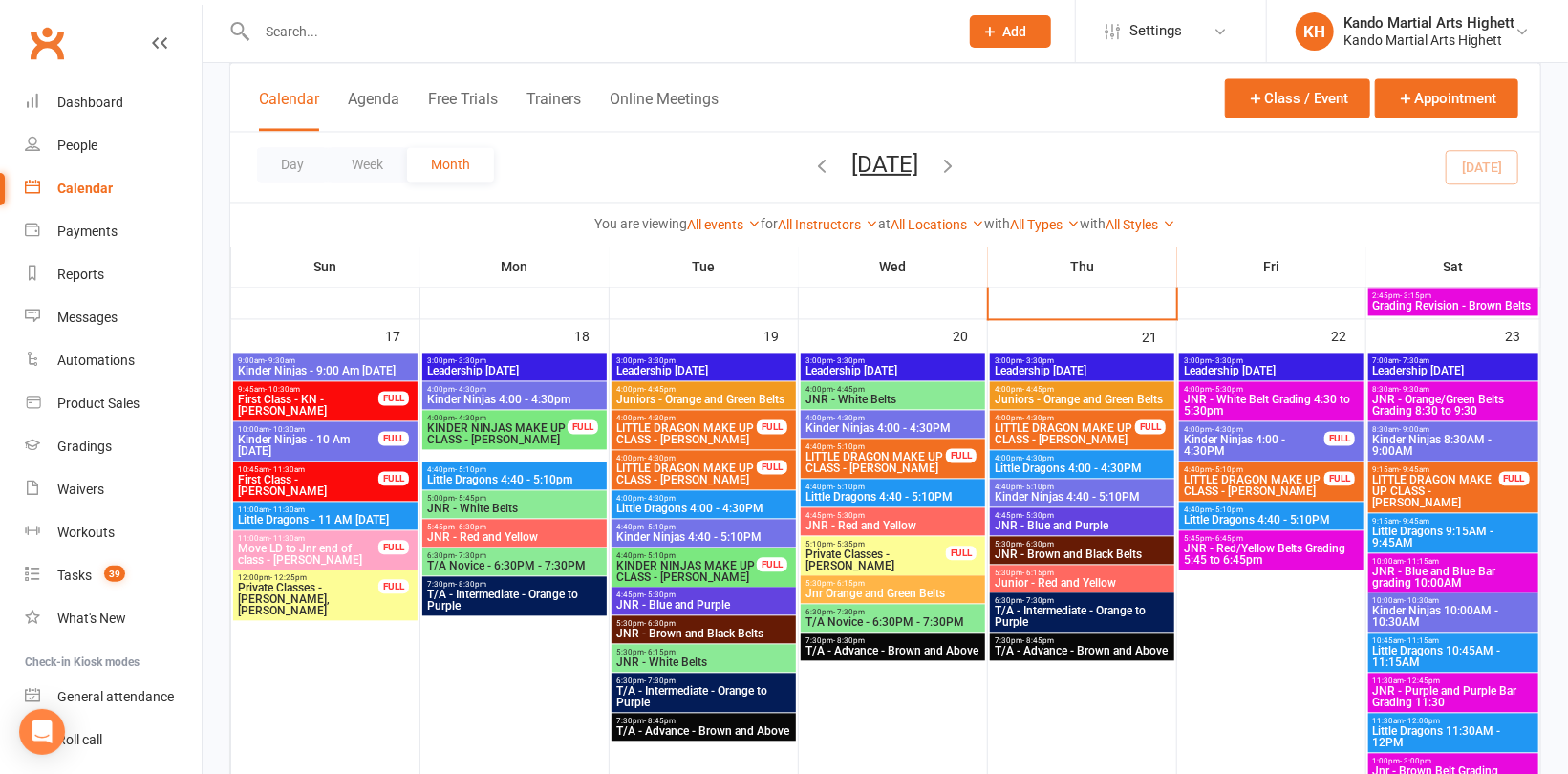
click at [1468, 408] on span "JNR - Orange/Green Belts Grading 8:30 to 9:30" at bounding box center [1453, 404] width 163 height 23
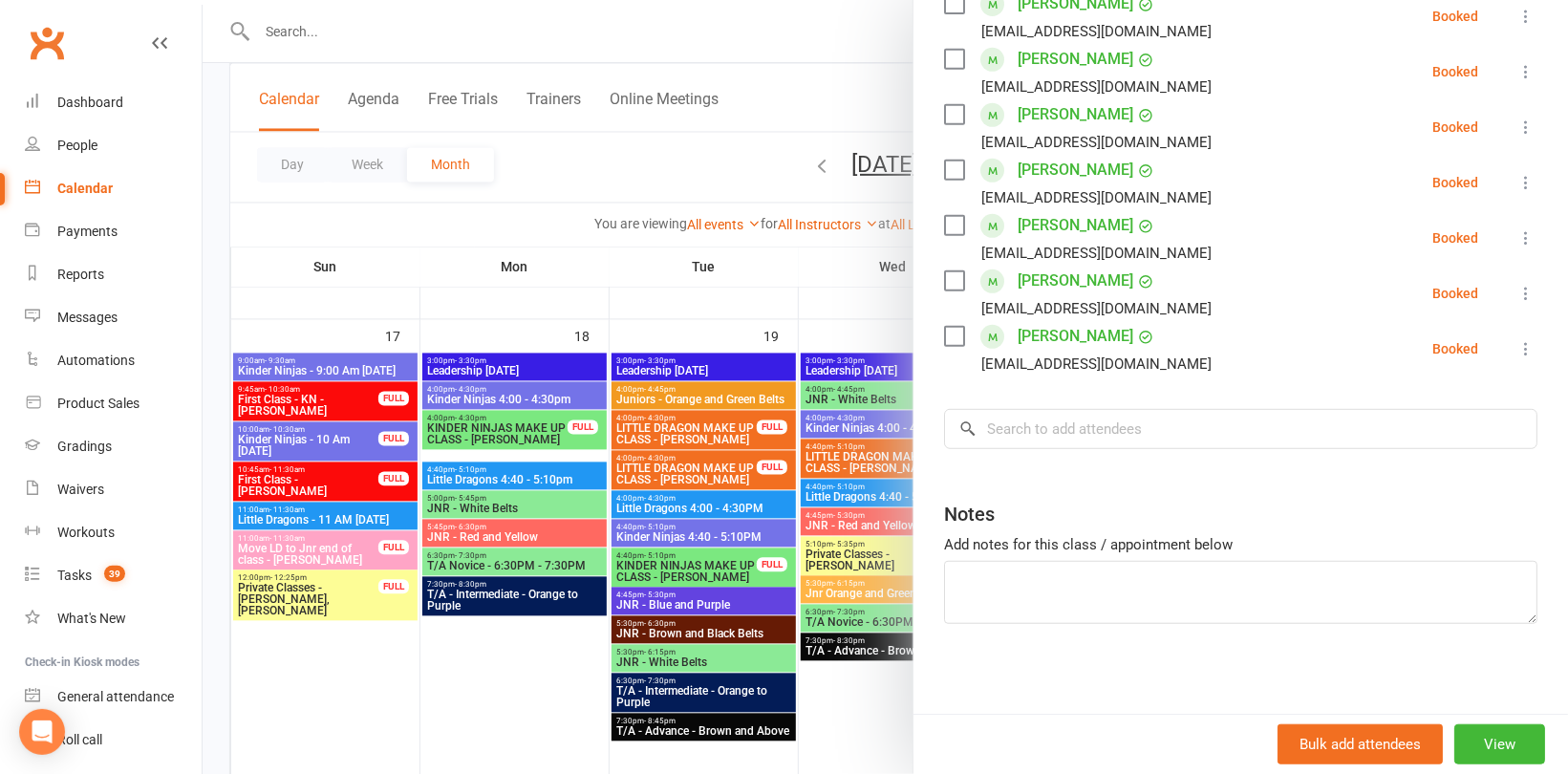
scroll to position [481, 0]
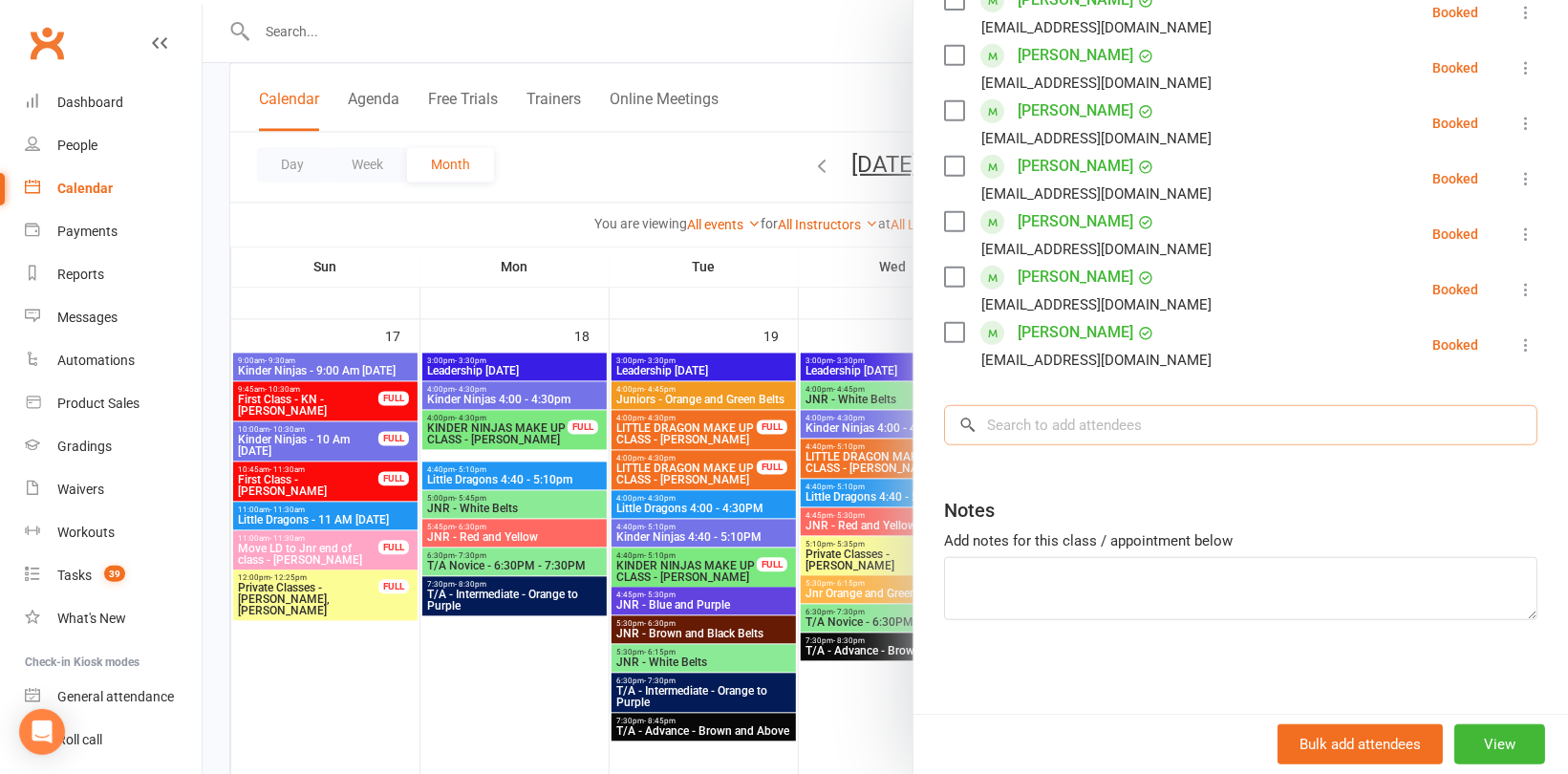
click at [1127, 441] on input "search" at bounding box center [1241, 425] width 594 height 40
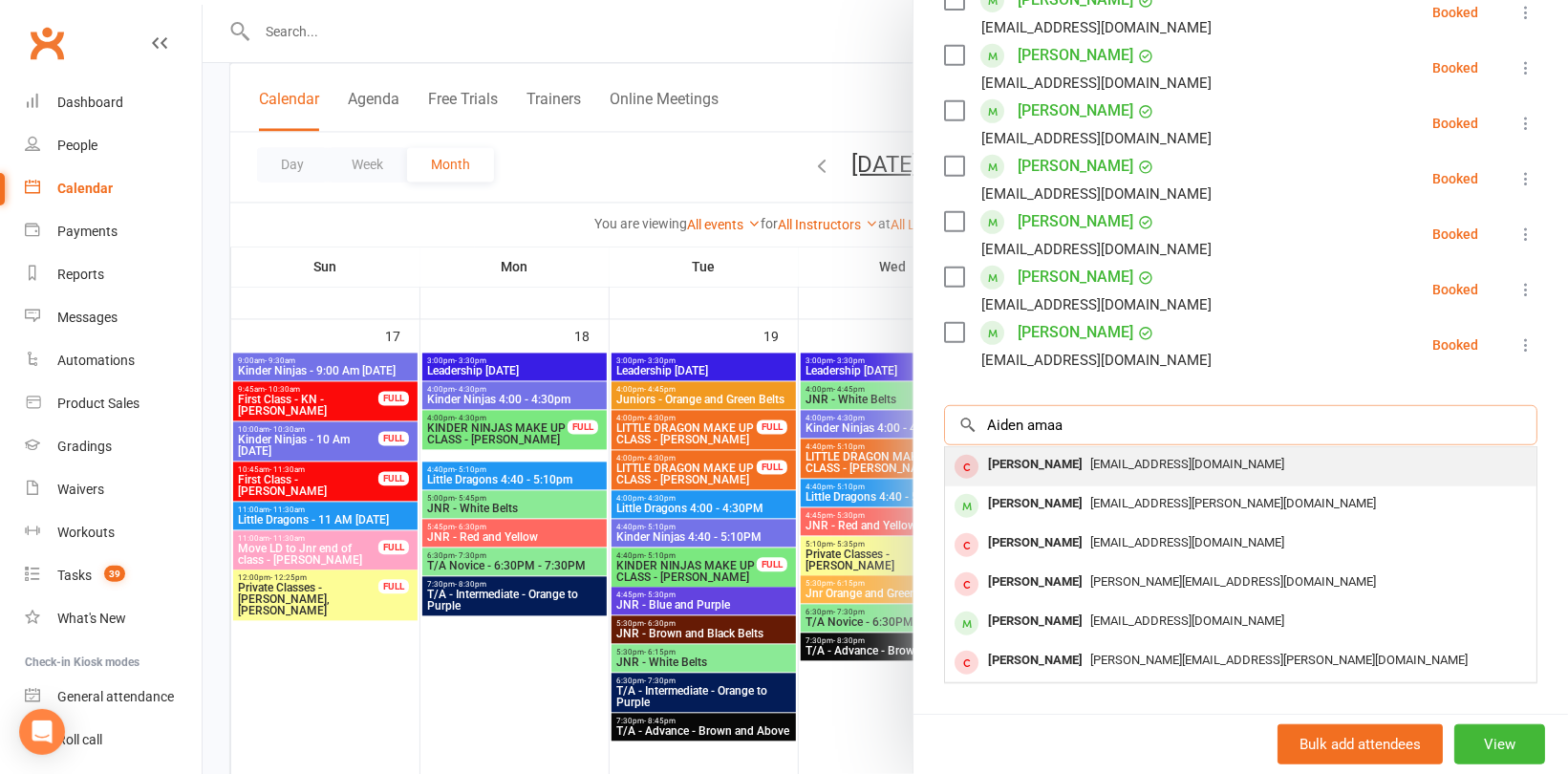
type input "Aiden amaa"
click at [1094, 467] on span "Jofang84@gmail.com" at bounding box center [1187, 463] width 194 height 15
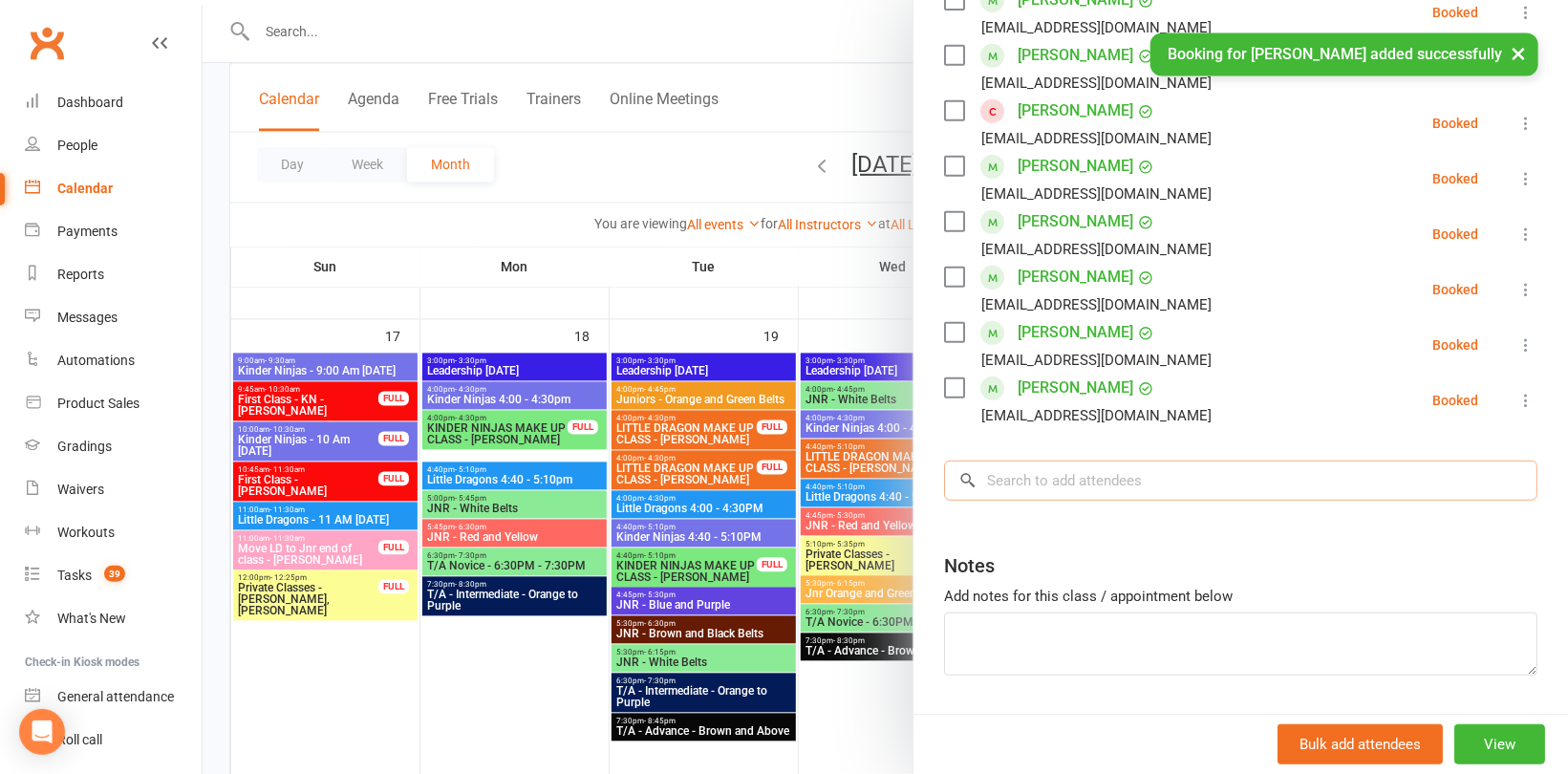
click at [1068, 484] on input "search" at bounding box center [1241, 480] width 594 height 40
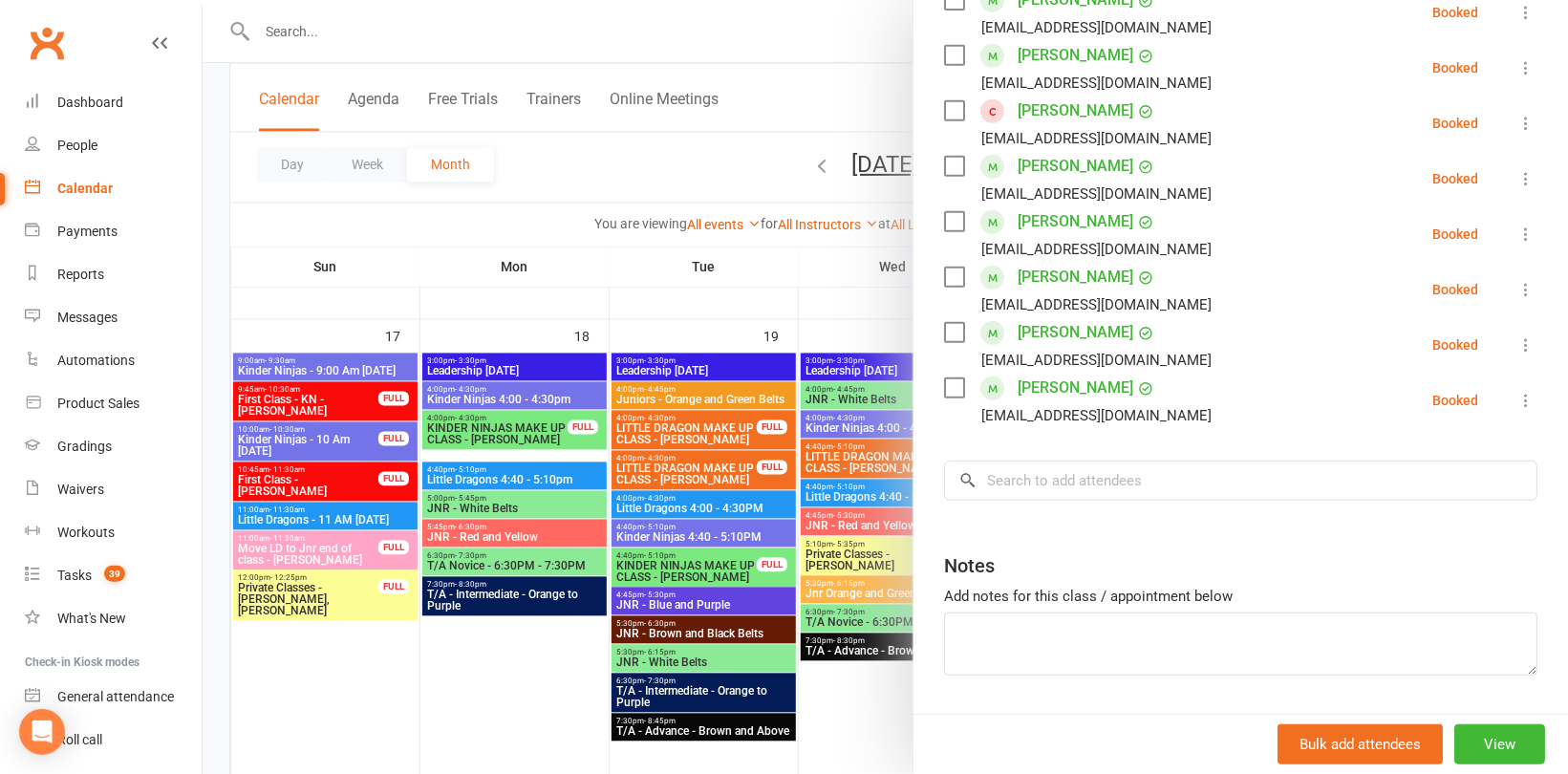
click at [1517, 122] on icon at bounding box center [1526, 122] width 19 height 19
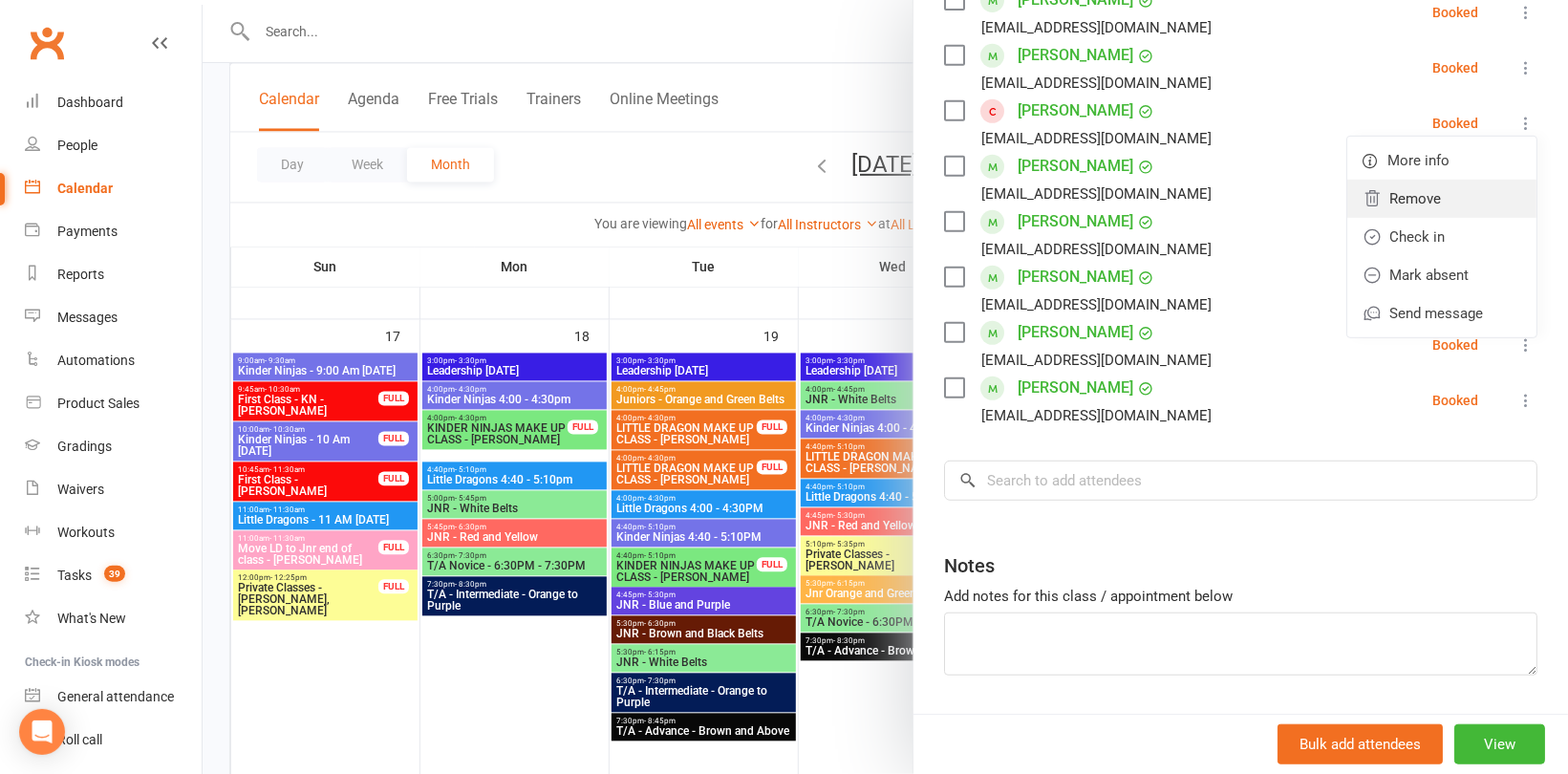
click at [1432, 196] on link "Remove" at bounding box center [1442, 198] width 189 height 38
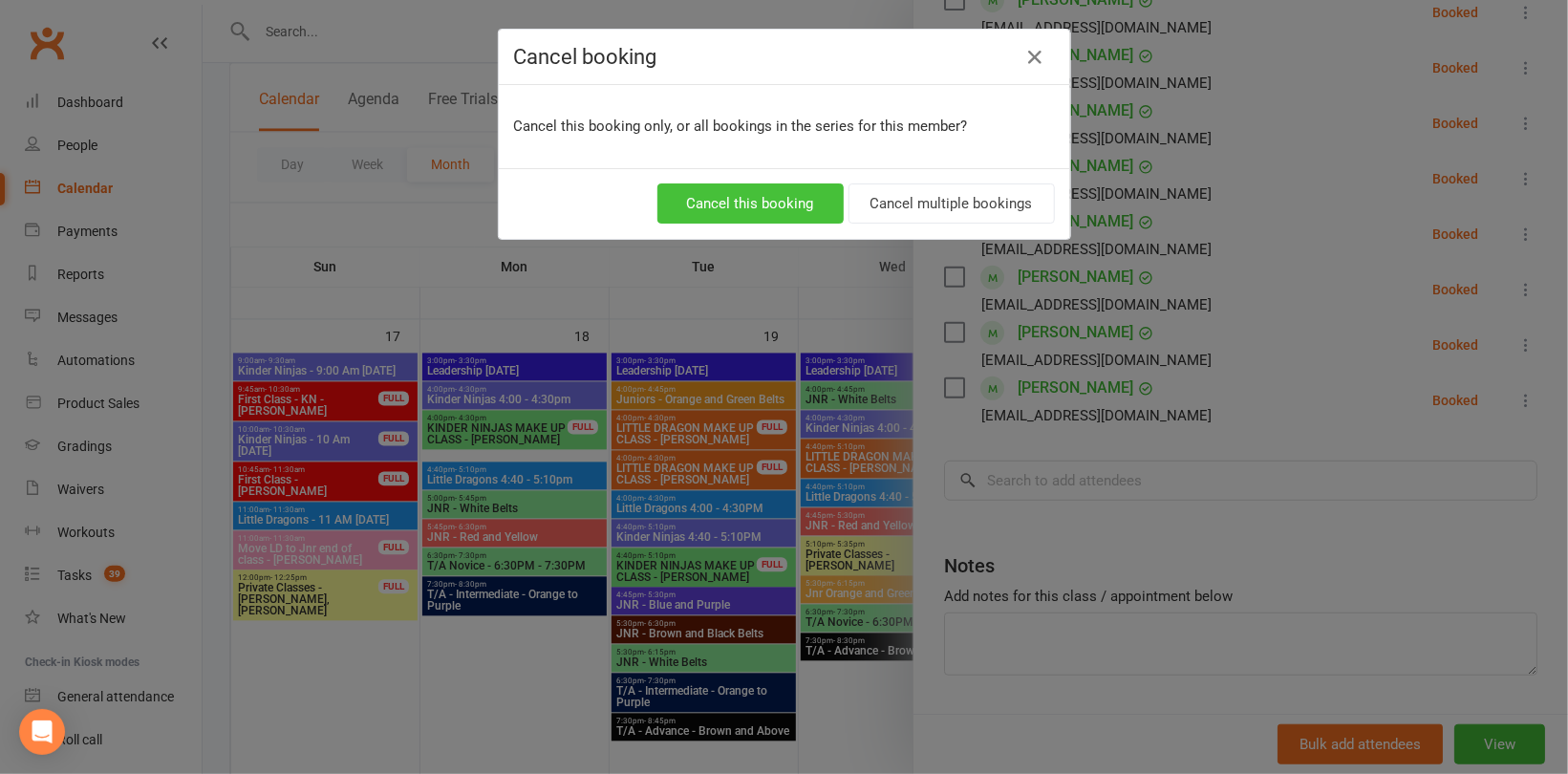
click at [786, 196] on button "Cancel this booking" at bounding box center [750, 203] width 186 height 40
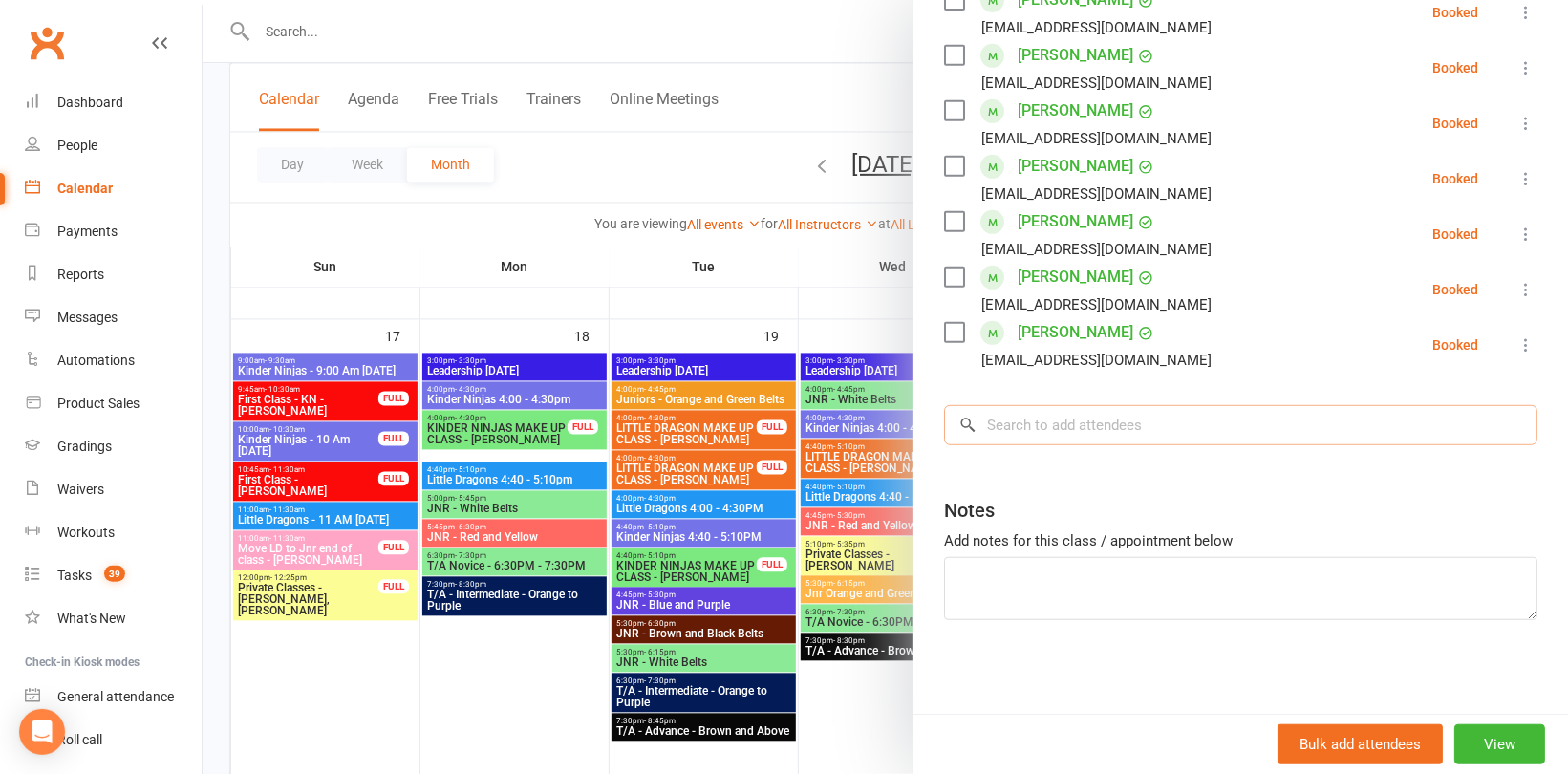
click at [1075, 407] on input "search" at bounding box center [1241, 425] width 594 height 40
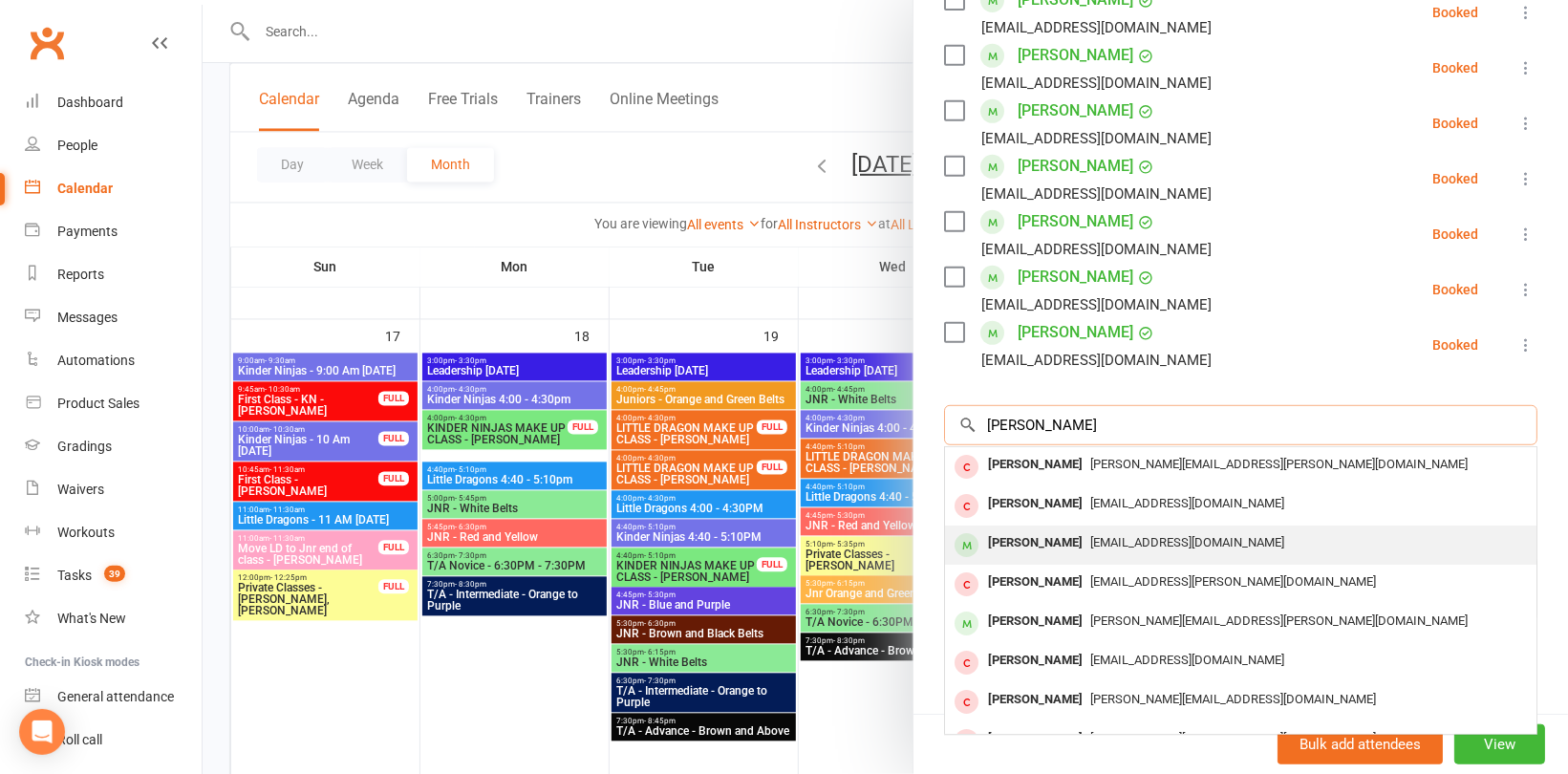
type input "Aidan aman"
click at [1048, 534] on div "Aidan Armanto" at bounding box center [1034, 543] width 109 height 28
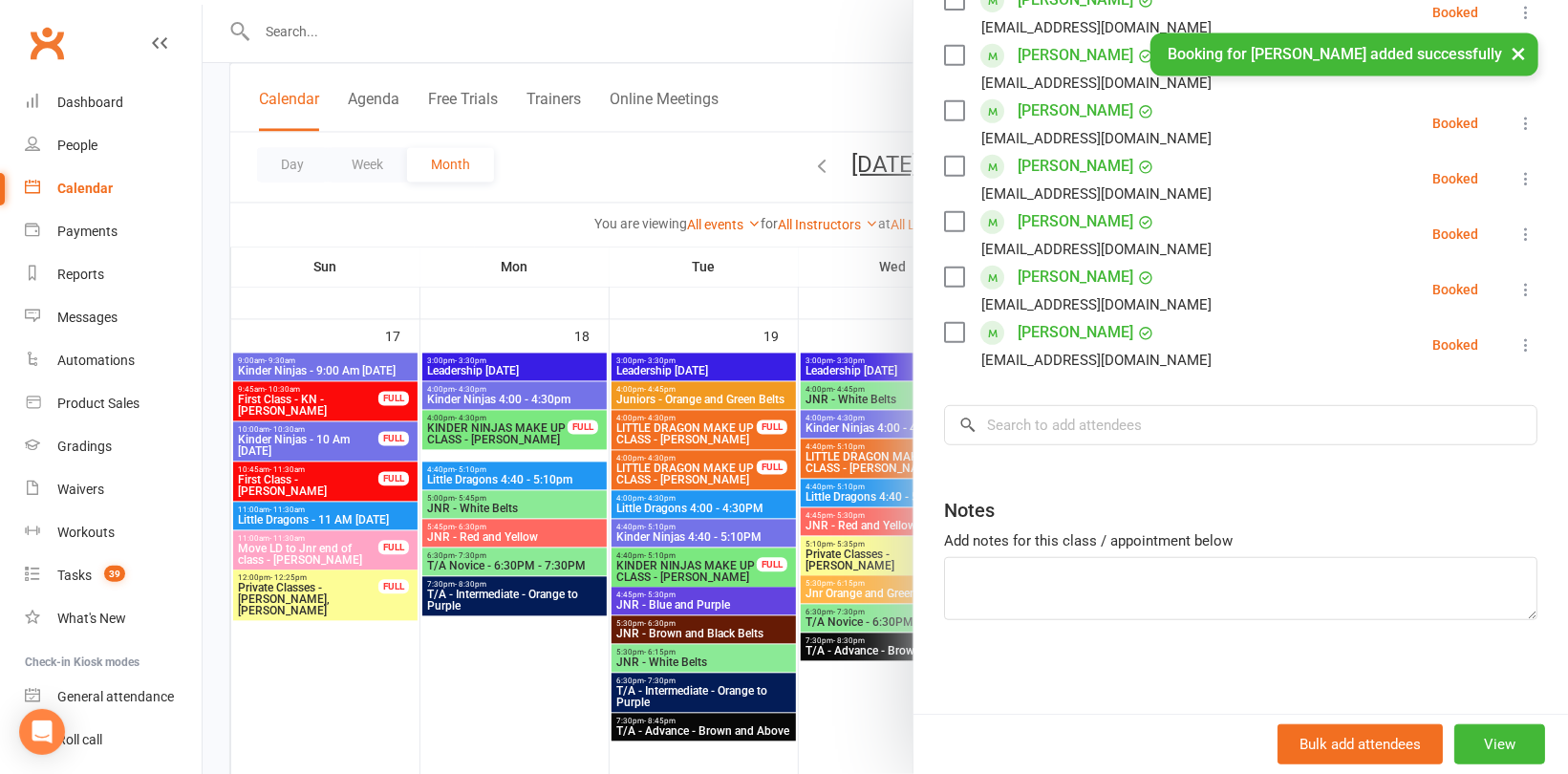
scroll to position [537, 0]
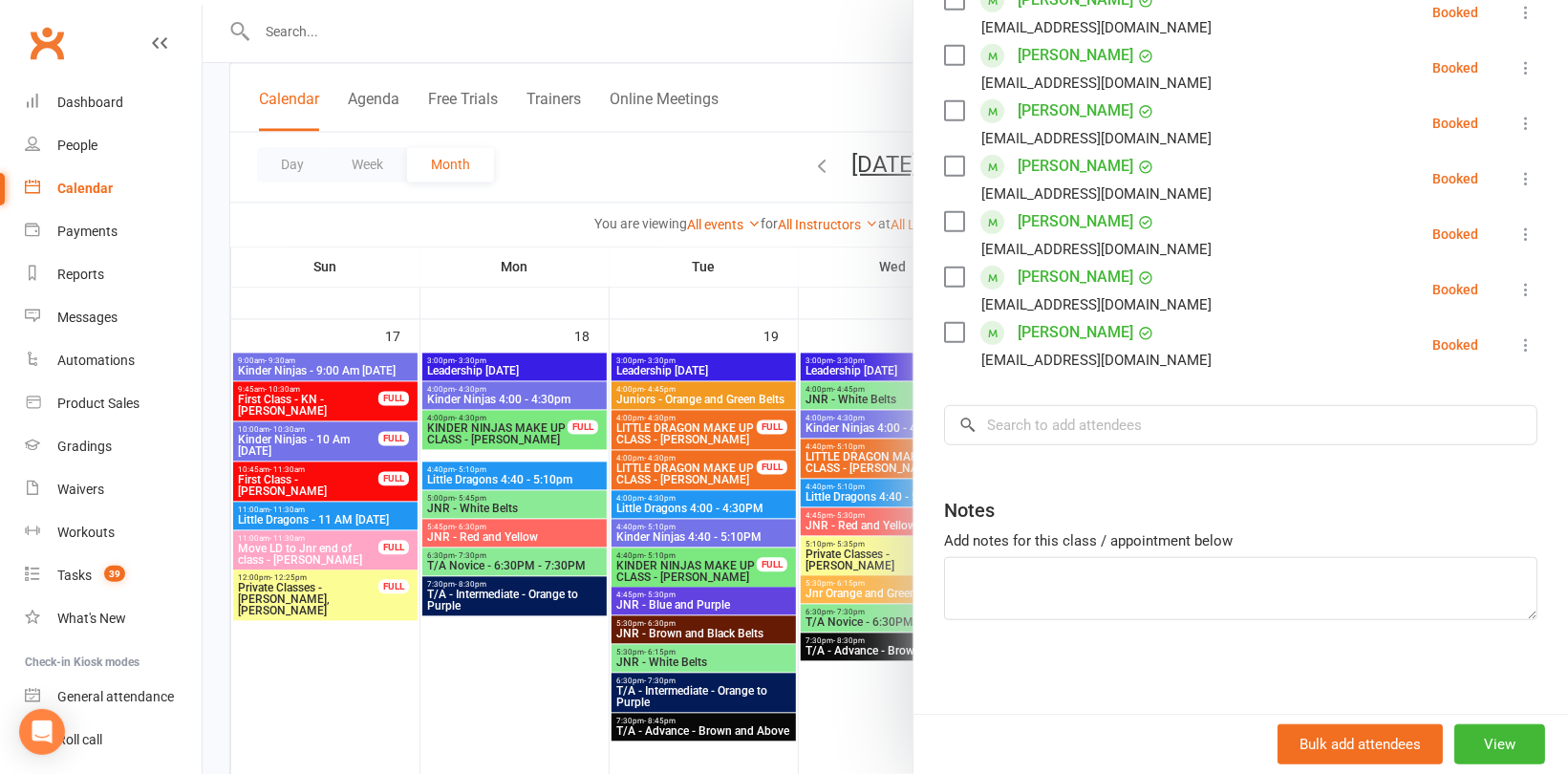
click at [423, 253] on div at bounding box center [885, 387] width 1366 height 774
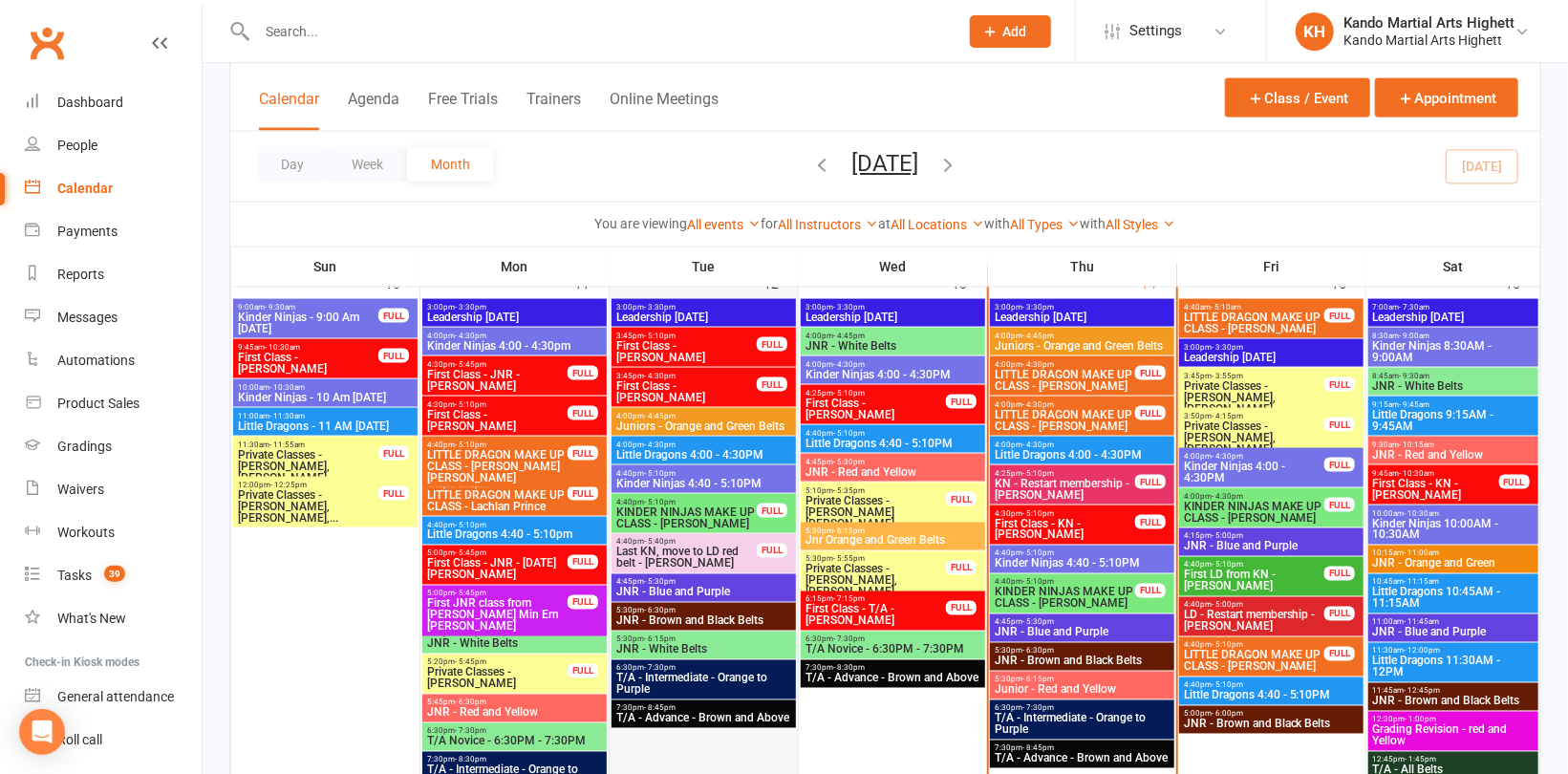
scroll to position [1433, 0]
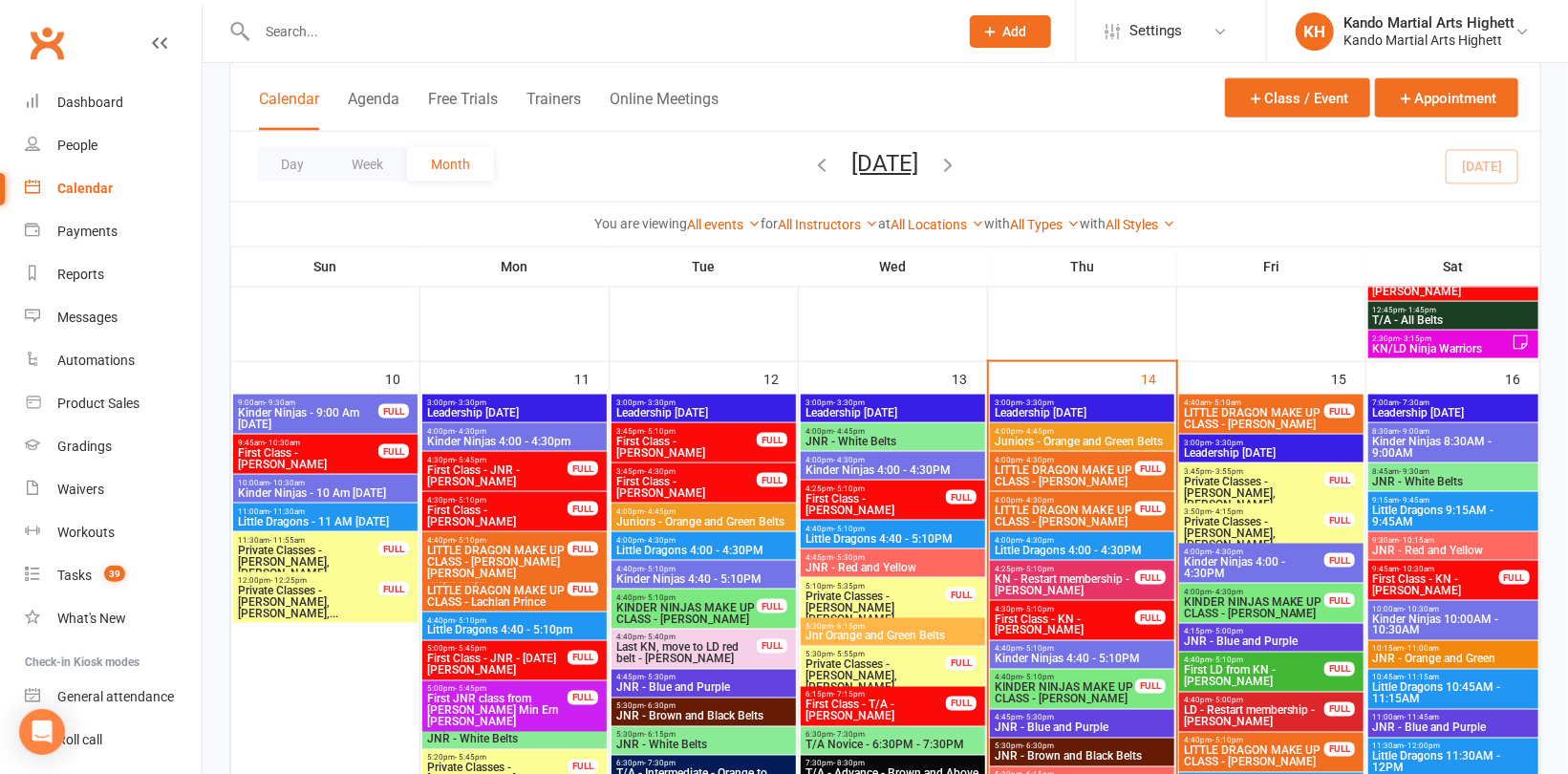
click at [323, 592] on span "Private Classes - Christian Avery, Elizabeth Gome,..." at bounding box center [308, 601] width 142 height 35
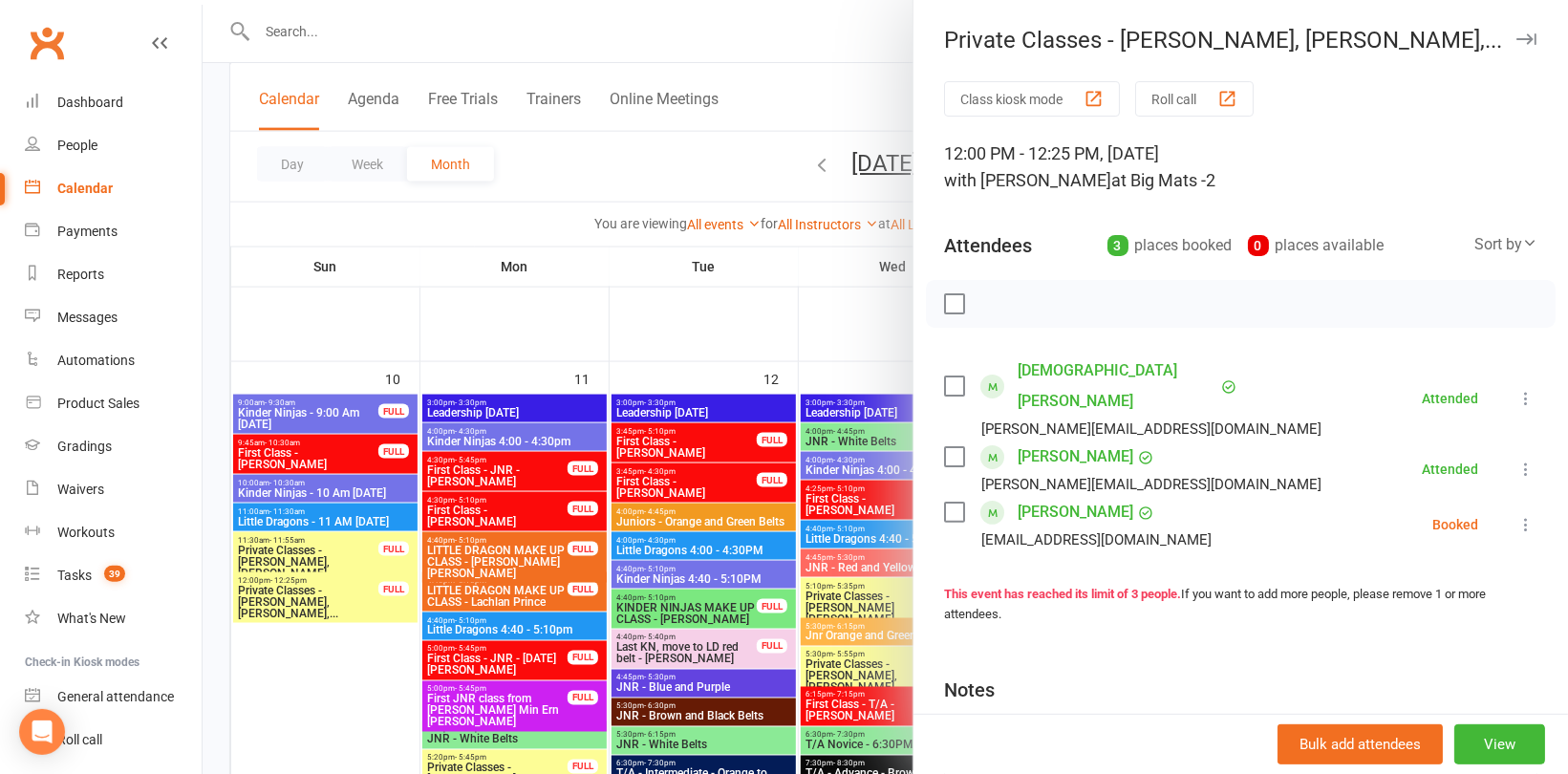
click at [330, 336] on div at bounding box center [885, 387] width 1366 height 774
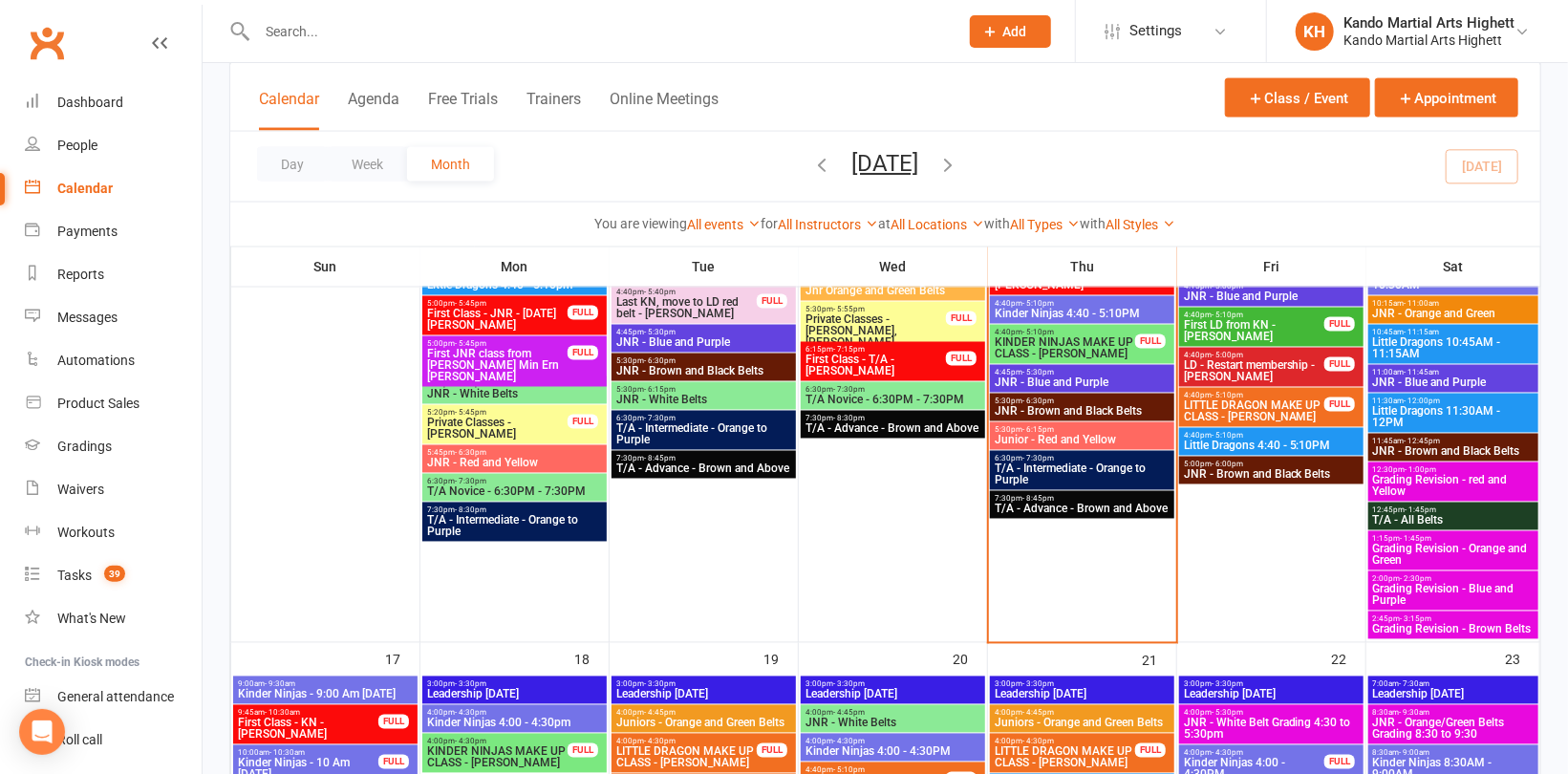
scroll to position [1815, 0]
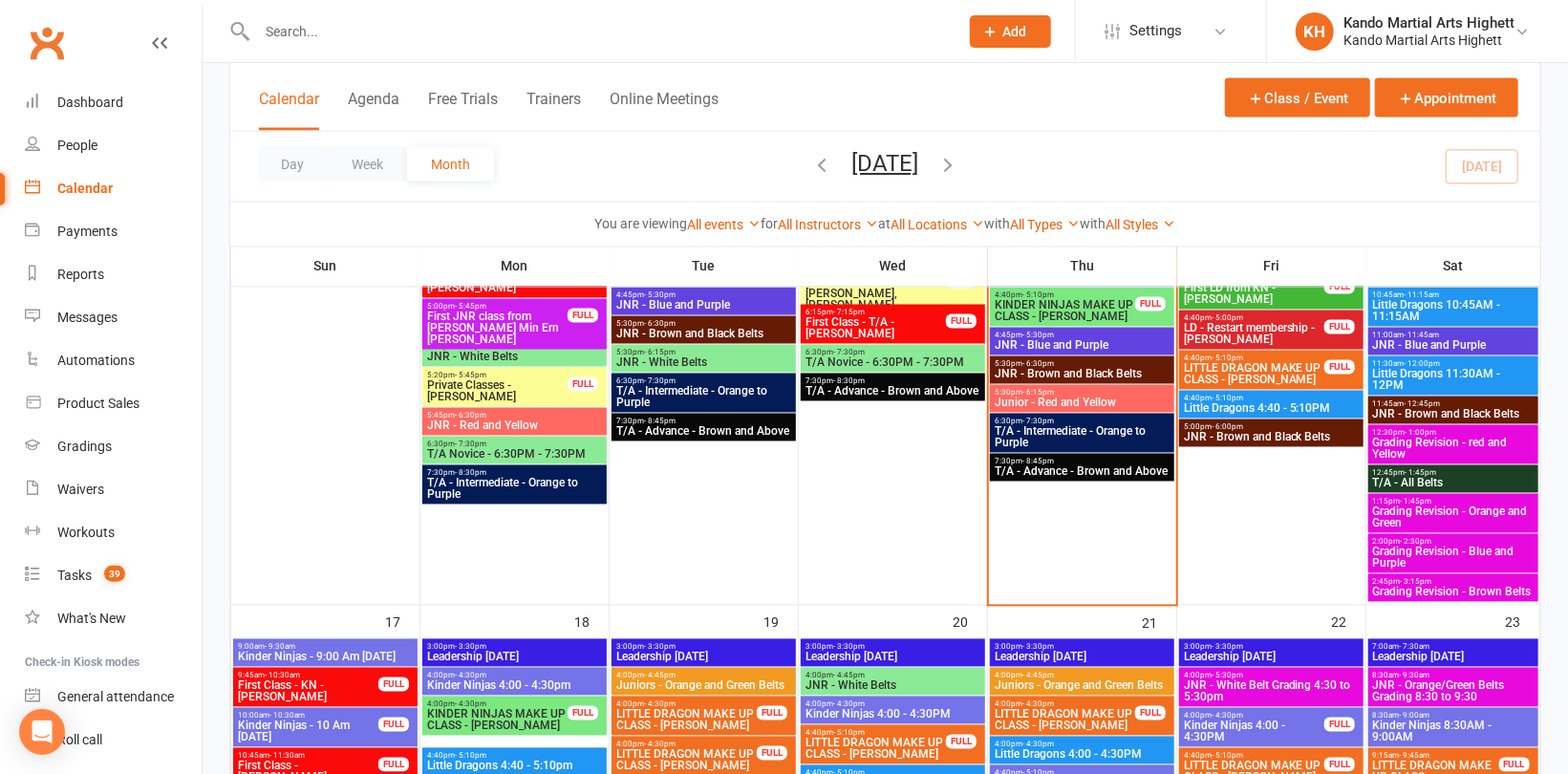
click at [512, 387] on span "Private Classes - Benjamin Pita" at bounding box center [497, 391] width 142 height 23
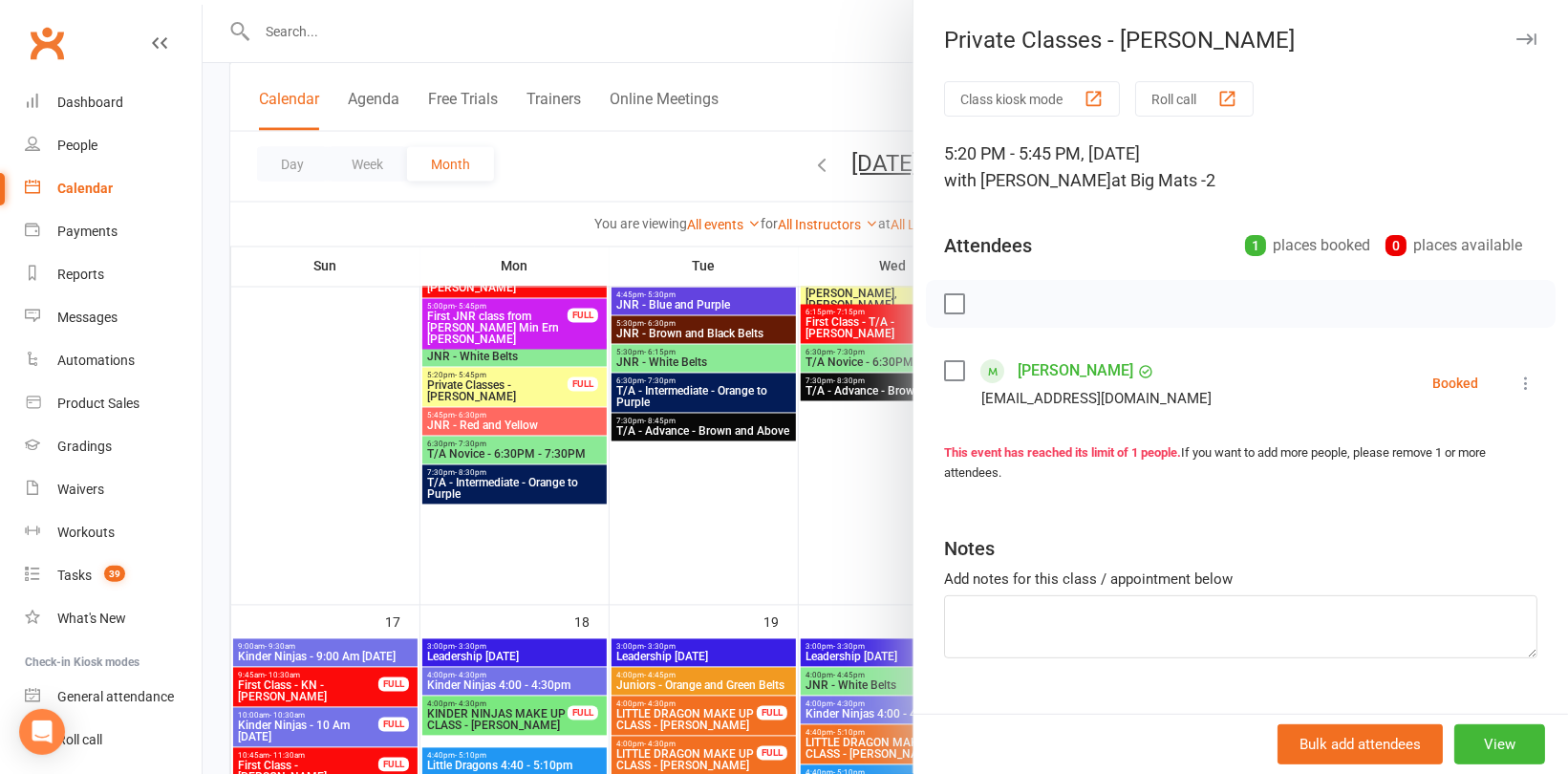
click at [788, 489] on div at bounding box center [885, 387] width 1366 height 774
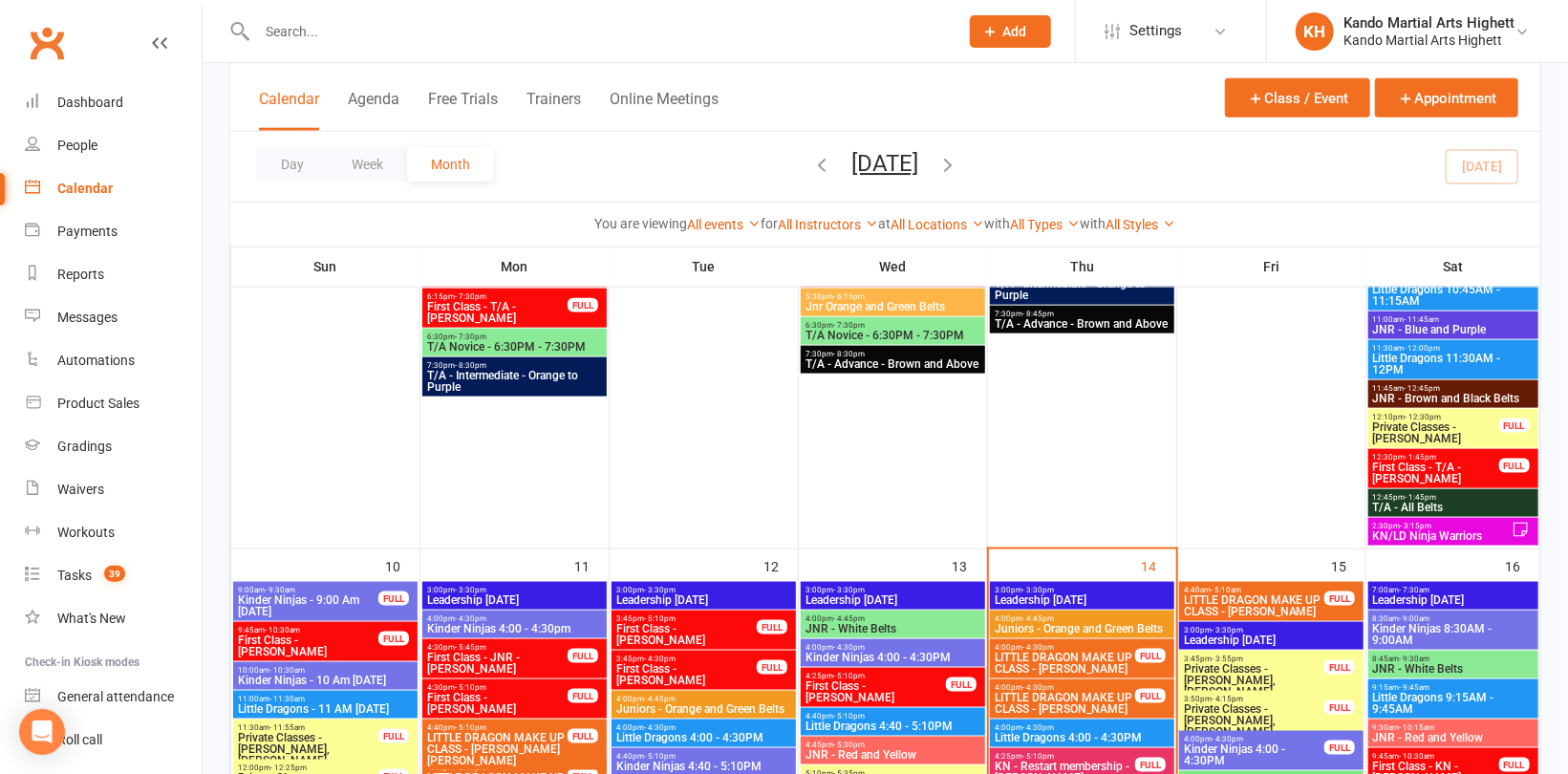
scroll to position [1242, 0]
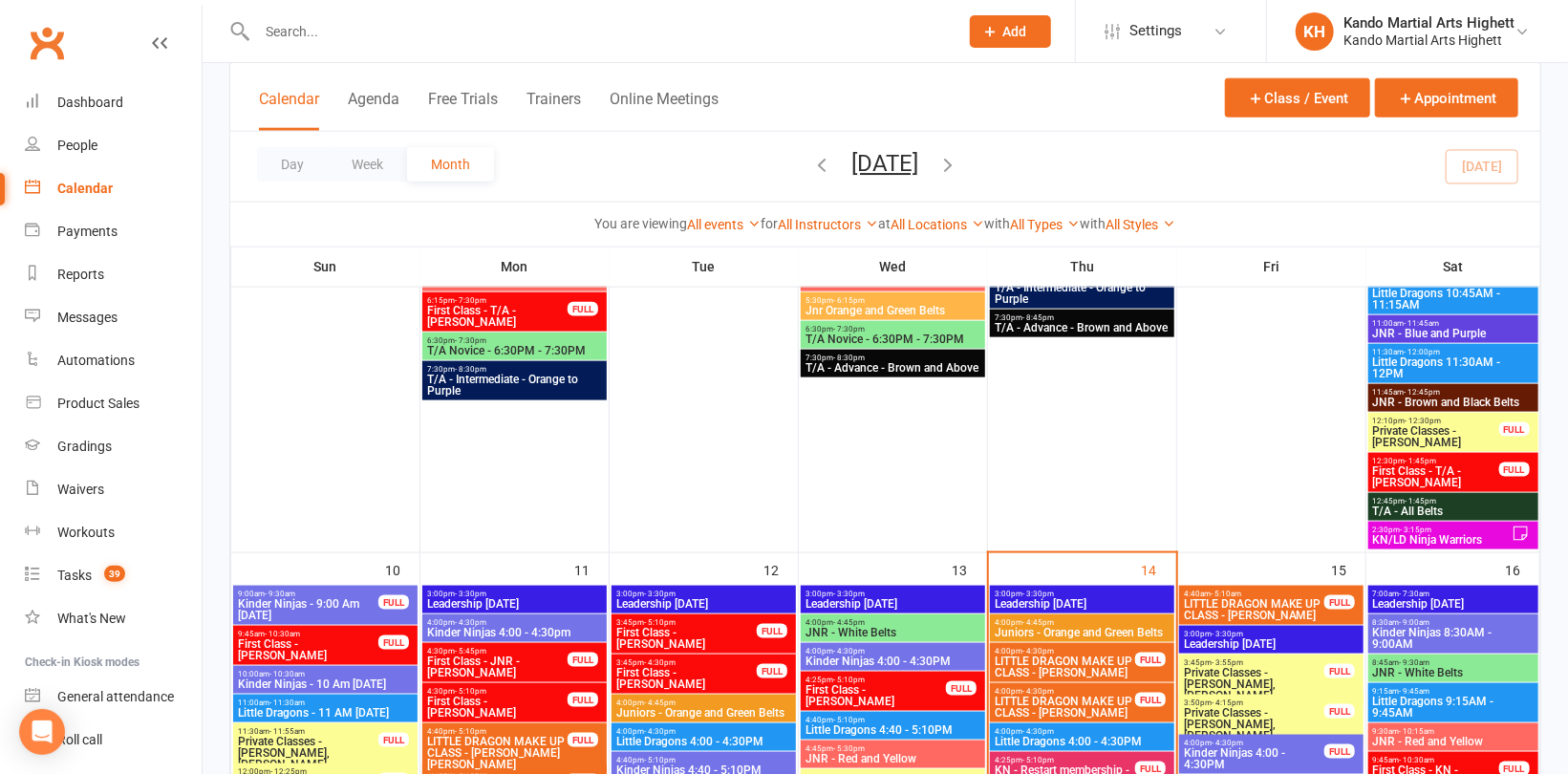
click at [1494, 436] on span "Private Classes - Ronan Griffin" at bounding box center [1436, 436] width 128 height 23
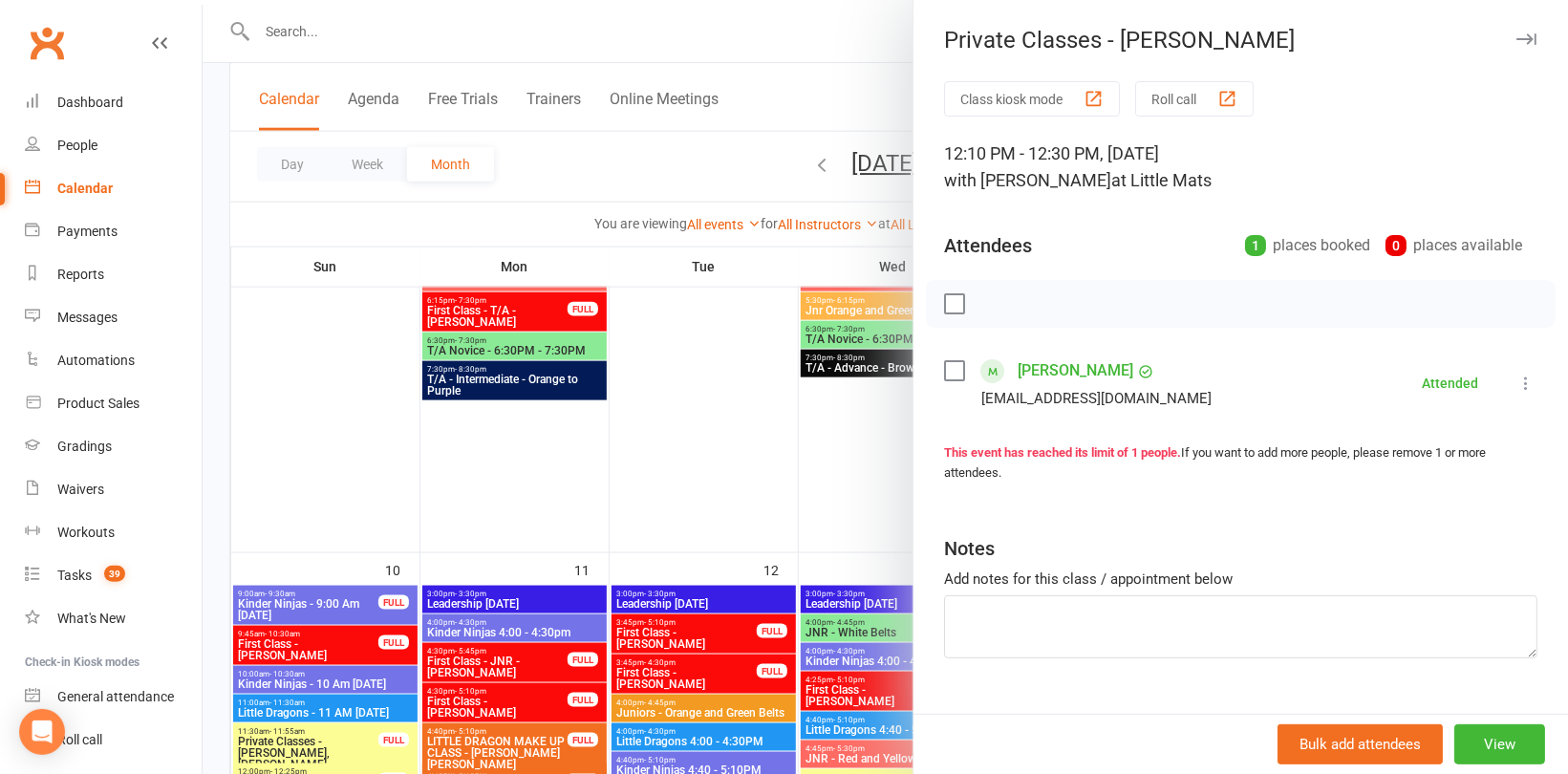
click at [698, 429] on div at bounding box center [885, 387] width 1366 height 774
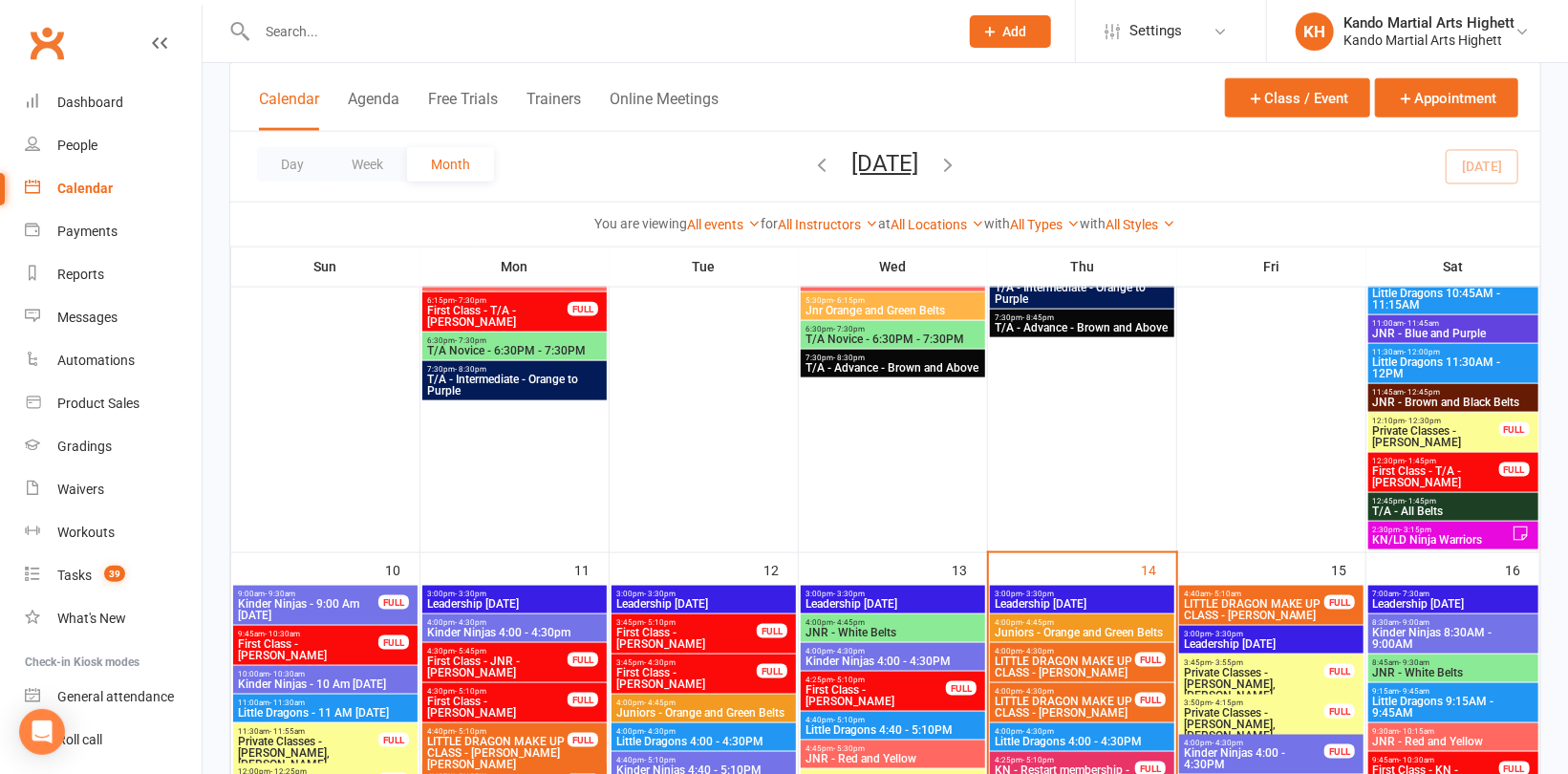
drag, startPoint x: 331, startPoint y: 262, endPoint x: 333, endPoint y: 246, distance: 16.1
click at [331, 262] on th "Sun" at bounding box center [325, 266] width 189 height 40
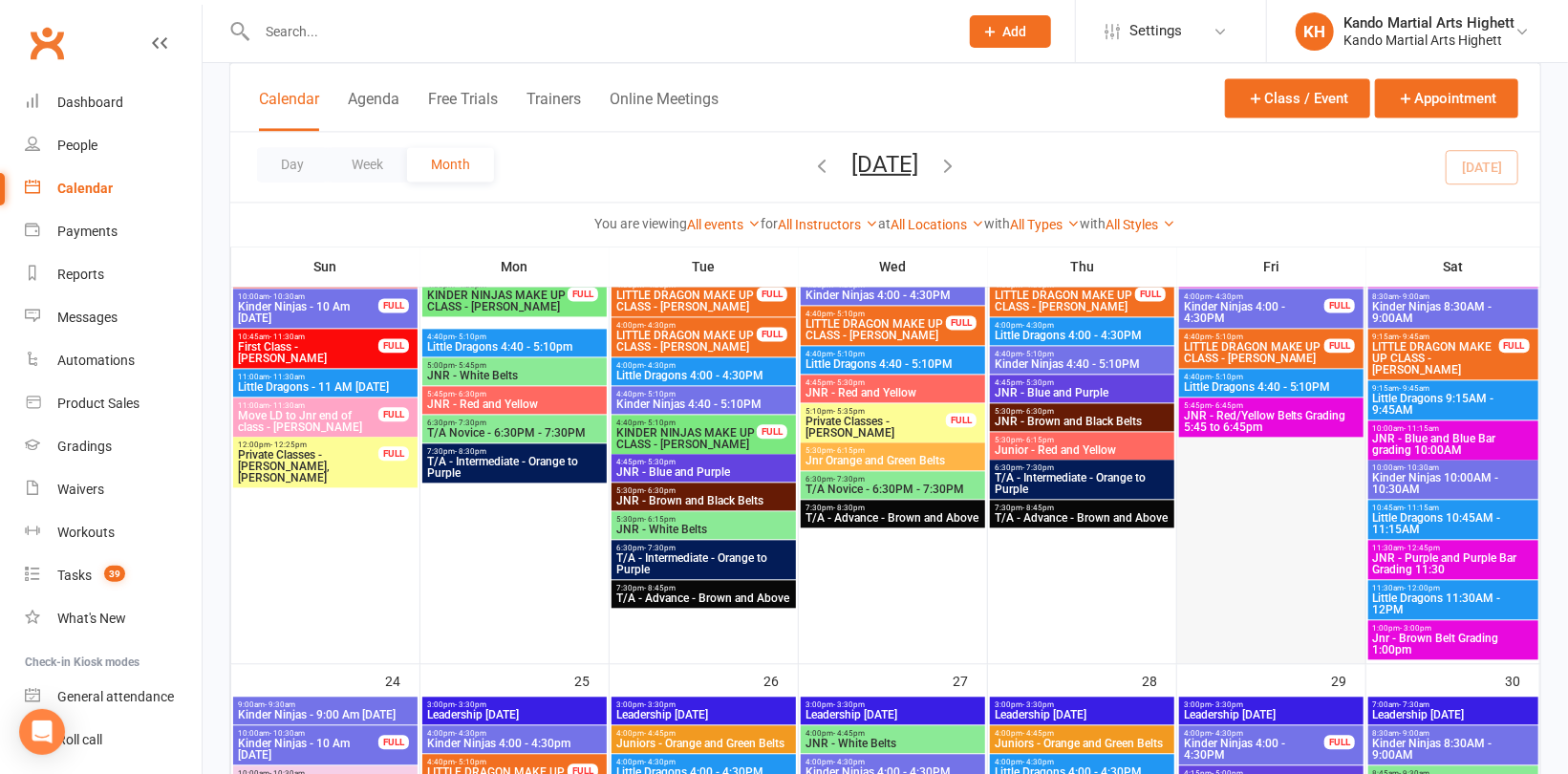
scroll to position [2293, 0]
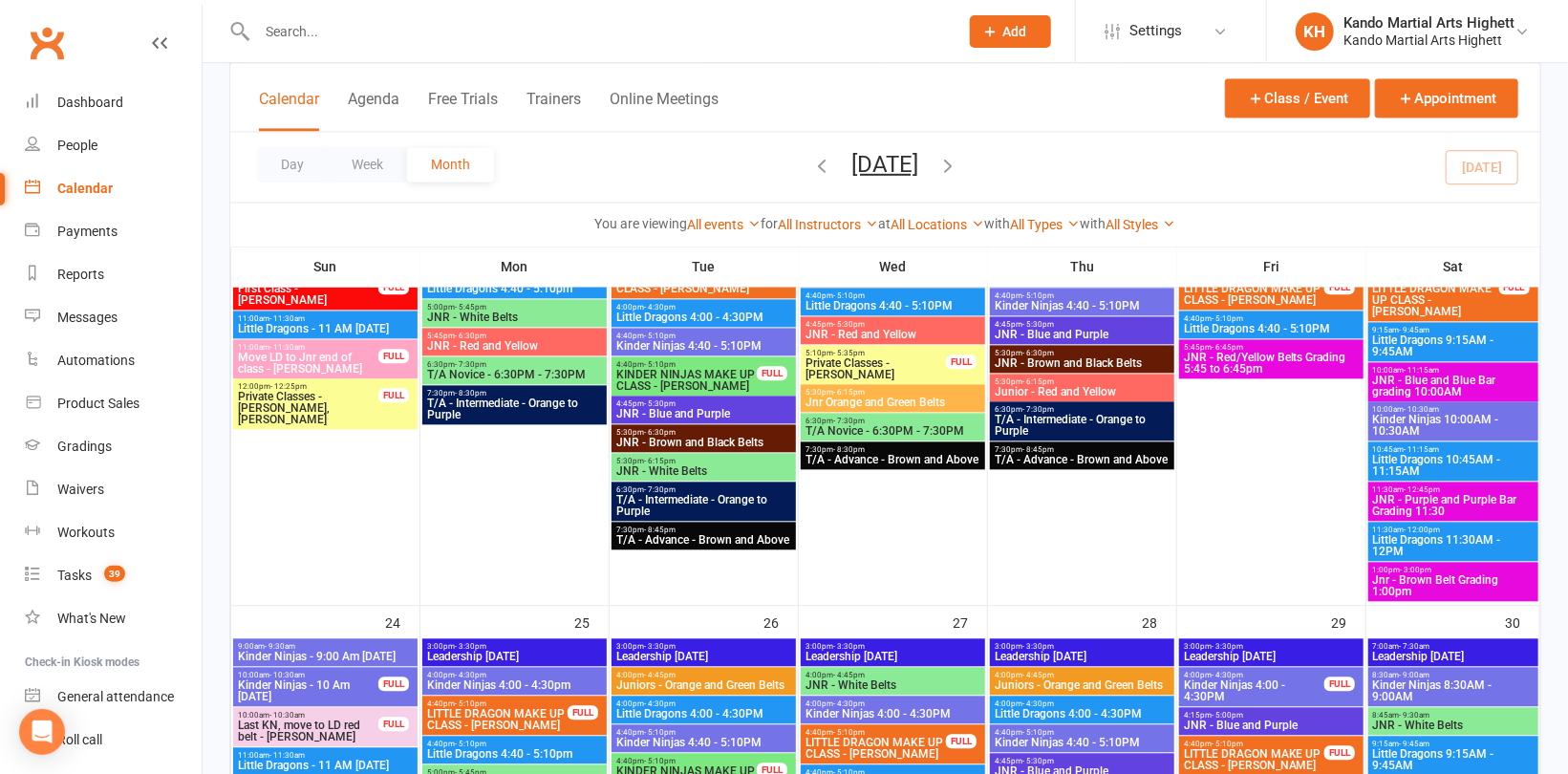
click at [1409, 590] on span "Jnr - Brown Belt Grading 1:00pm" at bounding box center [1453, 585] width 163 height 23
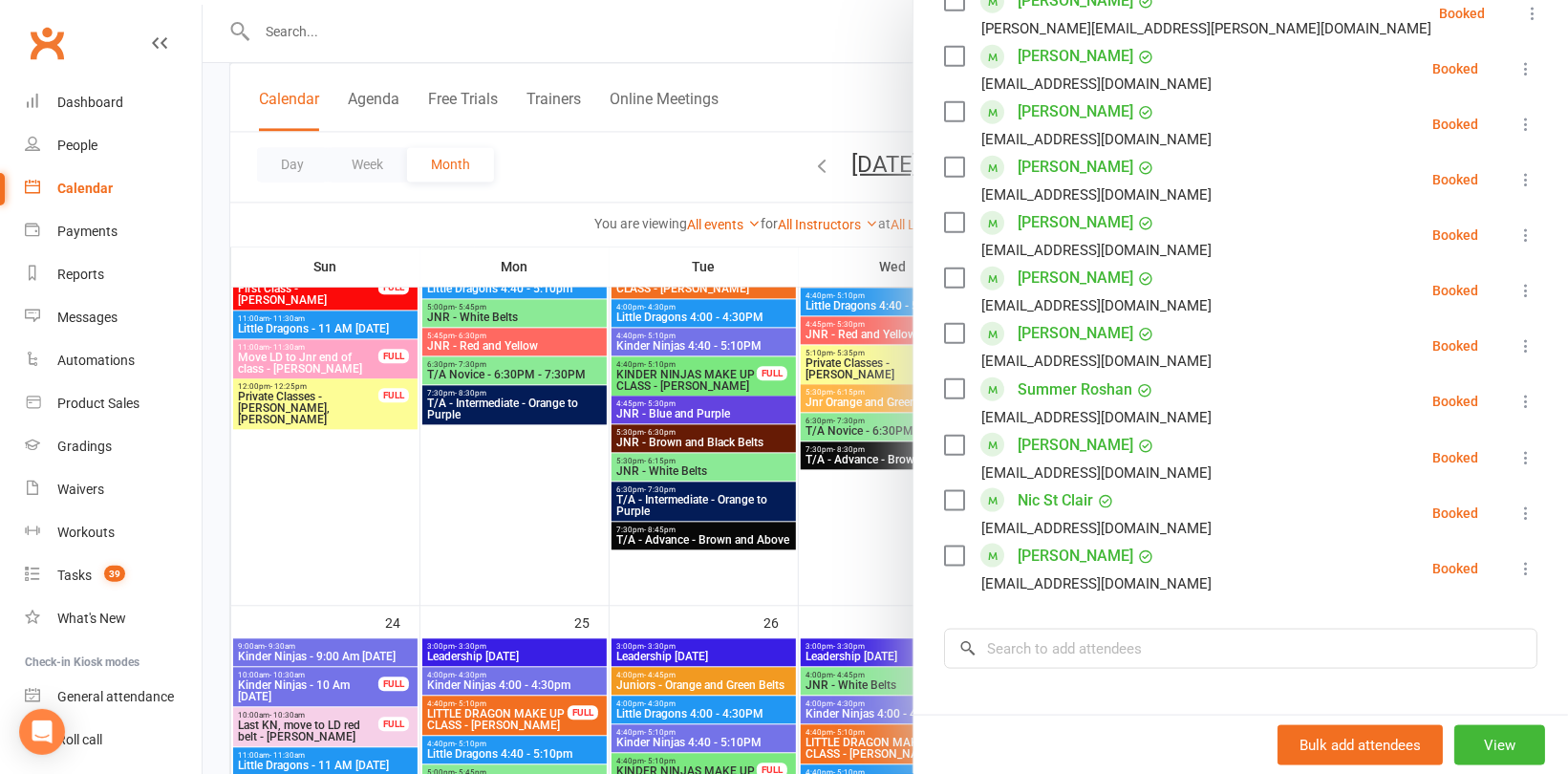
scroll to position [1147, 0]
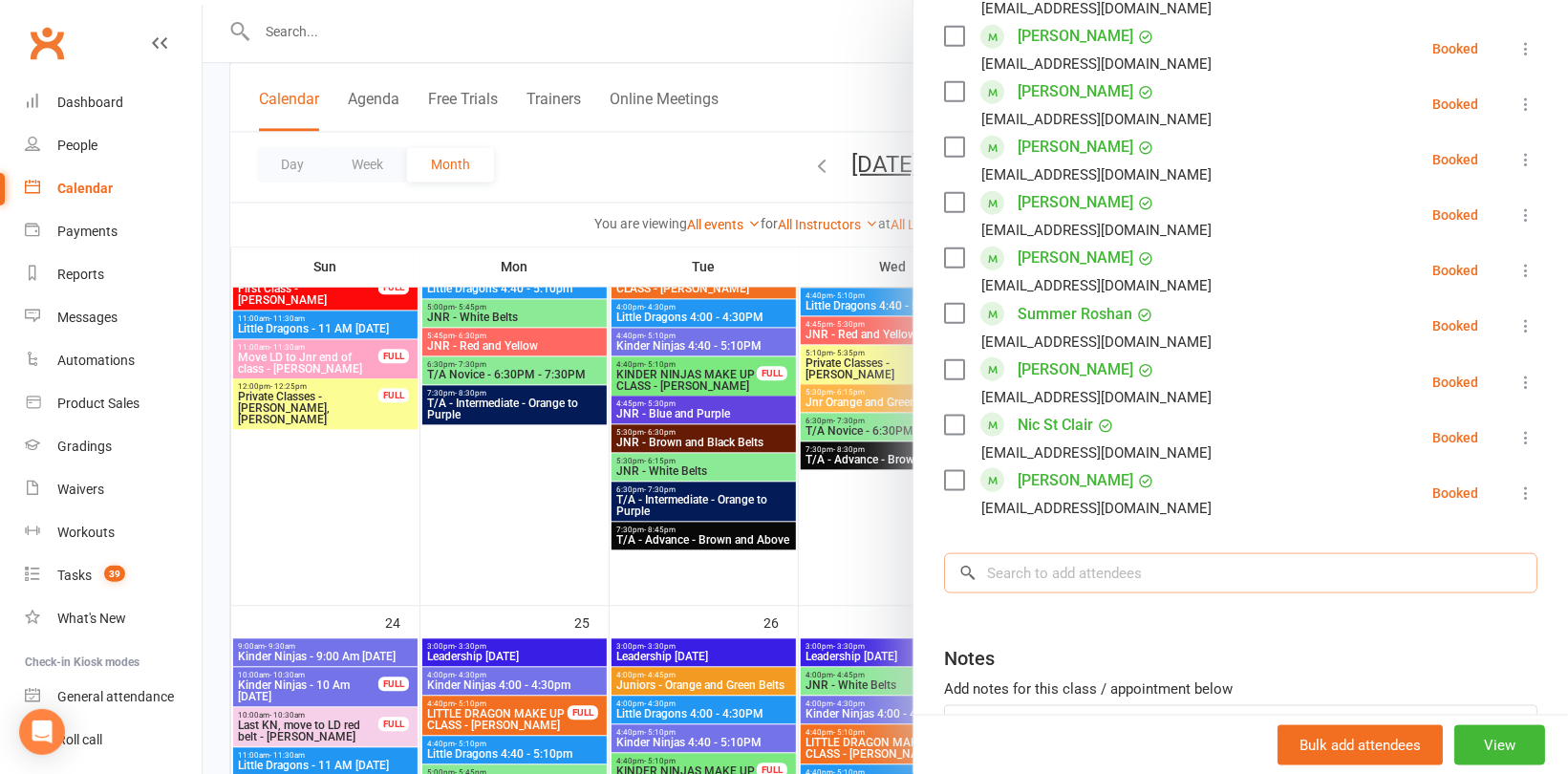
click at [1090, 553] on input "search" at bounding box center [1241, 573] width 594 height 40
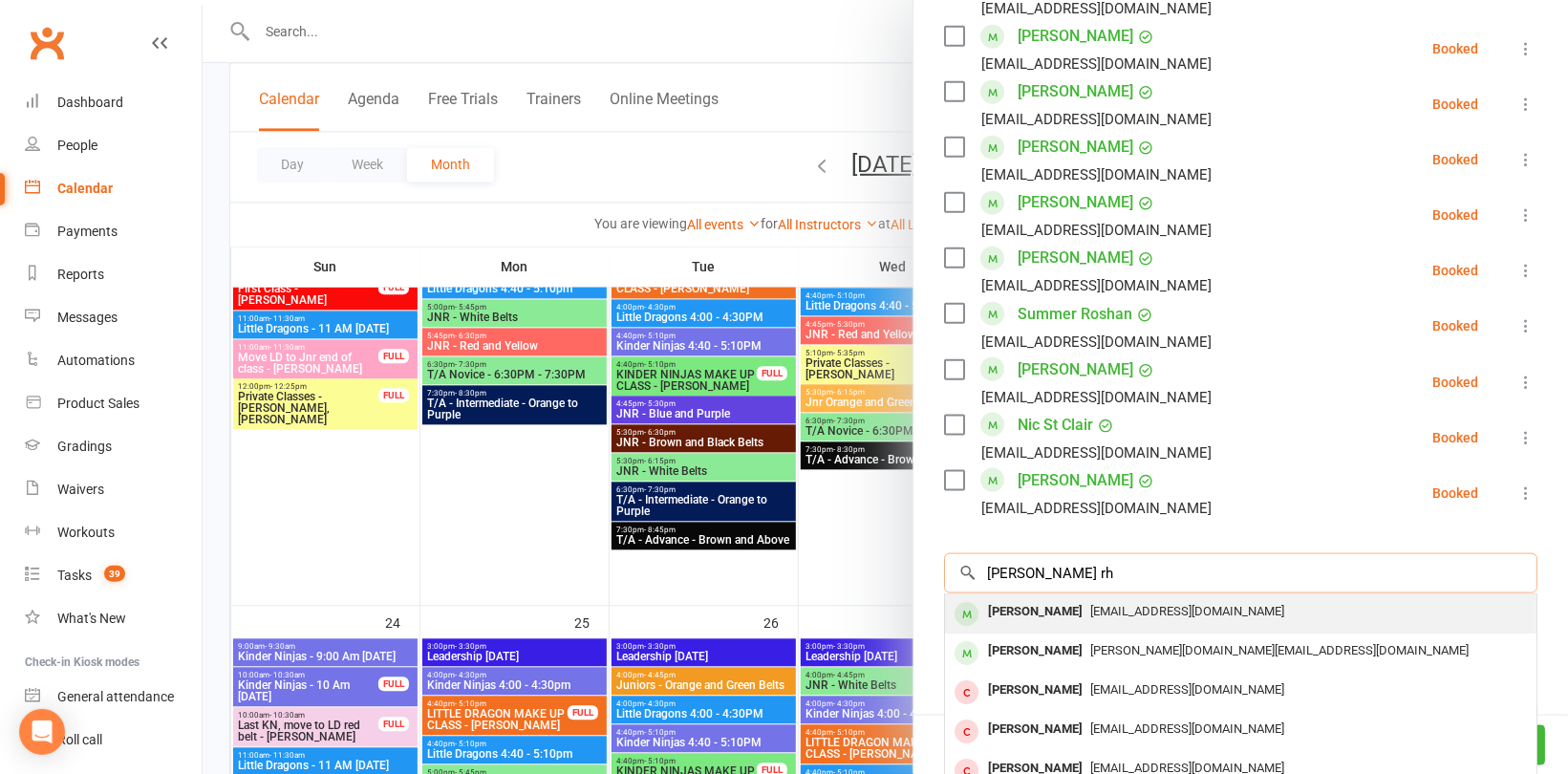
type input "Edward rh"
click at [1077, 598] on div "Edward Rhoades" at bounding box center [1034, 612] width 109 height 28
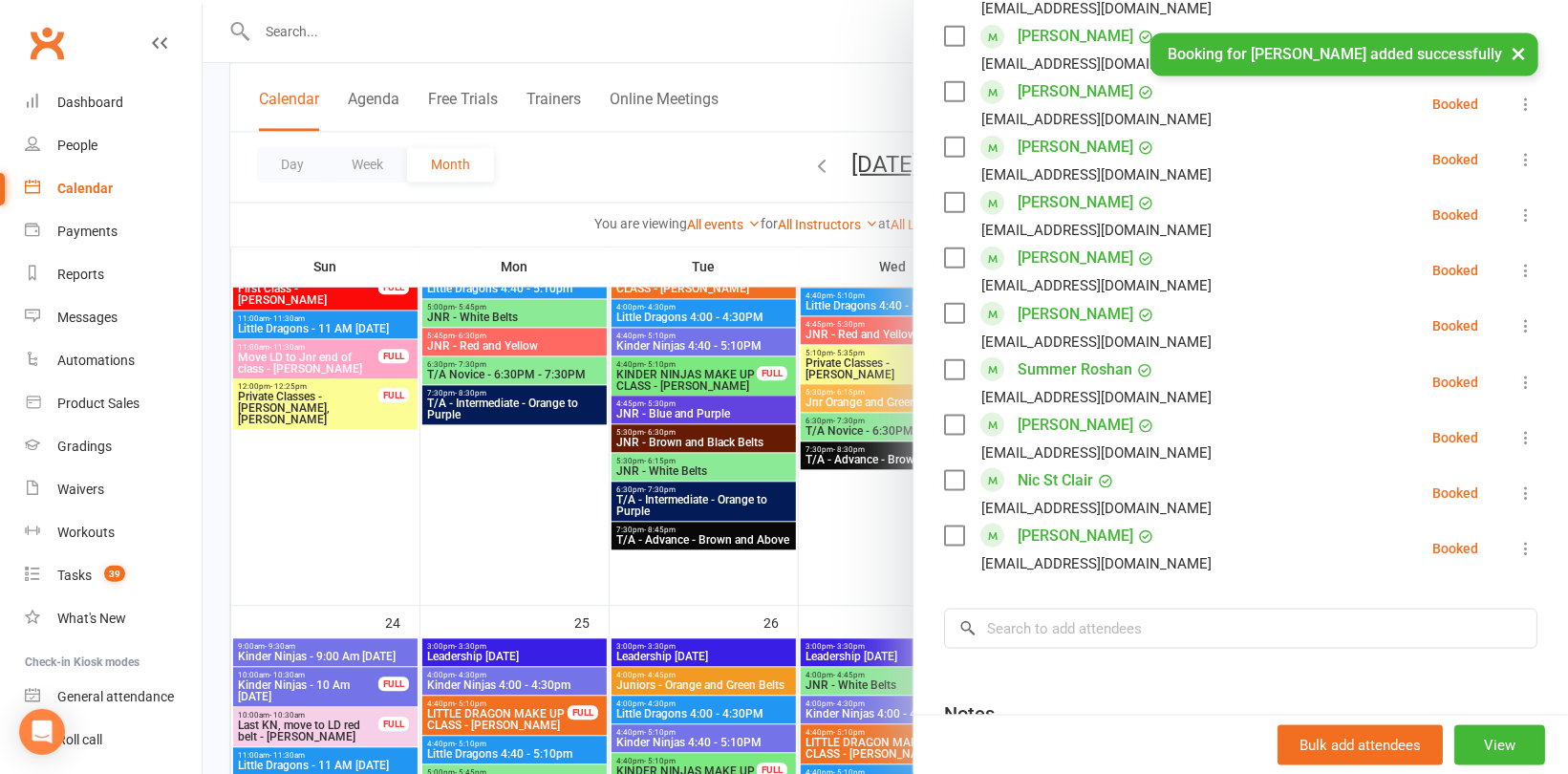
click at [445, 221] on div at bounding box center [885, 387] width 1366 height 774
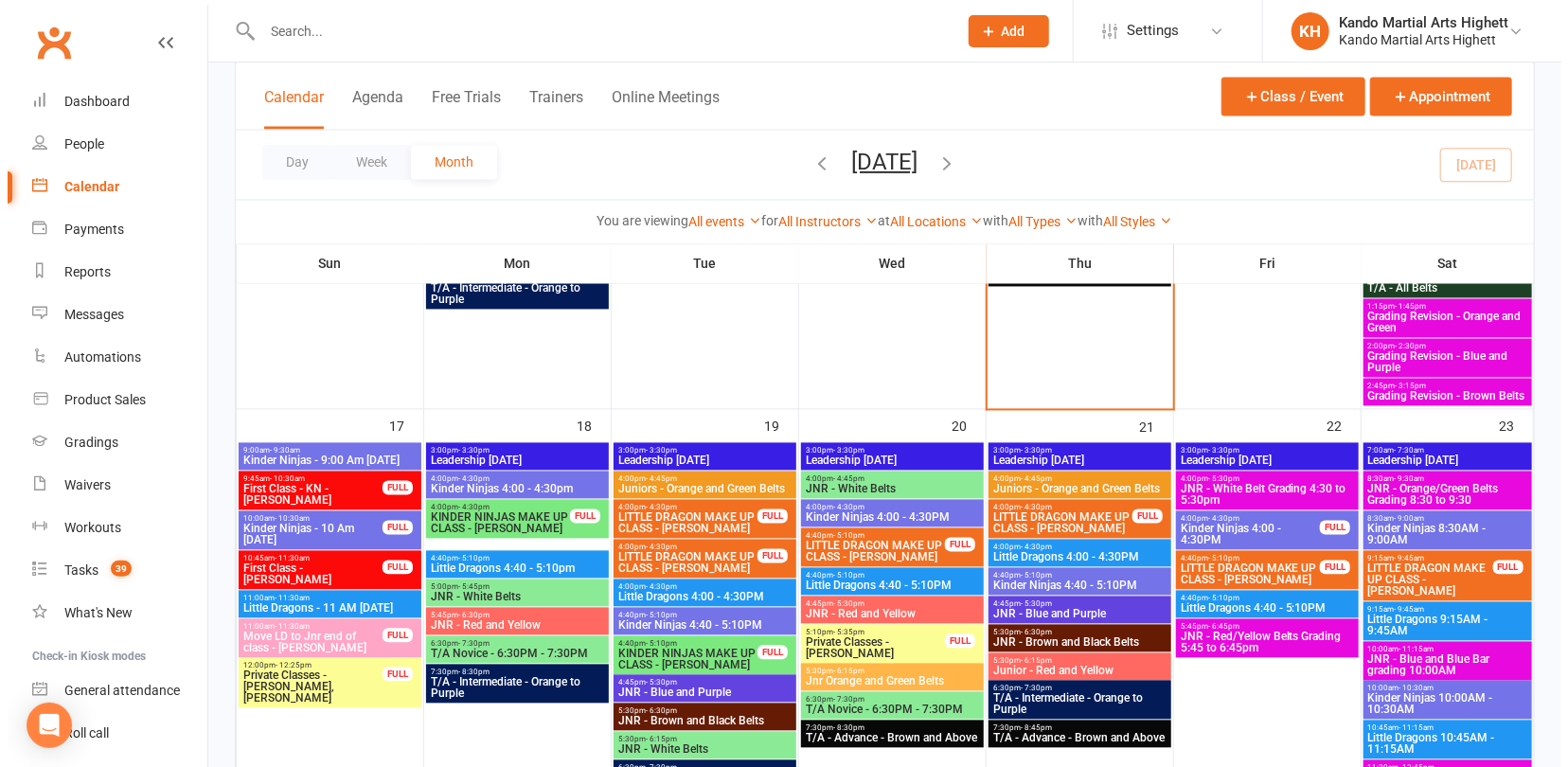
scroll to position [1894, 0]
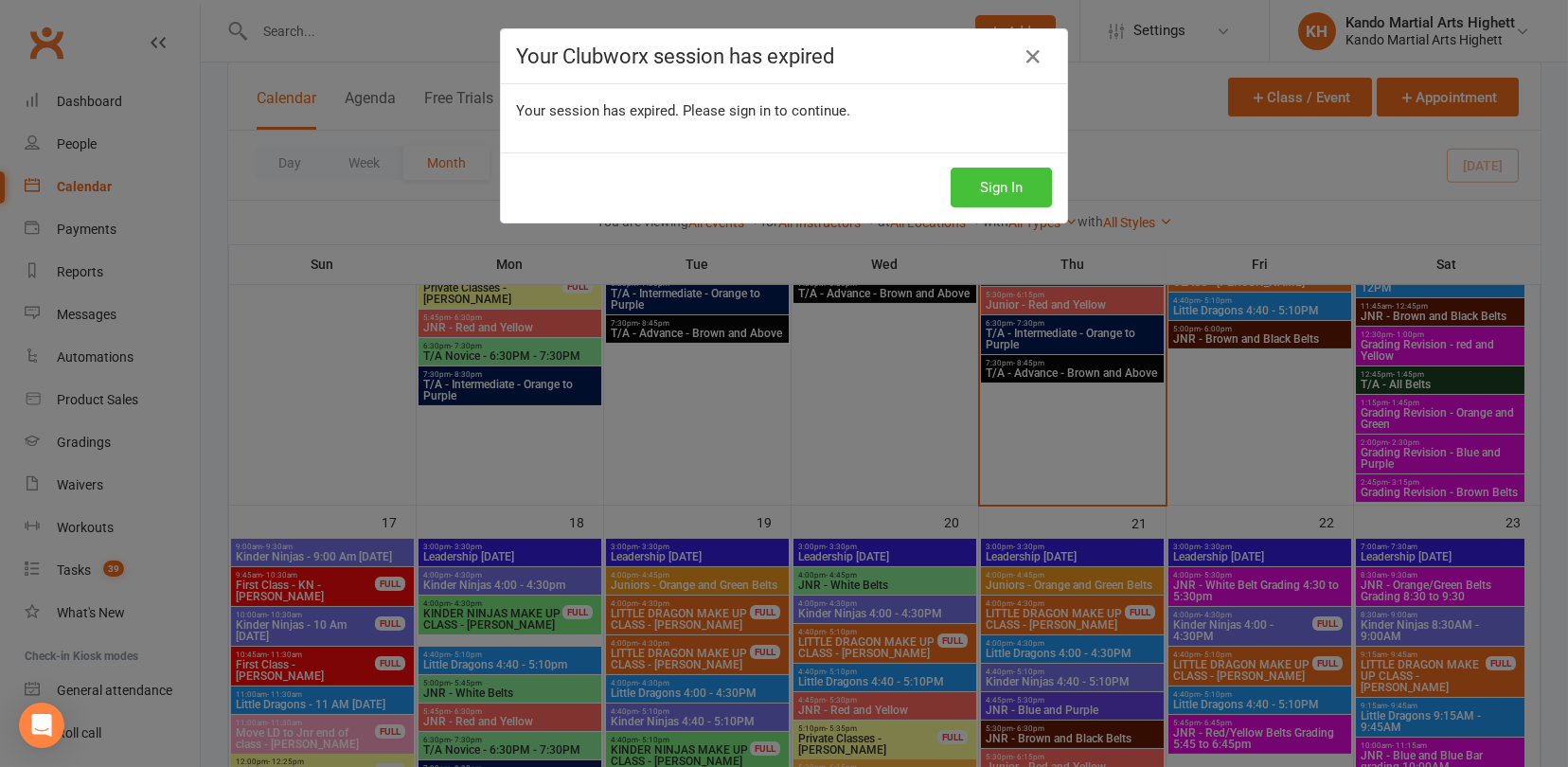
click at [973, 184] on button "Sign In" at bounding box center [1001, 188] width 102 height 40
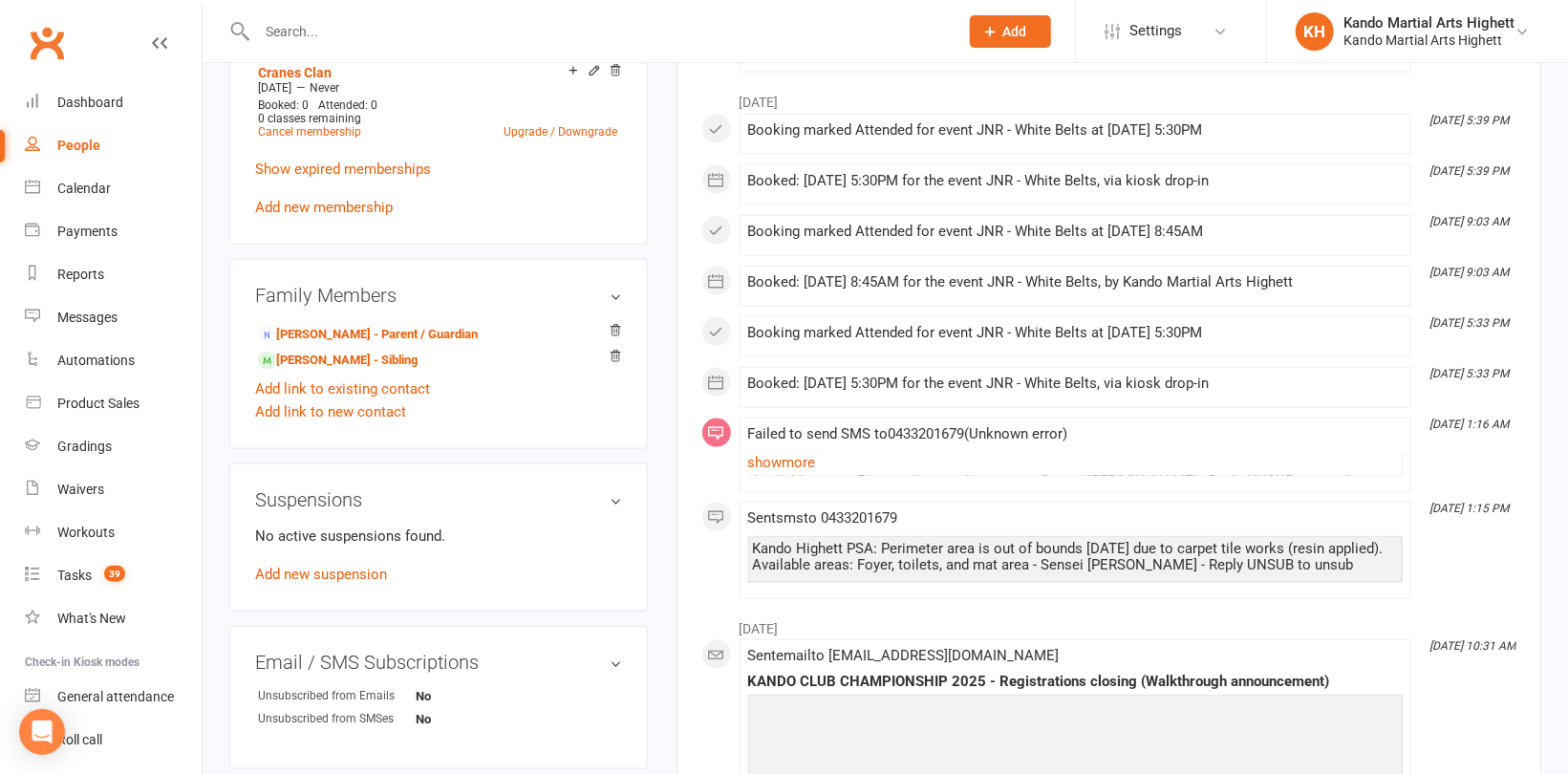
scroll to position [1338, 0]
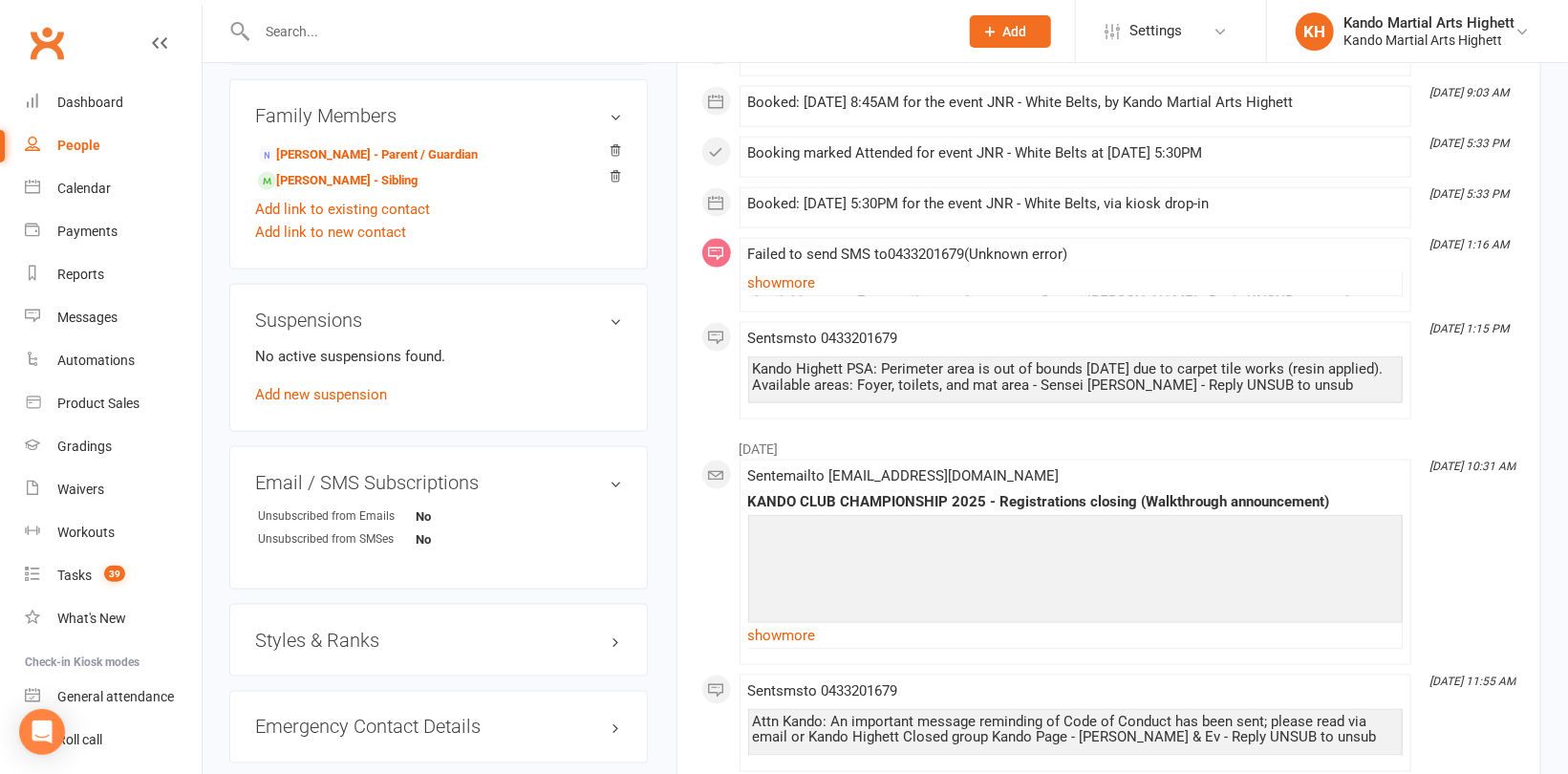
click at [318, 643] on h3 "Styles & Ranks" at bounding box center [439, 640] width 367 height 21
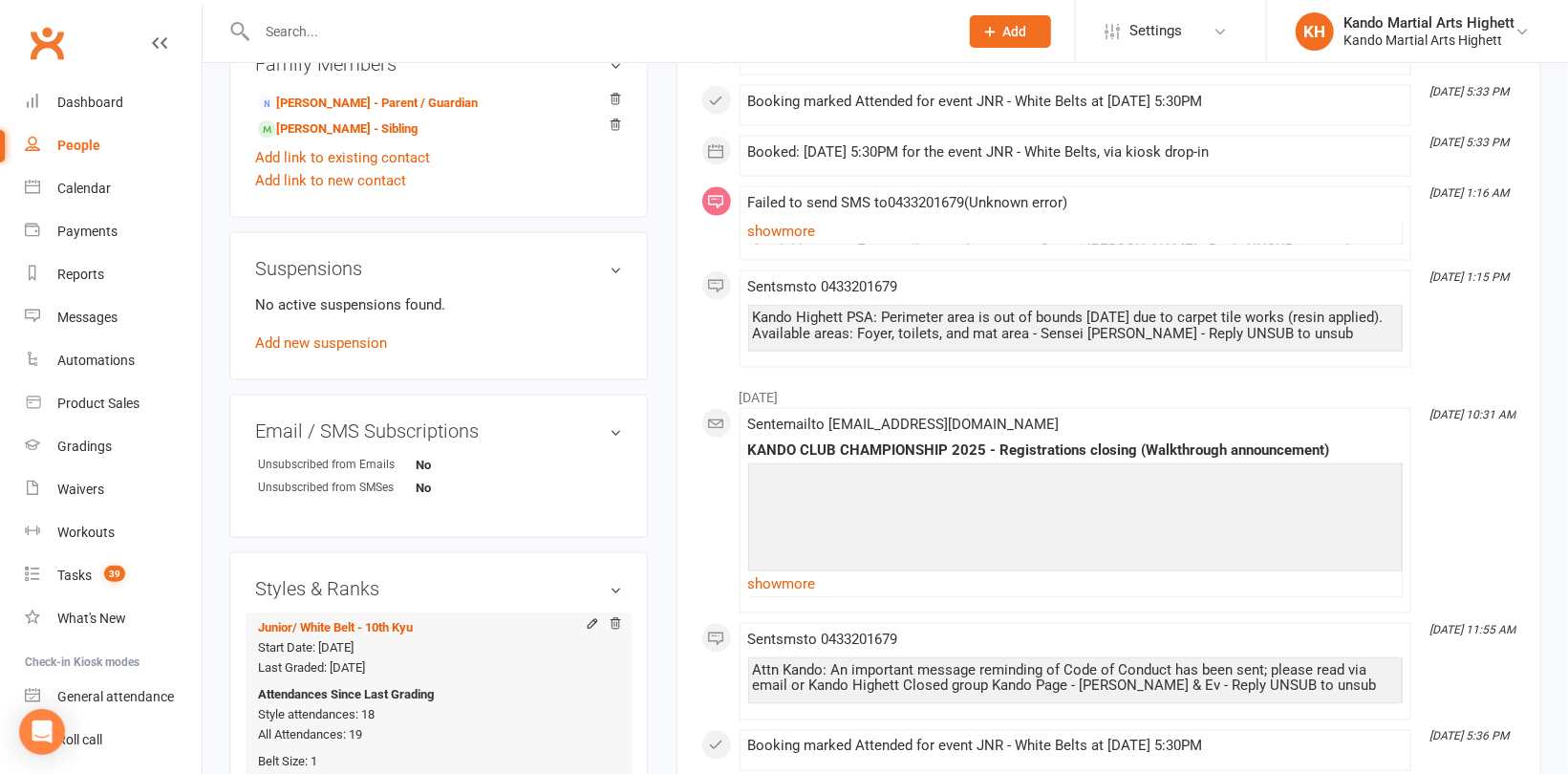
scroll to position [1433, 0]
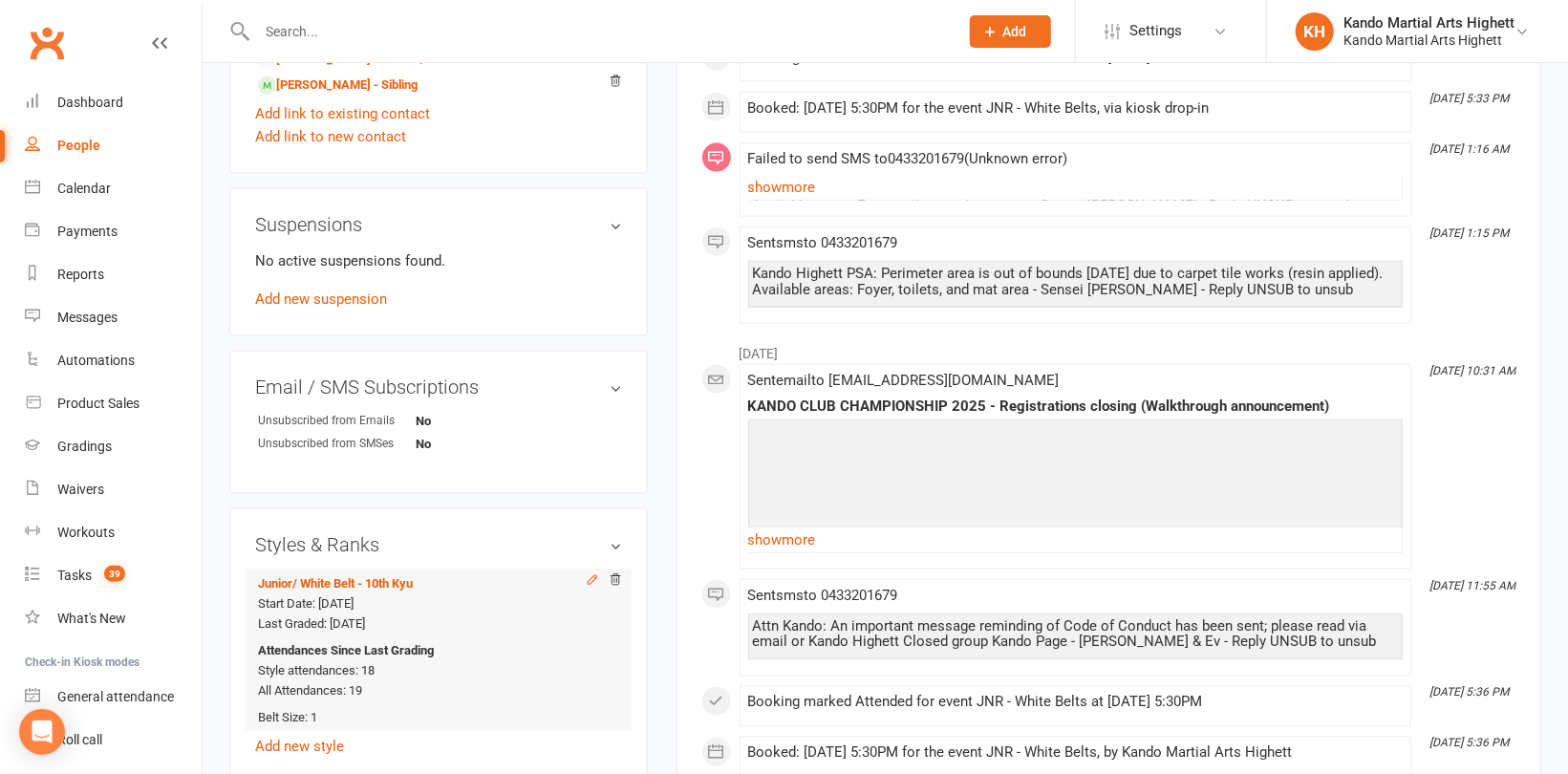
click at [590, 580] on icon at bounding box center [593, 580] width 14 height 14
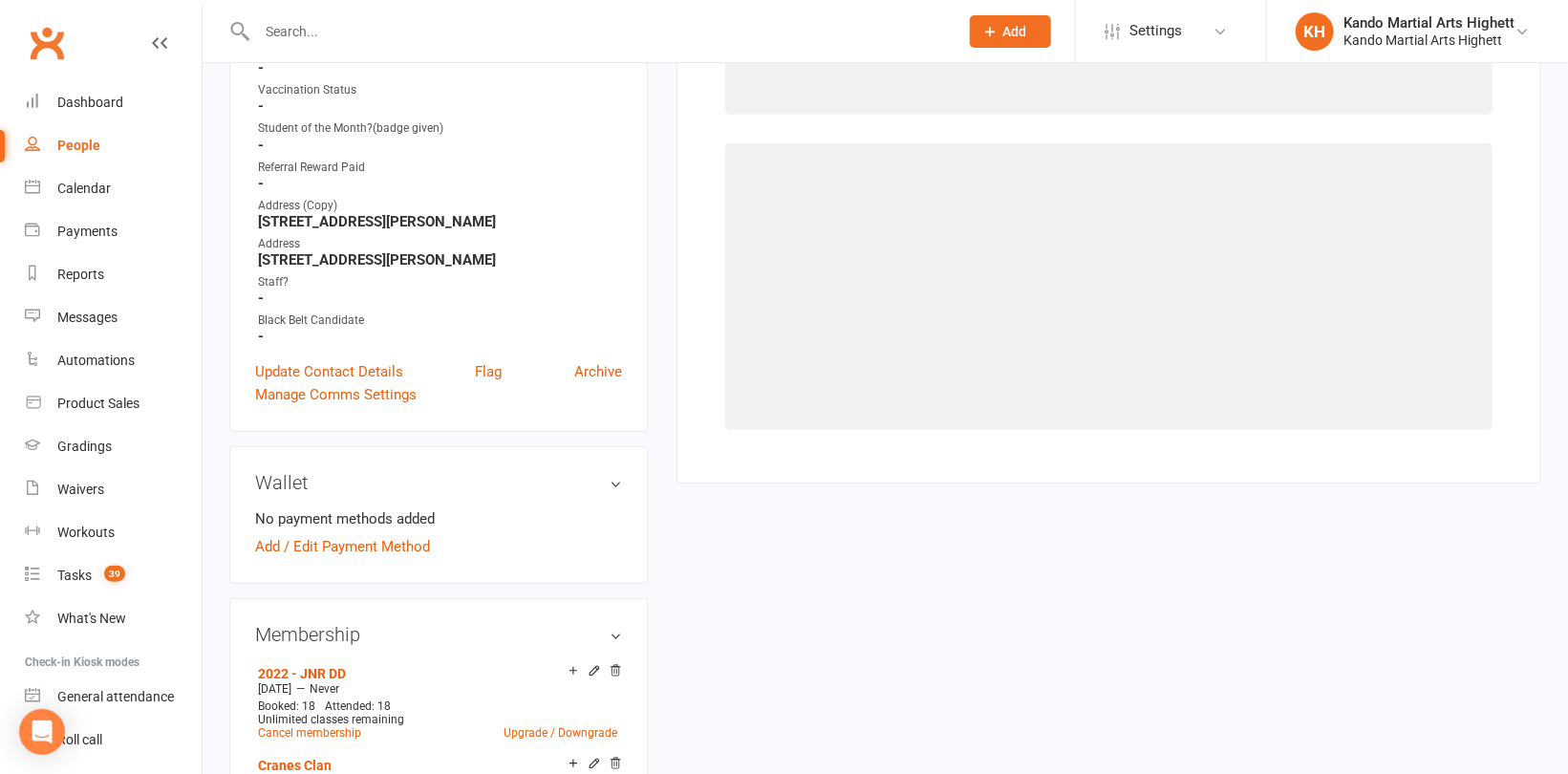
scroll to position [163, 0]
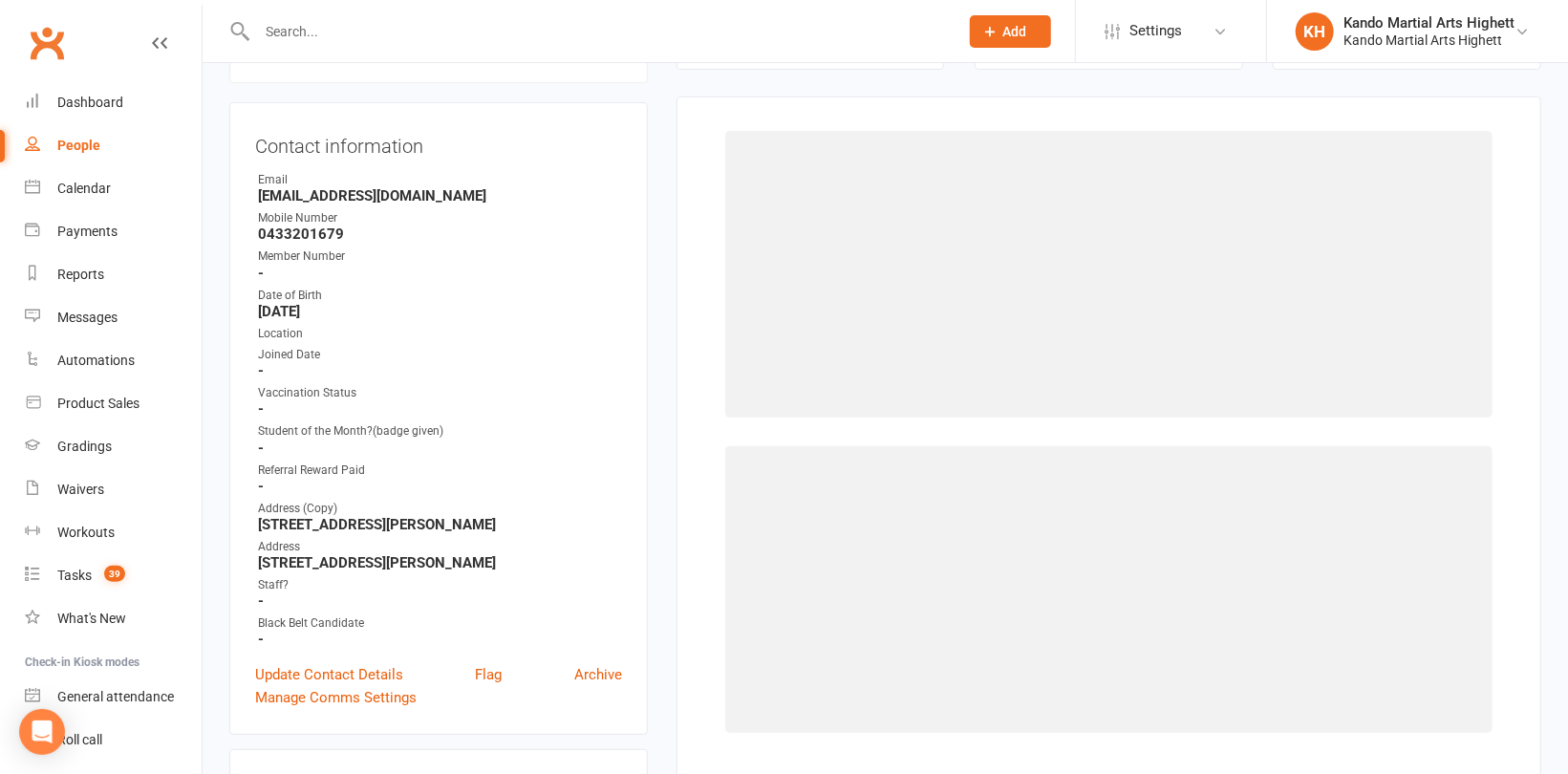
select select "11440"
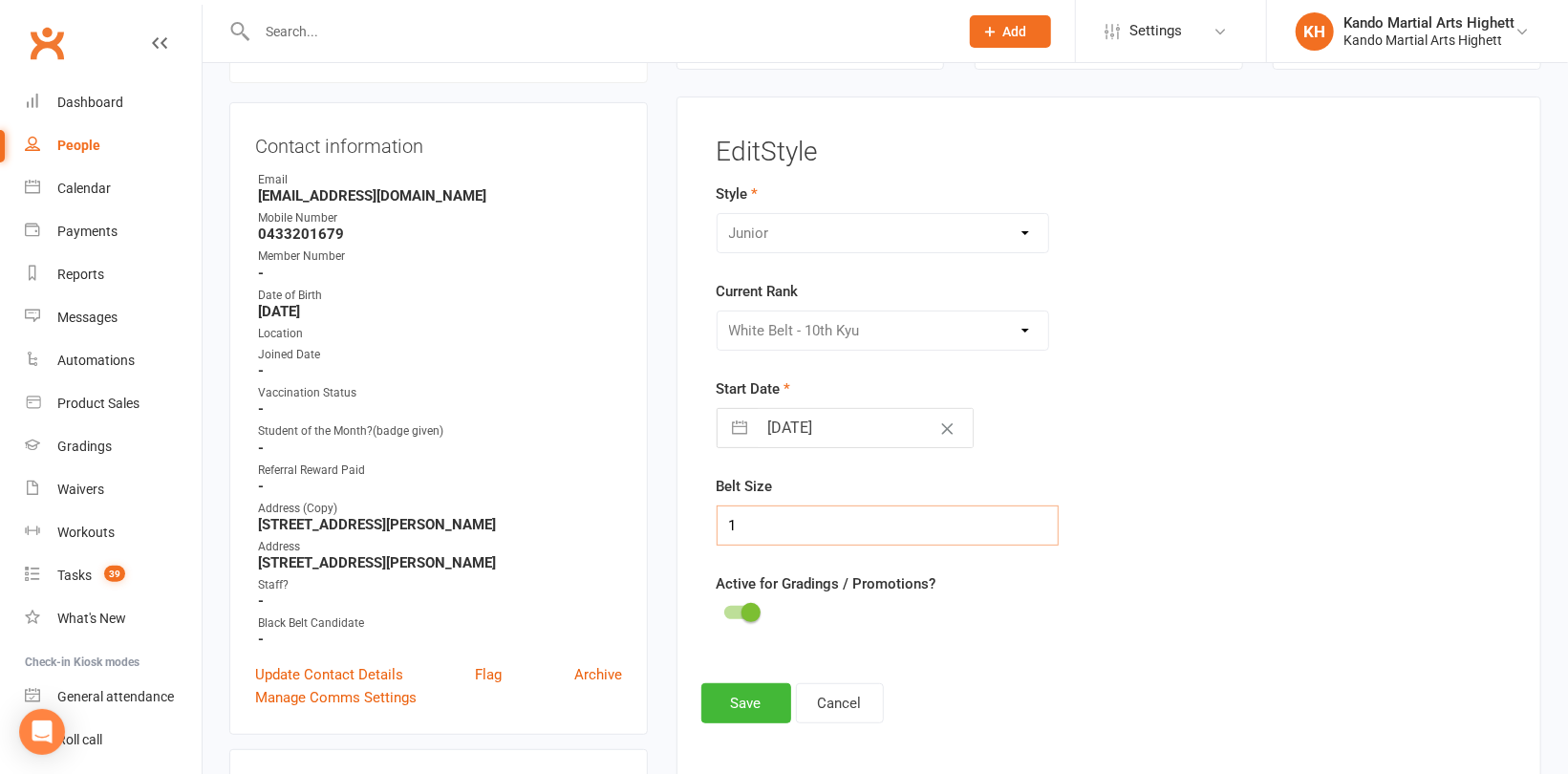
drag, startPoint x: 782, startPoint y: 516, endPoint x: 670, endPoint y: 514, distance: 112.0
click at [674, 513] on main "✓ Memberships Cranes Clan Does not expire + 1 other memberships $ Balance $0.00…" at bounding box center [1109, 363] width 893 height 872
type input "2"
click at [734, 691] on button "Save" at bounding box center [746, 703] width 90 height 40
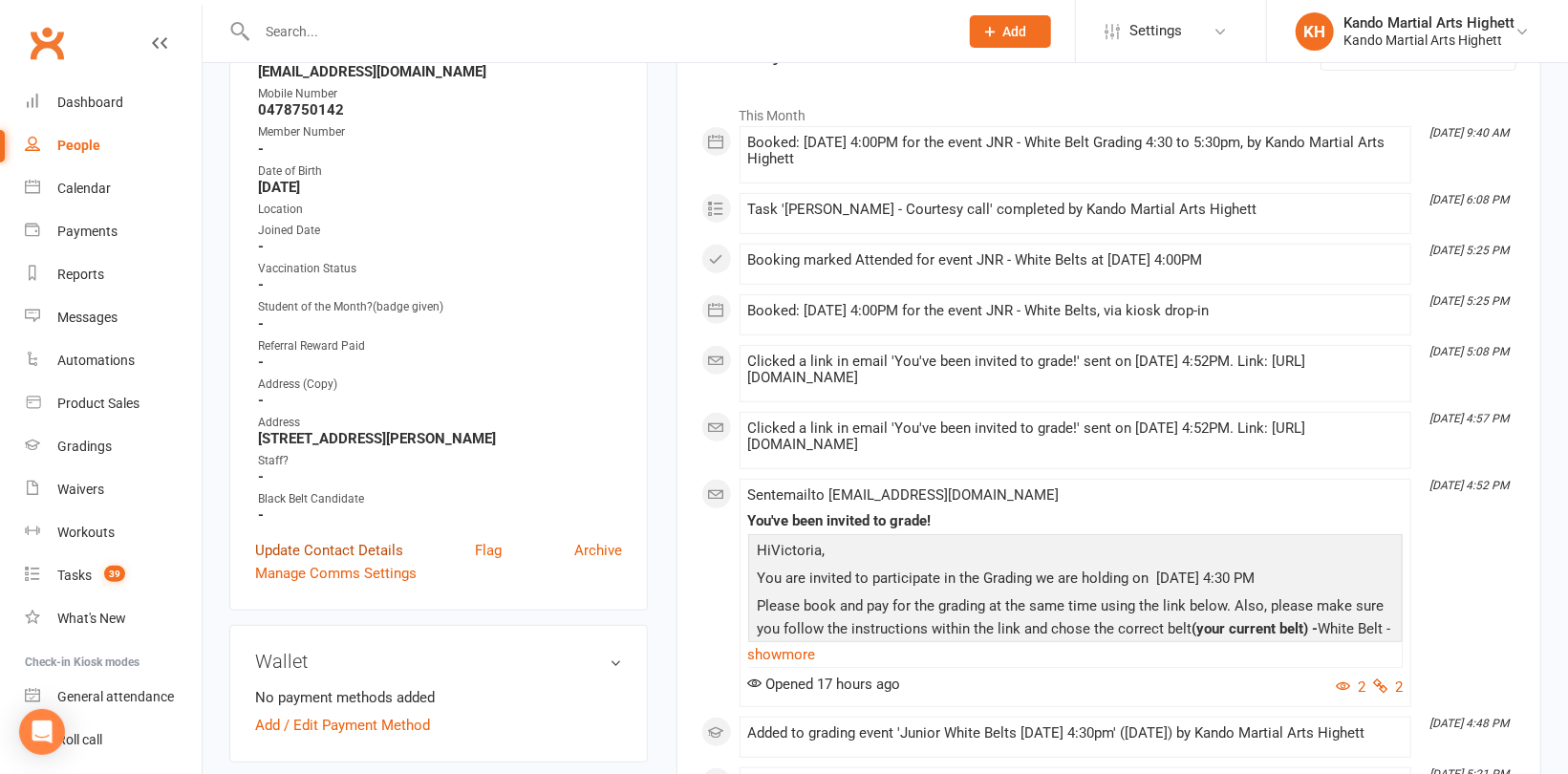
click at [365, 549] on link "Update Contact Details" at bounding box center [329, 550] width 148 height 23
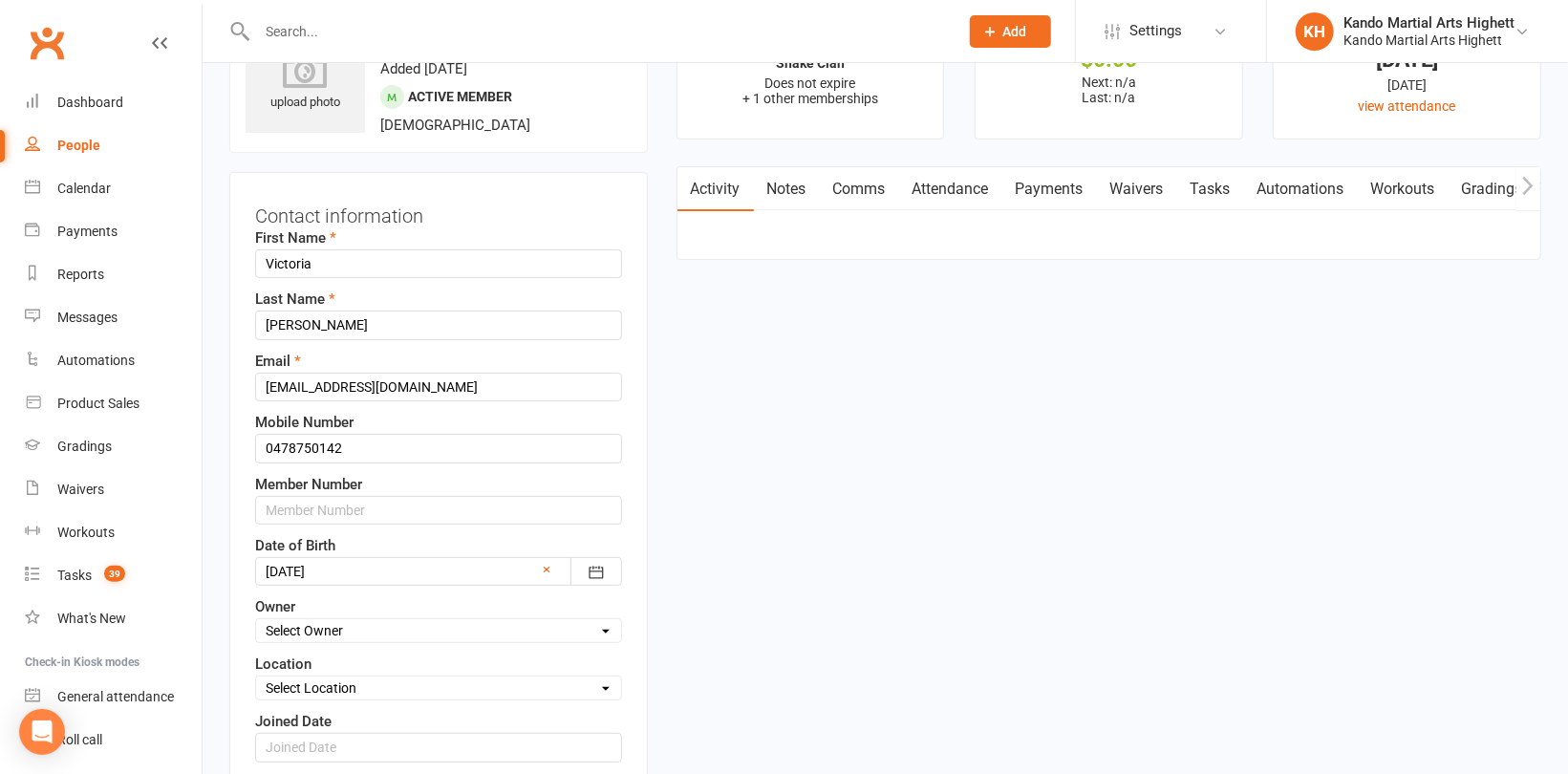
scroll to position [89, 0]
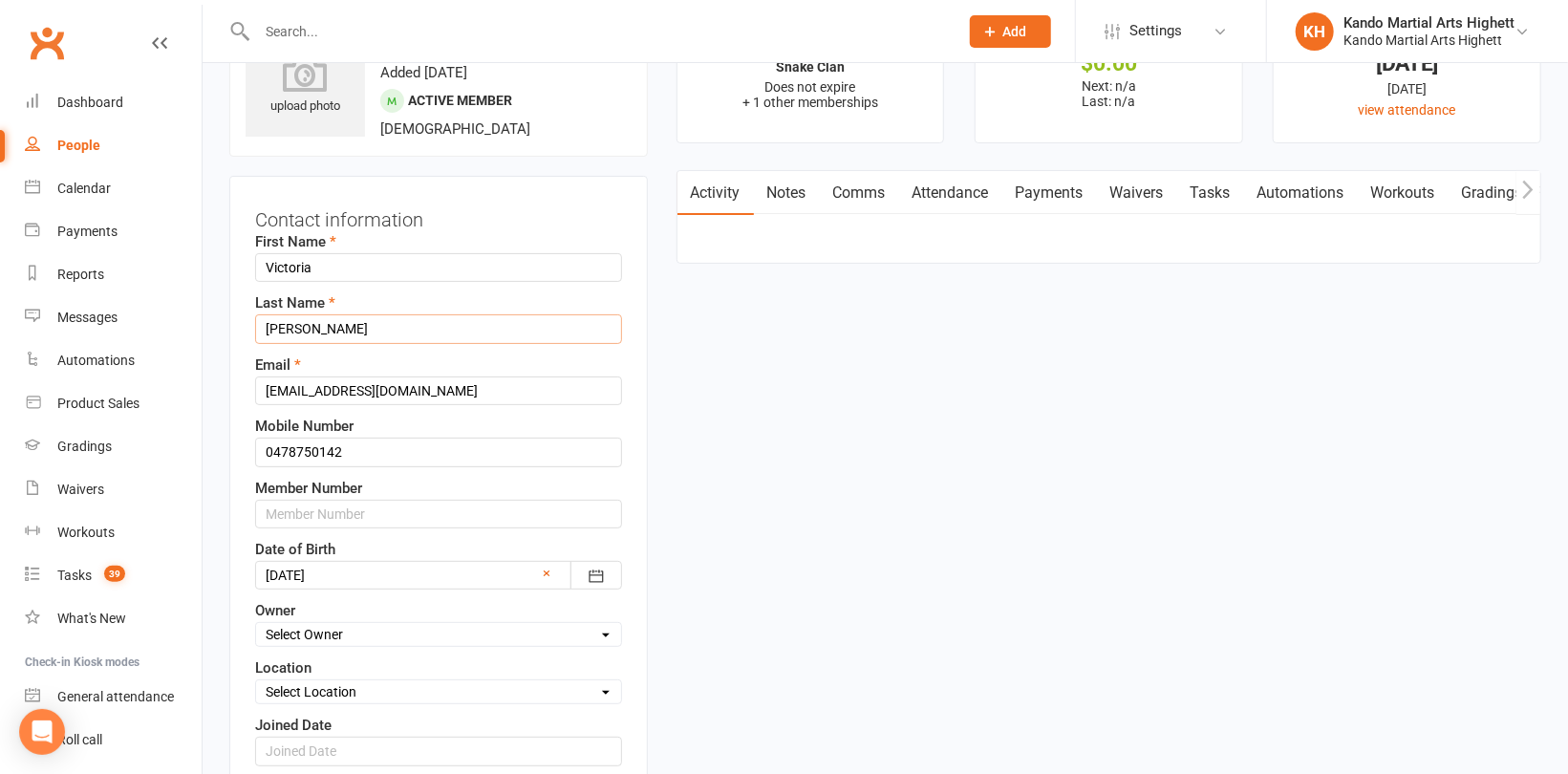
click at [384, 324] on input "Cabrera" at bounding box center [439, 328] width 367 height 29
paste input "Alvarado"
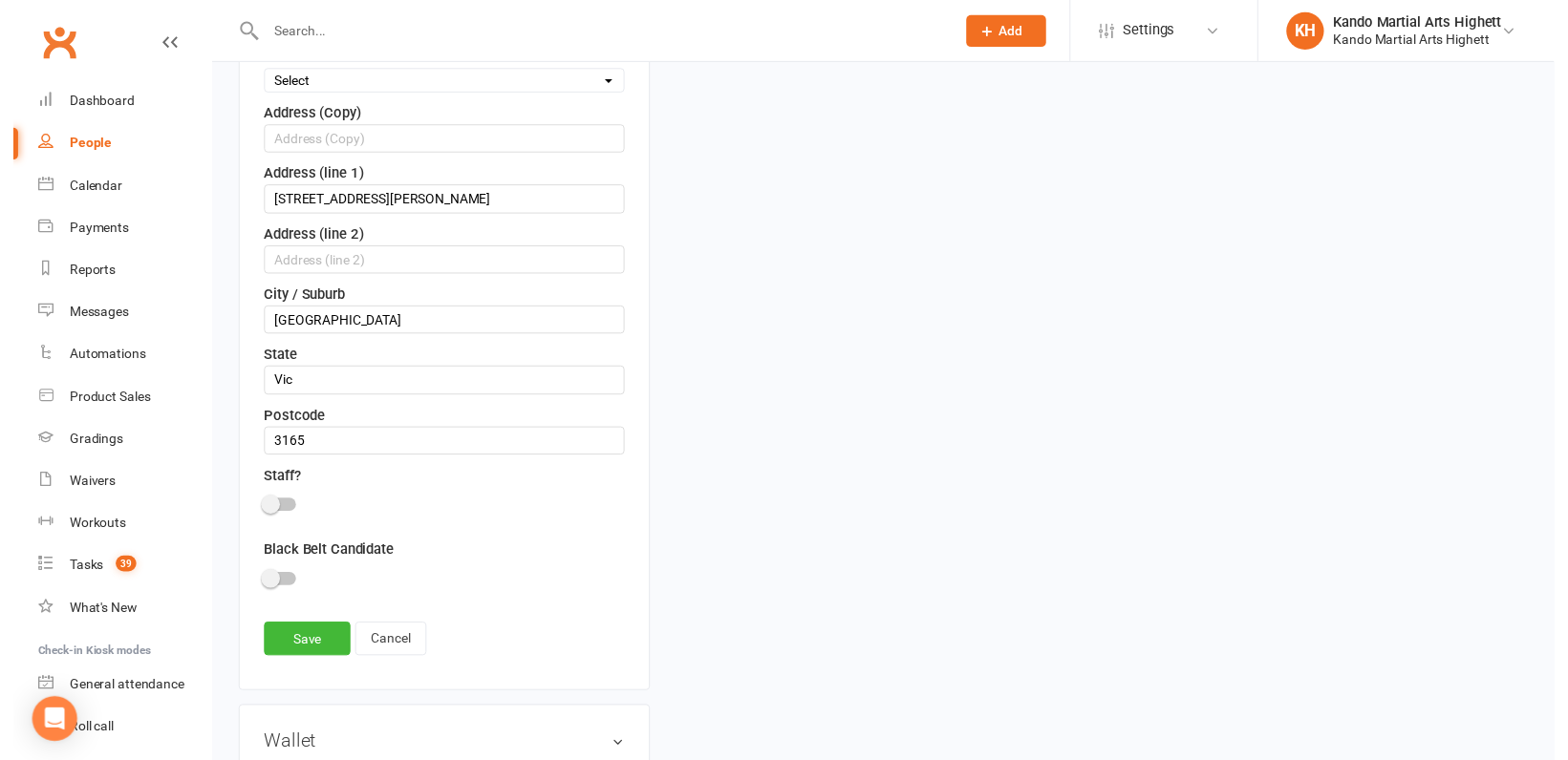
scroll to position [1331, 0]
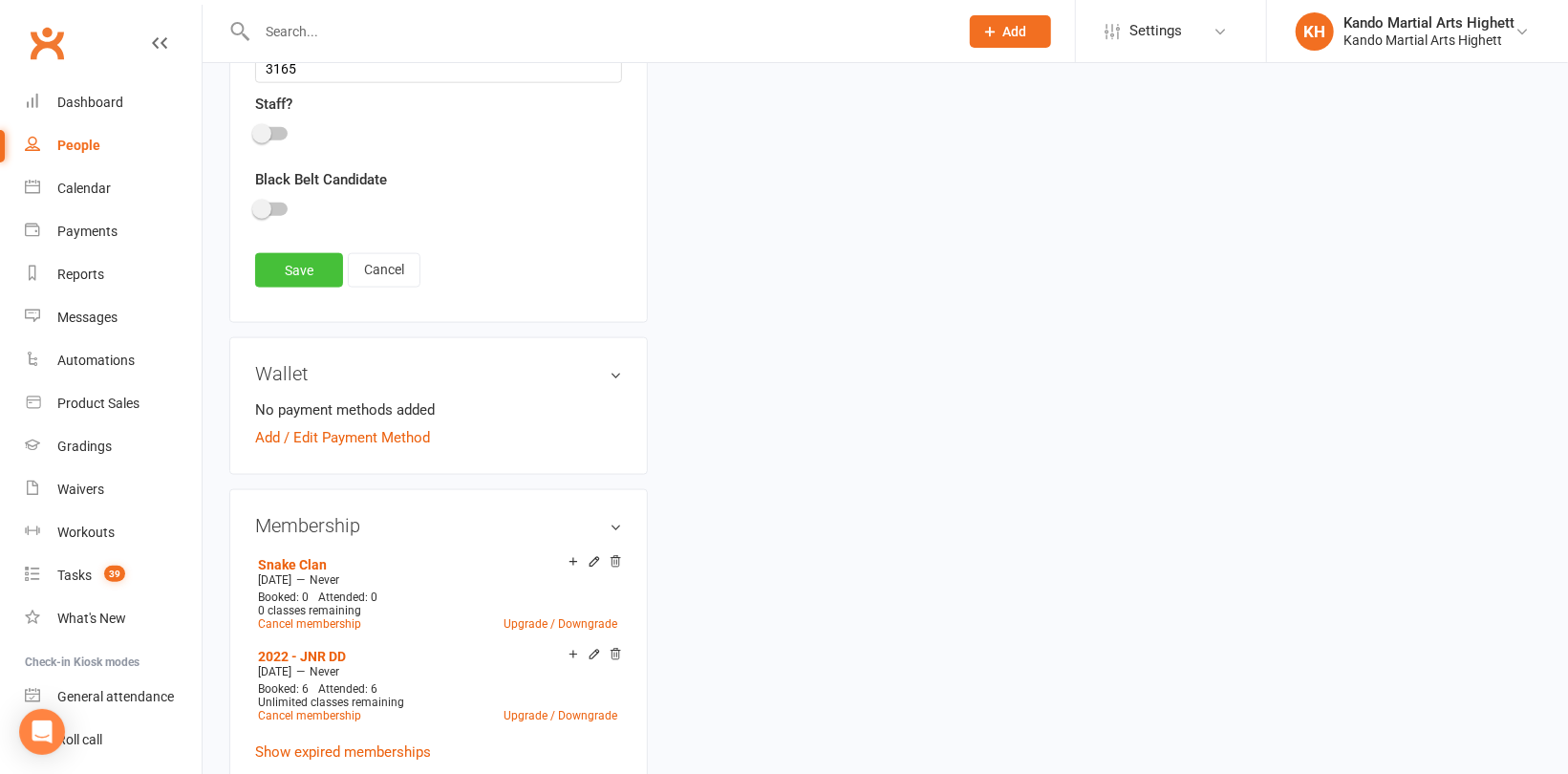
type input "Cabrera Alvarado"
click at [305, 268] on link "Save" at bounding box center [299, 270] width 88 height 35
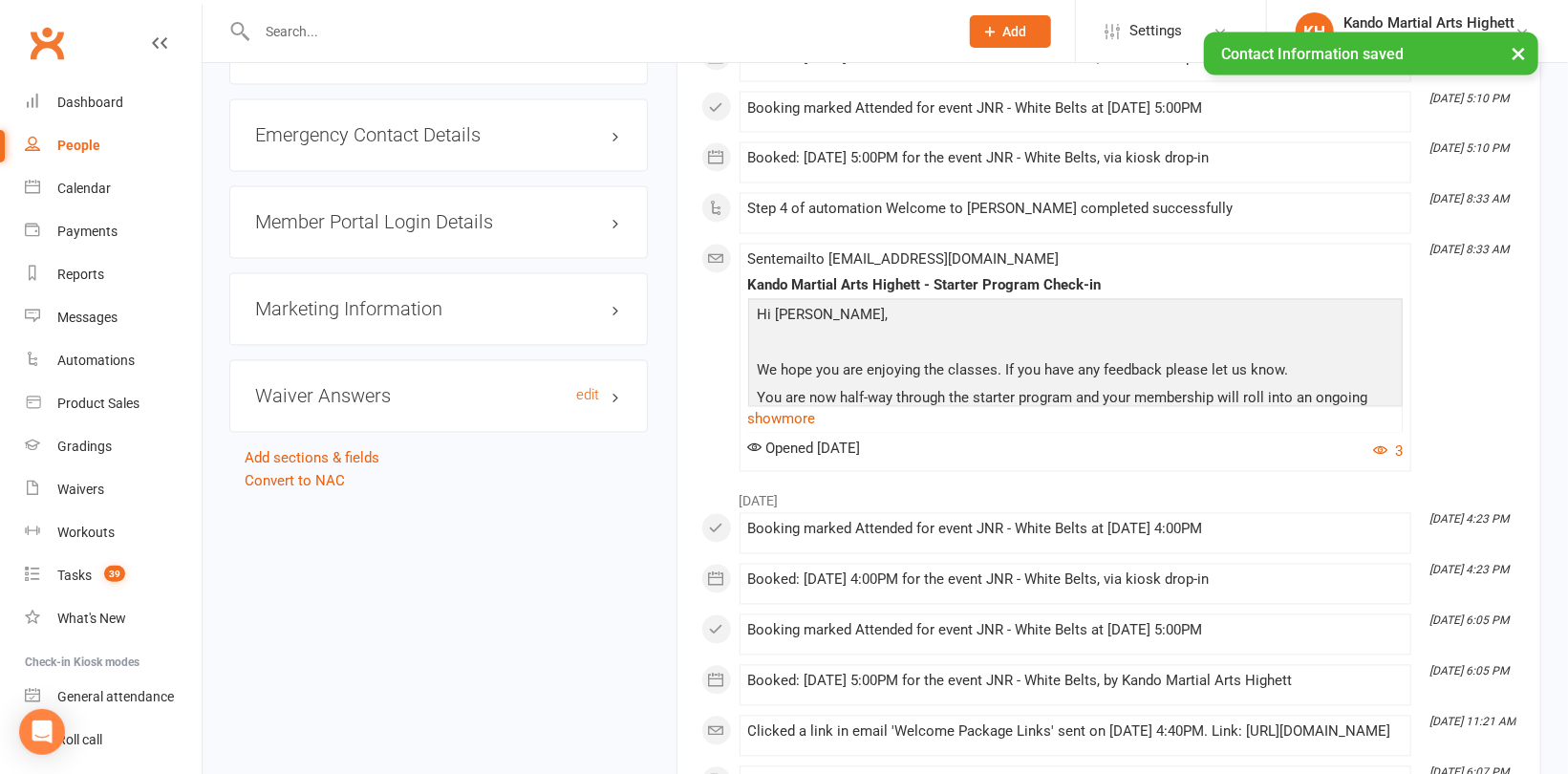
scroll to position [1816, 0]
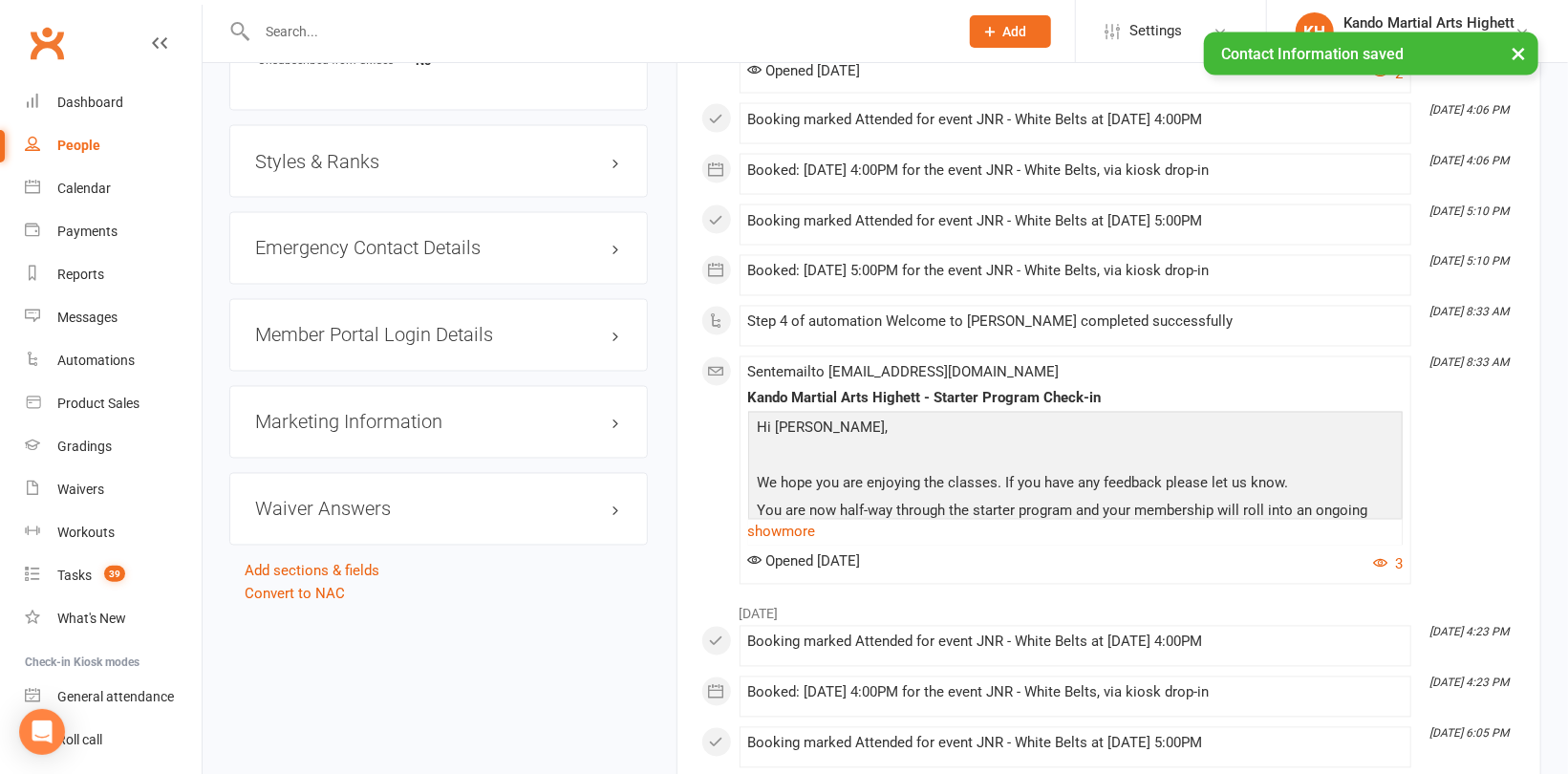
click at [300, 159] on h3 "Styles & Ranks" at bounding box center [439, 161] width 367 height 21
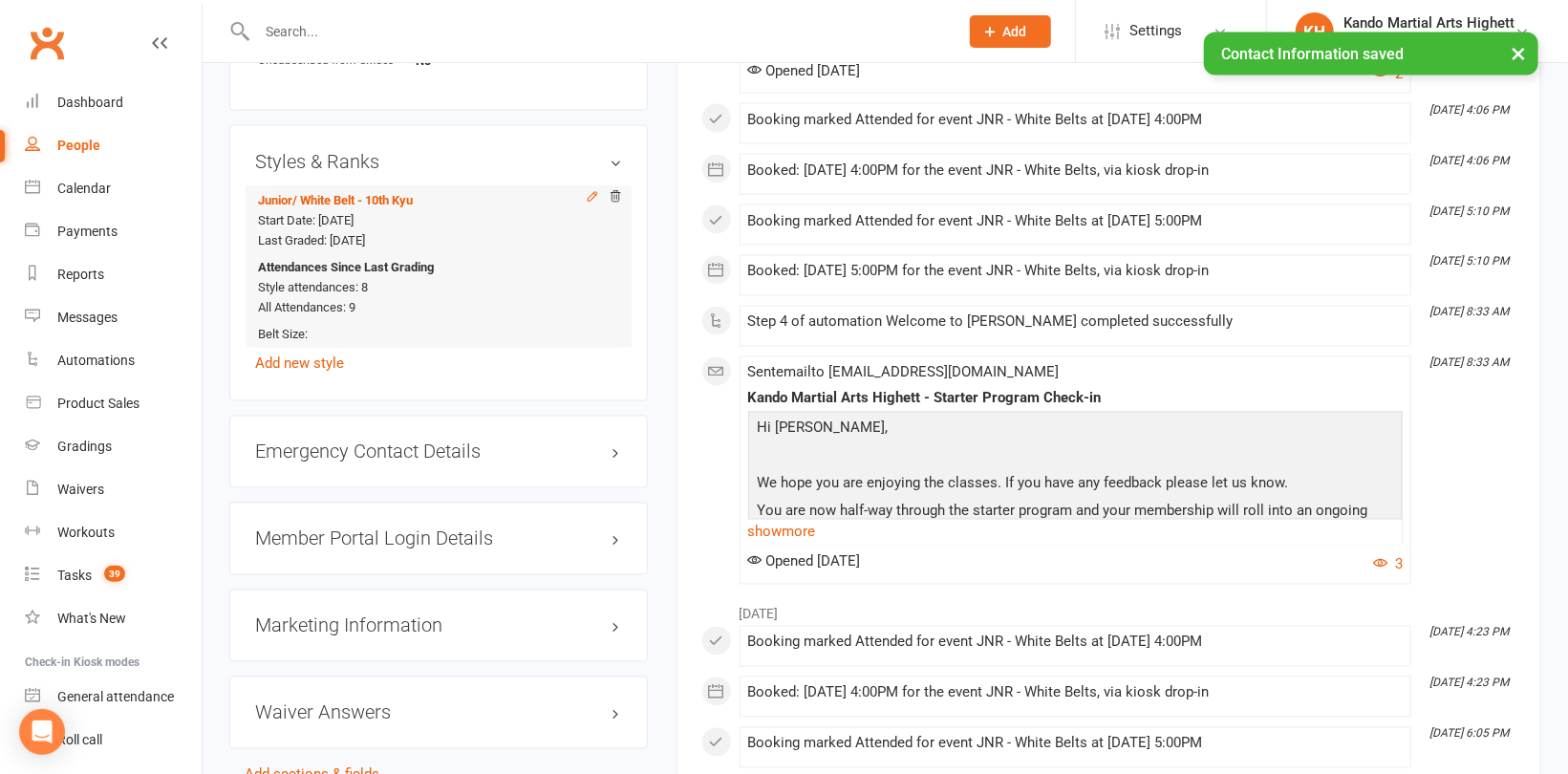
click at [591, 192] on icon at bounding box center [593, 197] width 14 height 14
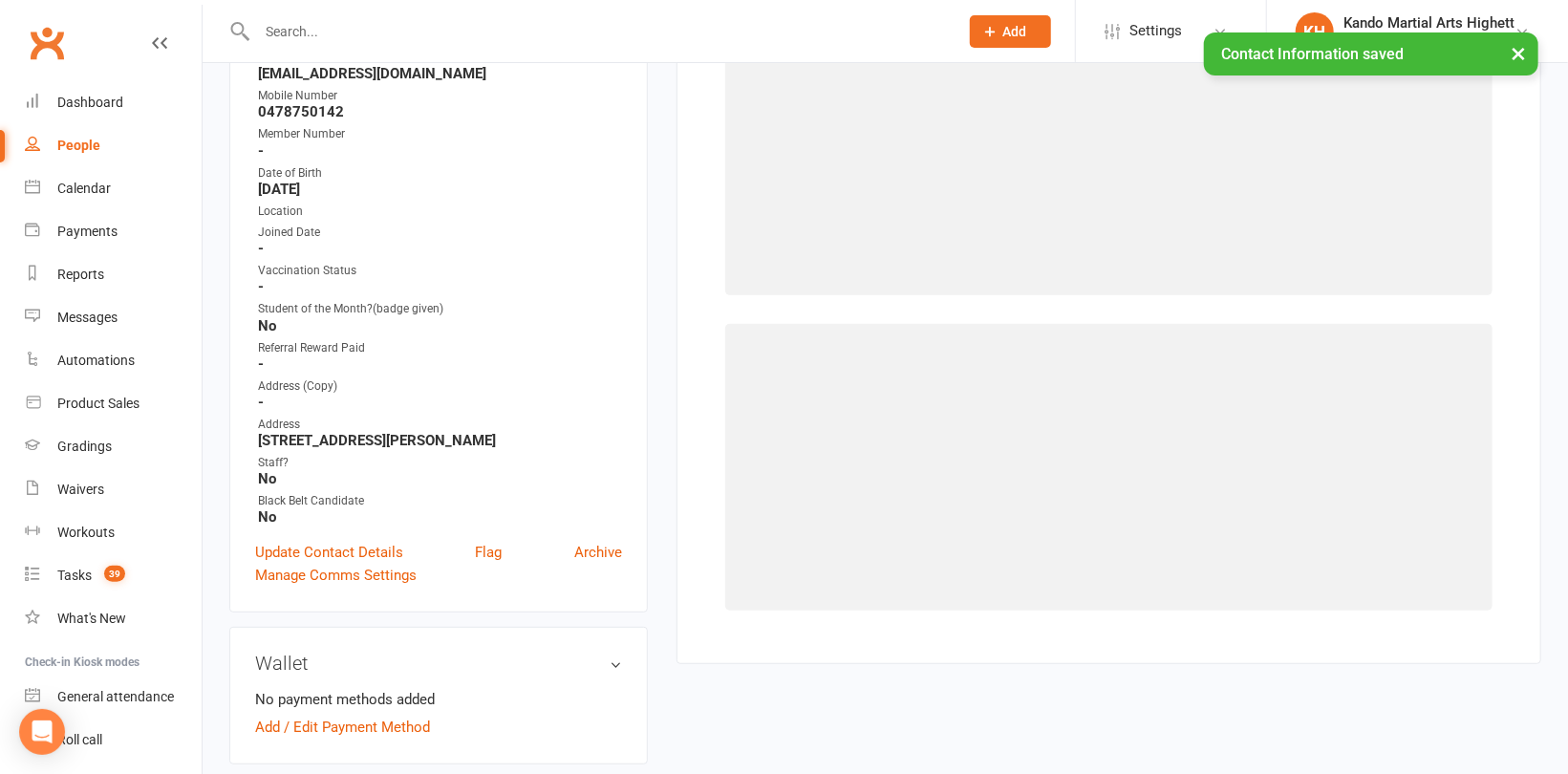
select select "11440"
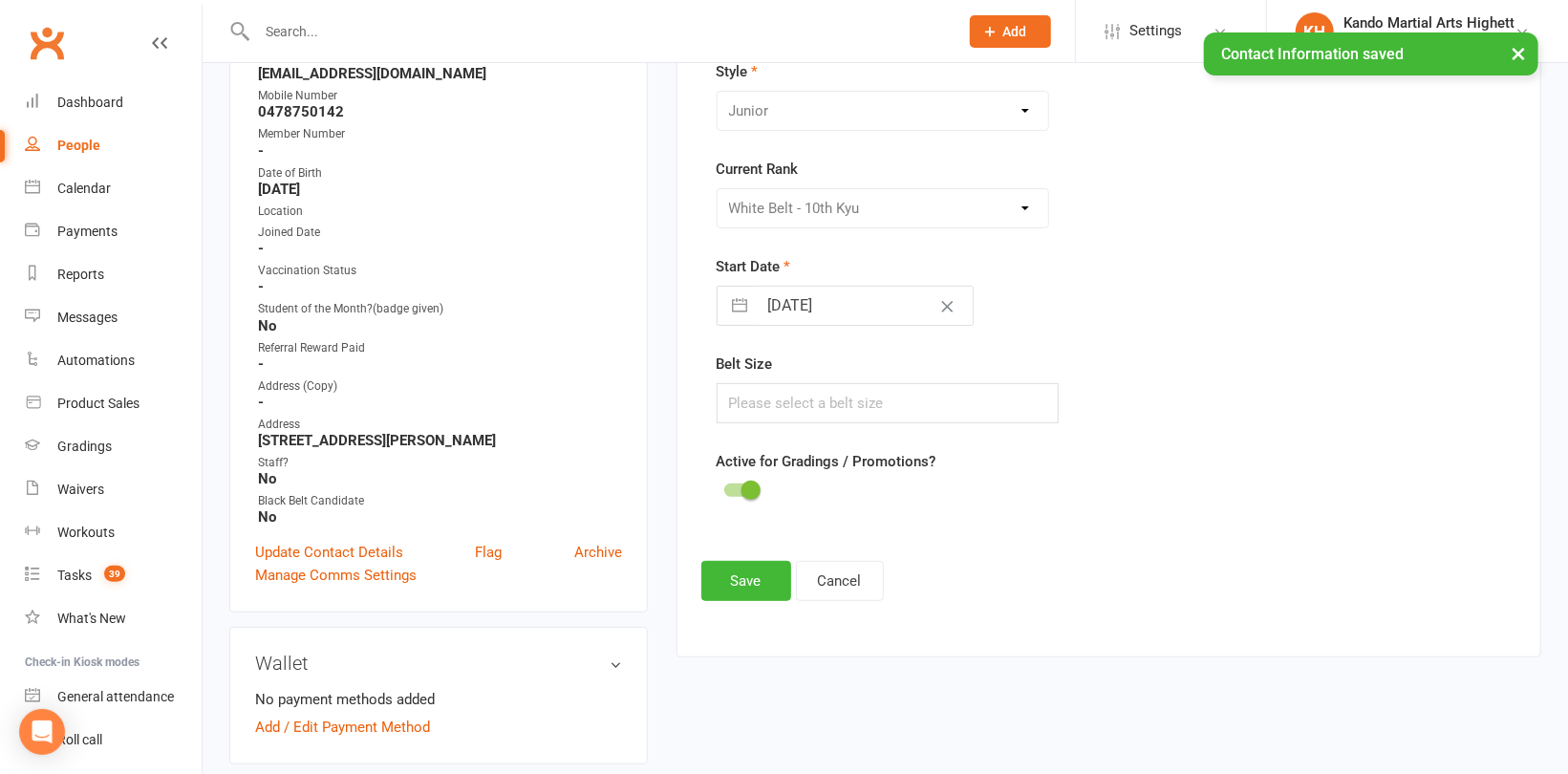
scroll to position [163, 0]
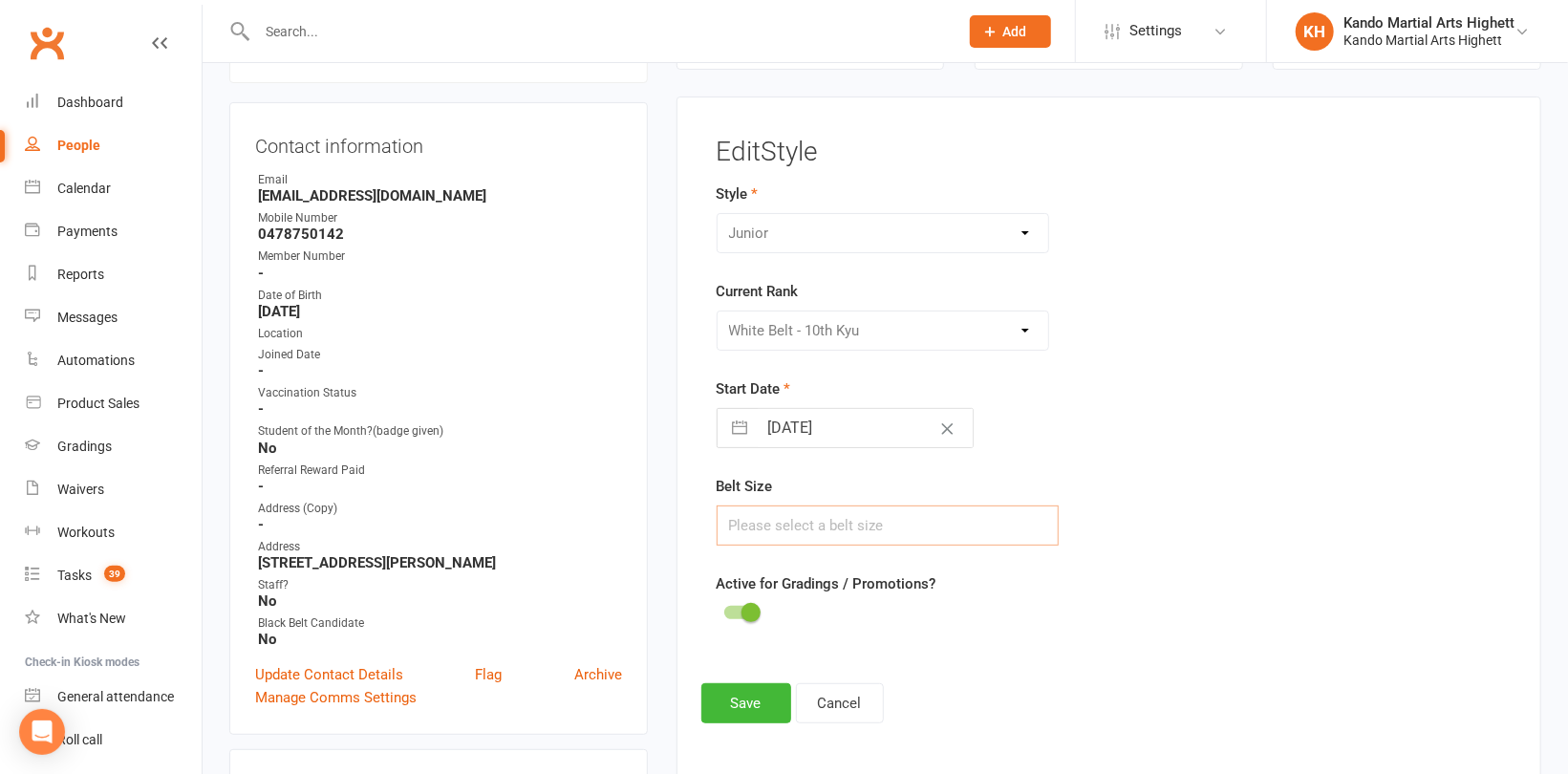
click at [806, 526] on input "text" at bounding box center [888, 526] width 342 height 40
type input "2"
click at [736, 708] on button "Save" at bounding box center [746, 703] width 90 height 40
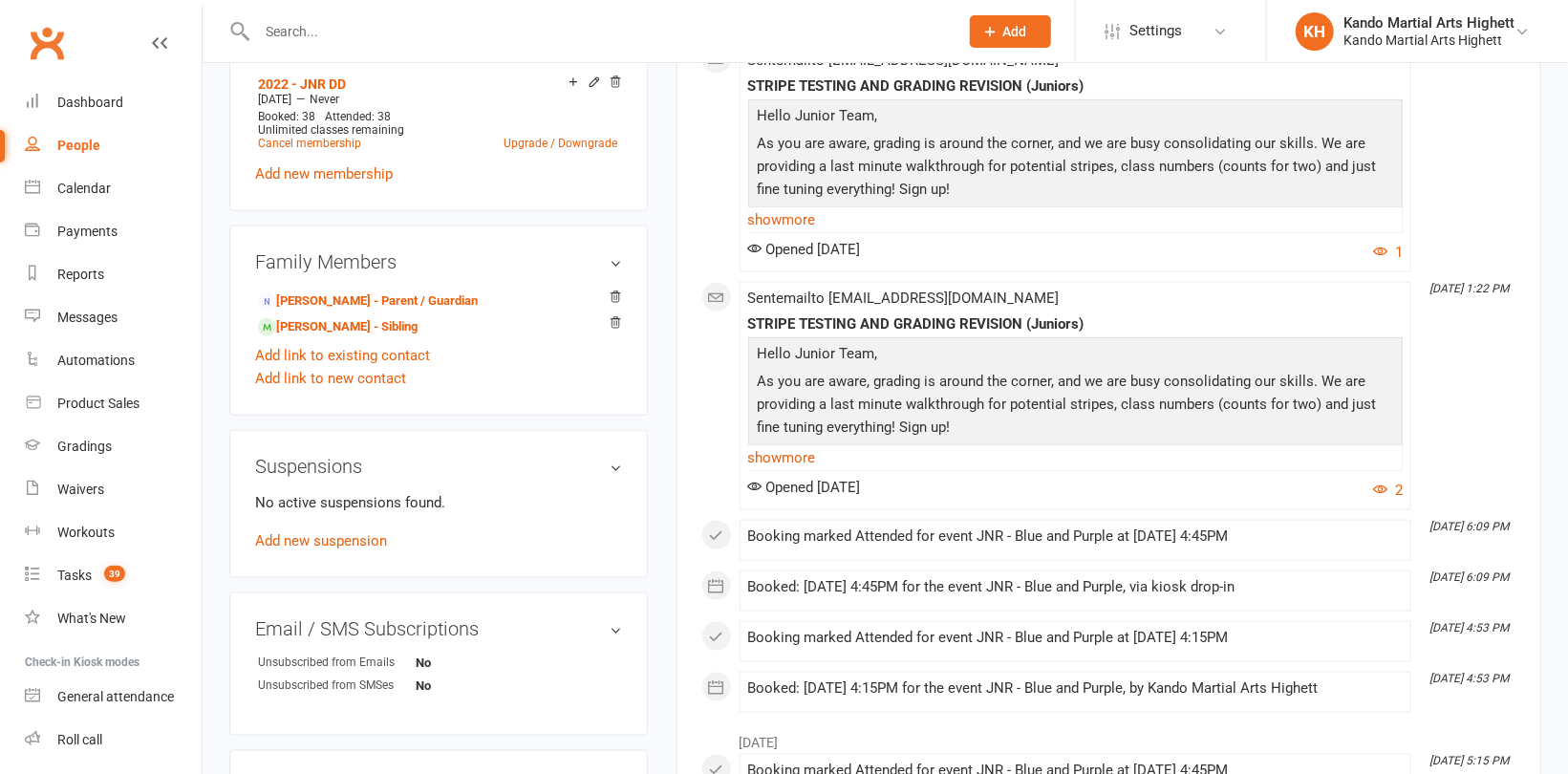
scroll to position [1433, 0]
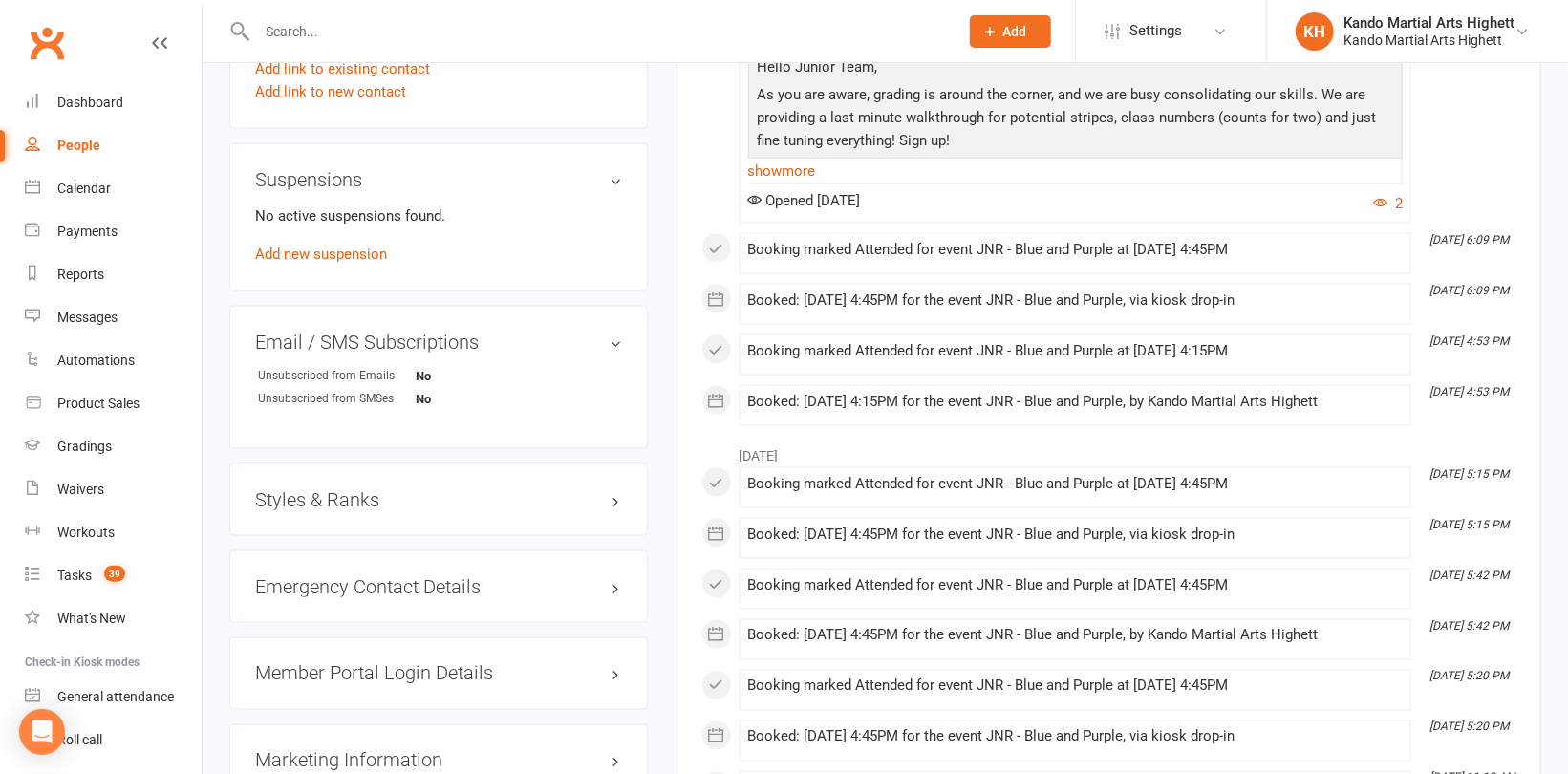
click at [322, 490] on h3 "Styles & Ranks" at bounding box center [439, 499] width 367 height 21
